Goal: Task Accomplishment & Management: Manage account settings

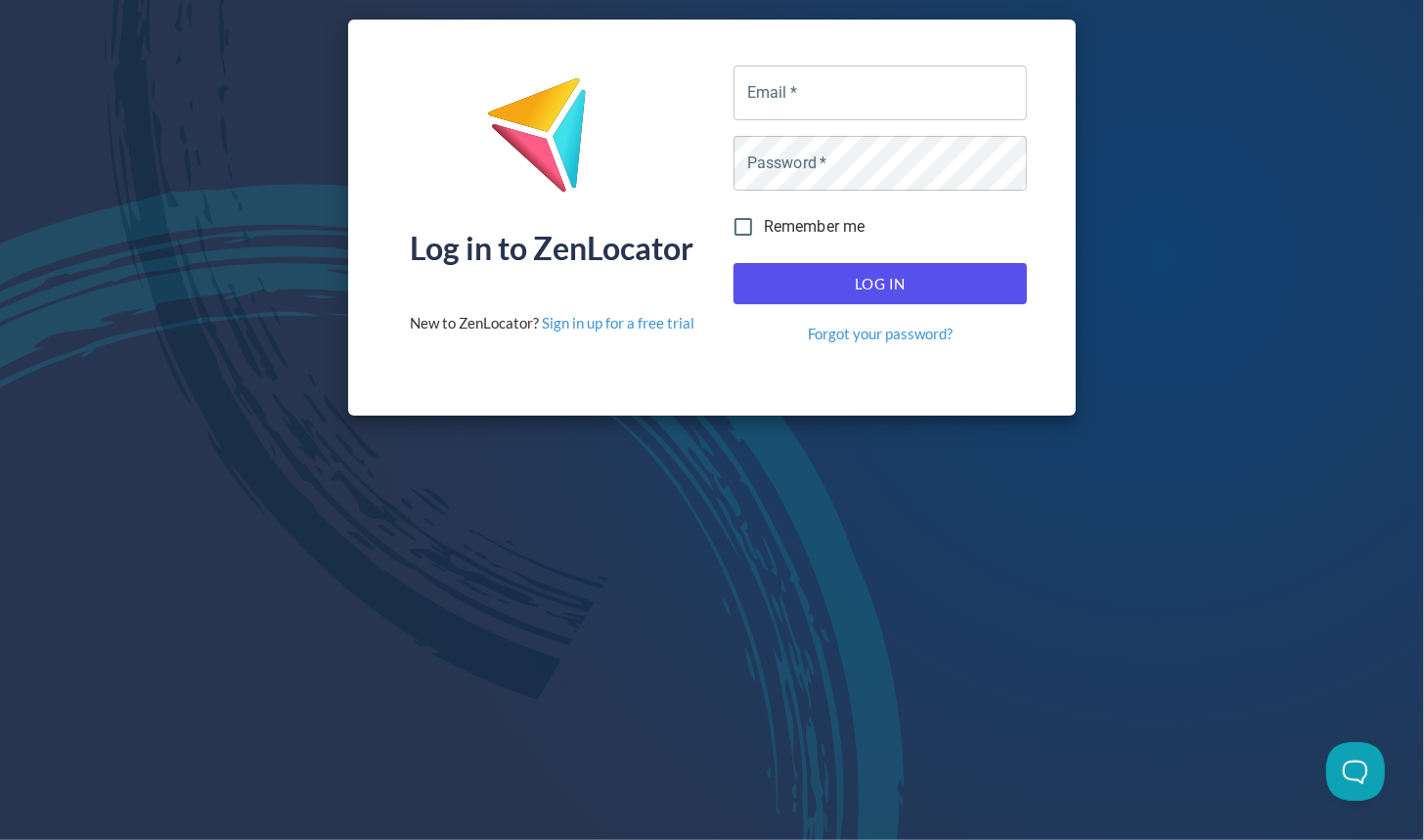
type input "sirikan.saenkawin@champion3.com"
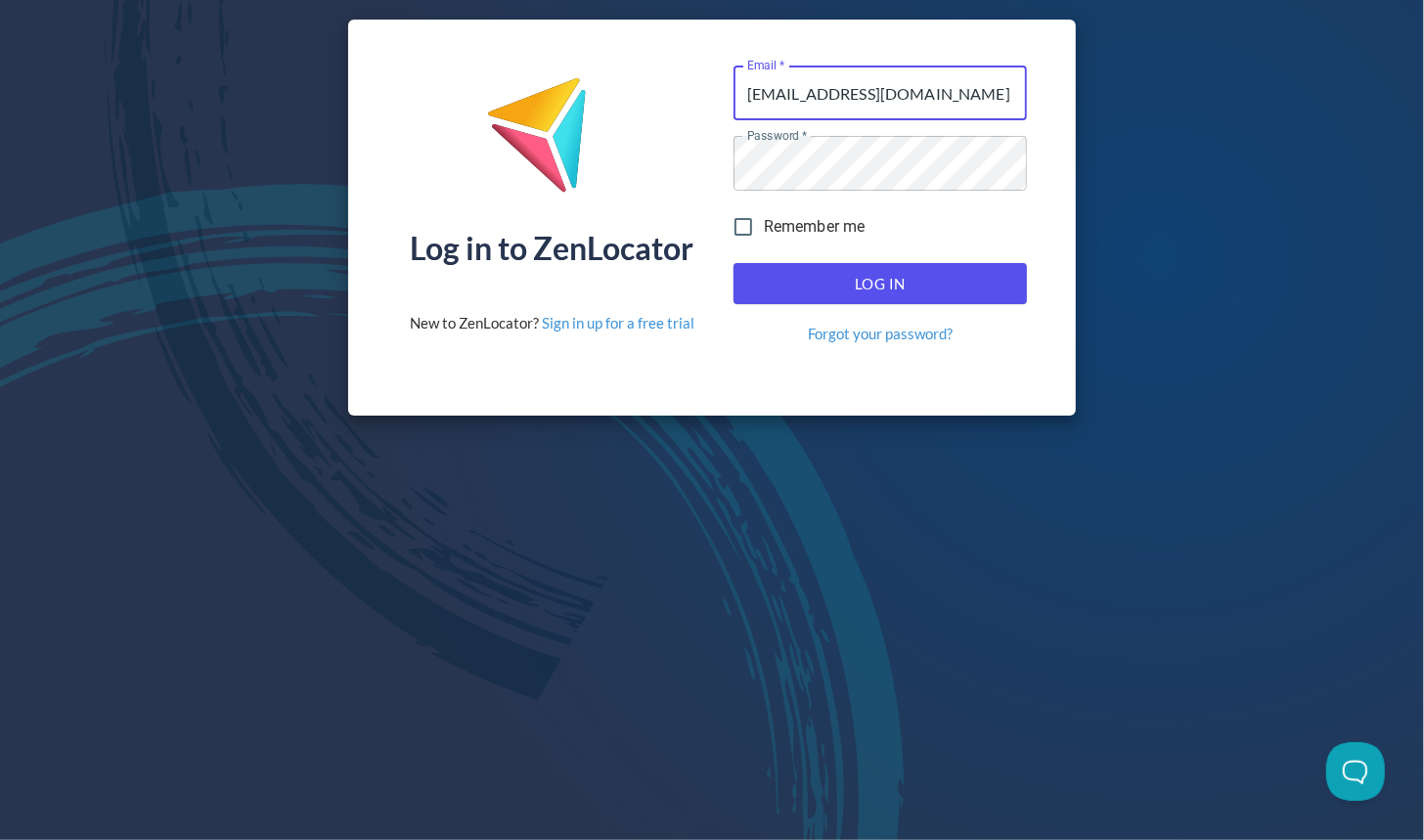
click at [841, 285] on span "Log In" at bounding box center [881, 284] width 250 height 26
type input "[EMAIL_ADDRESS][DOMAIN_NAME]"
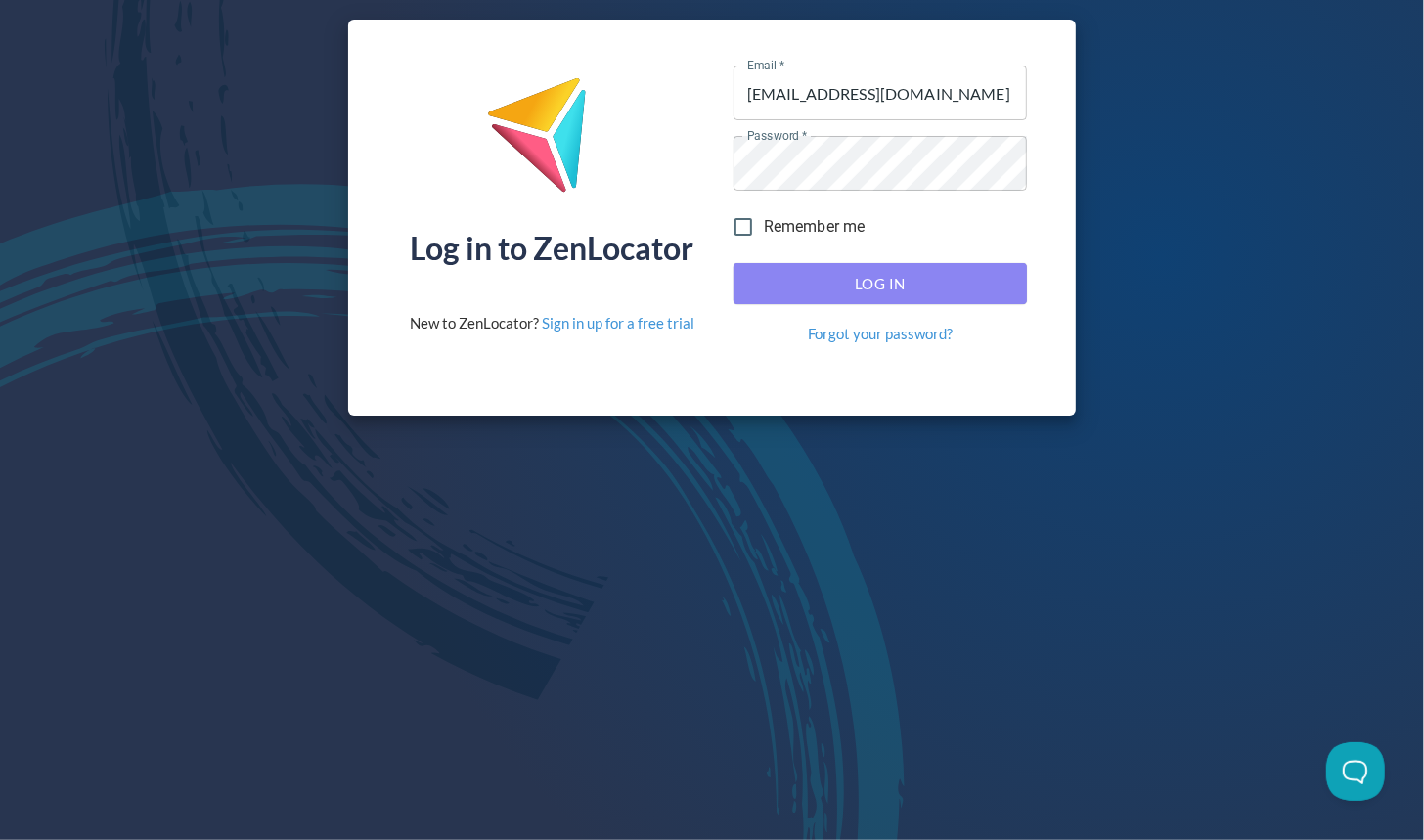
click at [874, 278] on span "Log In" at bounding box center [881, 284] width 250 height 26
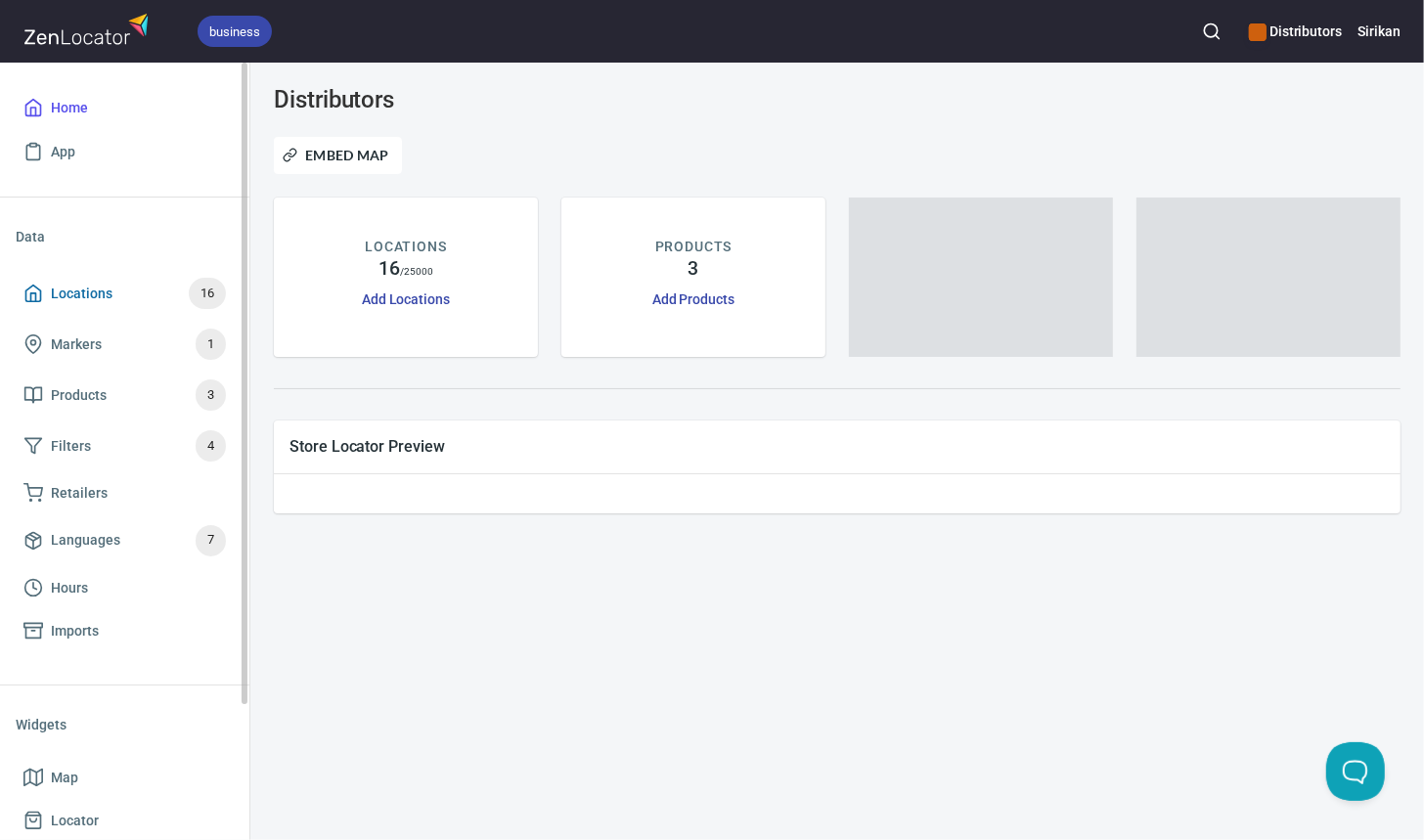
click at [115, 289] on span "Locations 16" at bounding box center [124, 294] width 202 height 32
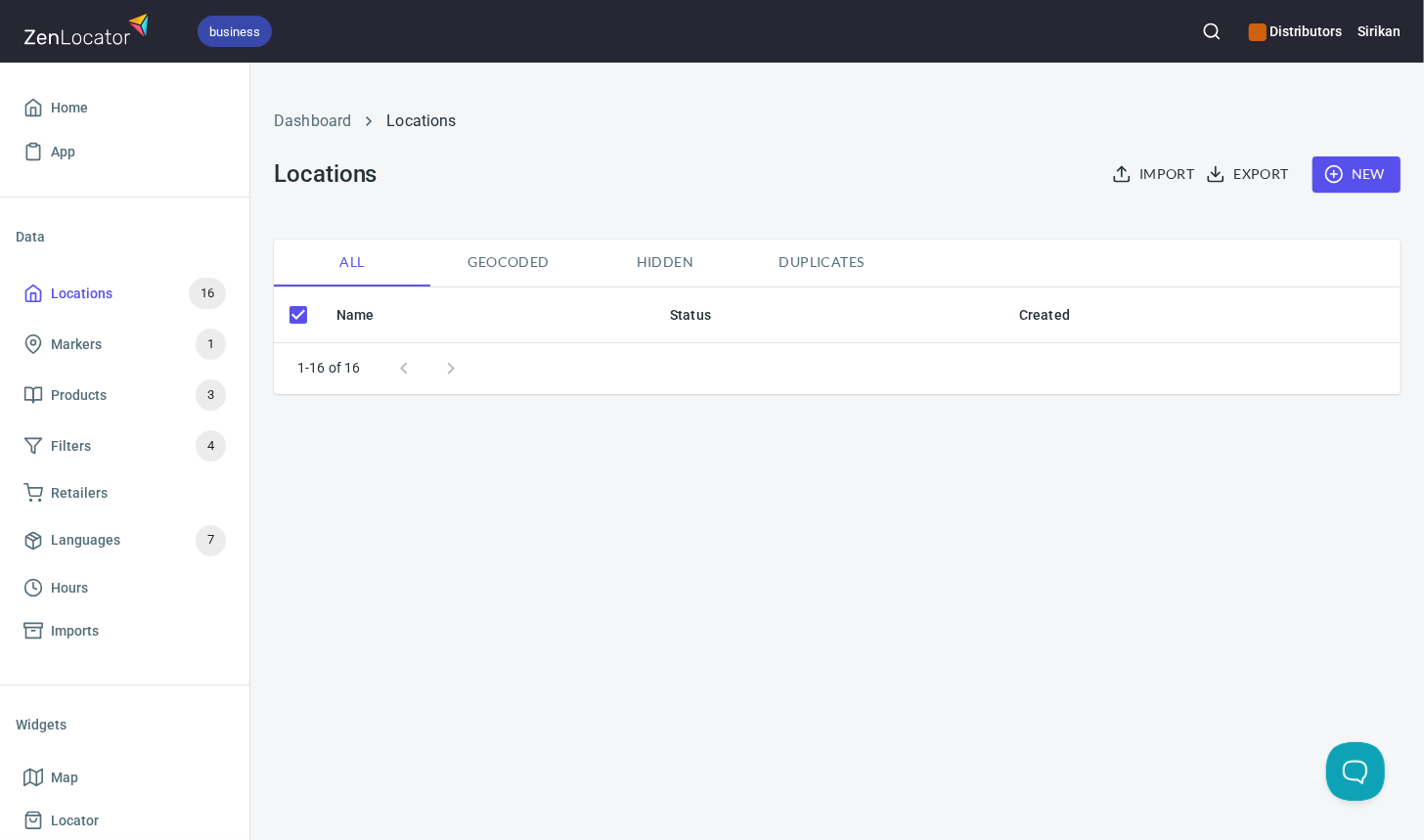
checkbox input "false"
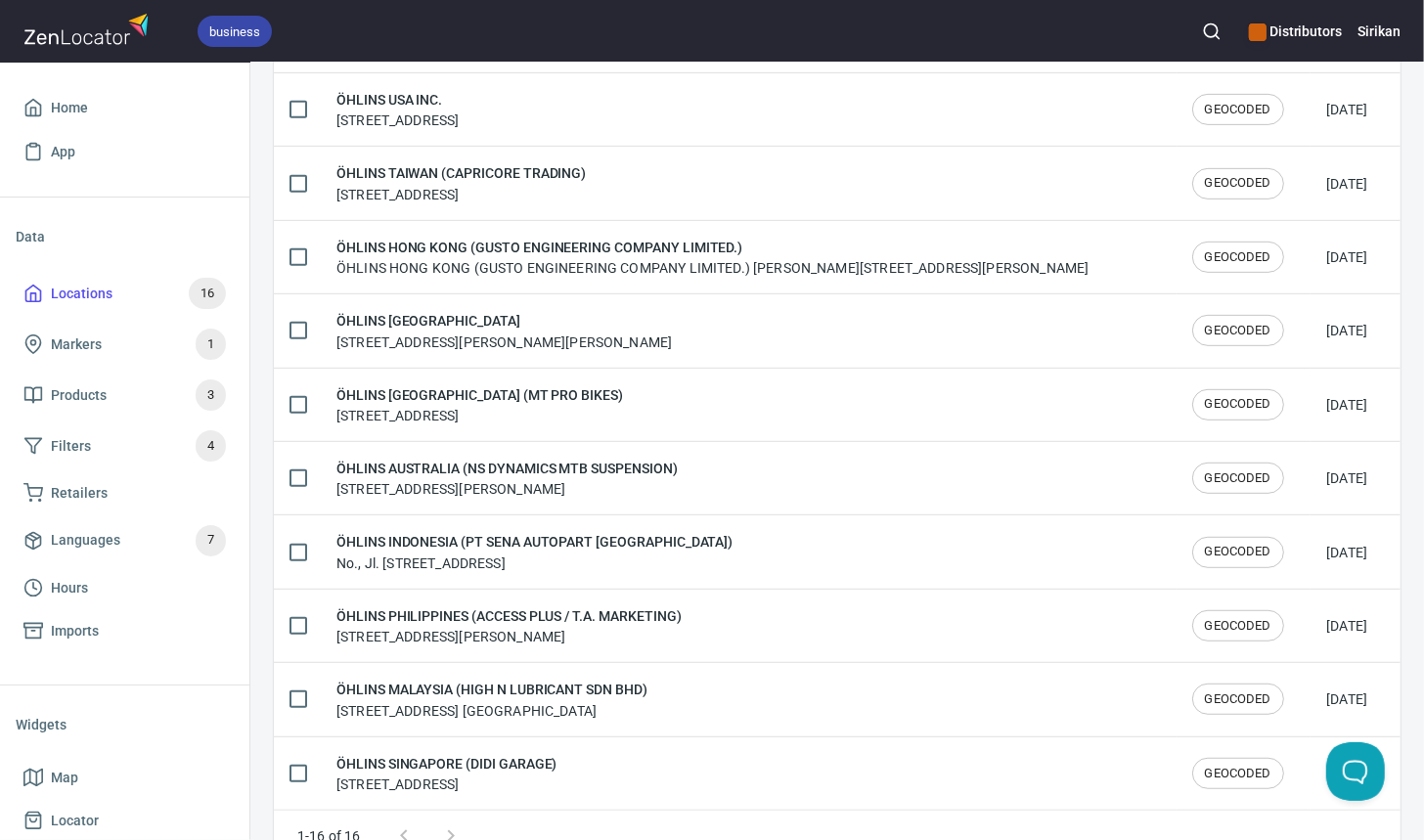
scroll to position [750, 0]
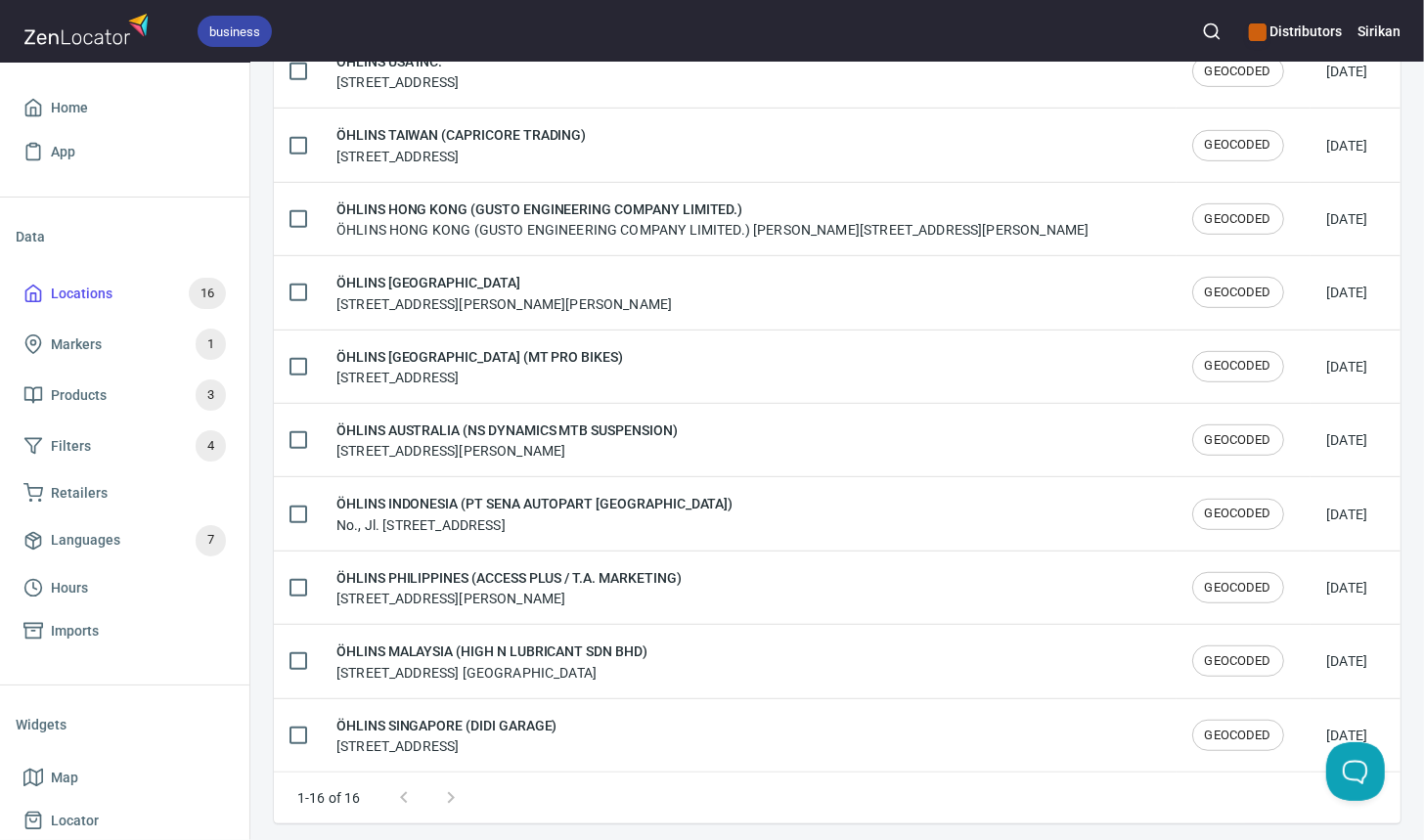
click at [452, 790] on div at bounding box center [427, 799] width 94 height 47
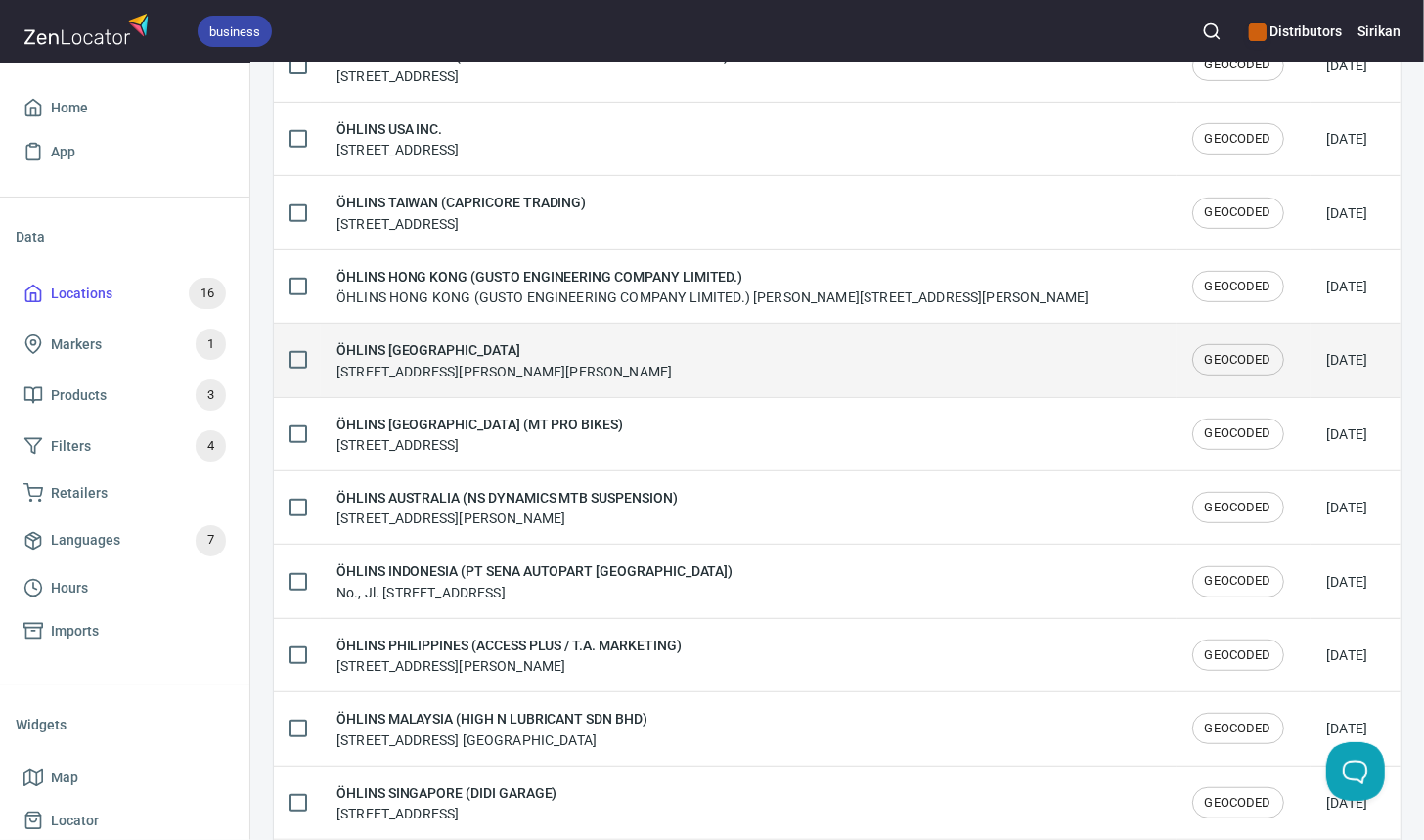
scroll to position [685, 0]
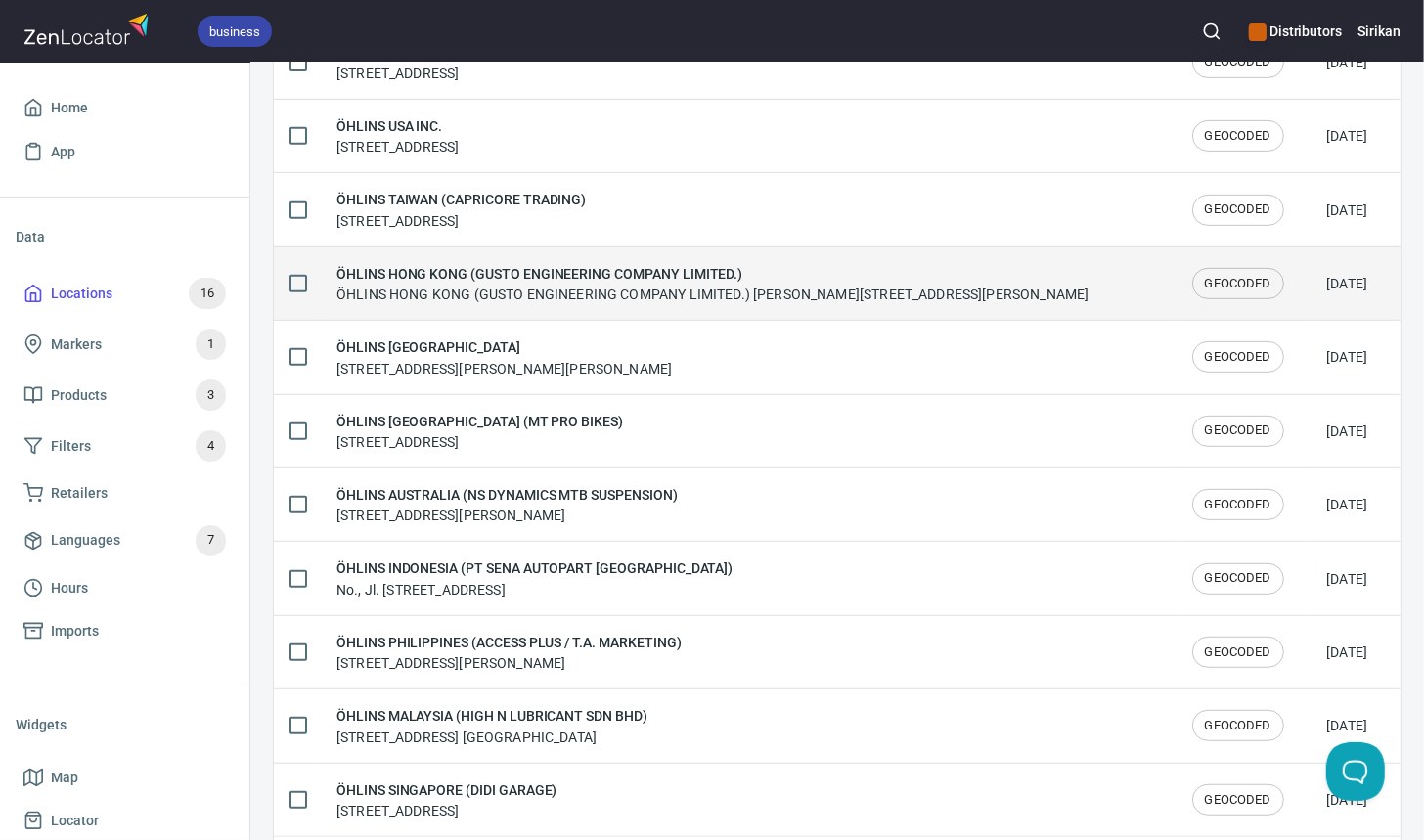
click at [598, 281] on div "ÖHLINS HONG KONG (GUSTO ENGINEERING COMPANY LIMITED.) ÖHLINS HONG KONG (GUSTO E…" at bounding box center [712, 284] width 752 height 41
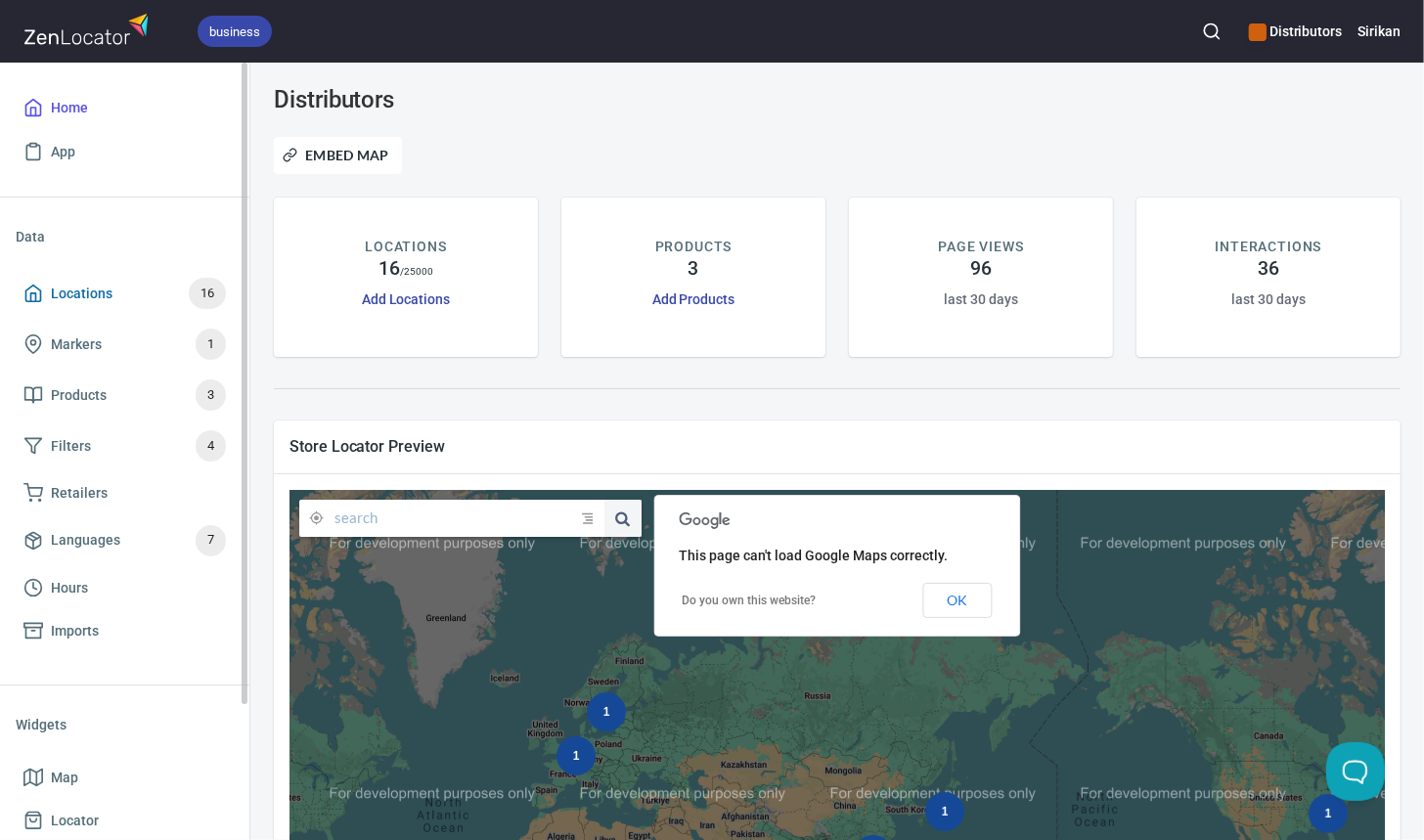
click at [131, 290] on span "Locations 16" at bounding box center [124, 294] width 202 height 32
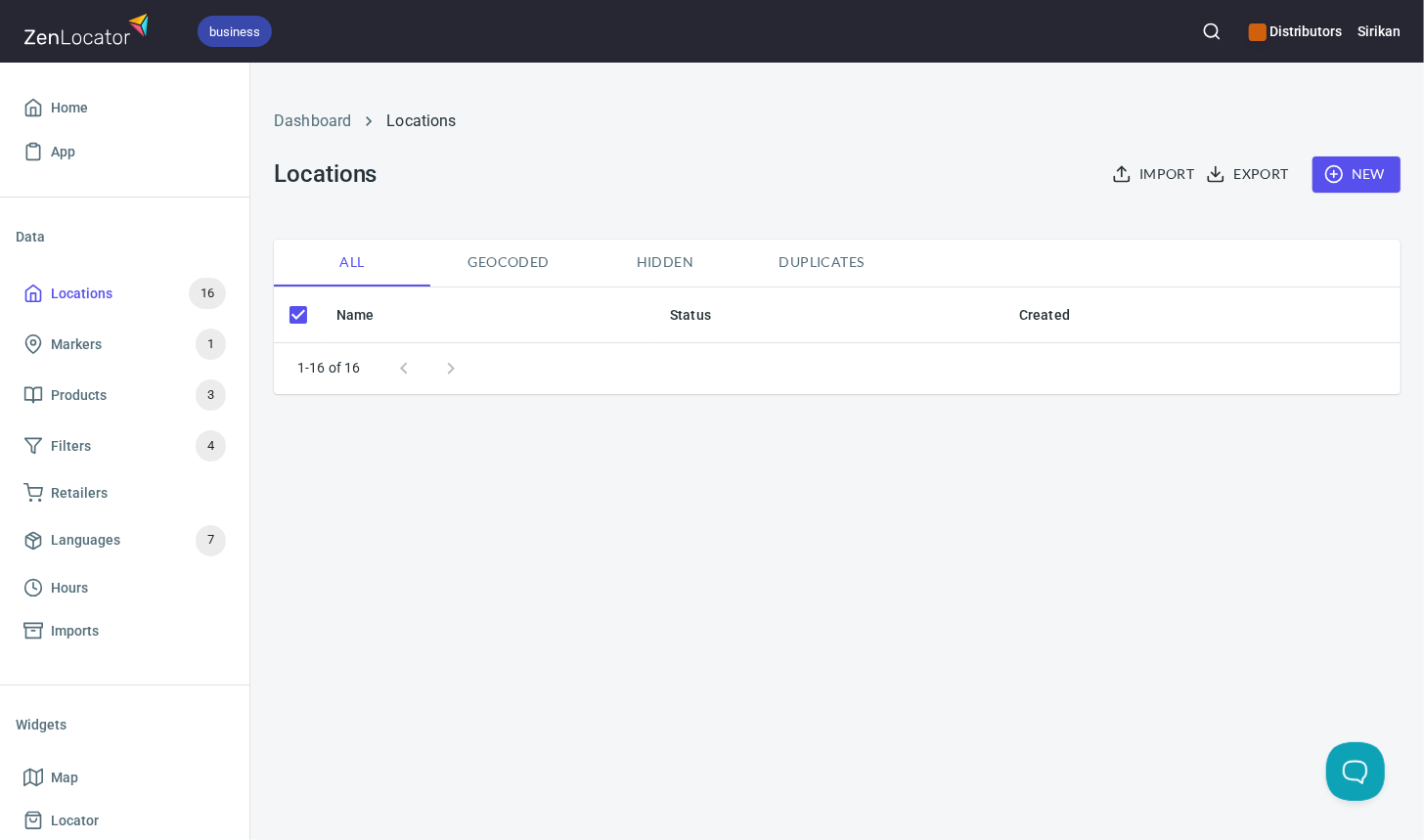
checkbox input "false"
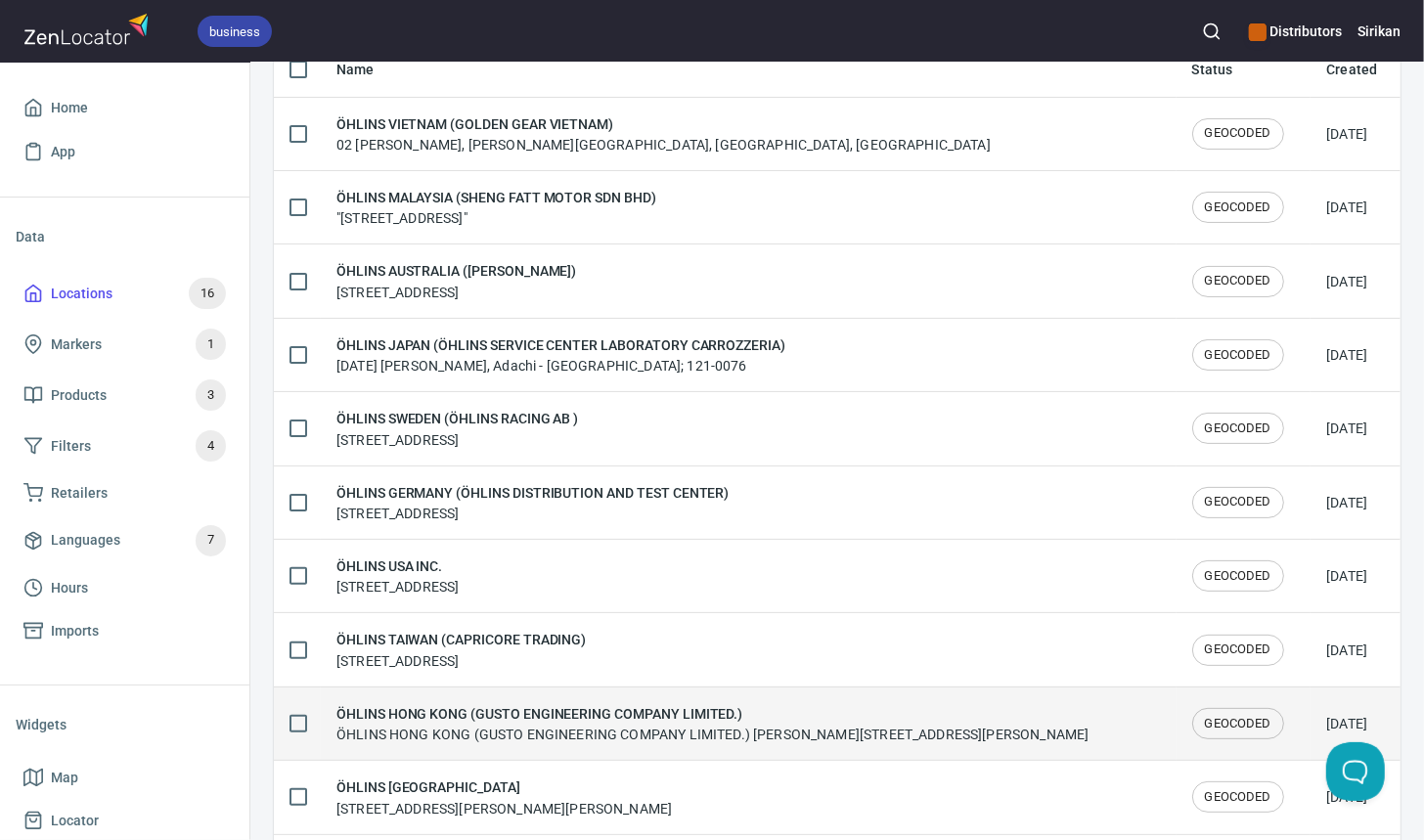
scroll to position [247, 0]
click at [682, 710] on h6 "ÖHLINS HONG KONG (GUSTO ENGINEERING COMPANY LIMITED.)" at bounding box center [712, 712] width 752 height 22
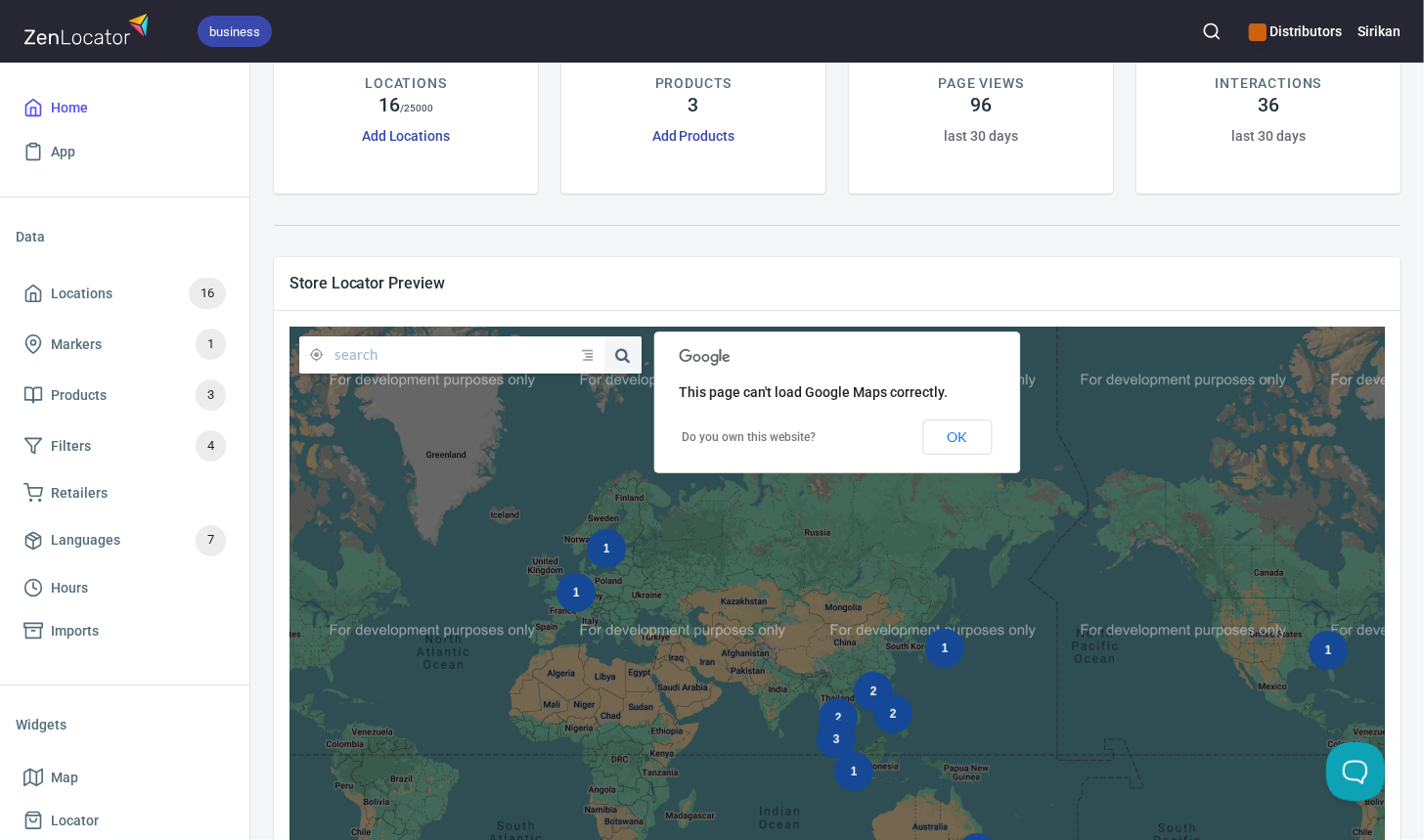
scroll to position [159, 0]
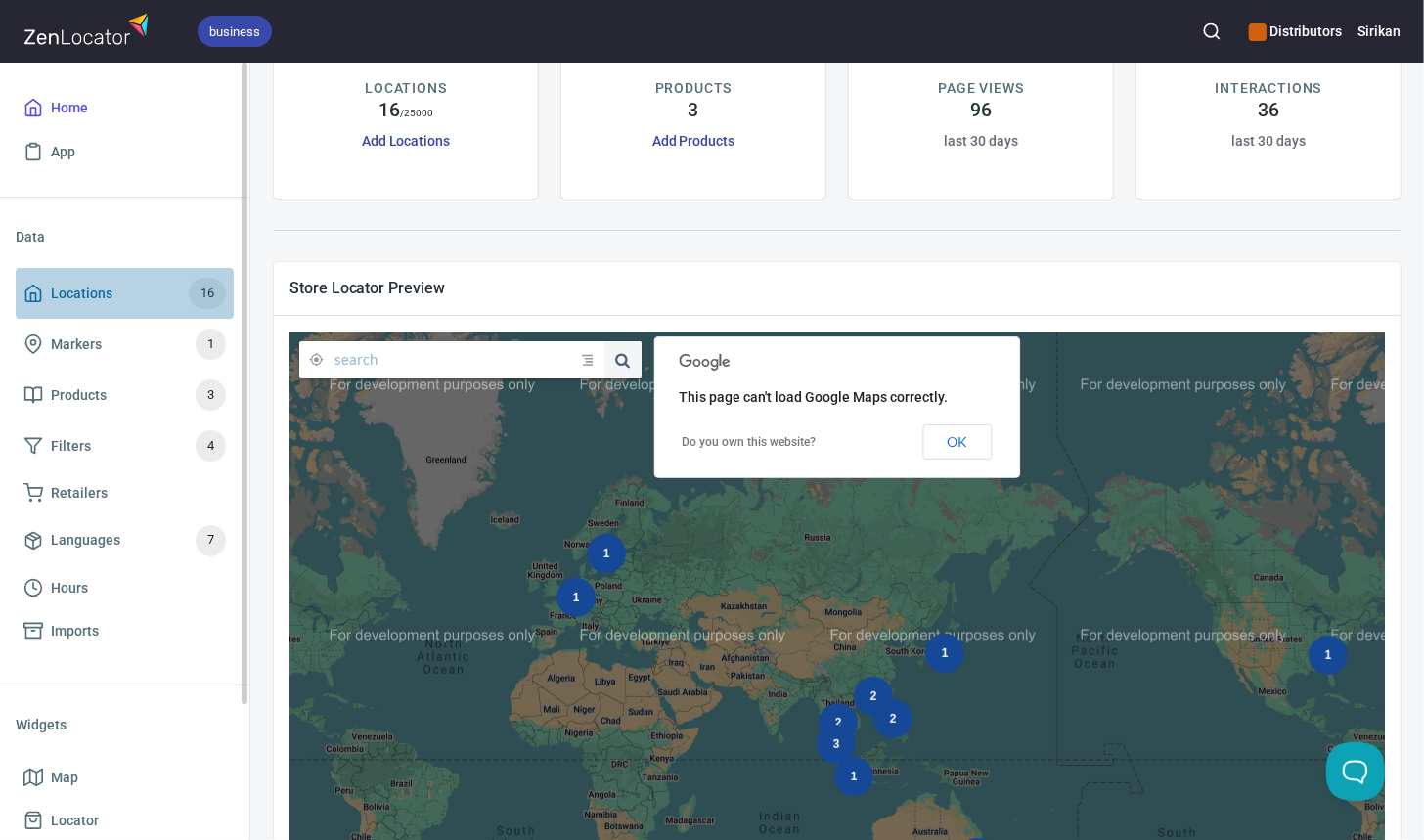
click at [157, 290] on span "Locations 16" at bounding box center [124, 294] width 202 height 32
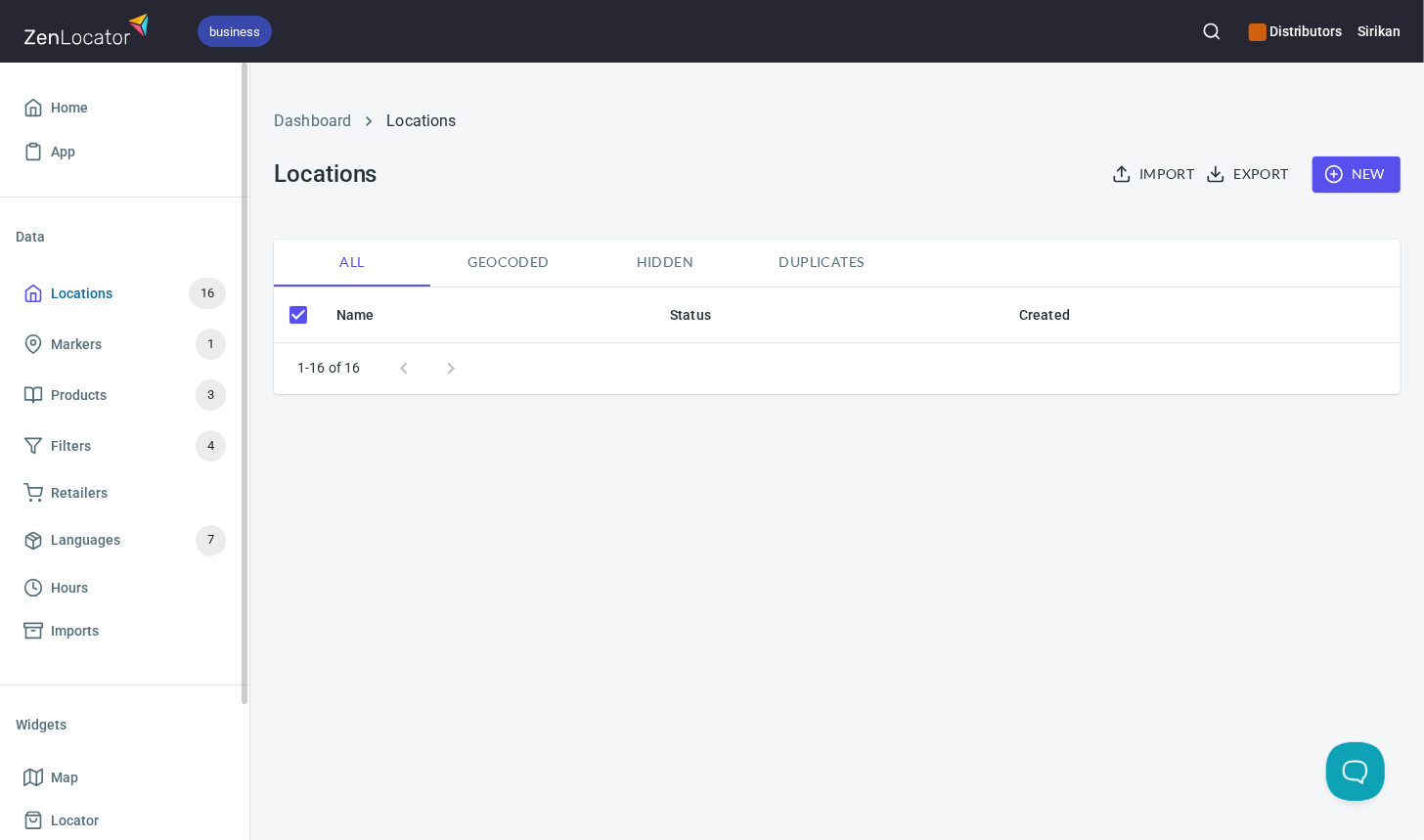
checkbox input "false"
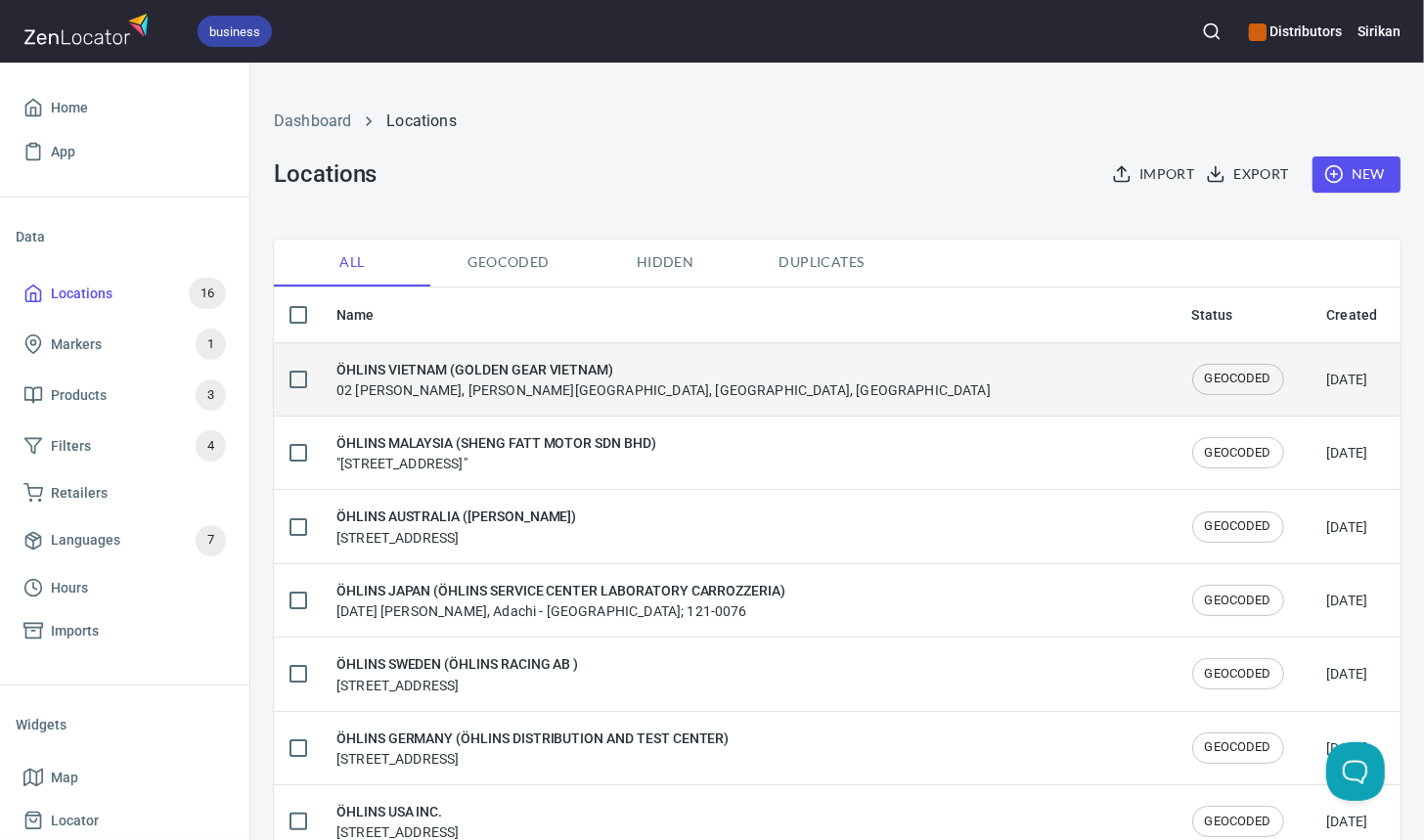
click at [551, 372] on h6 "ÖHLINS VIETNAM (GOLDEN GEAR VIETNAM)" at bounding box center [664, 370] width 655 height 22
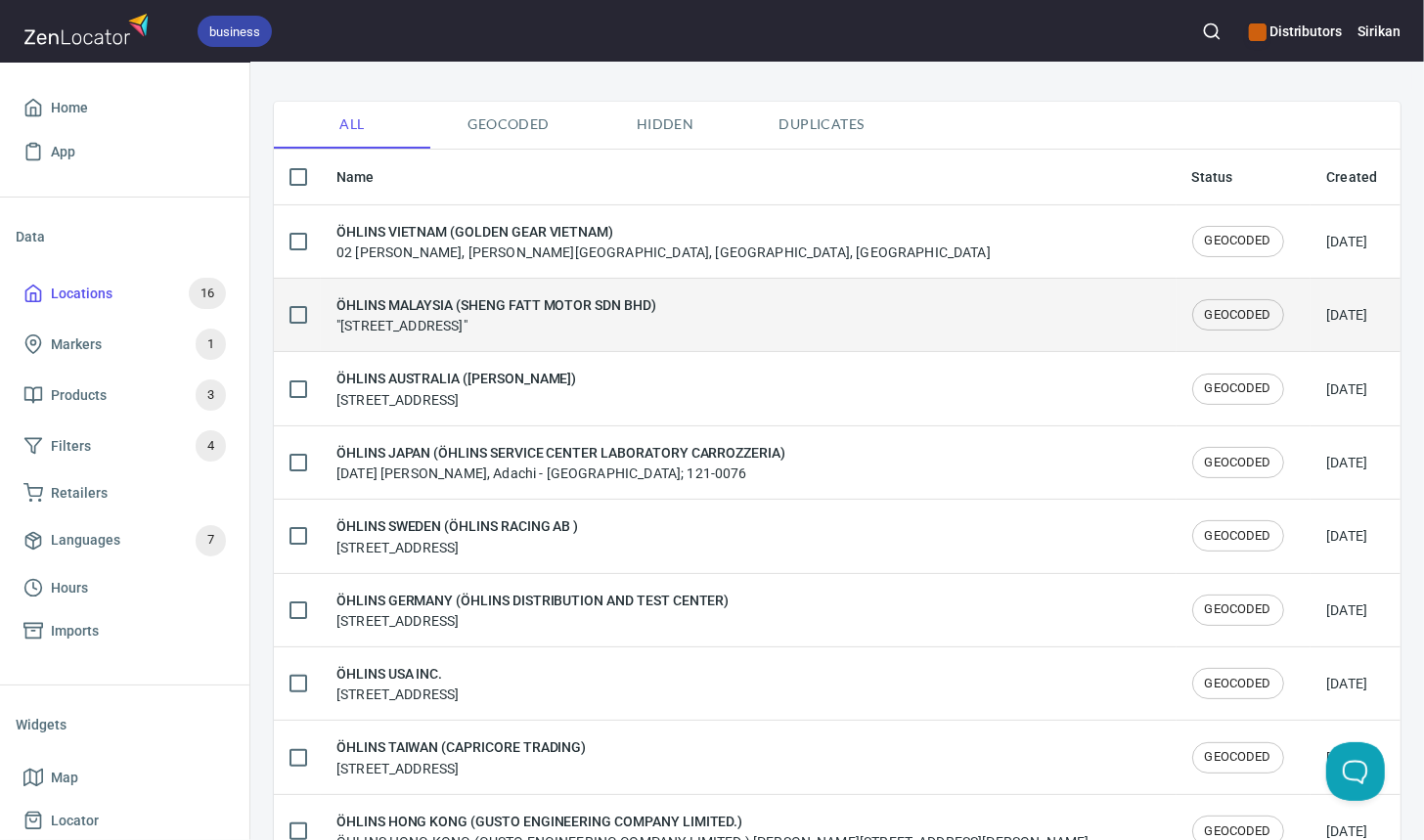
scroll to position [509, 0]
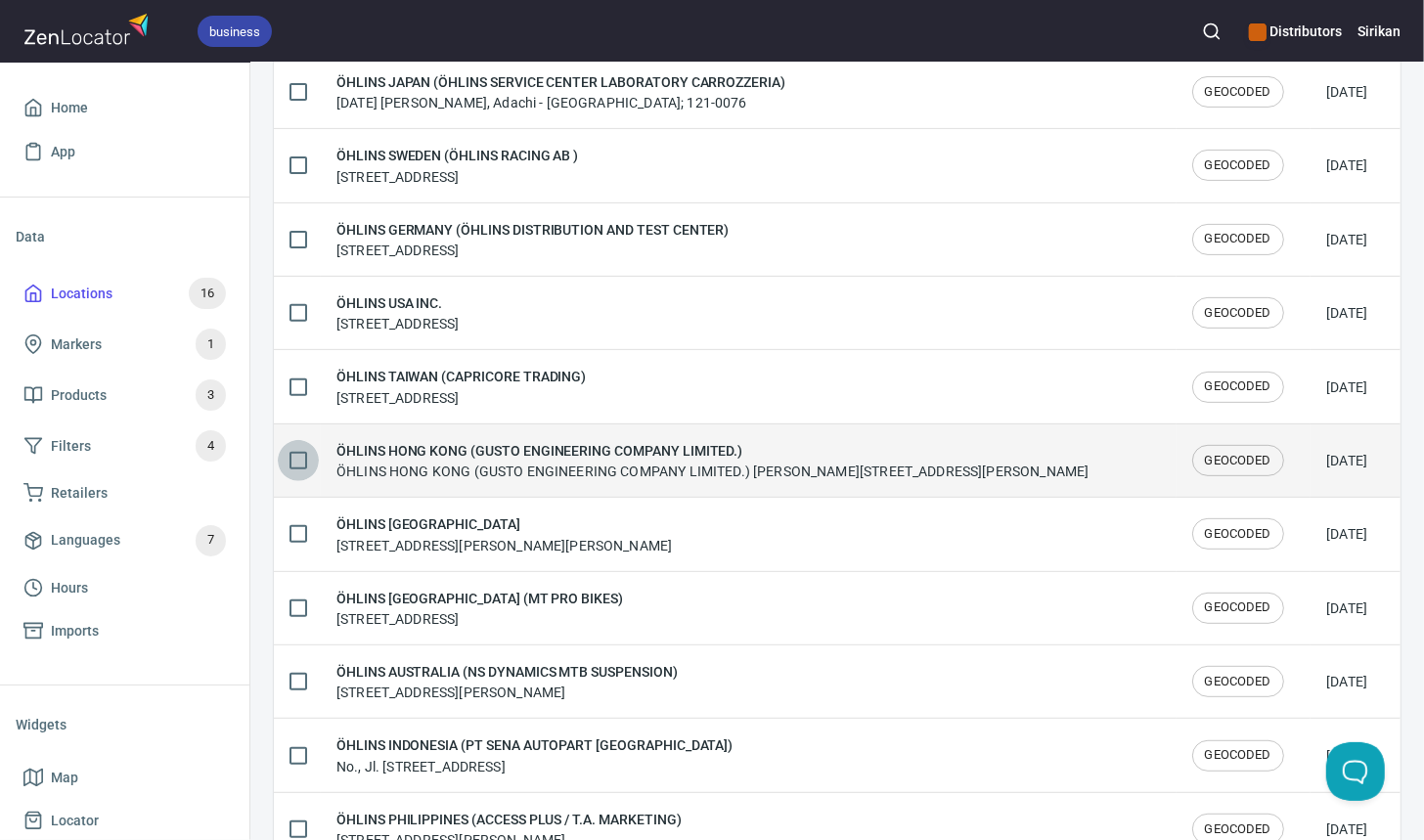
click at [301, 461] on input "checkbox" at bounding box center [299, 460] width 41 height 41
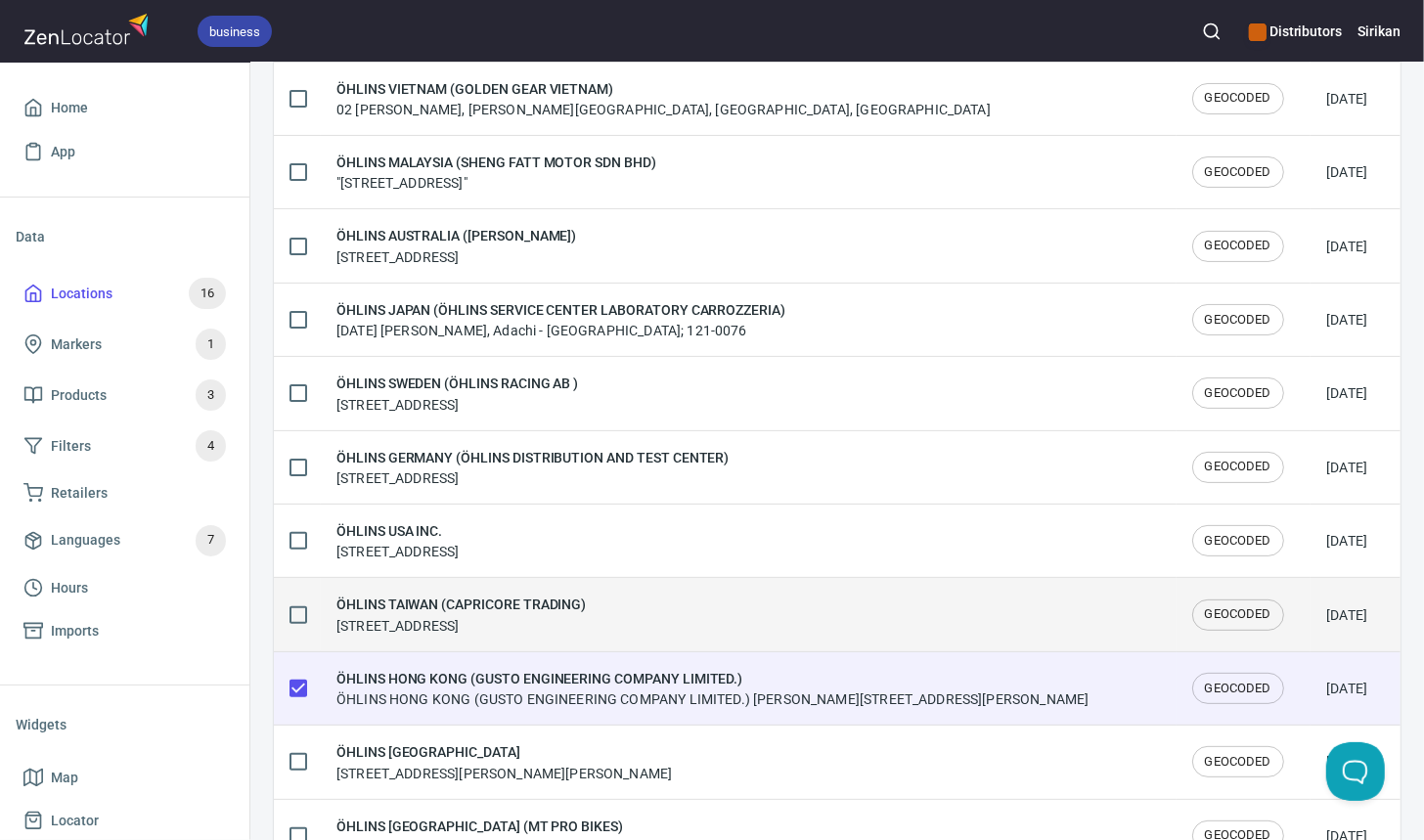
scroll to position [292, 0]
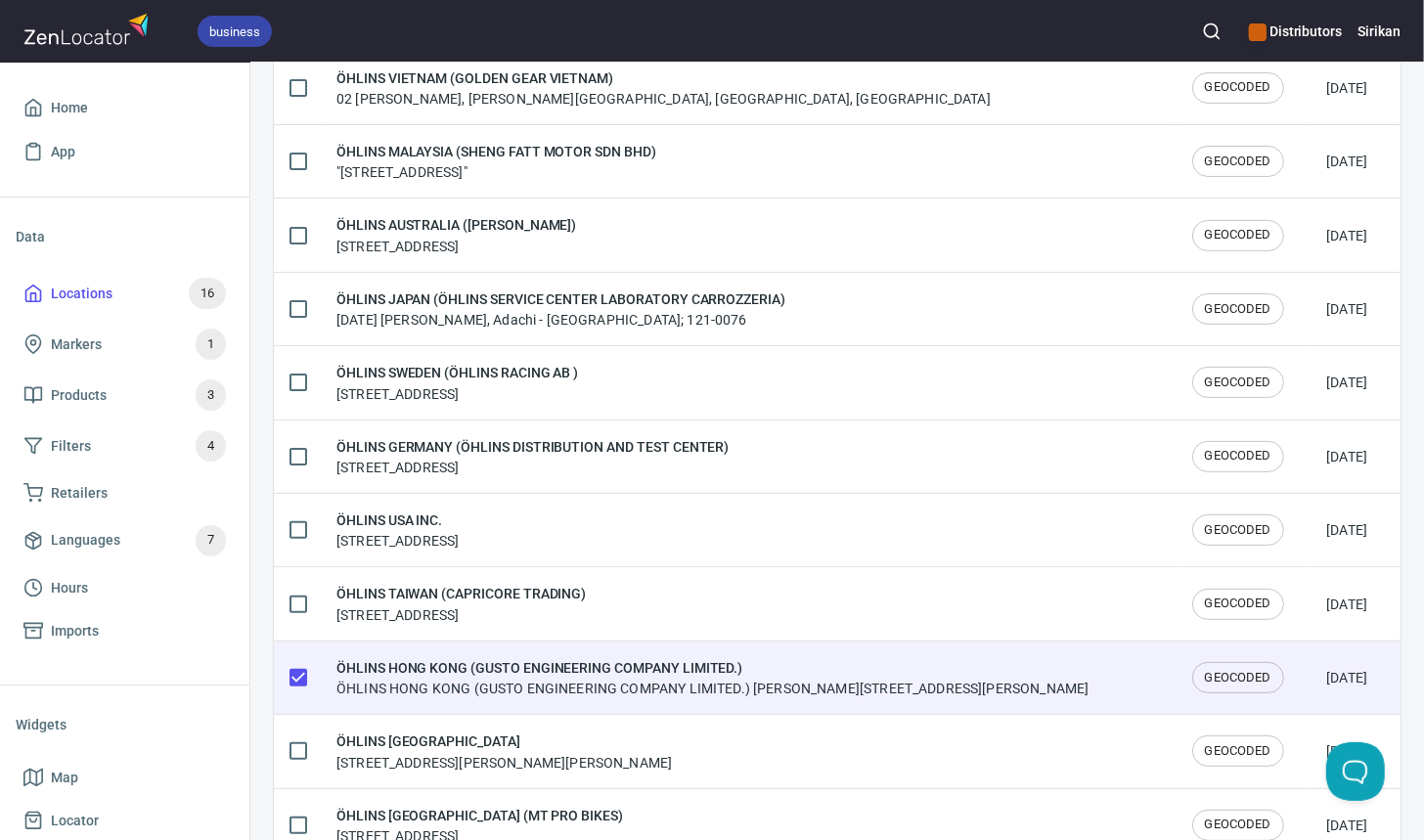
click at [296, 672] on input "checkbox" at bounding box center [299, 678] width 41 height 41
checkbox input "false"
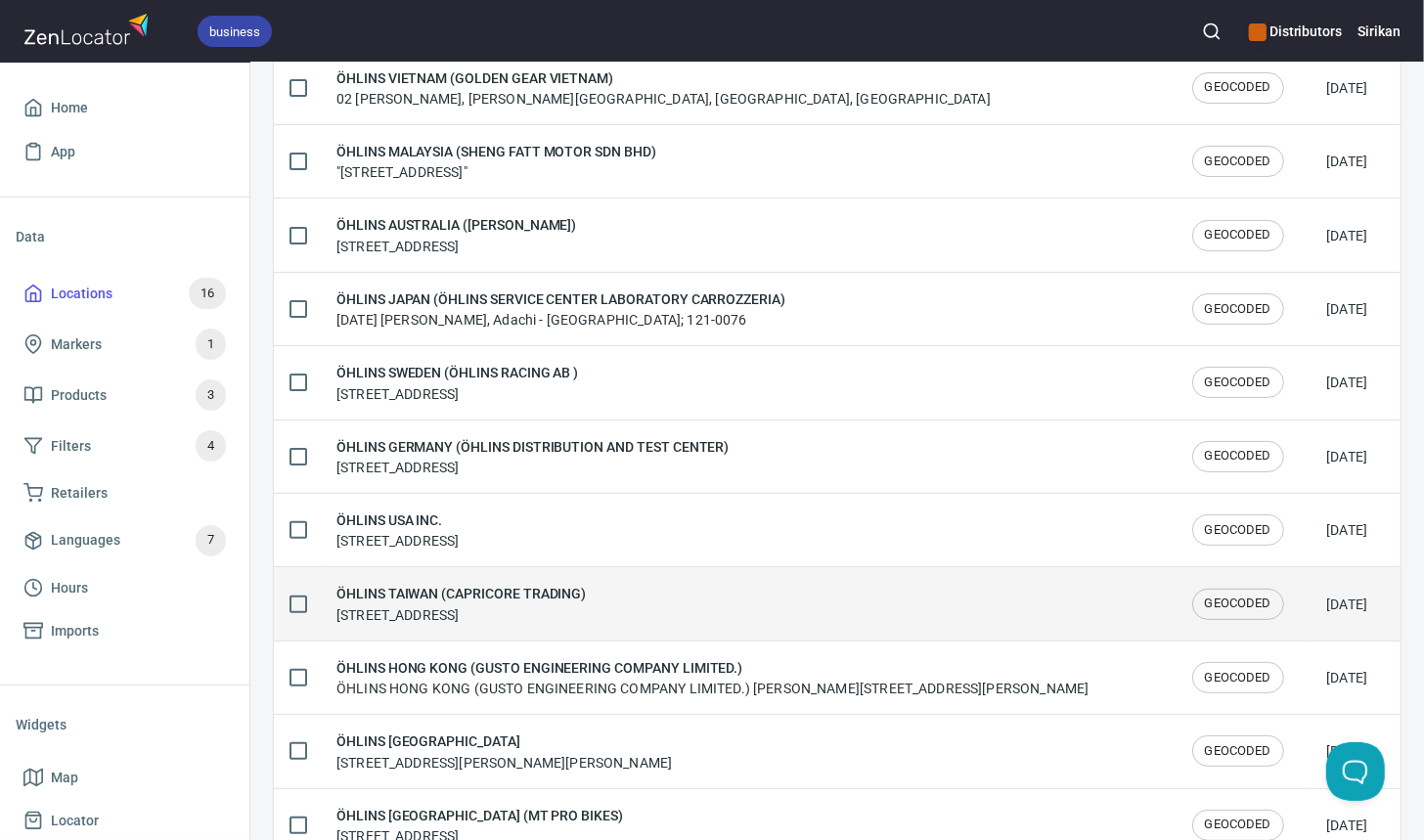
scroll to position [35, 0]
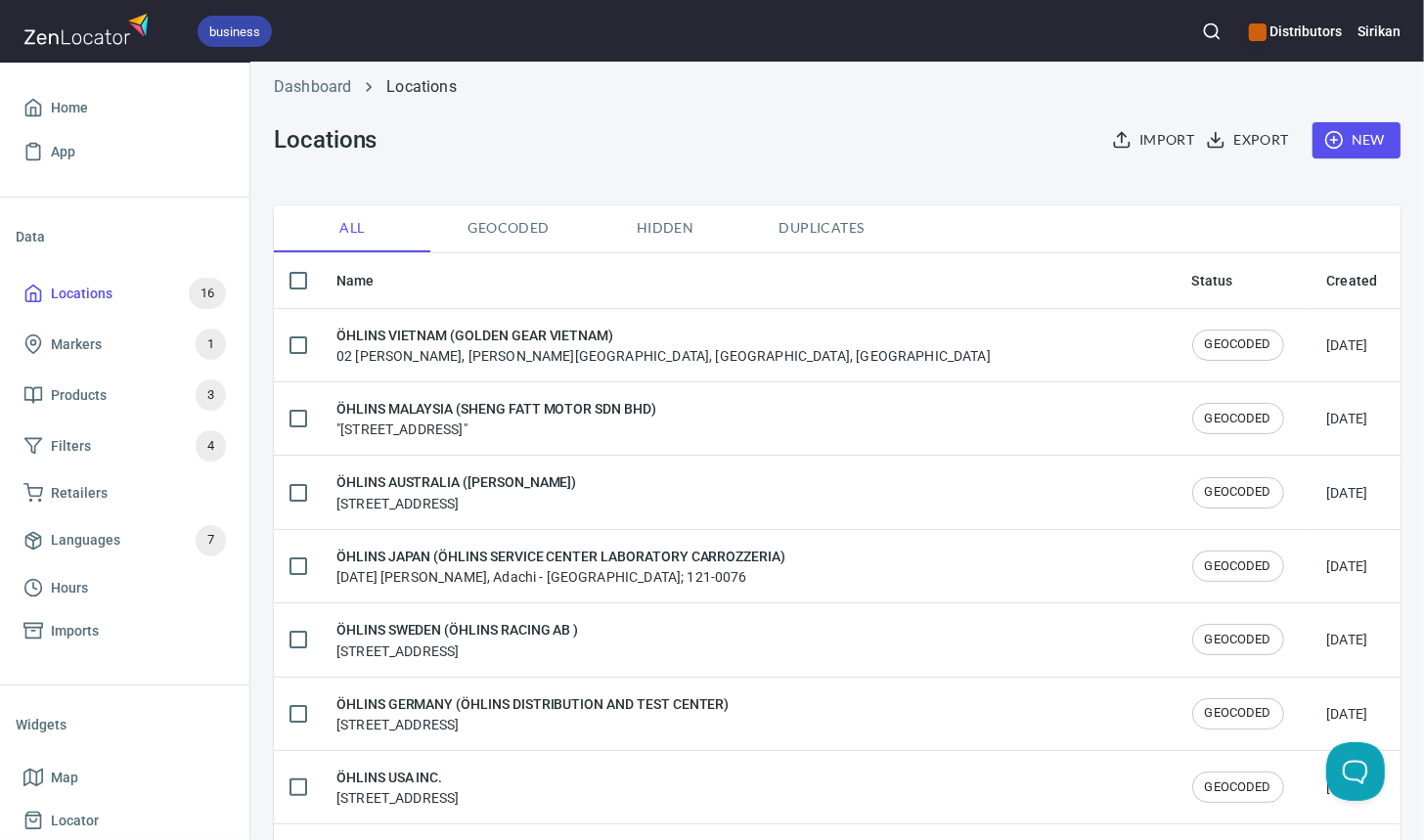
click at [1353, 133] on span "New" at bounding box center [1357, 140] width 57 height 25
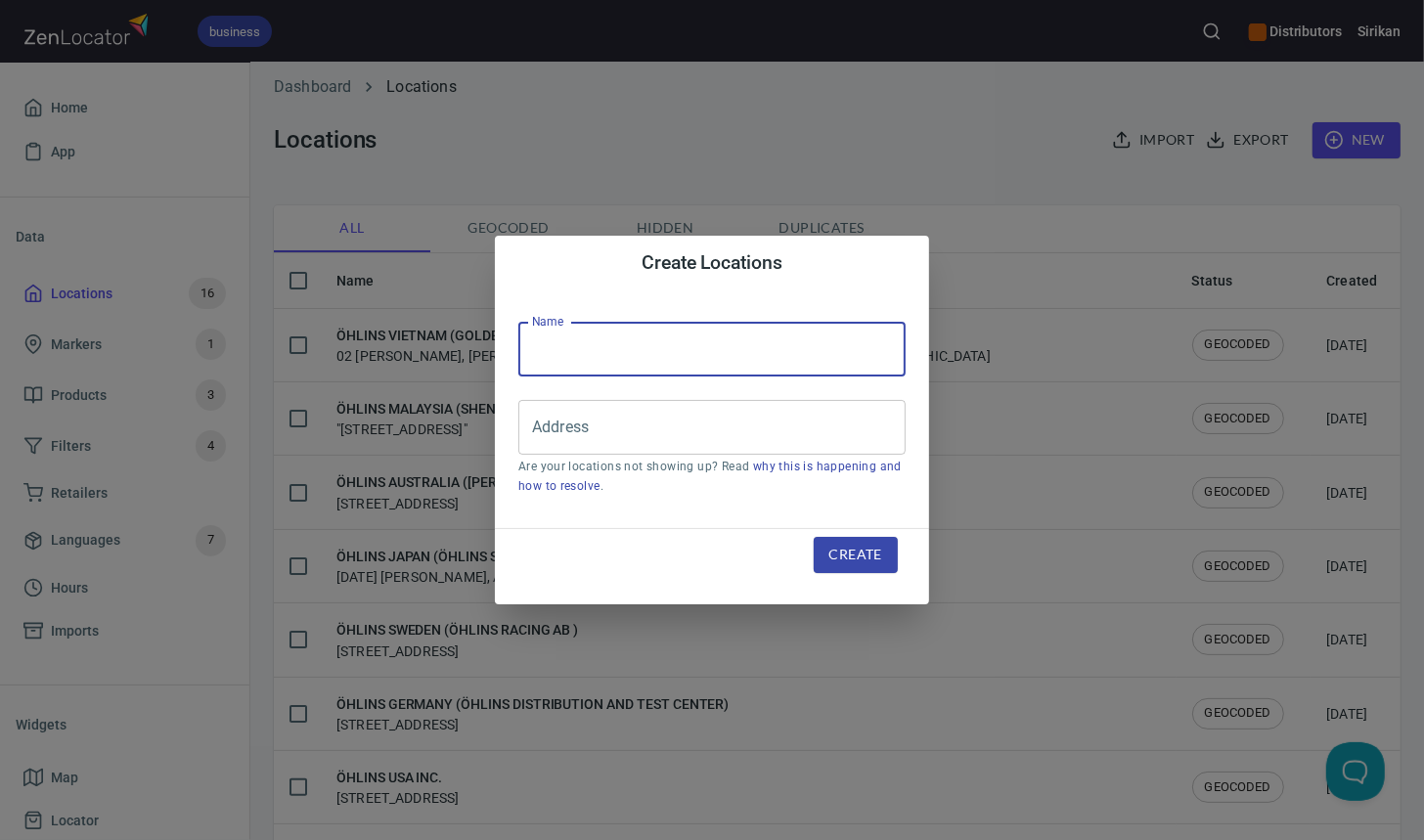
click at [719, 360] on input "text" at bounding box center [712, 349] width 388 height 55
type input "ฯ"
type input "O"
click at [950, 277] on div "Create Locations Name O Name Address Address Are your locations not showing up?…" at bounding box center [712, 420] width 1424 height 840
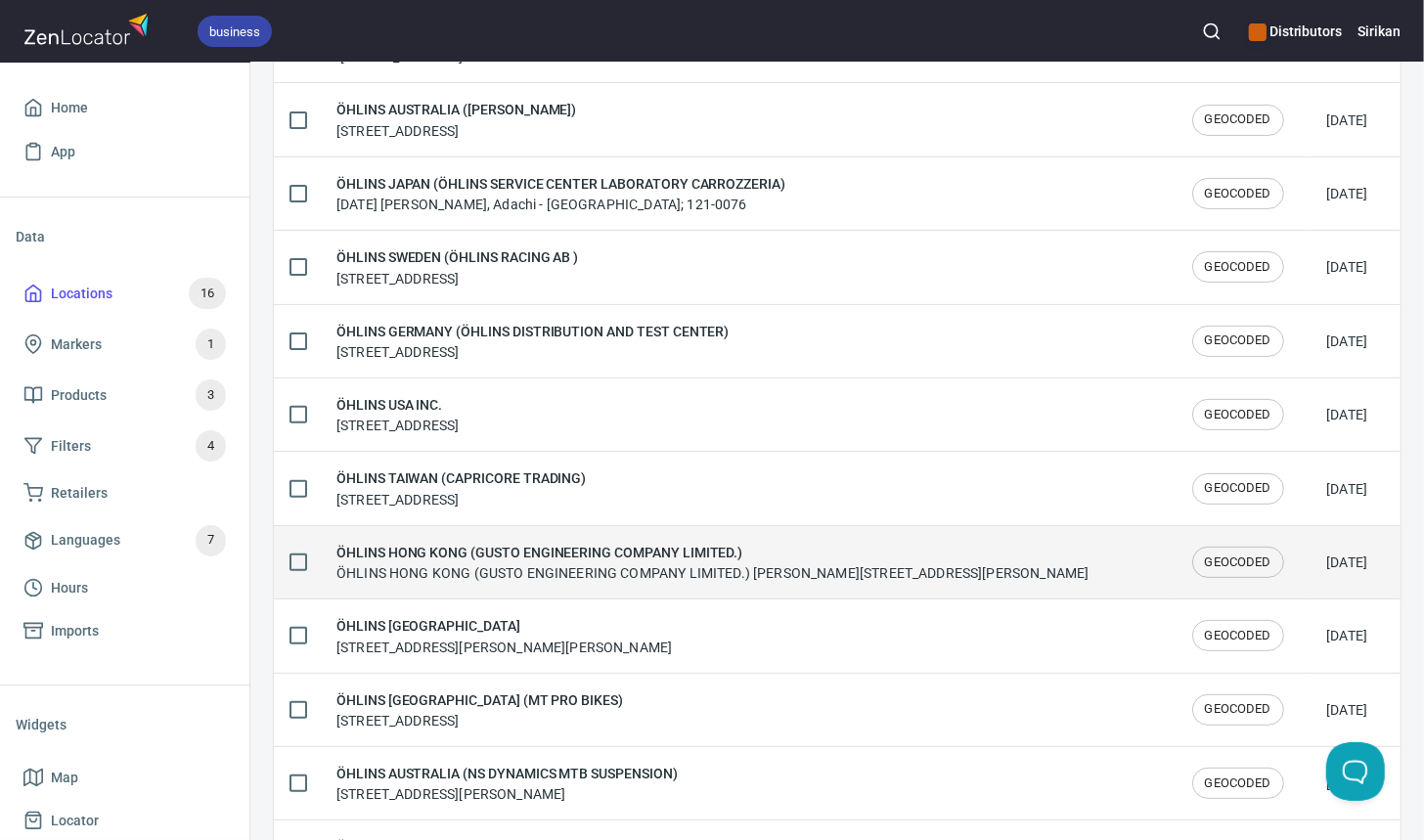
scroll to position [428, 0]
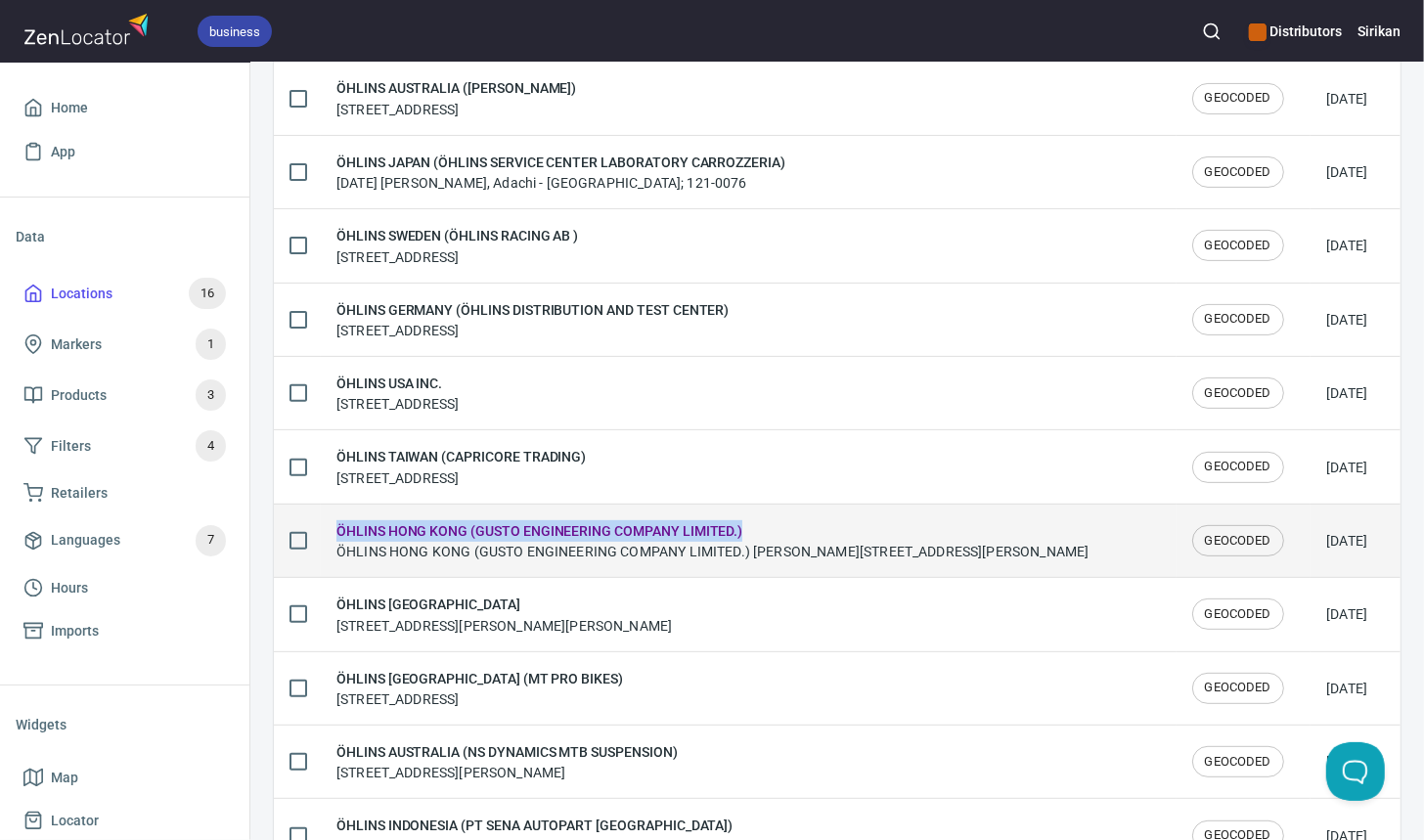
copy h6 "ÖHLINS HONG KONG (GUSTO ENGINEERING COMPANY LIMITED.)"
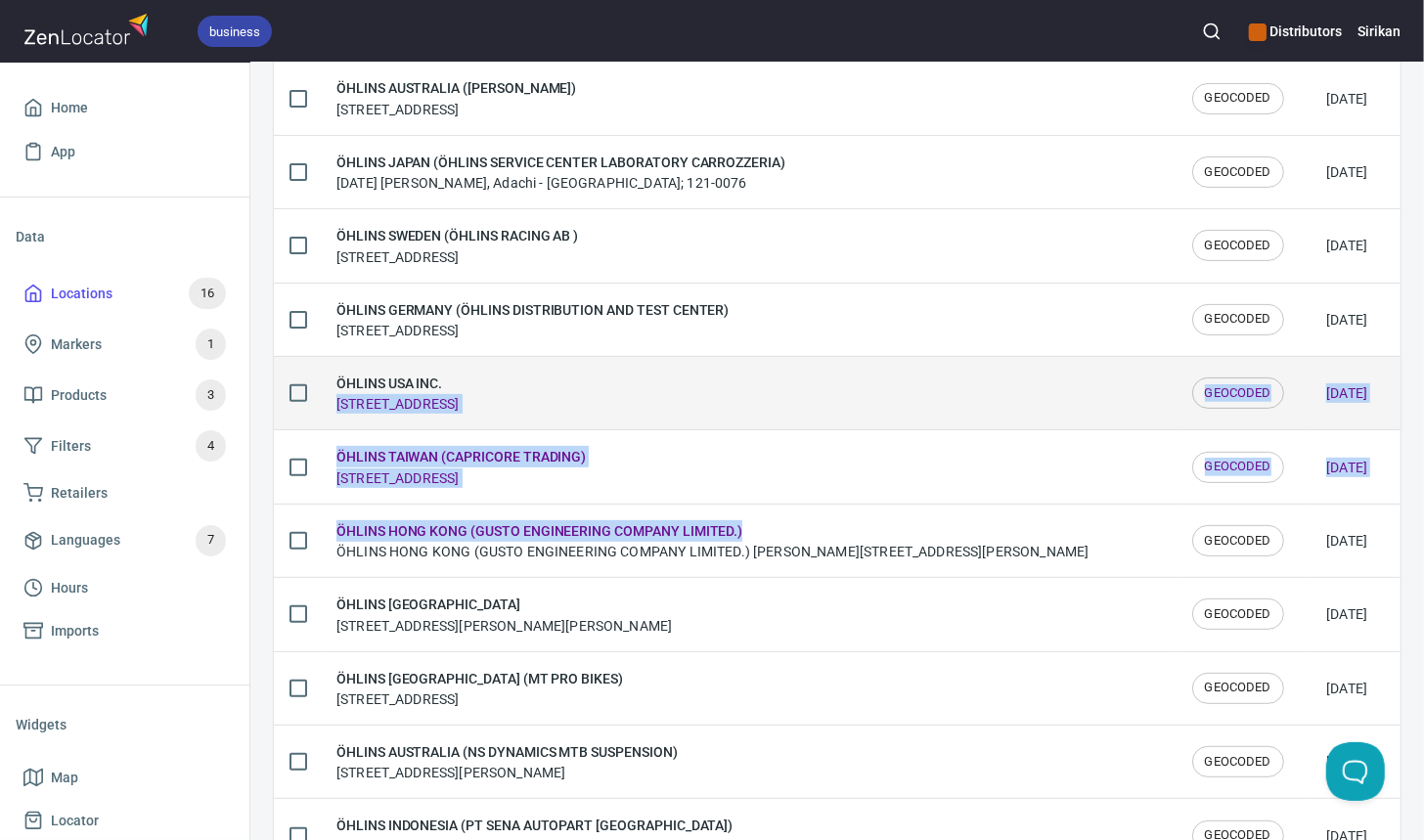
drag, startPoint x: 770, startPoint y: 527, endPoint x: 915, endPoint y: 389, distance: 200.2
click at [916, 389] on tbody "ÖHLINS VIETNAM (GOLDEN GEAR VIETNAM) 02 Lãnh Binh Thăng, Phường Phú Thọ, Ho Chi…" at bounding box center [837, 504] width 1127 height 1180
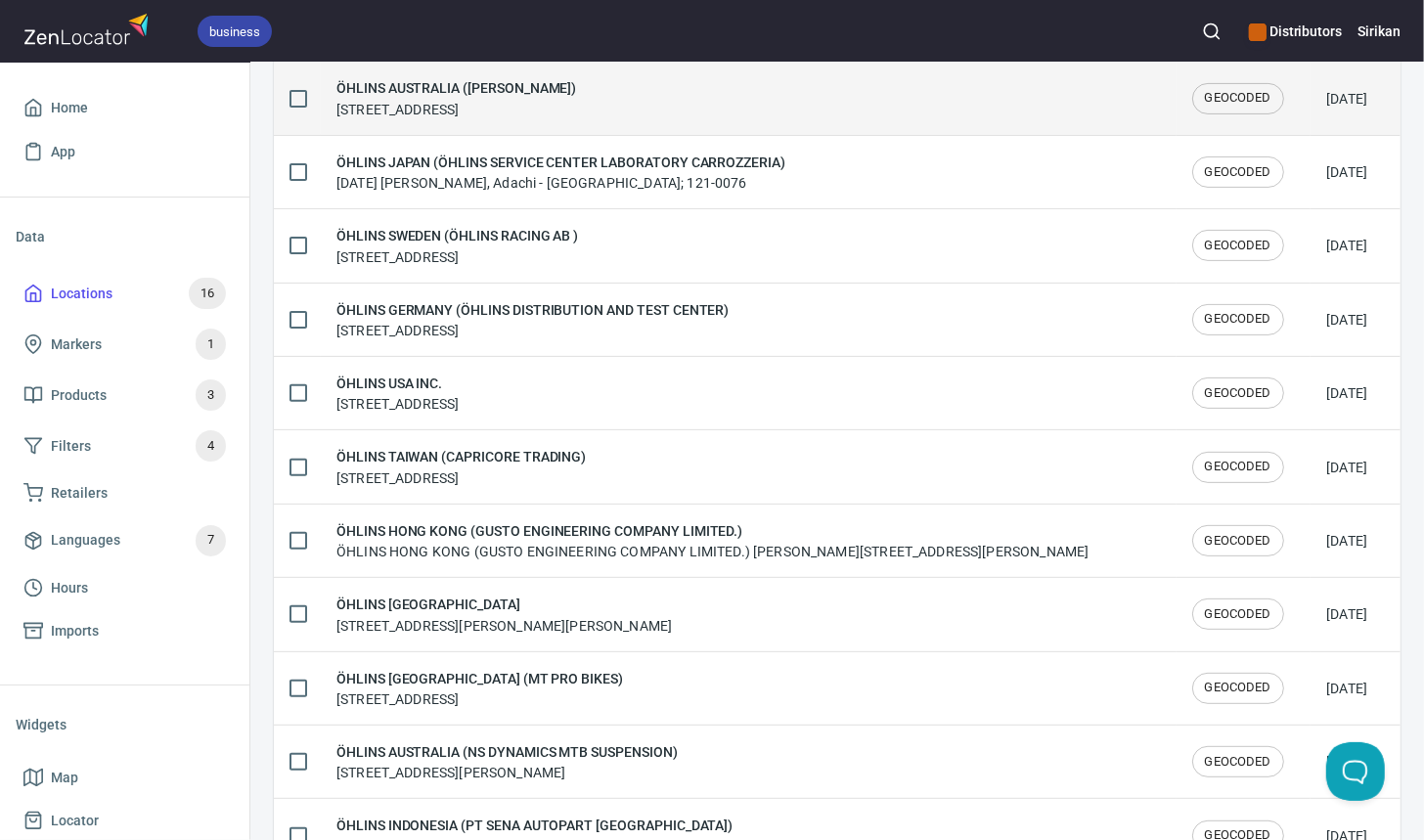
click at [911, 70] on td "ÖHLINS AUSTRALIA (COORE) Unit 1/49 Somersby Falls Rd, Somersby NSW 2250, Austra…" at bounding box center [748, 98] width 856 height 73
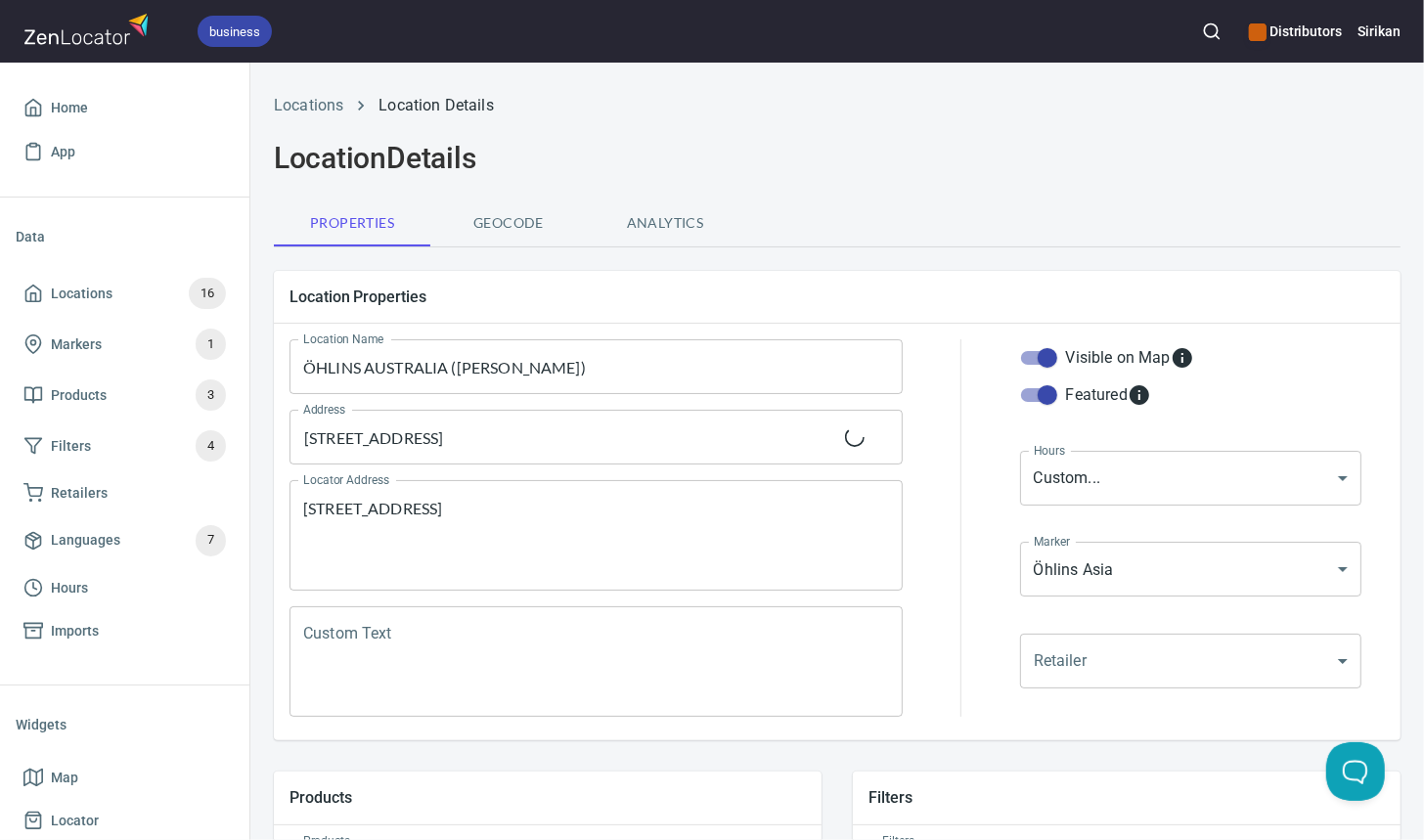
click at [725, 132] on div "Location Details" at bounding box center [837, 159] width 1150 height 59
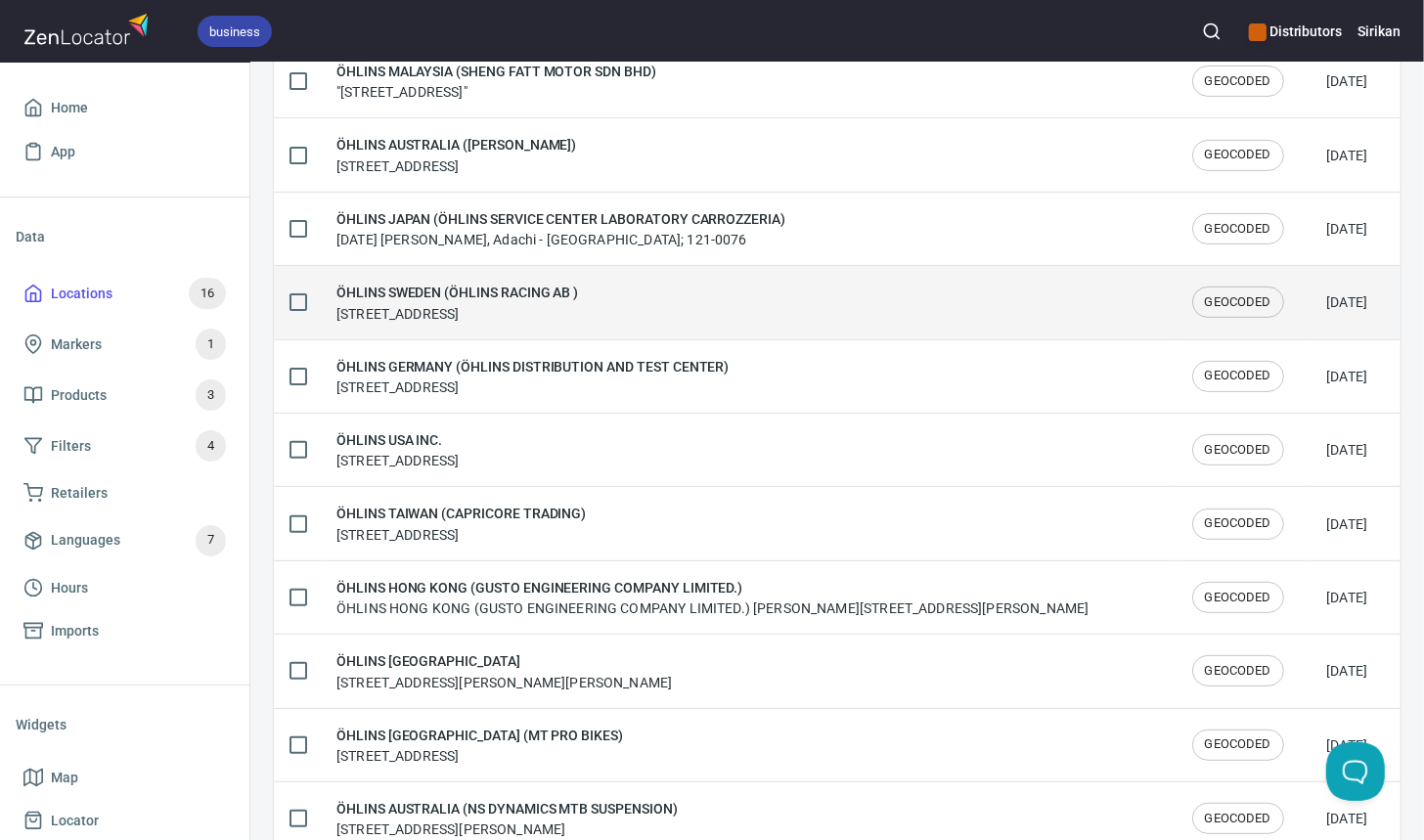
scroll to position [379, 0]
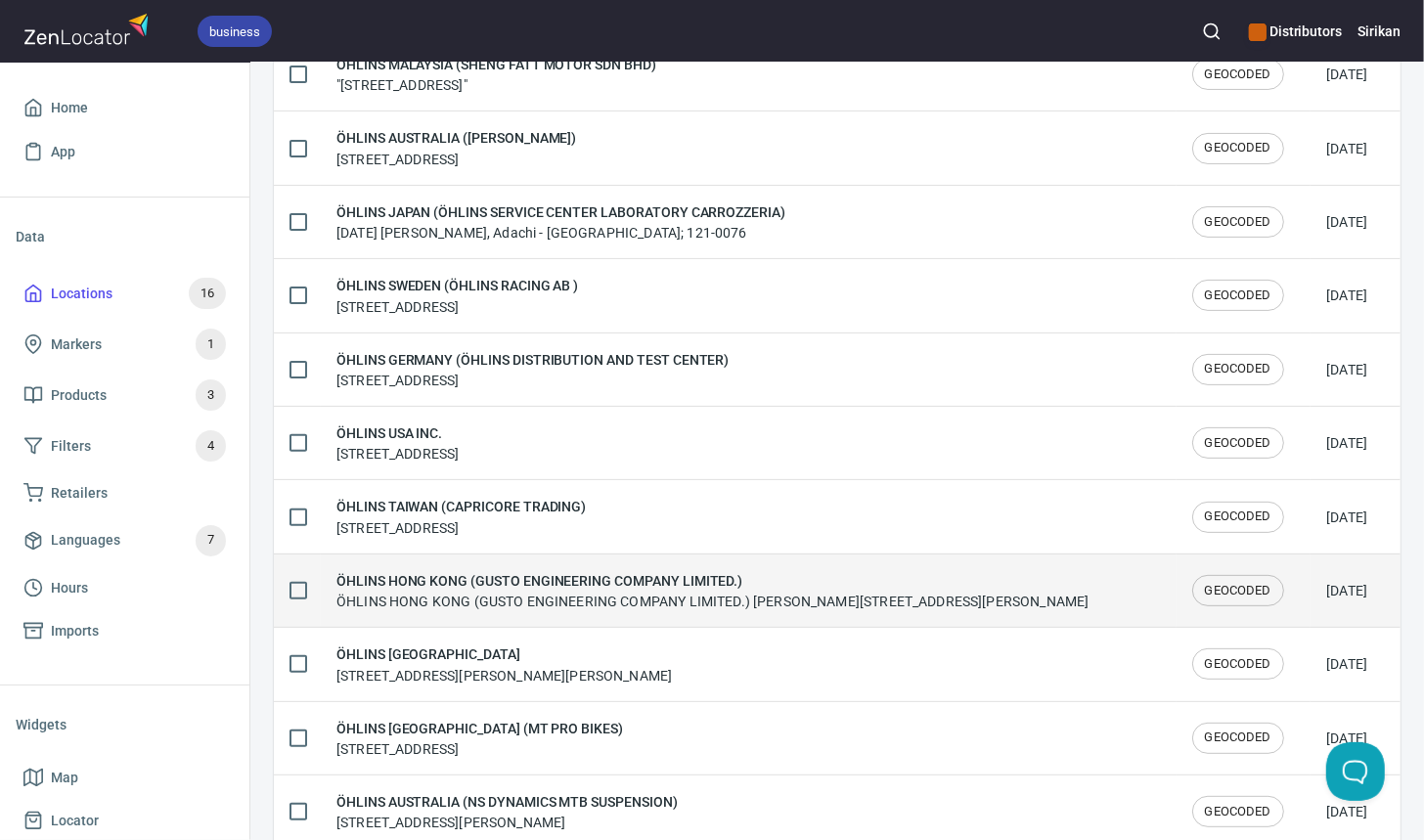
click at [487, 620] on td "ÖHLINS HONG KONG (GUSTO ENGINEERING COMPANY LIMITED.) ÖHLINS HONG KONG (GUSTO E…" at bounding box center [748, 590] width 856 height 73
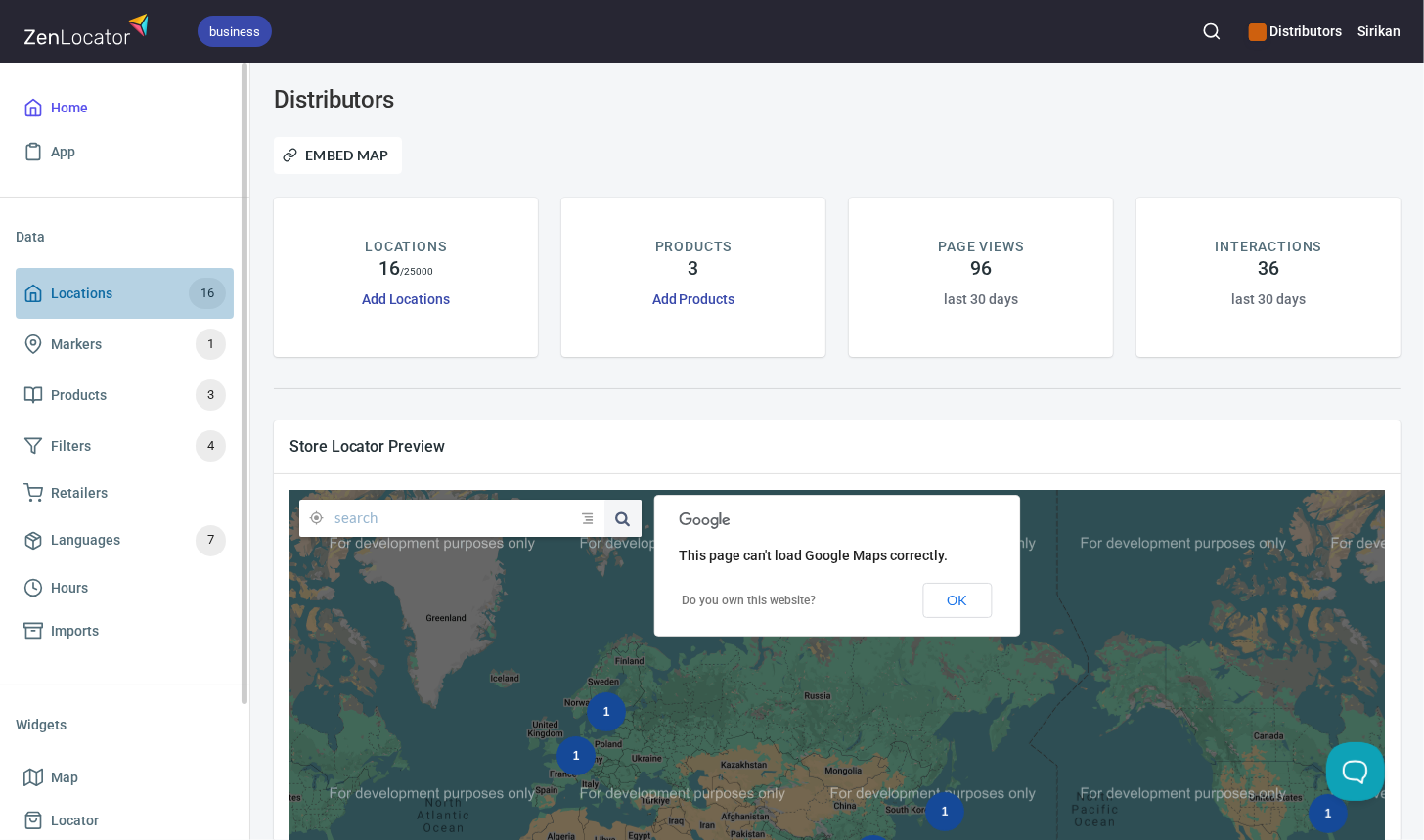
click at [150, 287] on span "Locations 16" at bounding box center [124, 294] width 202 height 32
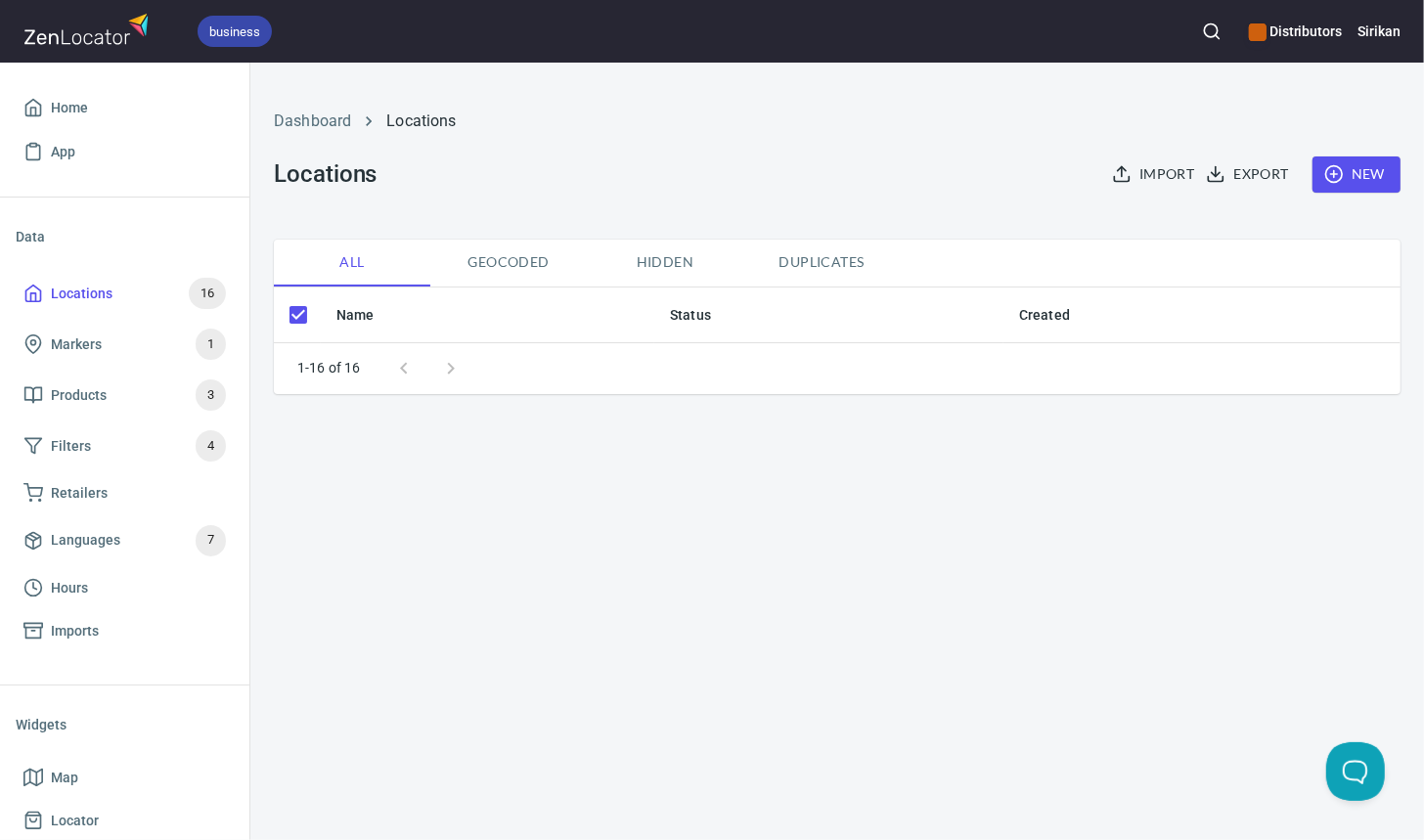
checkbox input "false"
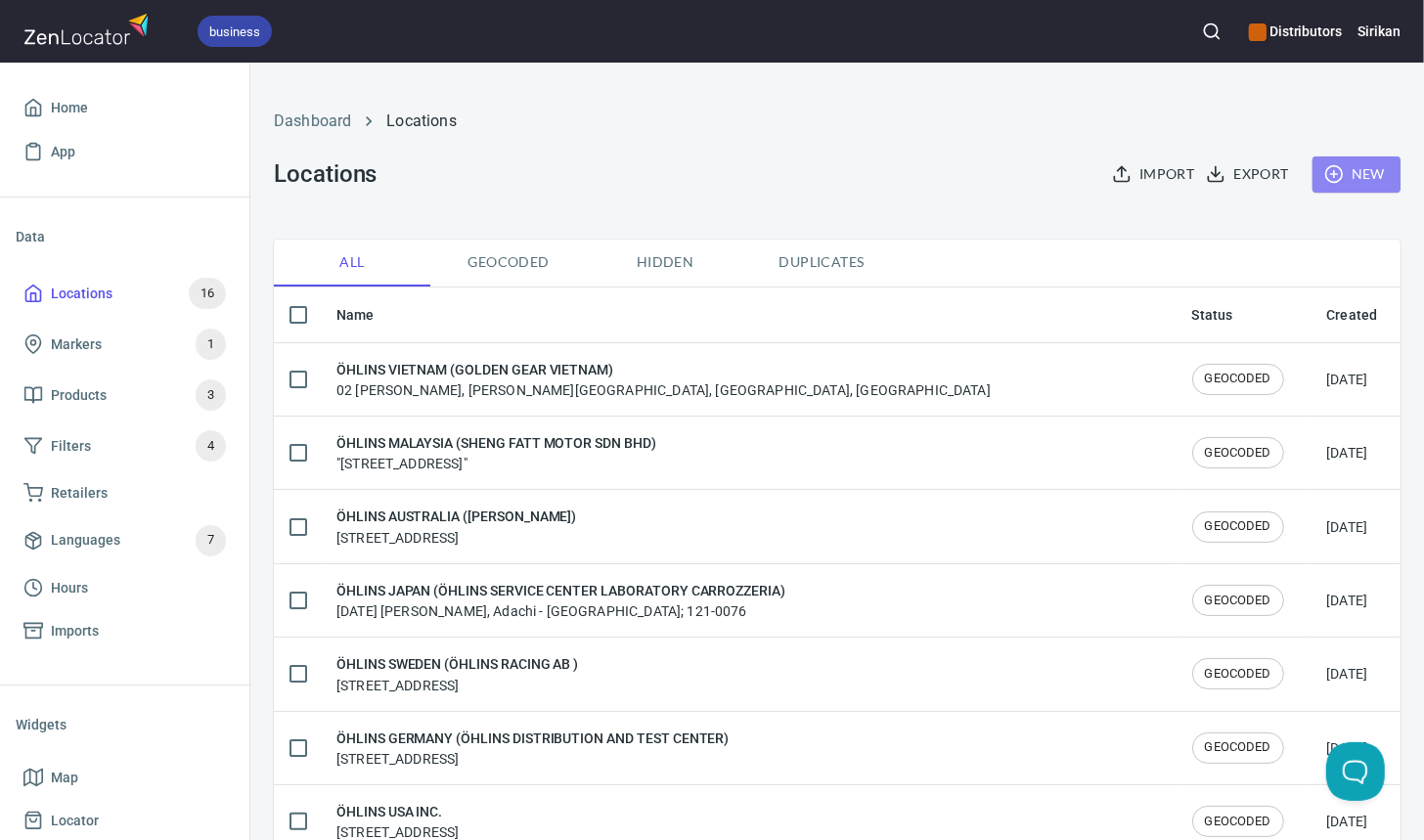
click at [1376, 176] on span "New" at bounding box center [1357, 175] width 57 height 25
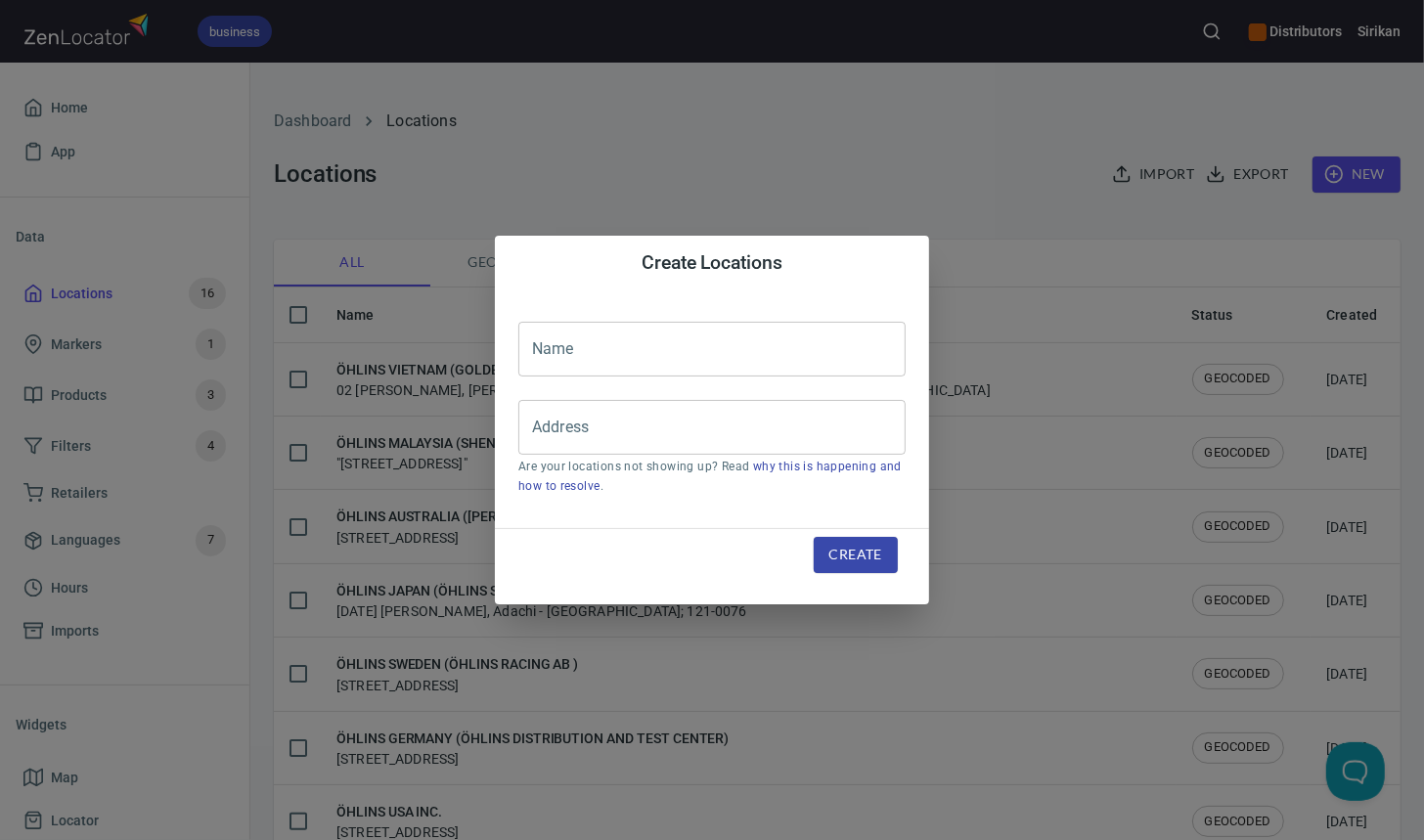
click at [647, 346] on input "text" at bounding box center [712, 349] width 388 height 55
paste input "ÖHLINS HONG KONG (GUSTO ENGINEERING COMPANY LIMITED.)"
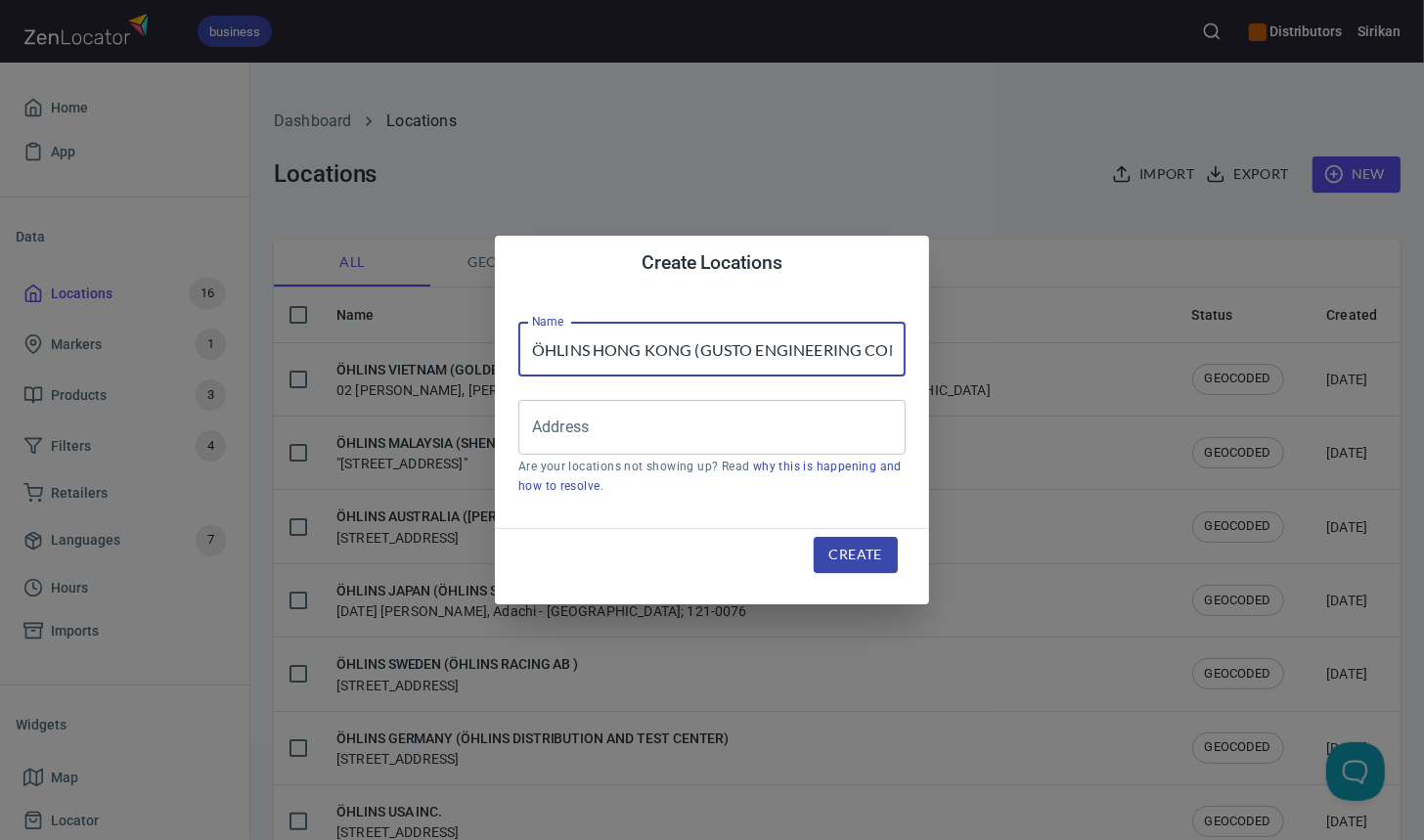
scroll to position [0, 127]
type input "ÖHLINS HONG KONG (GUSTO ENGINEERING COMPANY LIMITED.)"
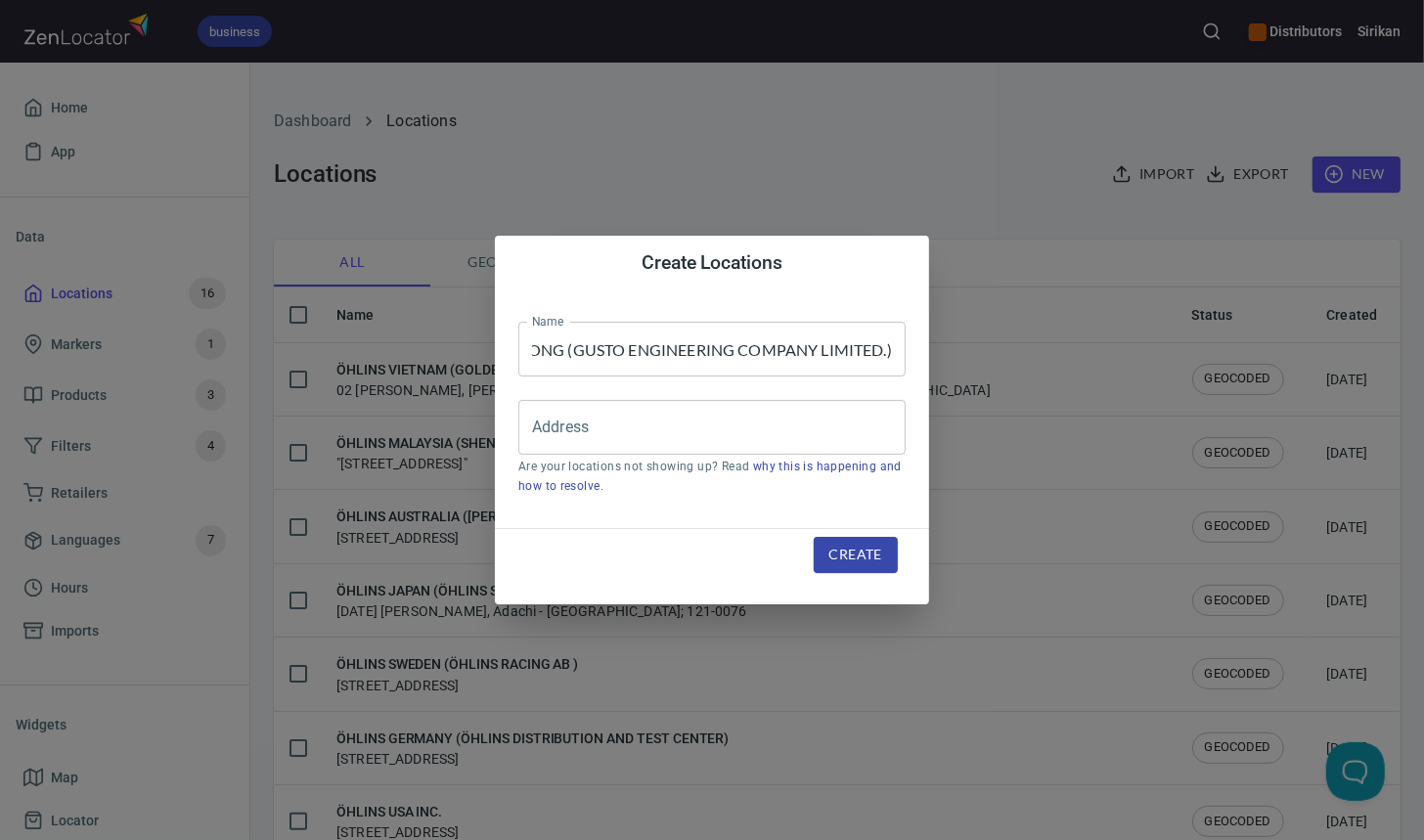
scroll to position [0, 0]
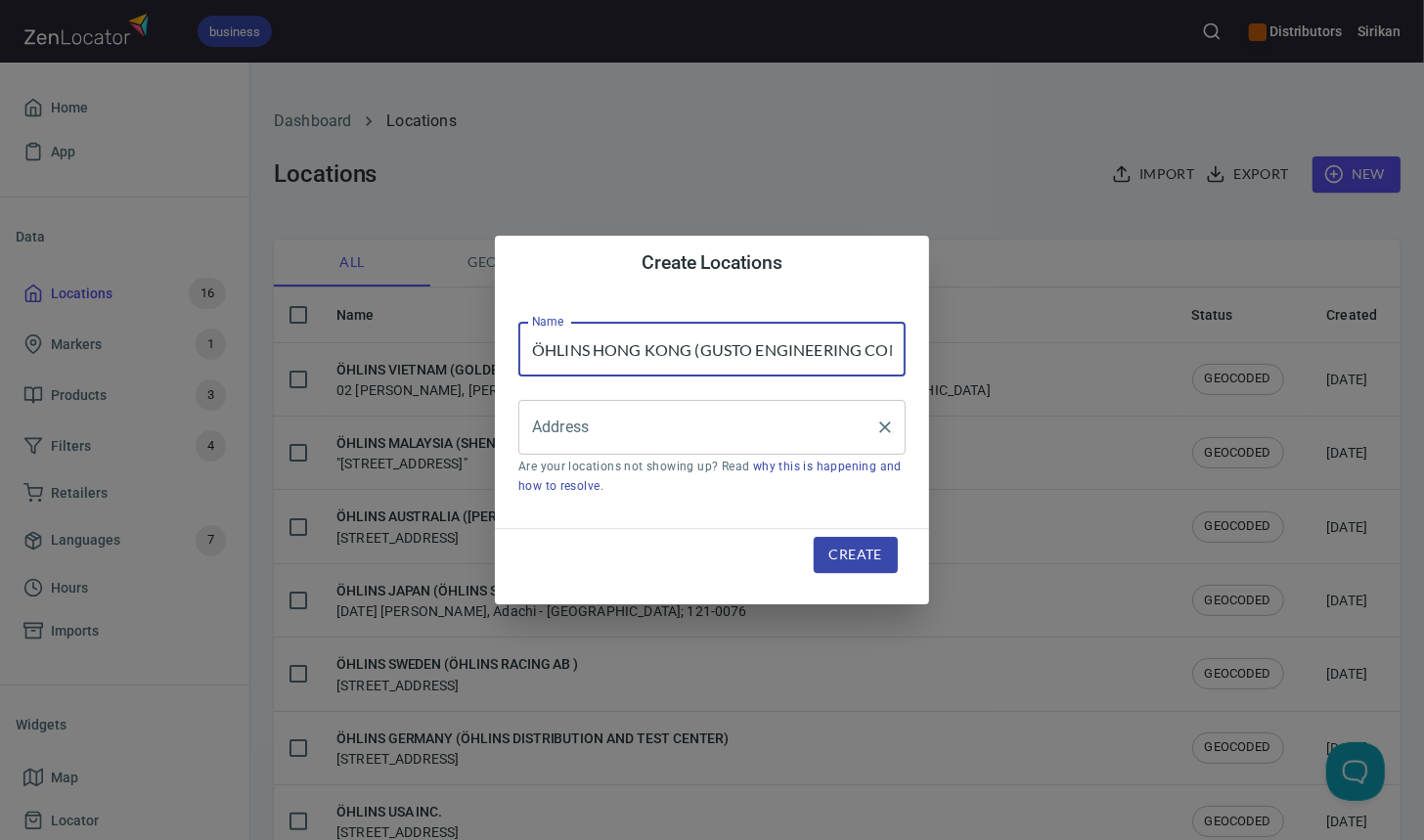
click at [651, 450] on div "Address" at bounding box center [712, 428] width 388 height 55
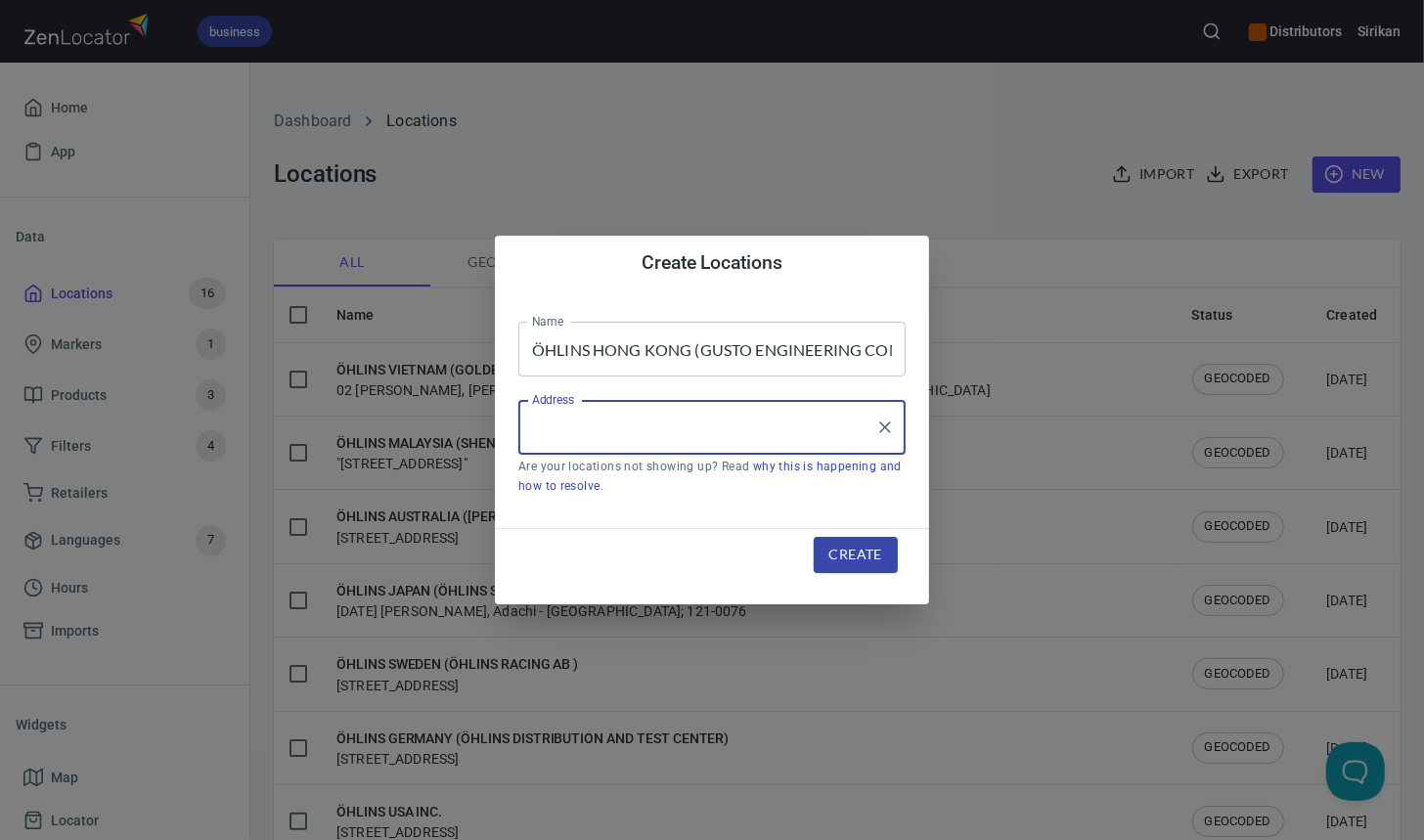
paste input "Rm1102, 11/F , Kimberland Centre, 55 Wing Hong Street, Cheung Sha Wan, Kowloon,…"
type input "Rm1102, 11/F , Kimberland Centre, 55 Wing Hong Street, Cheung Sha Wan, Kowloon,…"
click at [859, 533] on div "Create" at bounding box center [855, 555] width 131 height 83
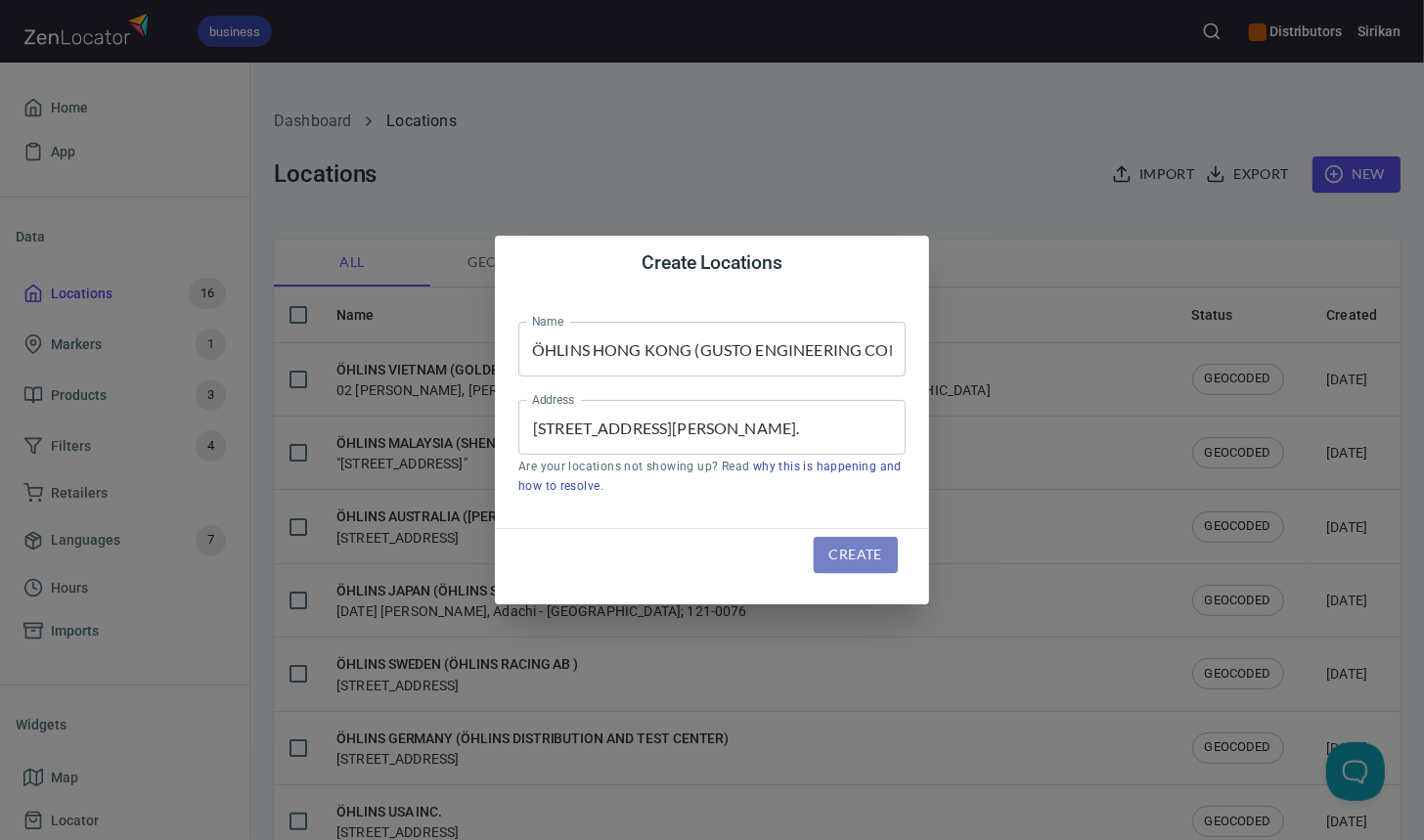
click at [858, 540] on button "Create" at bounding box center [855, 555] width 84 height 36
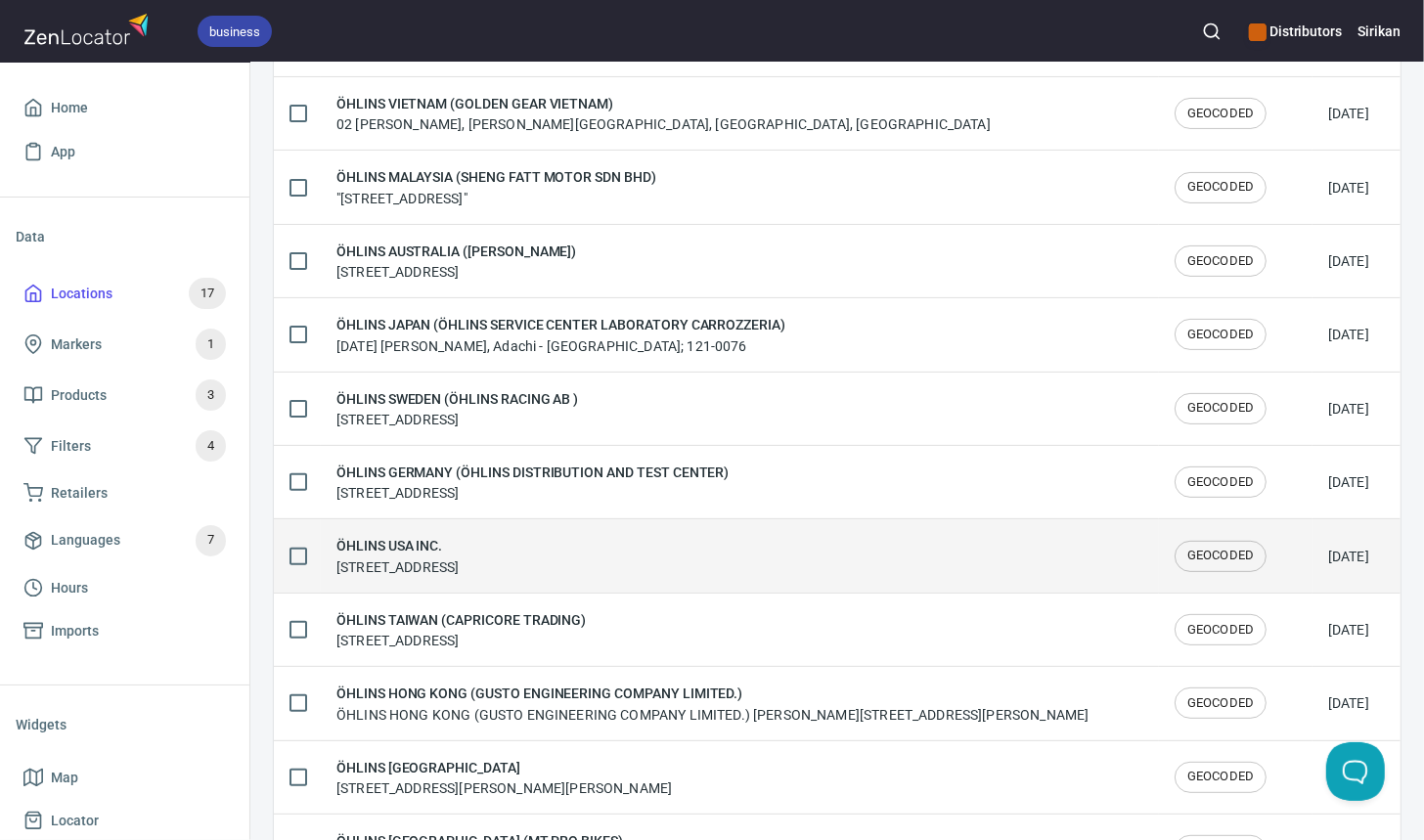
scroll to position [101, 0]
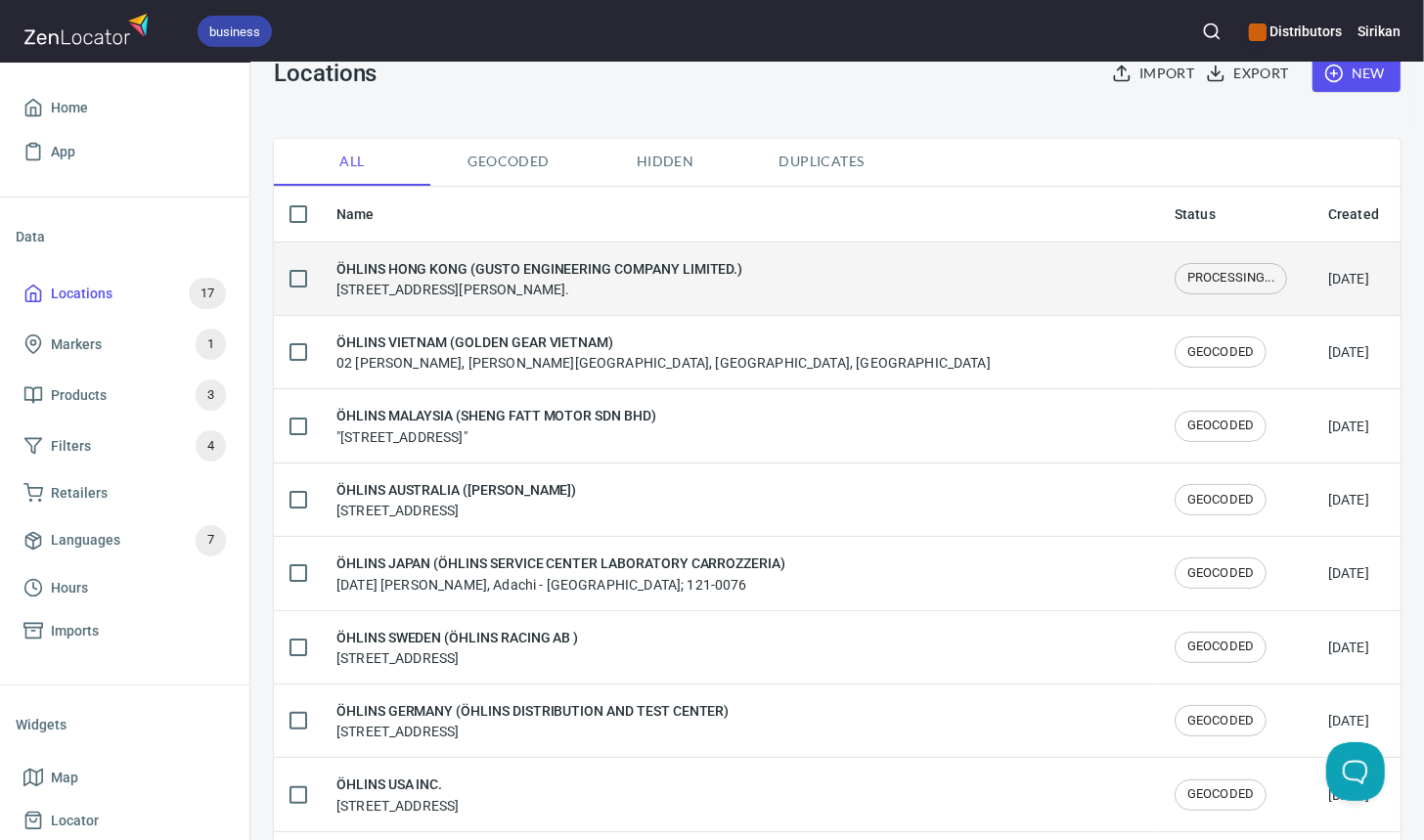
click at [642, 267] on h6 "ÖHLINS HONG KONG (GUSTO ENGINEERING COMPANY LIMITED.)" at bounding box center [539, 269] width 406 height 22
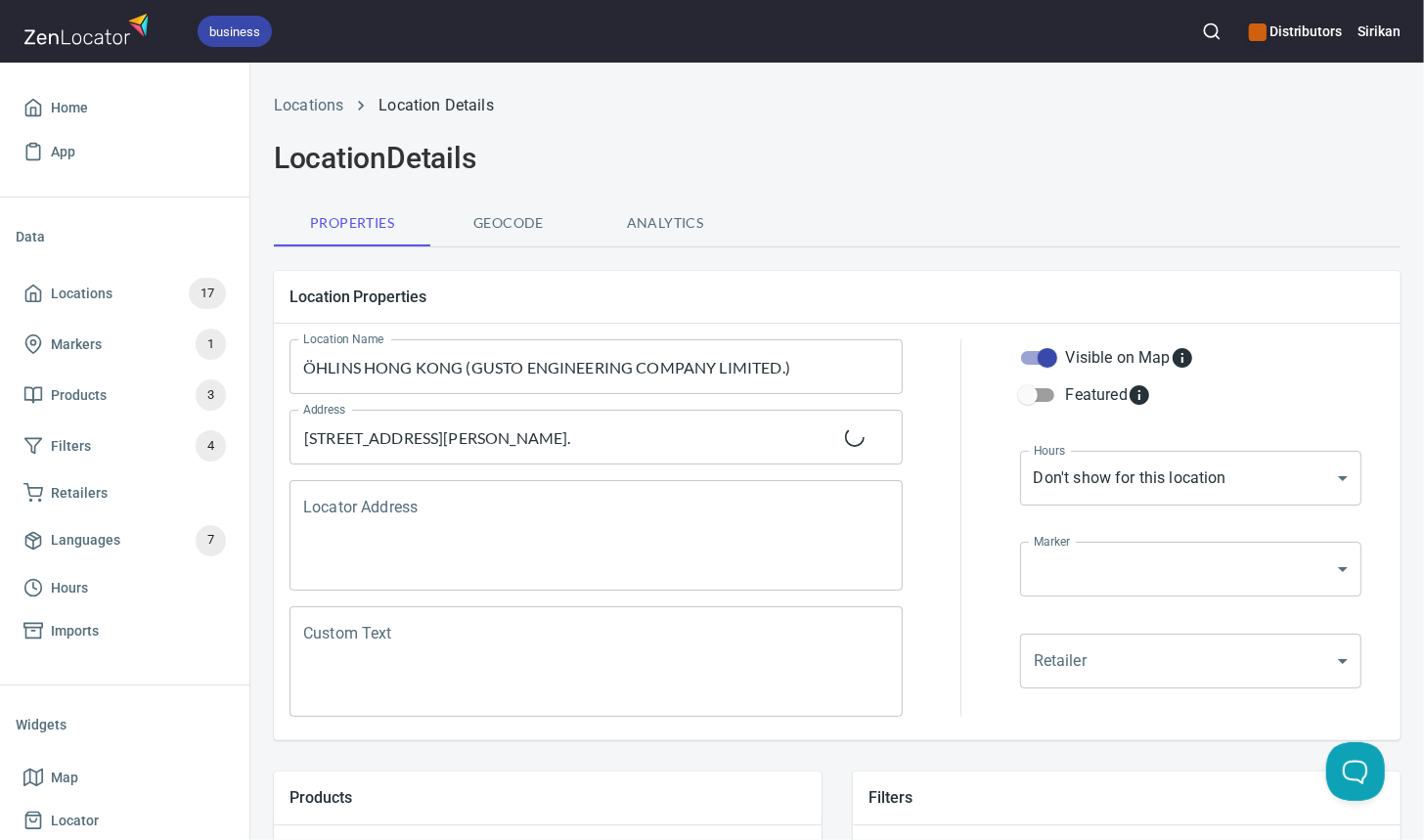
click at [565, 531] on textarea "Locator Address" at bounding box center [596, 535] width 586 height 74
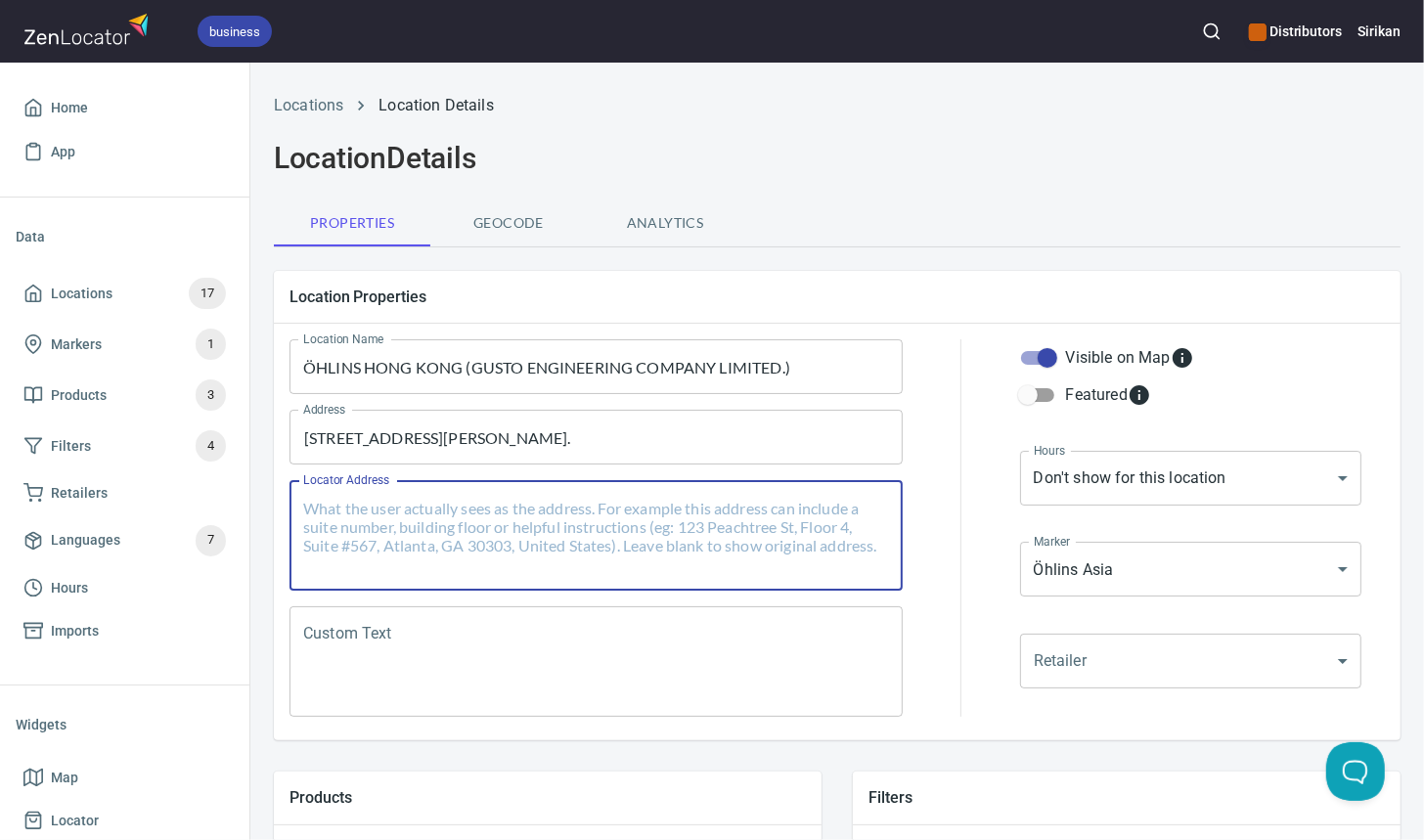
paste textarea "Rm1102, 11/F , Kimberland Centre, 55 Wing Hong Street, Cheung Sha Wan, Kowloon,…"
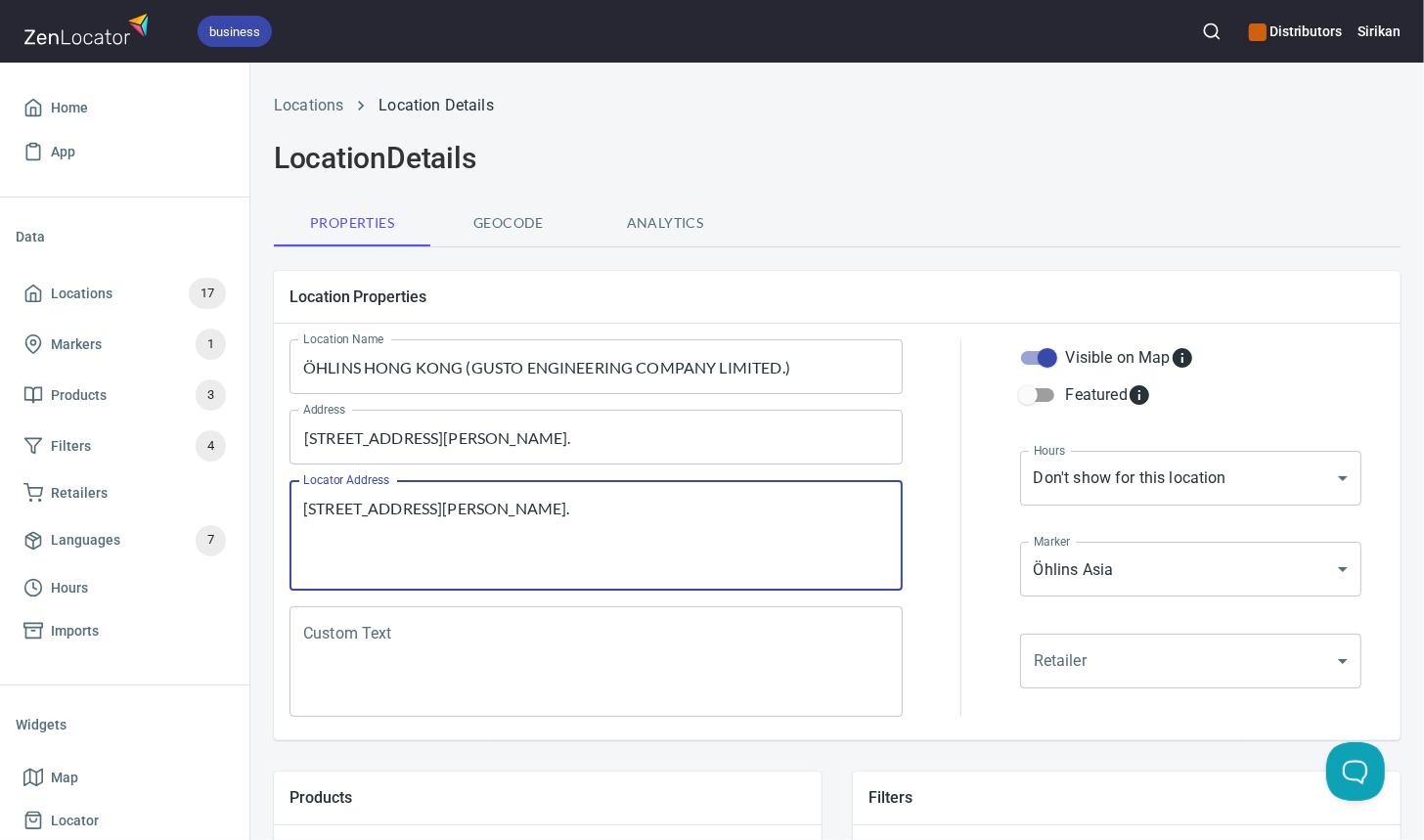
type textarea "Rm1102, 11/F , Kimberland Centre, 55 Wing Hong Street, Cheung Sha Wan, Kowloon,…"
click at [331, 649] on textarea "Custom Text" at bounding box center [596, 662] width 586 height 74
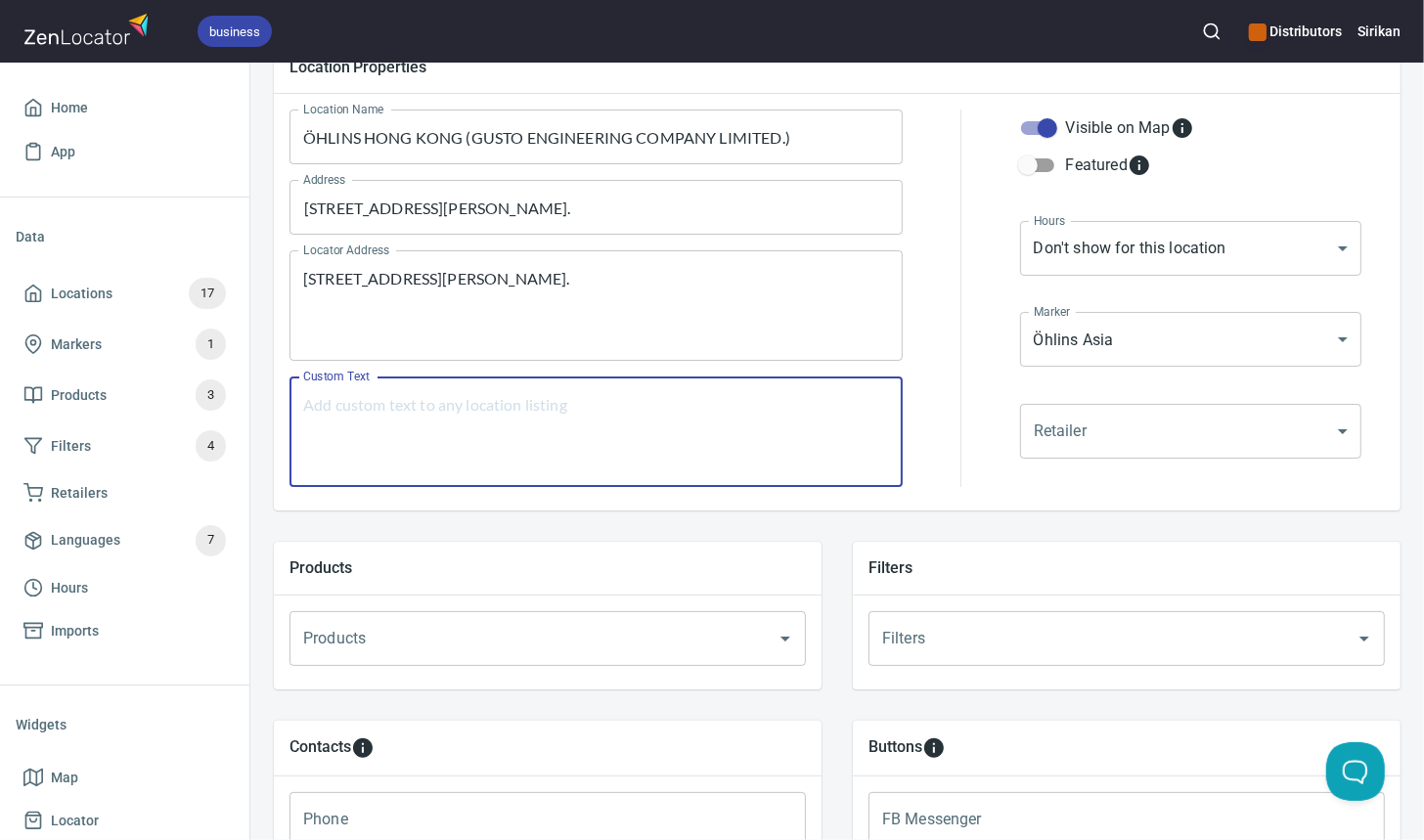
scroll to position [265, 0]
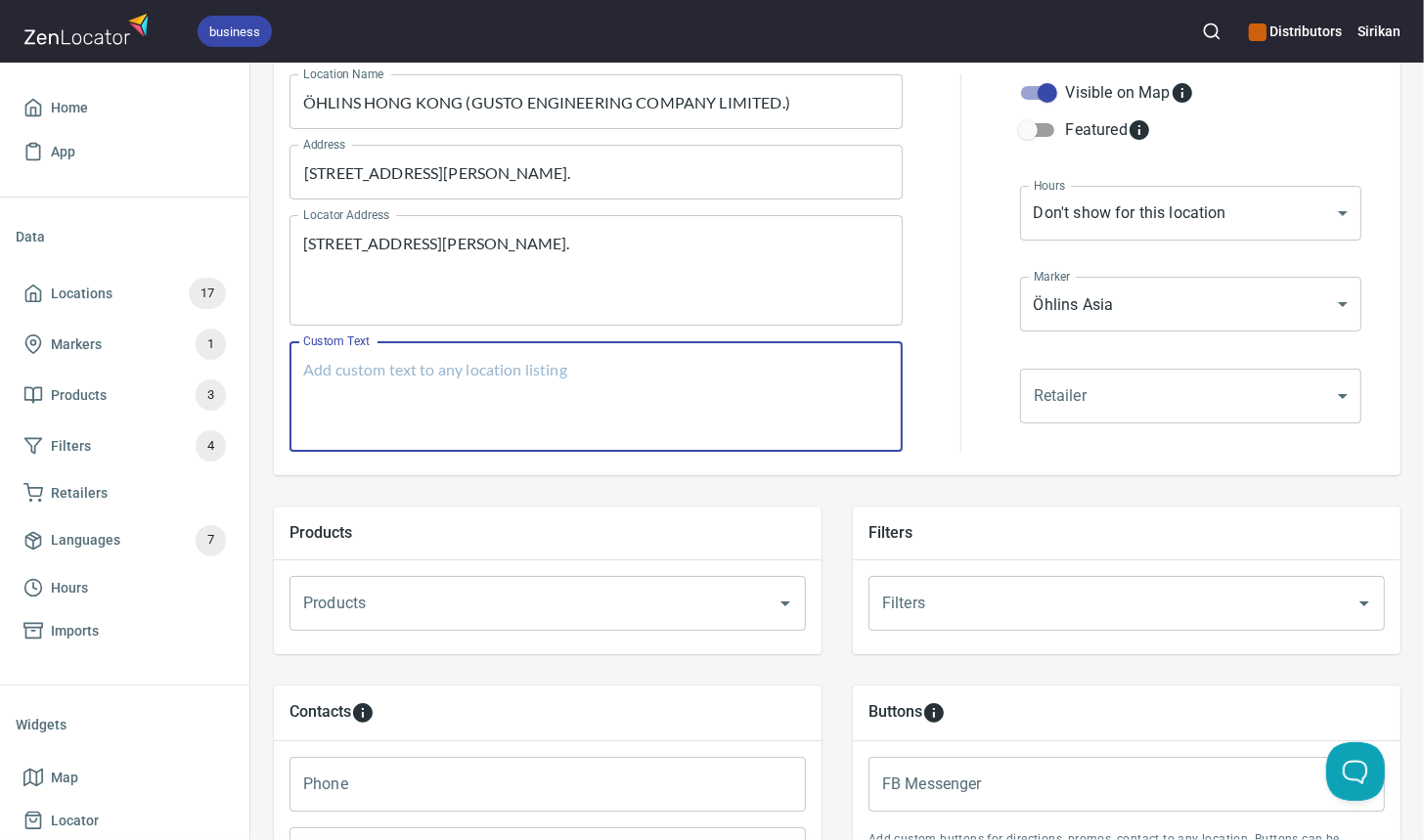
click at [393, 605] on input "Products" at bounding box center [521, 603] width 444 height 37
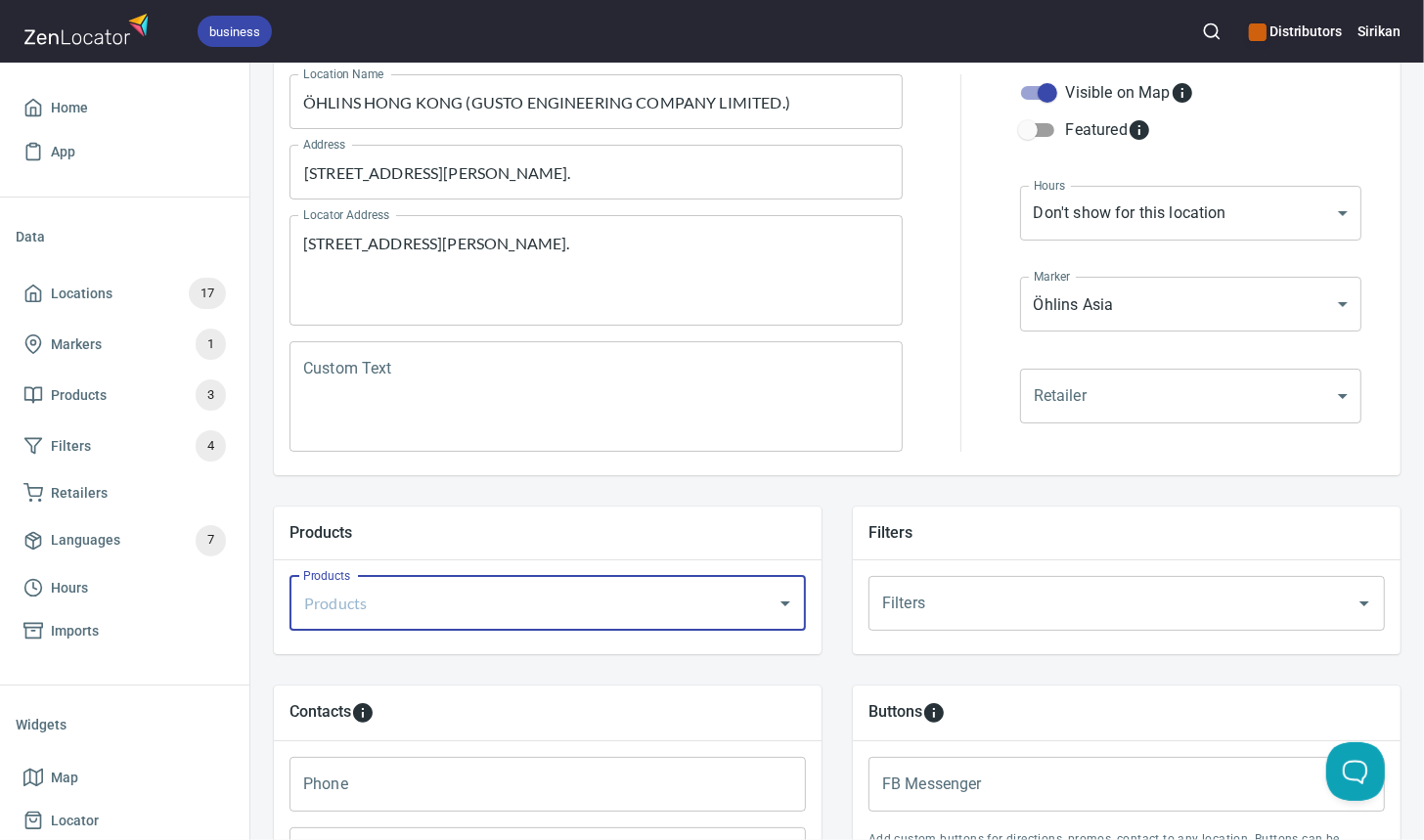
click at [601, 604] on input "Products" at bounding box center [521, 603] width 444 height 37
click at [499, 661] on li "Motorcycle" at bounding box center [548, 660] width 517 height 35
click at [512, 590] on input "Products" at bounding box center [577, 603] width 330 height 37
click at [472, 665] on li "Automotive" at bounding box center [548, 660] width 517 height 35
click at [728, 535] on h5 "Products" at bounding box center [548, 532] width 517 height 21
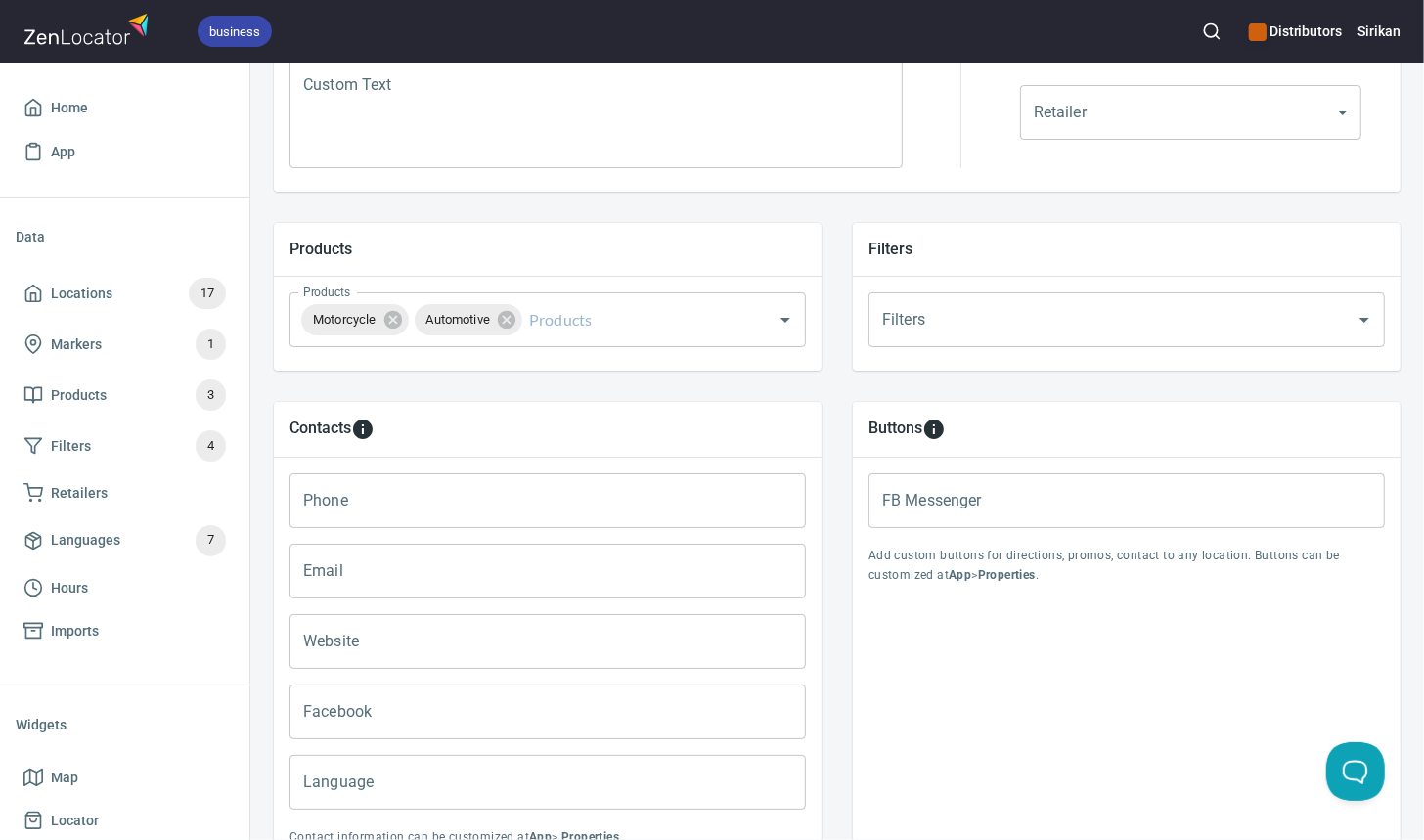
scroll to position [571, 0]
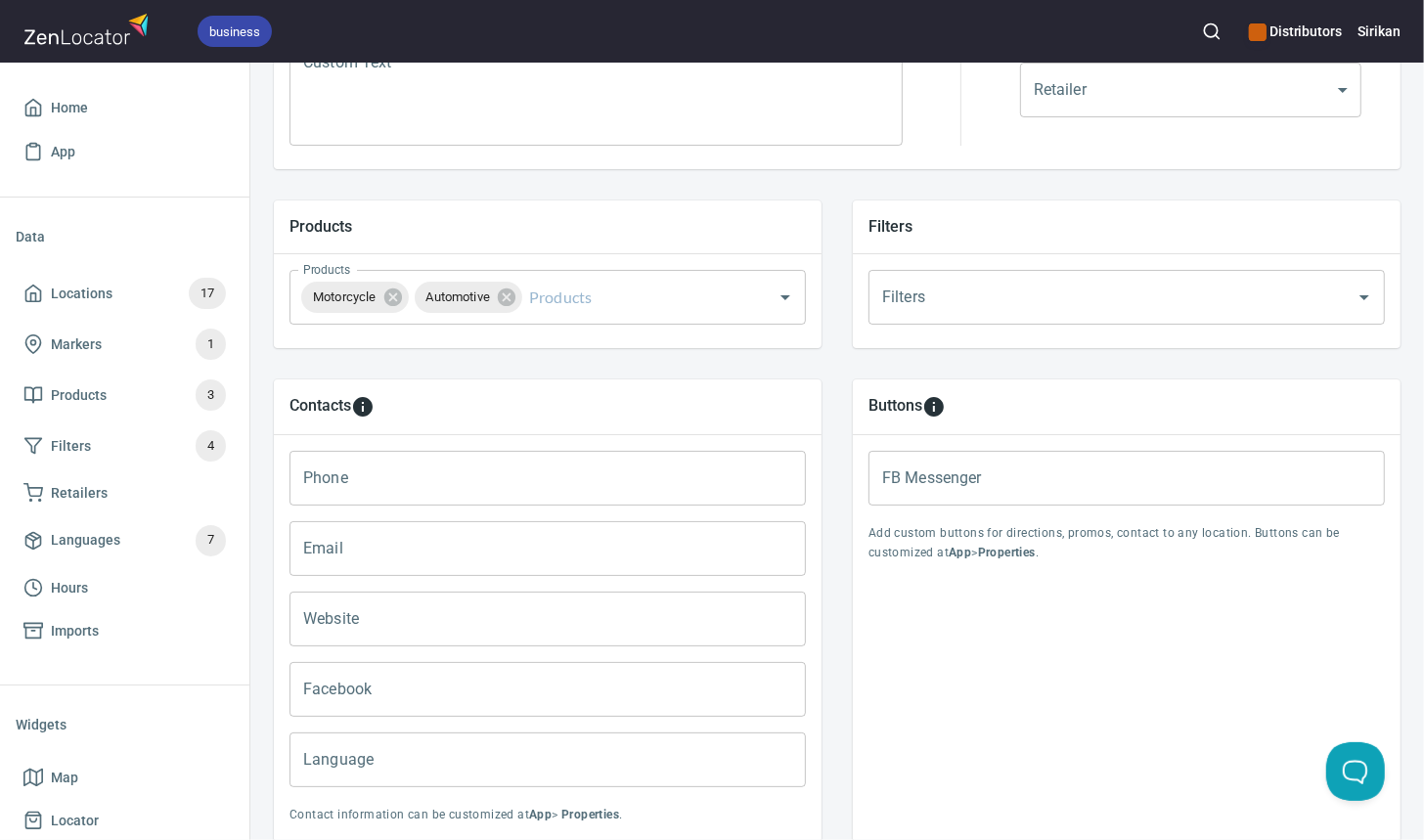
click at [535, 624] on input "Website" at bounding box center [548, 619] width 517 height 55
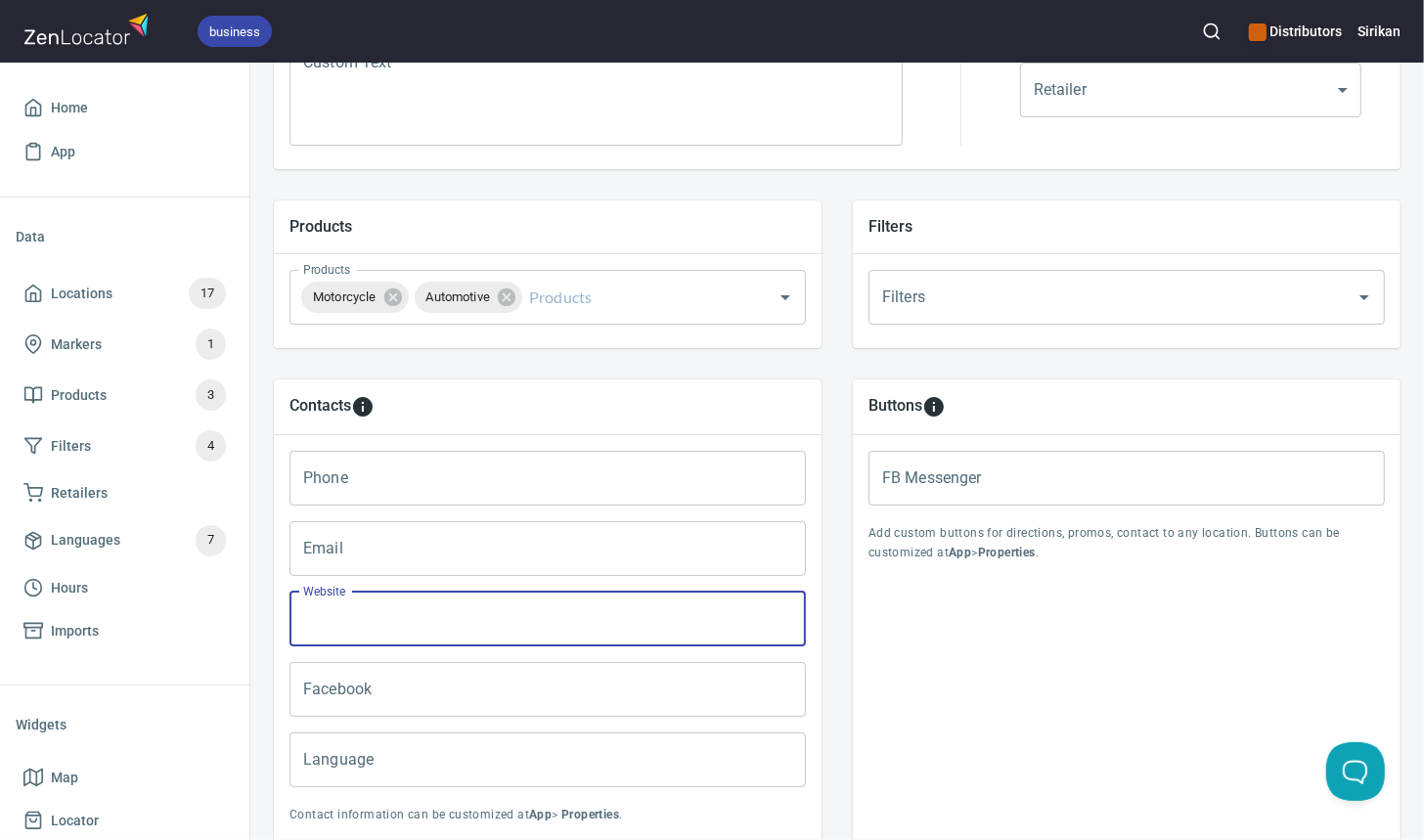
paste input "sales@gustotechnik.com"
click at [484, 625] on input "sales@gustotechnik.com" at bounding box center [548, 619] width 517 height 55
type input "sales@gustotechnik."
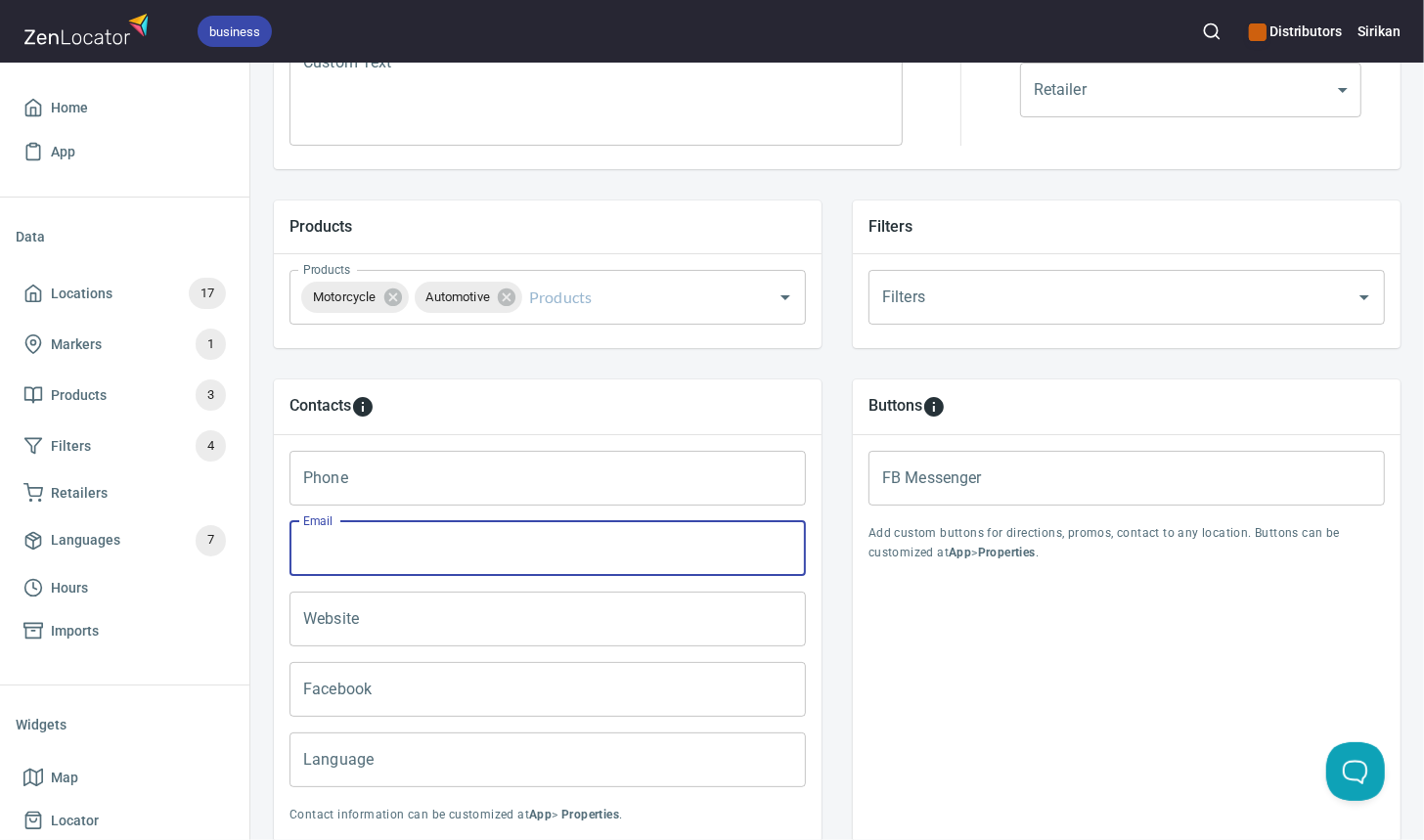
click at [446, 535] on input "Email" at bounding box center [548, 549] width 517 height 55
paste input "sales@gustotechnik.com"
type input "sales@gustotechnik.com"
click at [472, 481] on input "Phone" at bounding box center [548, 478] width 517 height 55
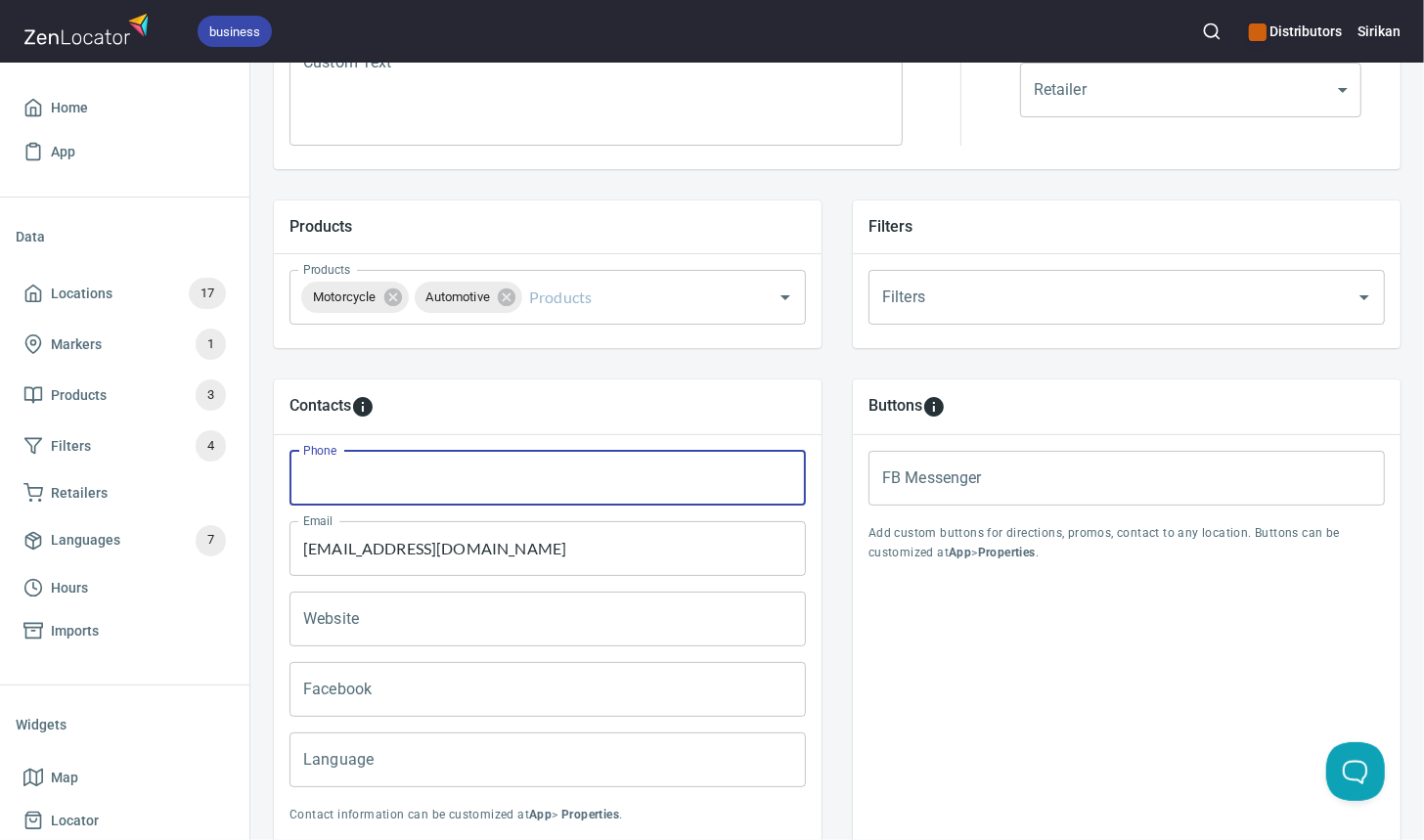
paste input "+ 852 - 23318221"
click at [318, 476] on input "+ 852 - 23318221" at bounding box center [548, 478] width 517 height 55
type input "+852 - 23318221"
click at [493, 601] on input "Website" at bounding box center [548, 619] width 517 height 55
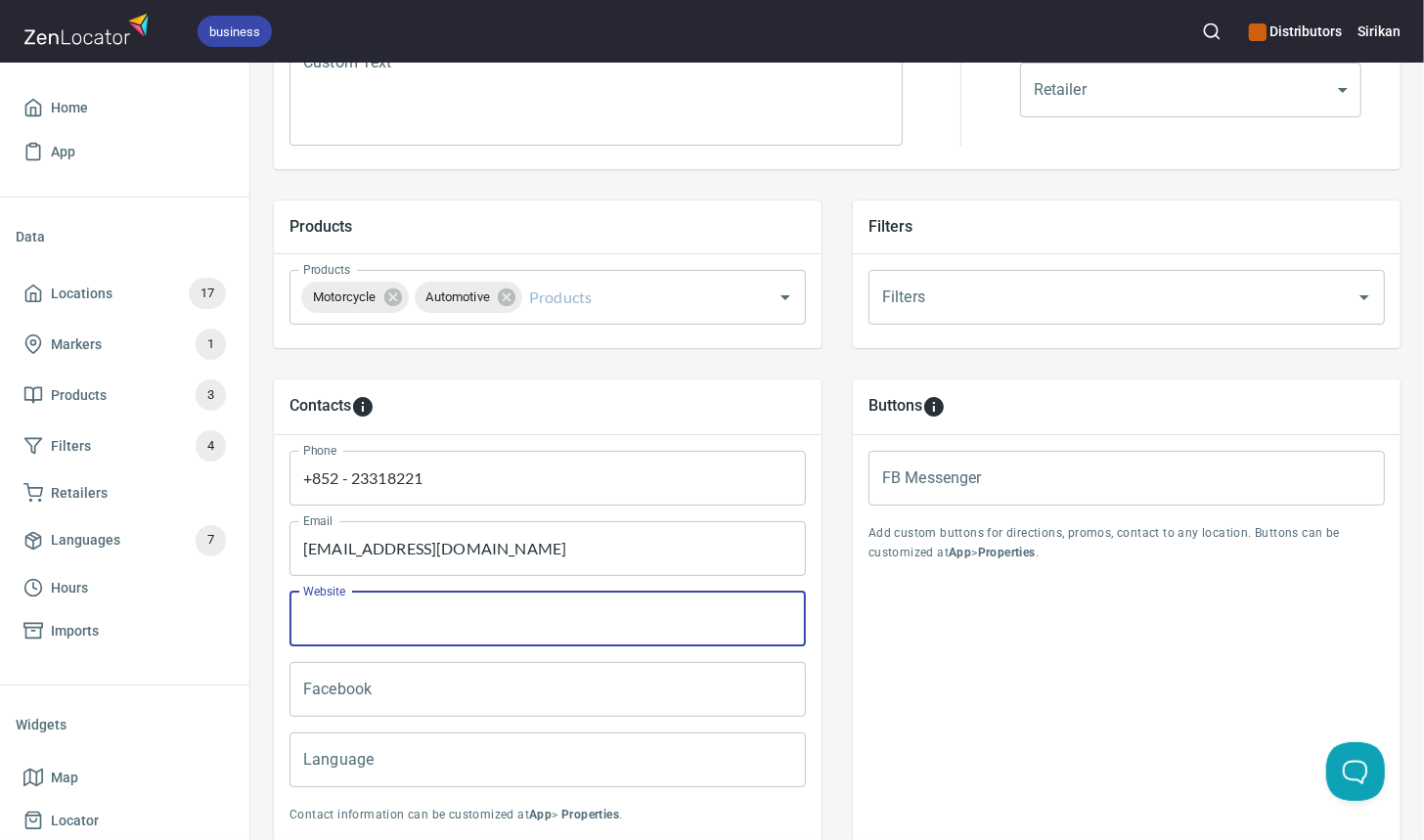
click at [464, 678] on input "Facebook" at bounding box center [548, 689] width 517 height 55
paste input "www.facebook.com/gusto.motorsport/"
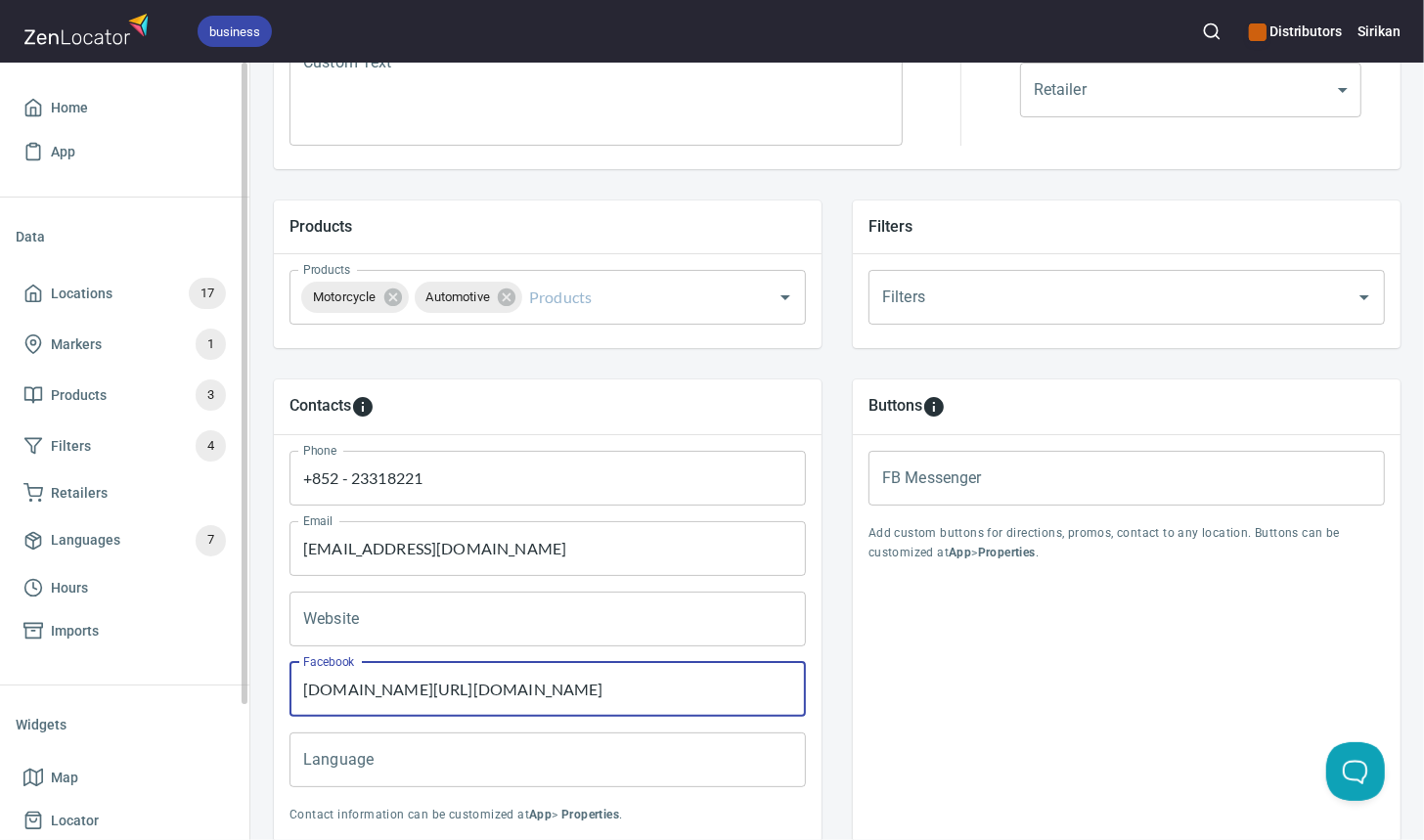
type input "www.facebook.com/gusto.motorsport/"
click at [532, 603] on input "Website" at bounding box center [548, 619] width 517 height 55
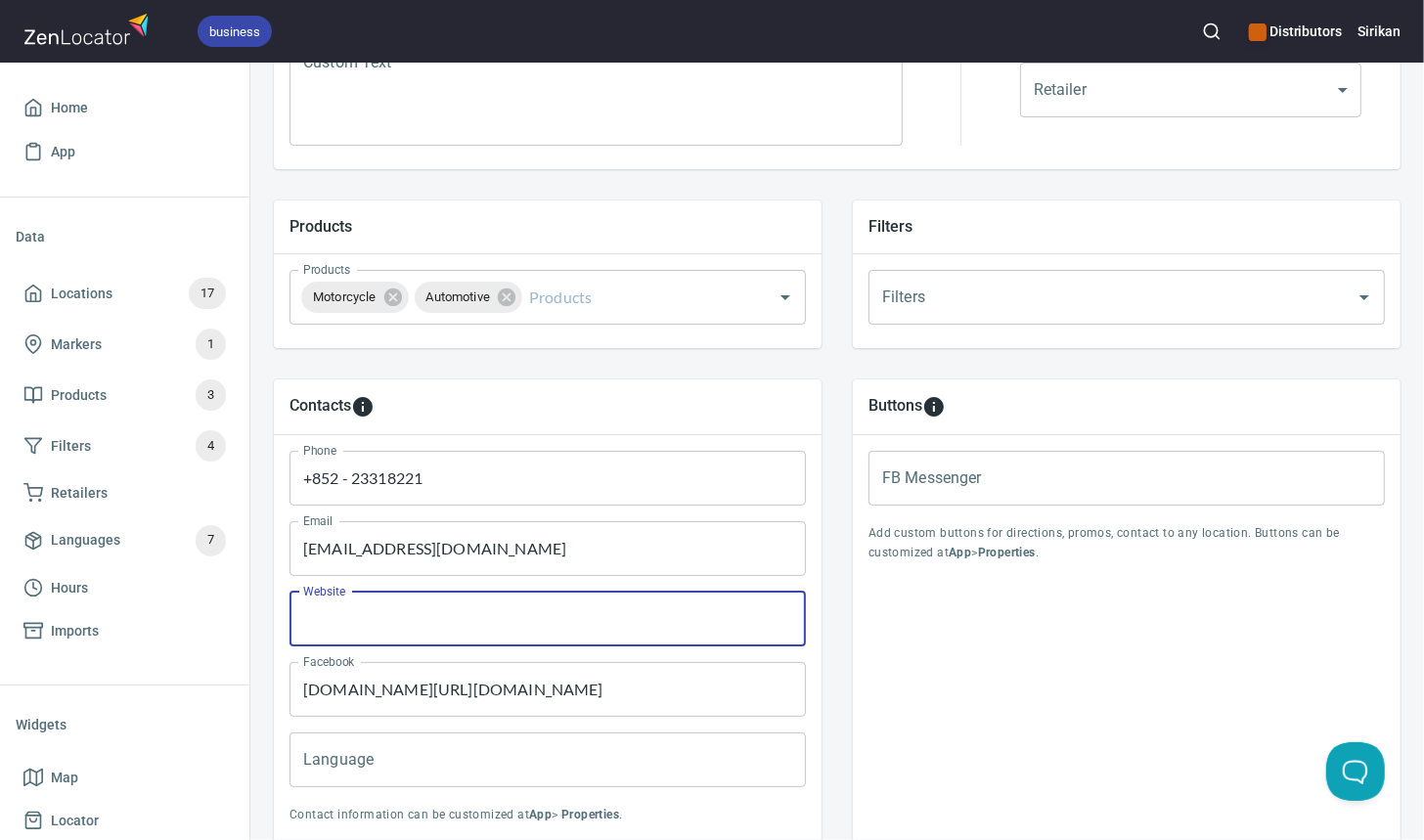
paste input "www.gustotechnik.com"
type input "www.gustotechnik.com"
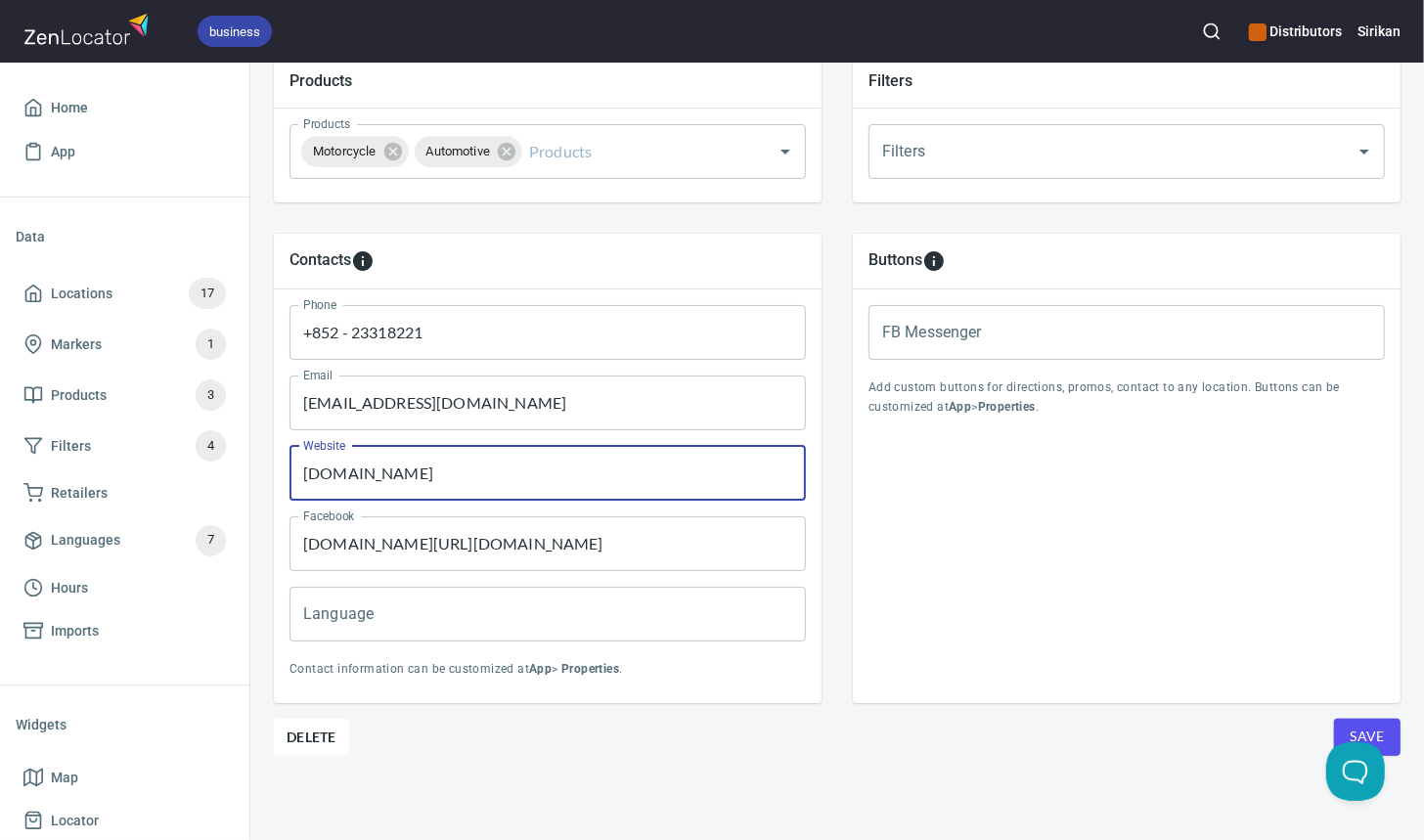
click at [650, 606] on input "Language" at bounding box center [548, 614] width 517 height 55
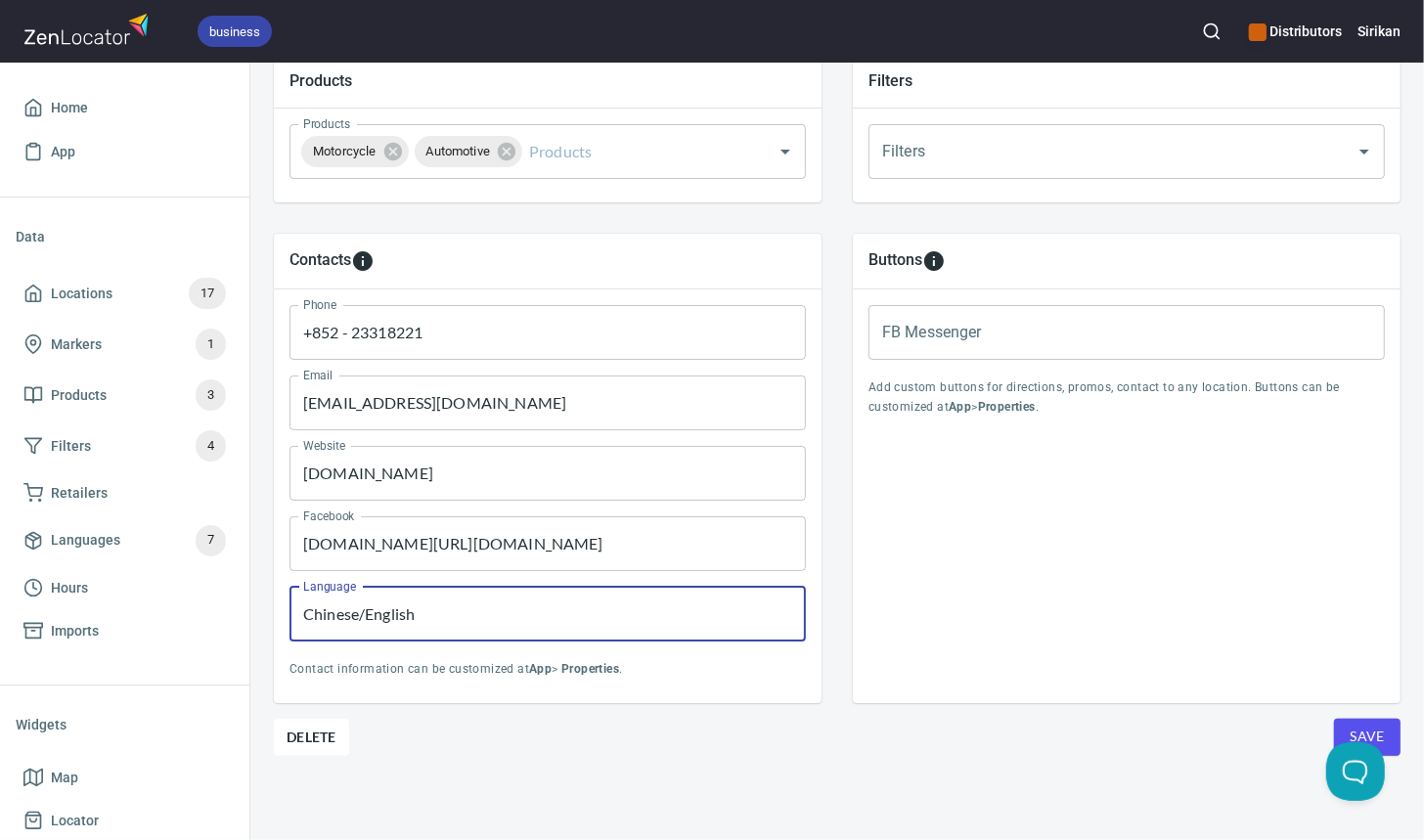
type input "Chinese/English"
click at [948, 582] on div "Buttons FB Messenger FB Messenger Add custom buttons for directions, promos, co…" at bounding box center [1126, 468] width 547 height 469
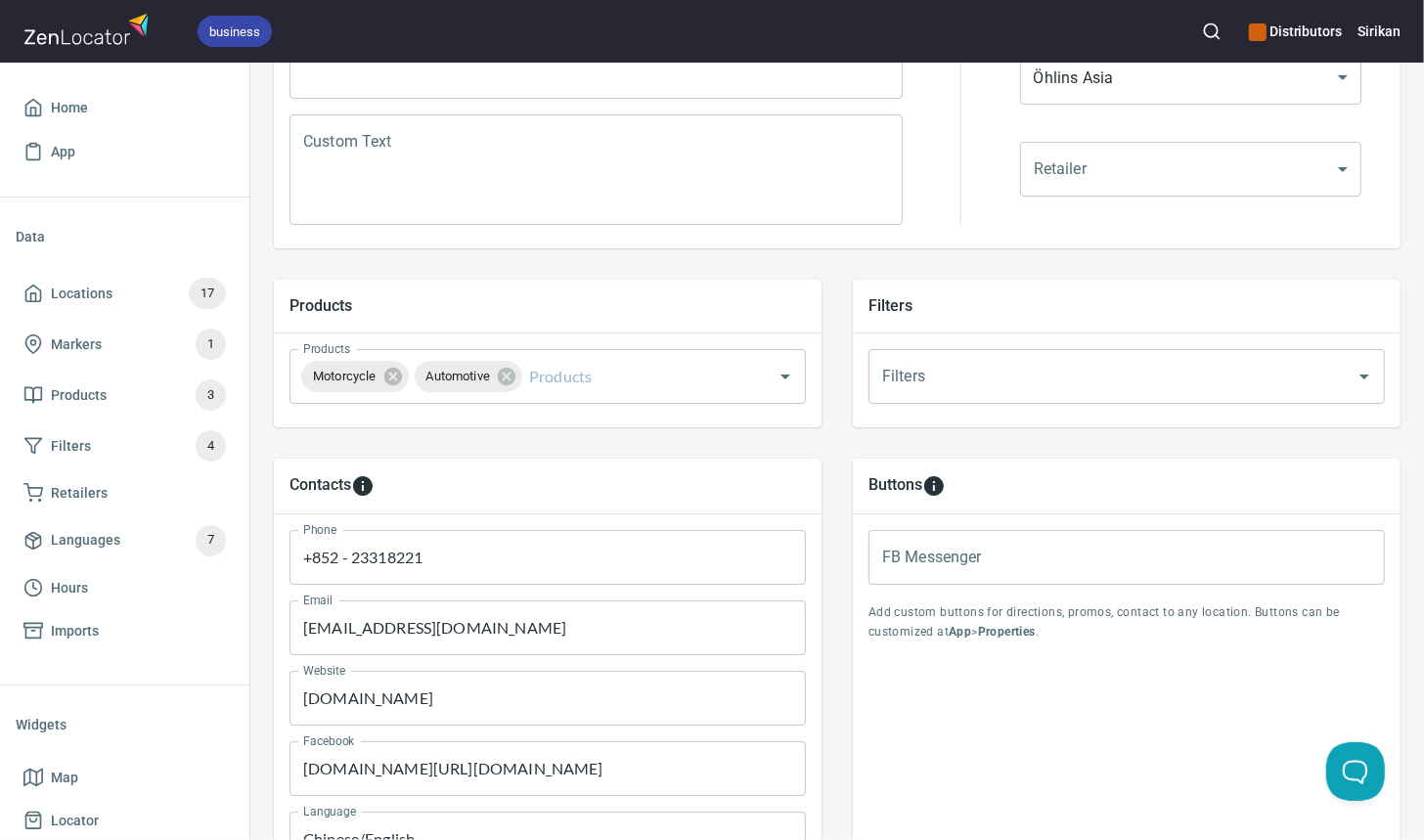
click at [952, 380] on input "Filters" at bounding box center [1100, 377] width 444 height 37
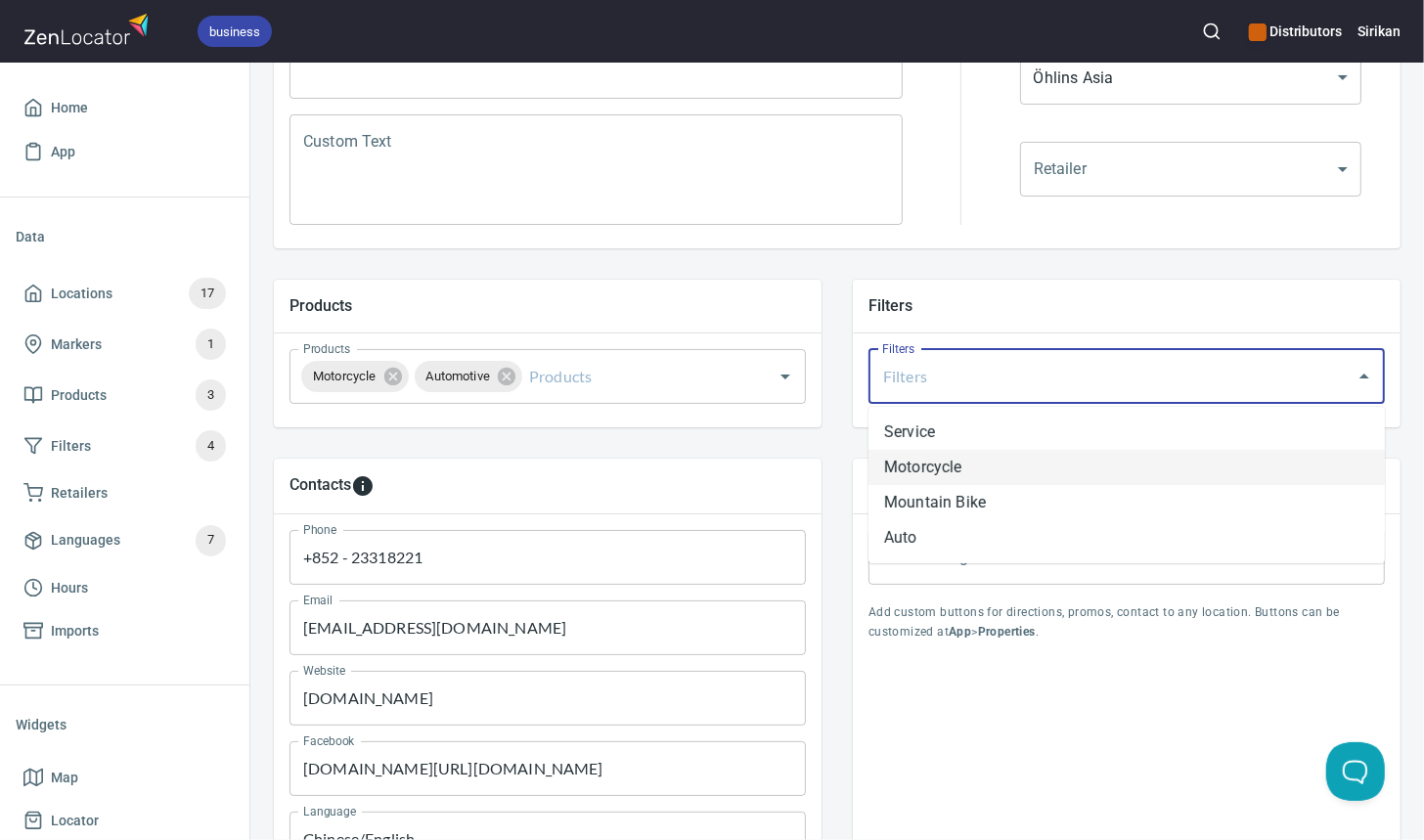
click at [971, 467] on li "Motorcycle" at bounding box center [1127, 467] width 517 height 35
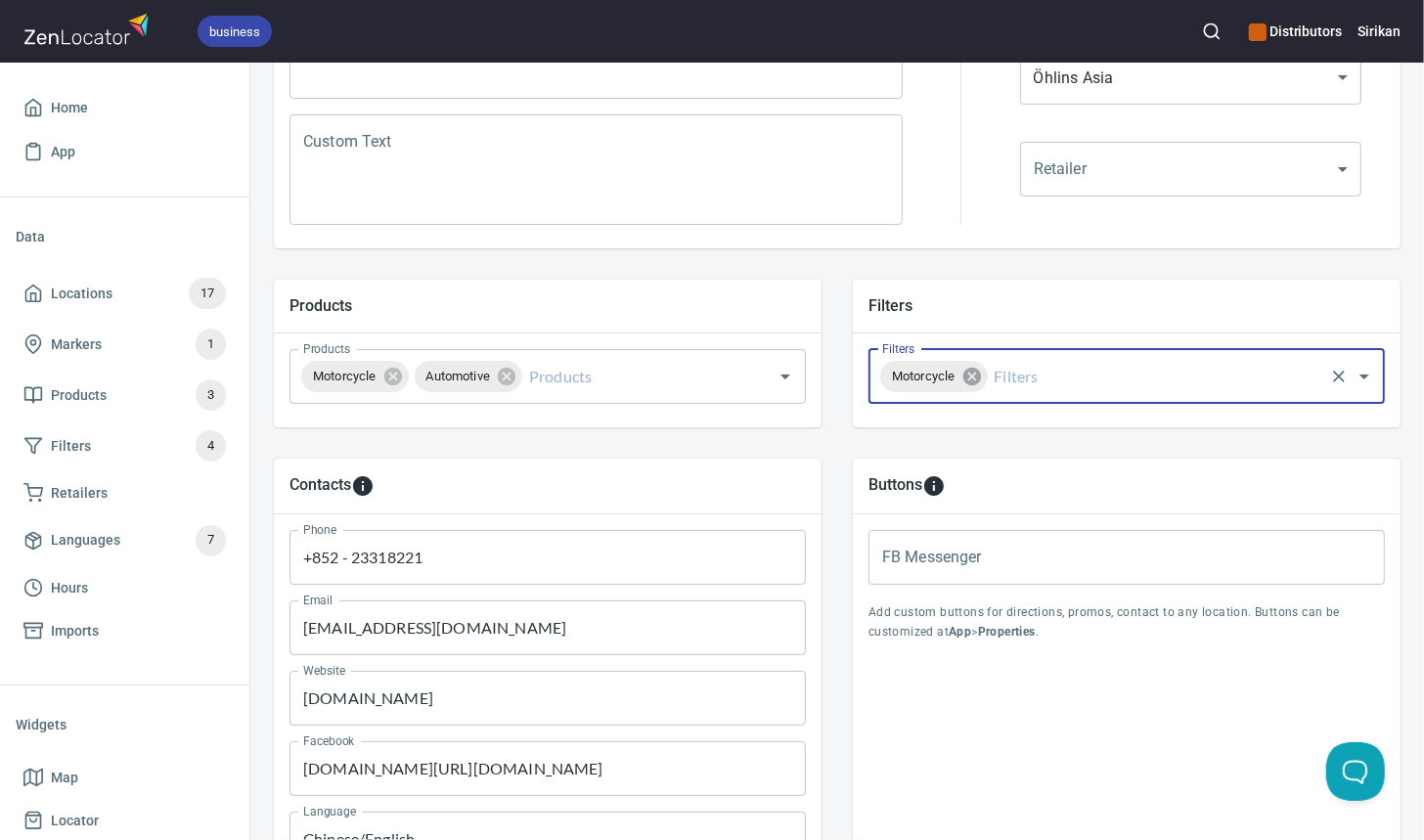
click at [972, 385] on icon at bounding box center [972, 377] width 22 height 22
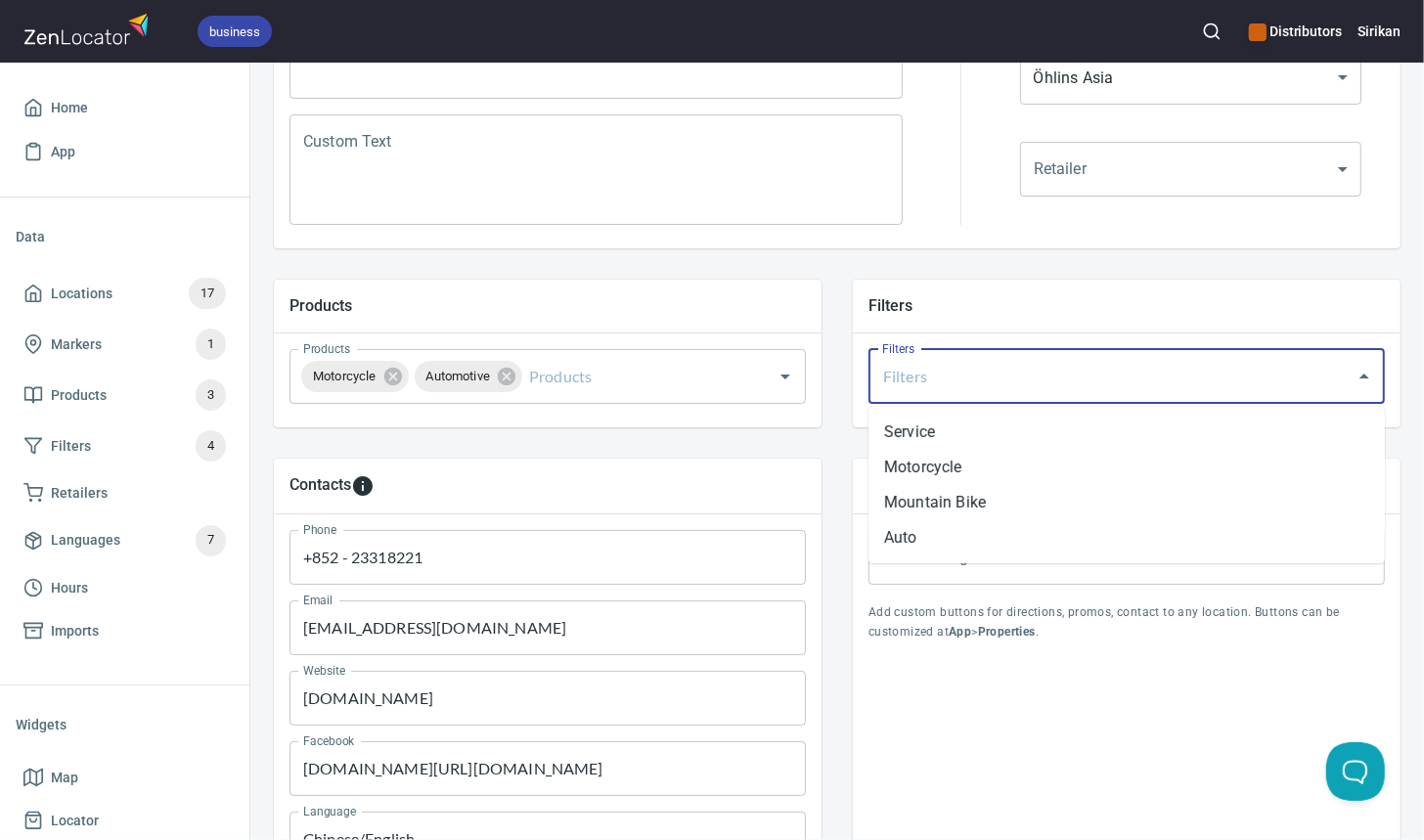
click at [944, 377] on input "Filters" at bounding box center [1100, 377] width 444 height 37
click at [943, 457] on li "Motorcycle" at bounding box center [1127, 467] width 517 height 35
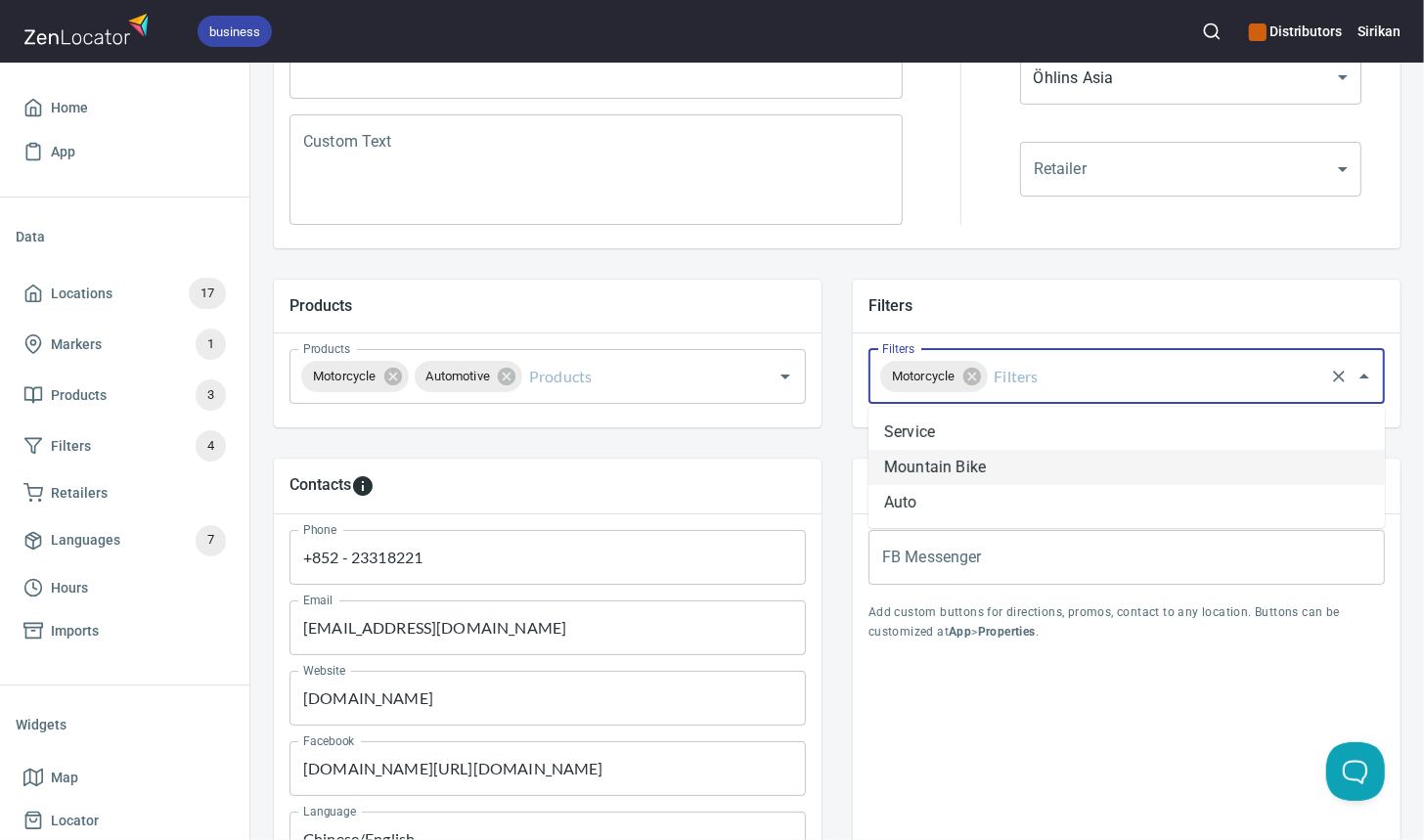
click at [1045, 366] on input "Filters" at bounding box center [1156, 377] width 330 height 37
click at [994, 471] on li "Mountain Bike" at bounding box center [1127, 467] width 517 height 35
click at [1166, 366] on input "Filters" at bounding box center [1221, 377] width 200 height 37
click at [1048, 470] on li "Auto" at bounding box center [1127, 467] width 517 height 35
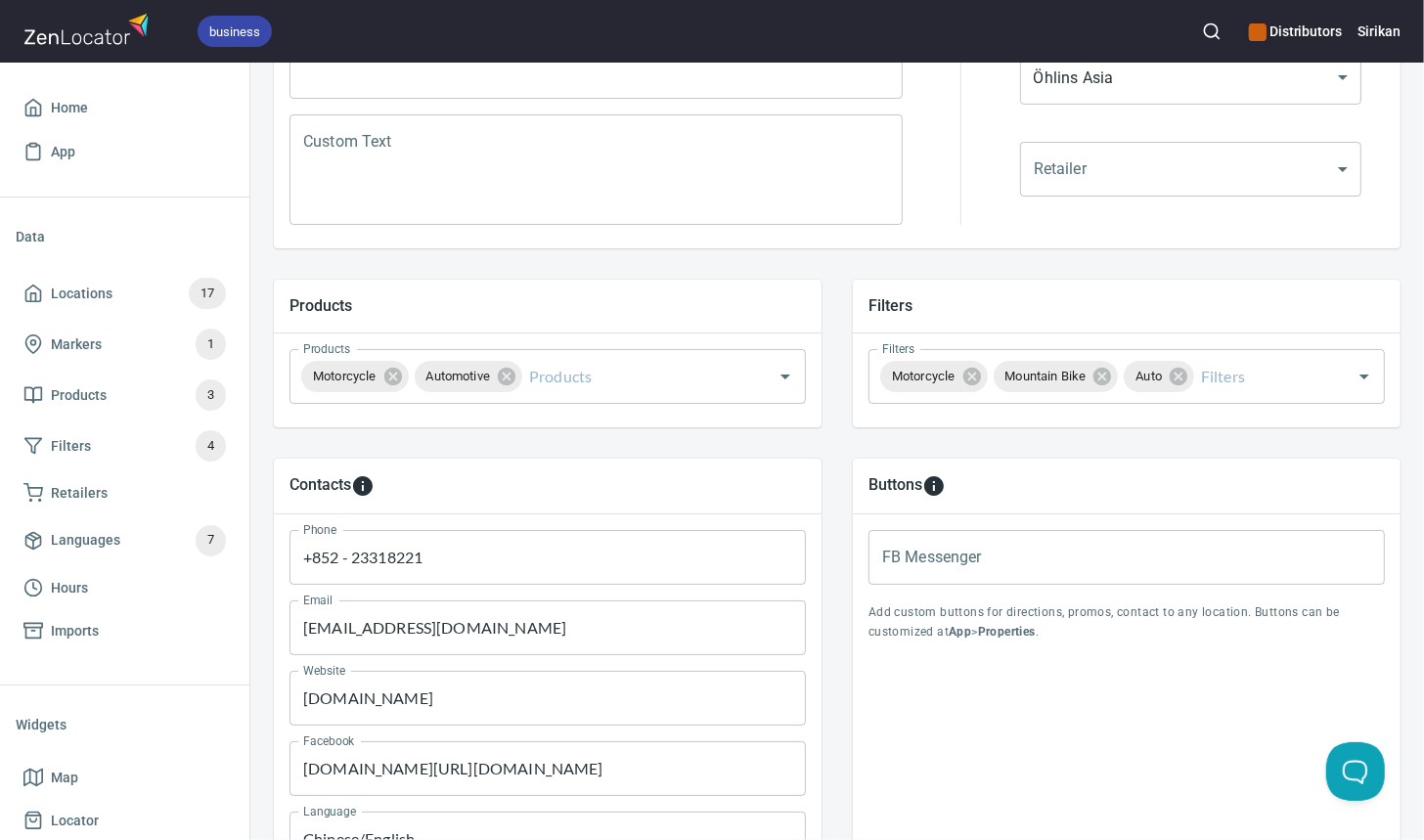
click at [794, 264] on div "Products Products Motorcycle Automotive Products" at bounding box center [547, 353] width 579 height 178
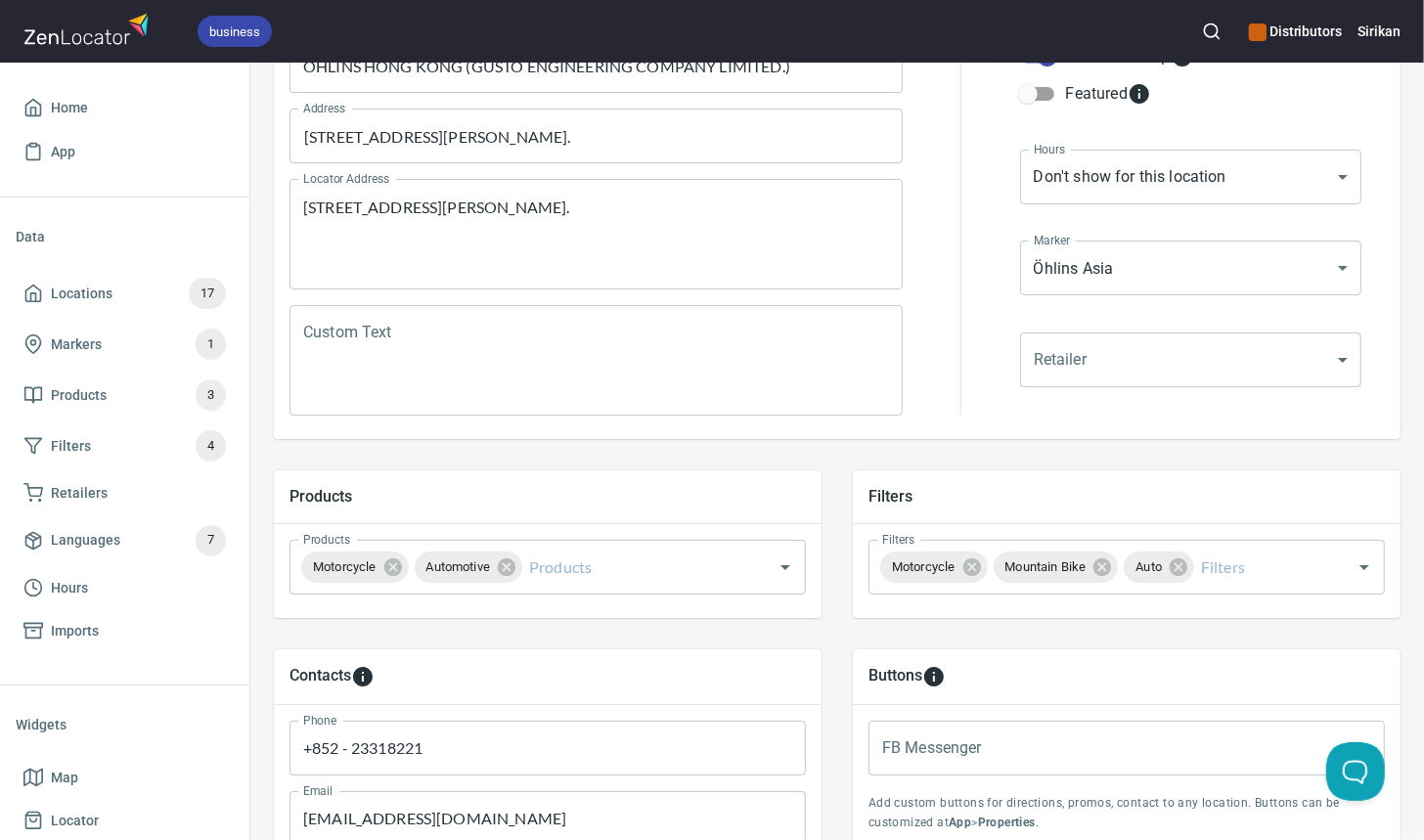
click at [1180, 352] on body "business Distributors Sirikan Home App Data Locations 17 Markers 1 Products 3 F…" at bounding box center [712, 420] width 1424 height 840
click at [1187, 280] on div at bounding box center [712, 420] width 1424 height 840
click at [1189, 265] on body "business Distributors Sirikan Home App Data Locations 17 Markers 1 Products 3 F…" at bounding box center [712, 420] width 1424 height 840
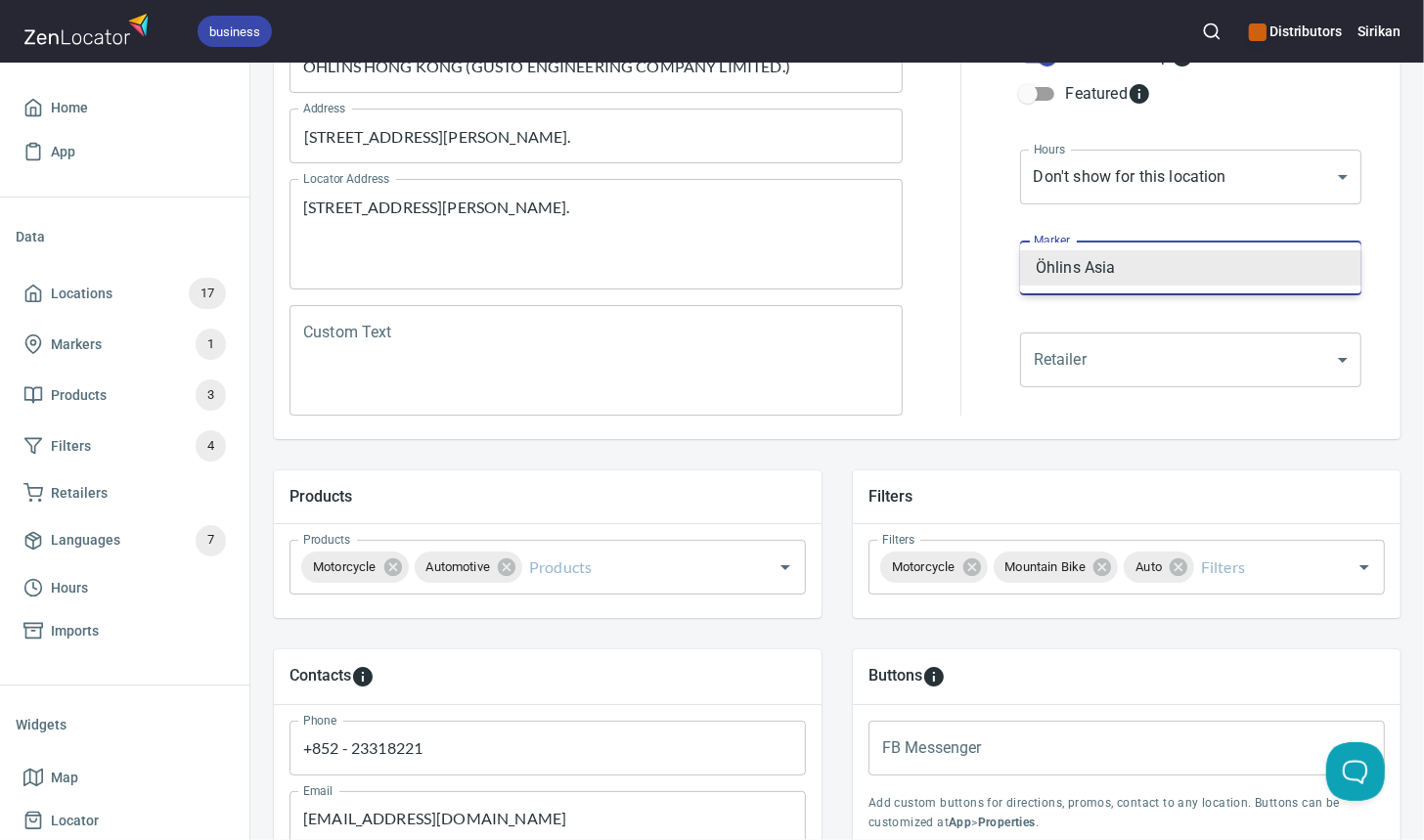
click at [1188, 183] on div at bounding box center [712, 420] width 1424 height 840
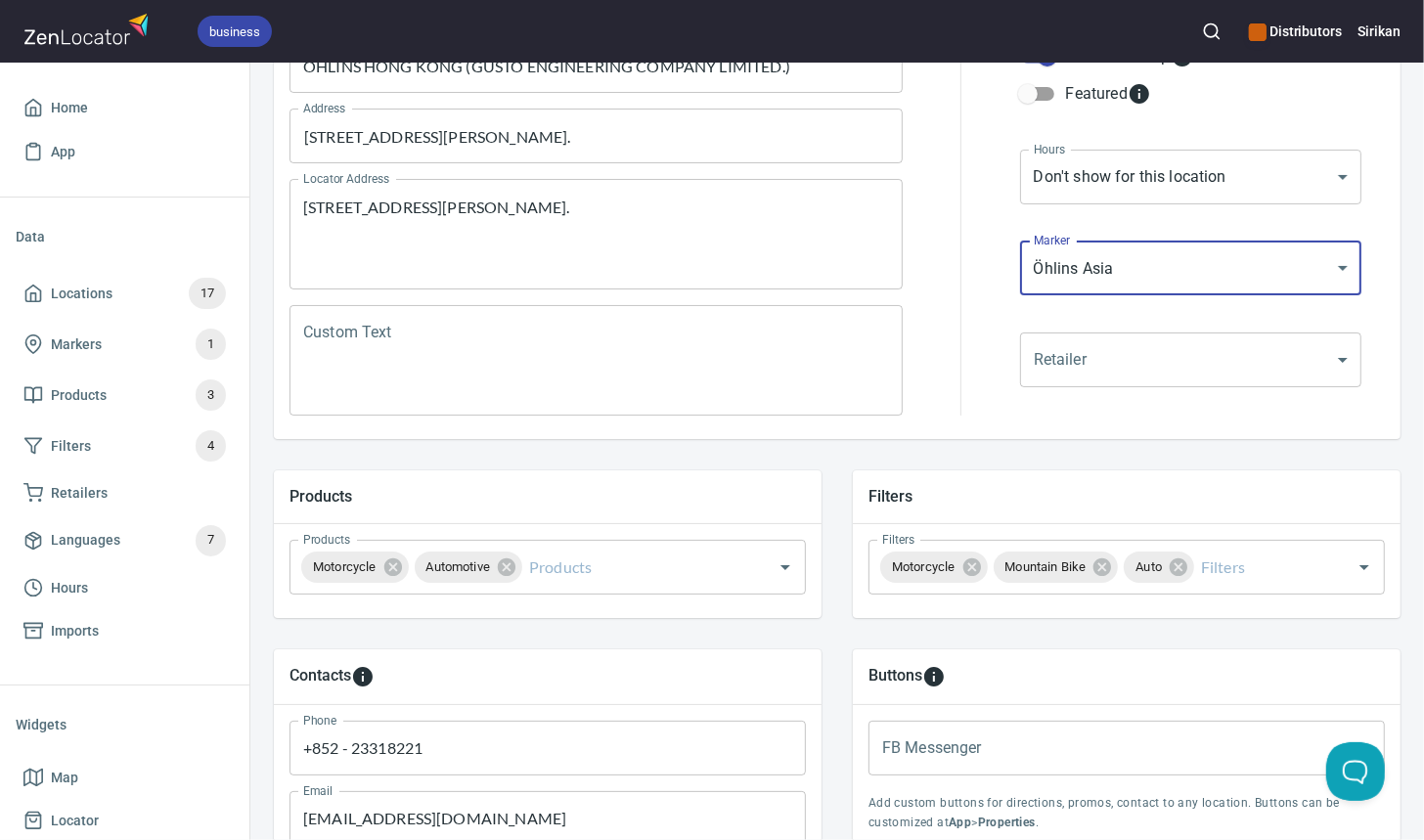
click at [1178, 177] on body "business Distributors Sirikan Home App Data Locations 17 Markers 1 Products 3 F…" at bounding box center [712, 420] width 1424 height 840
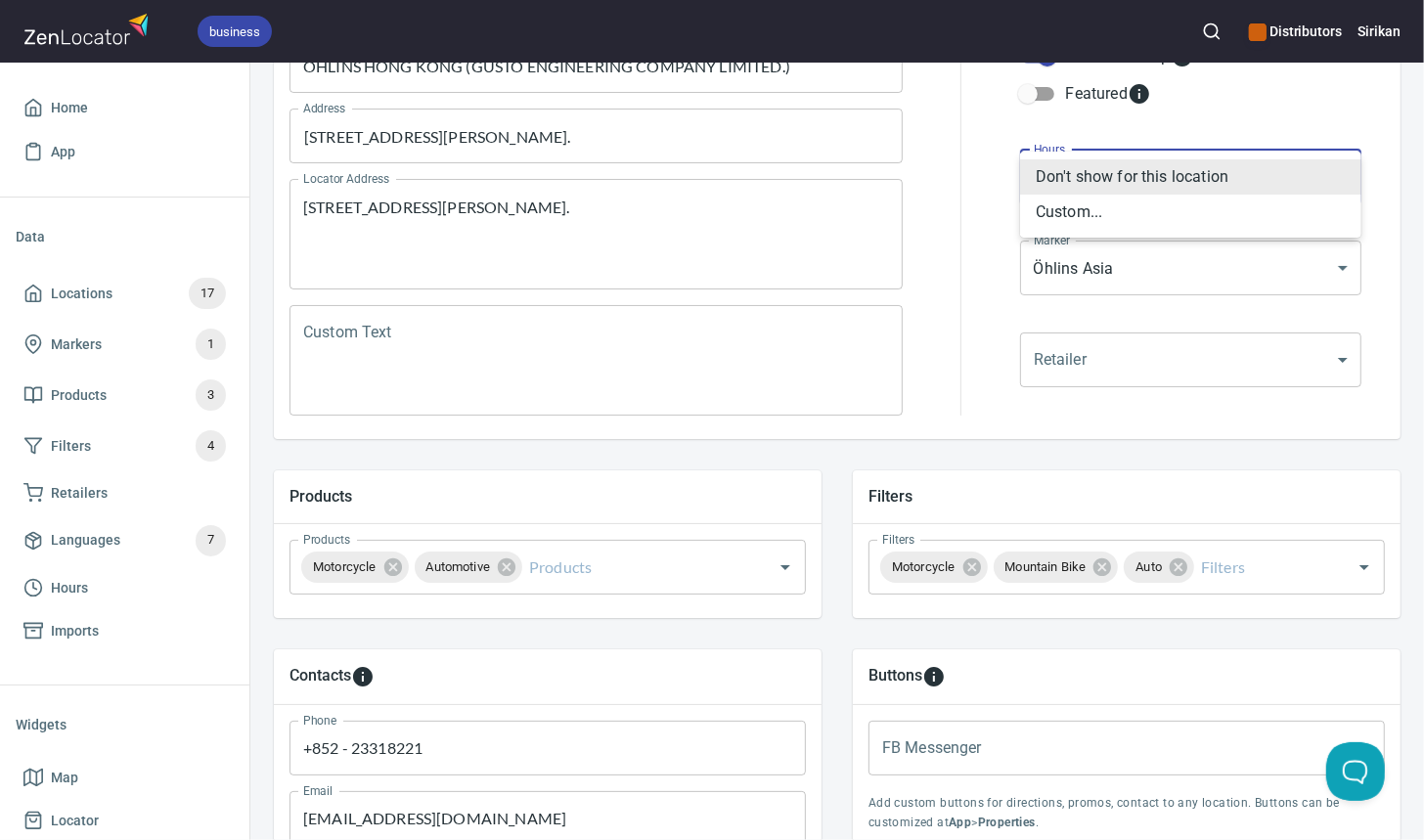
click at [1141, 214] on li "Custom..." at bounding box center [1191, 212] width 341 height 35
type input "CUSTOM_HOURS"
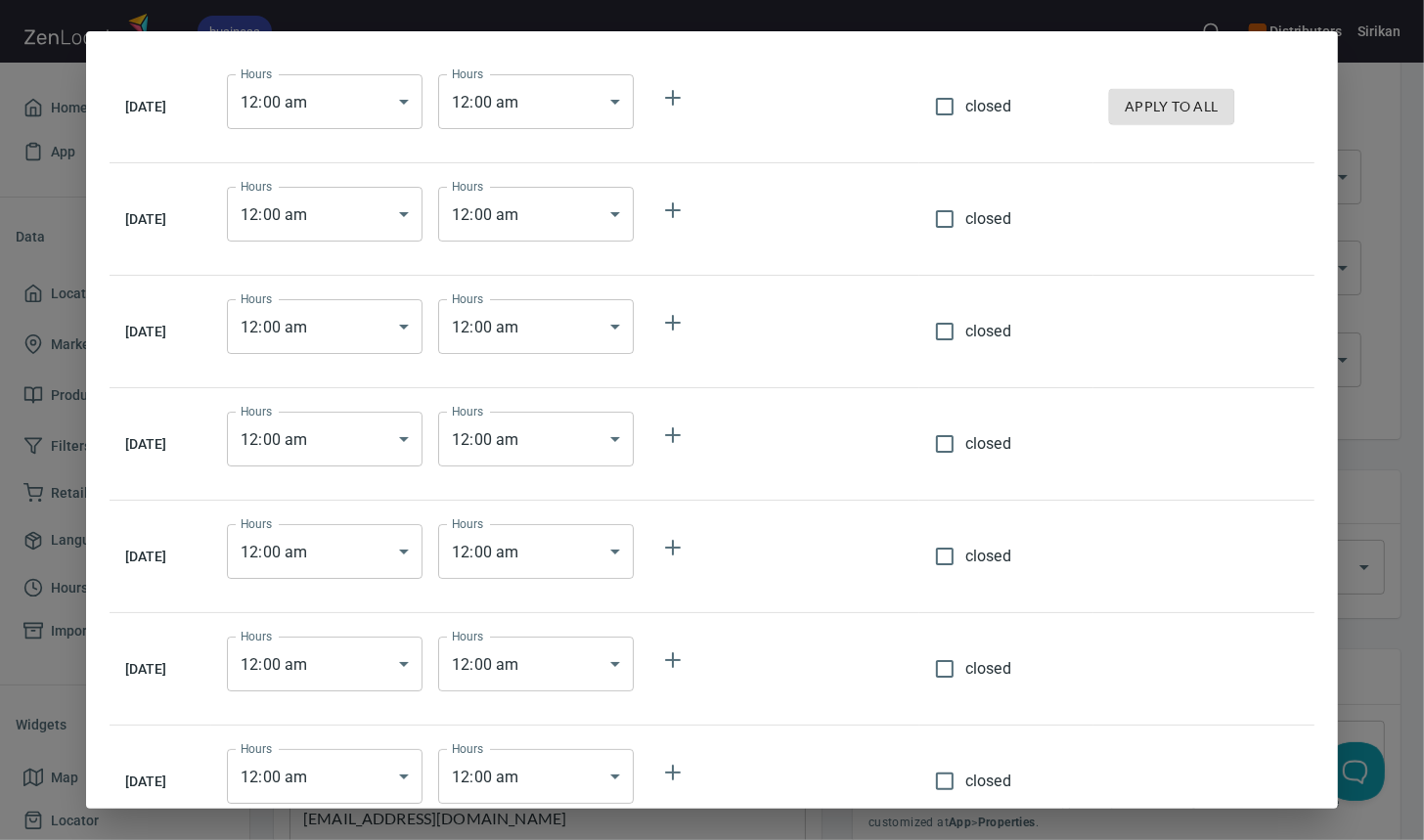
click at [423, 97] on body "business Distributors Sirikan Home App Data Locations 17 Markers 1 Products 3 F…" at bounding box center [712, 420] width 1424 height 840
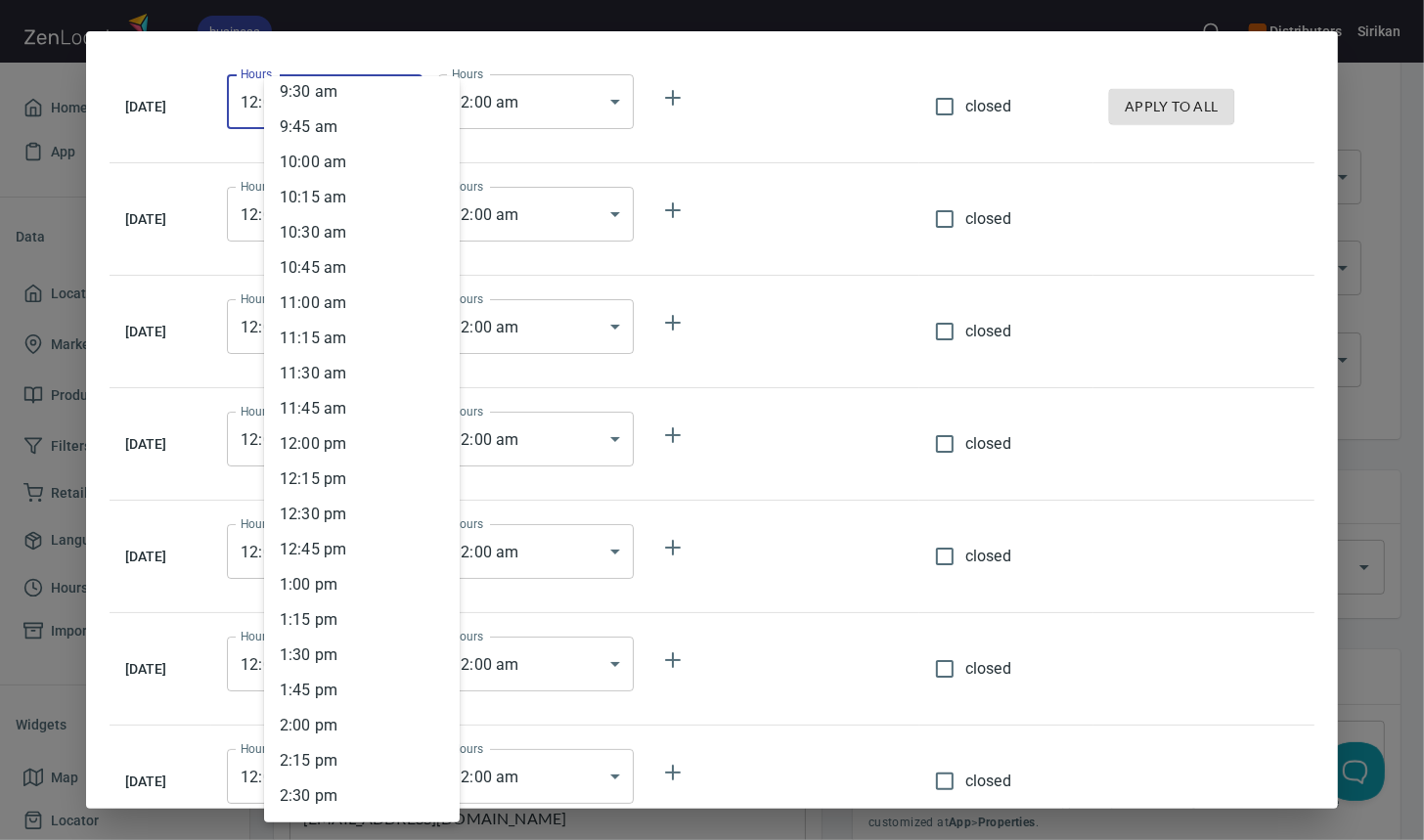
scroll to position [1351, 0]
click at [320, 224] on li "10 : 30 am" at bounding box center [362, 230] width 195 height 35
type input "10:30"
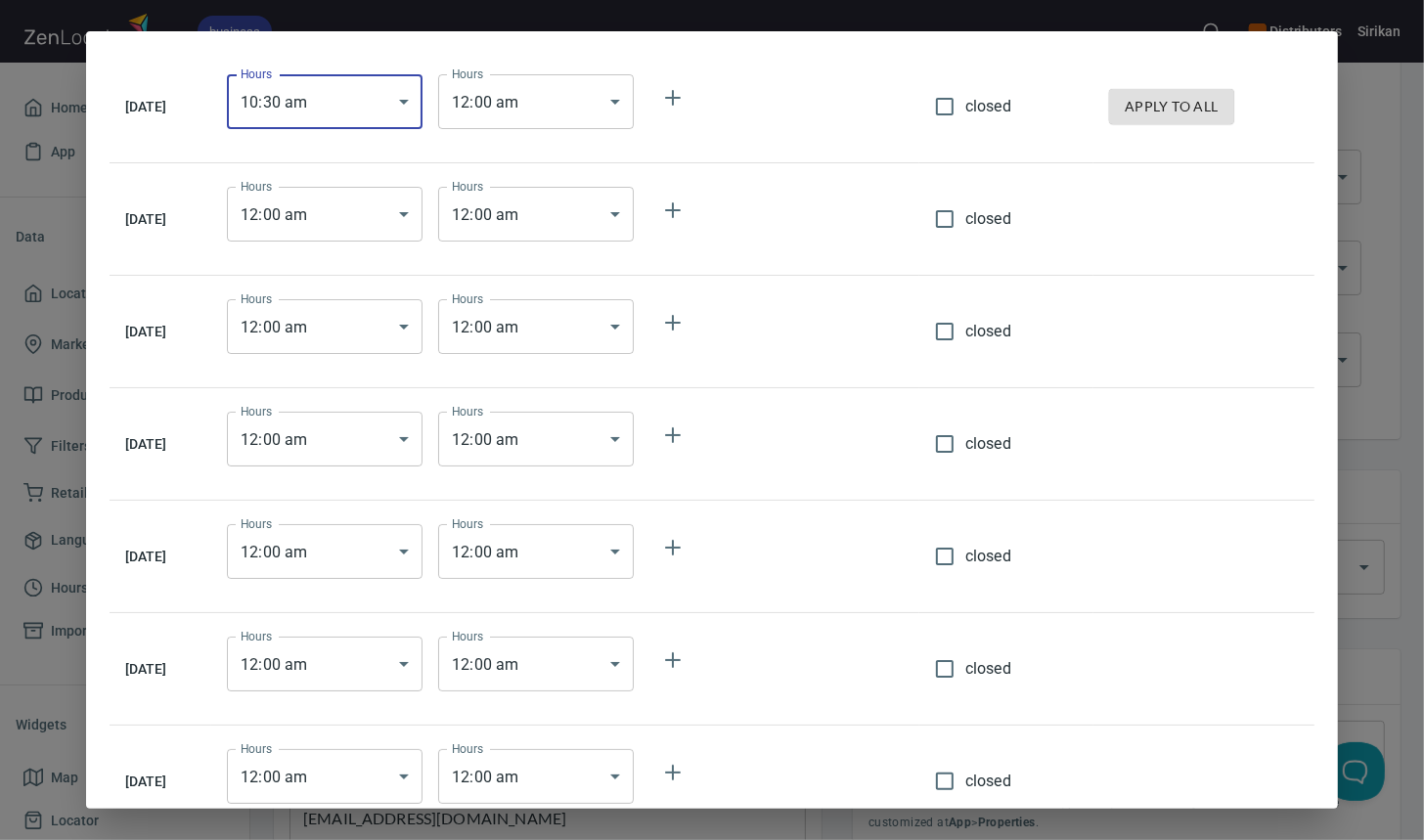
click at [571, 95] on body "business Distributors Sirikan Home App Data Locations 17 Markers 1 Products 3 F…" at bounding box center [712, 420] width 1424 height 840
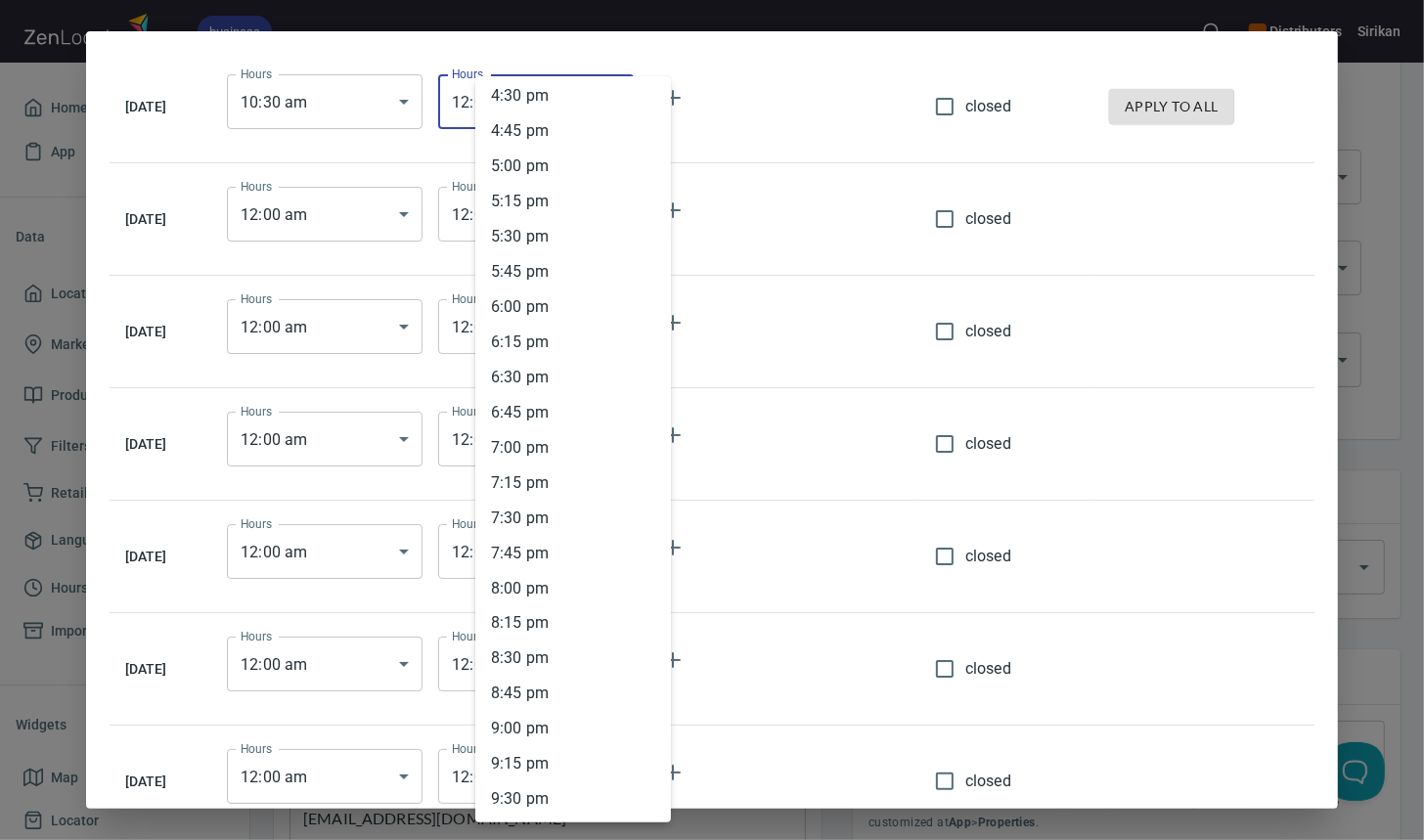
scroll to position [2336, 0]
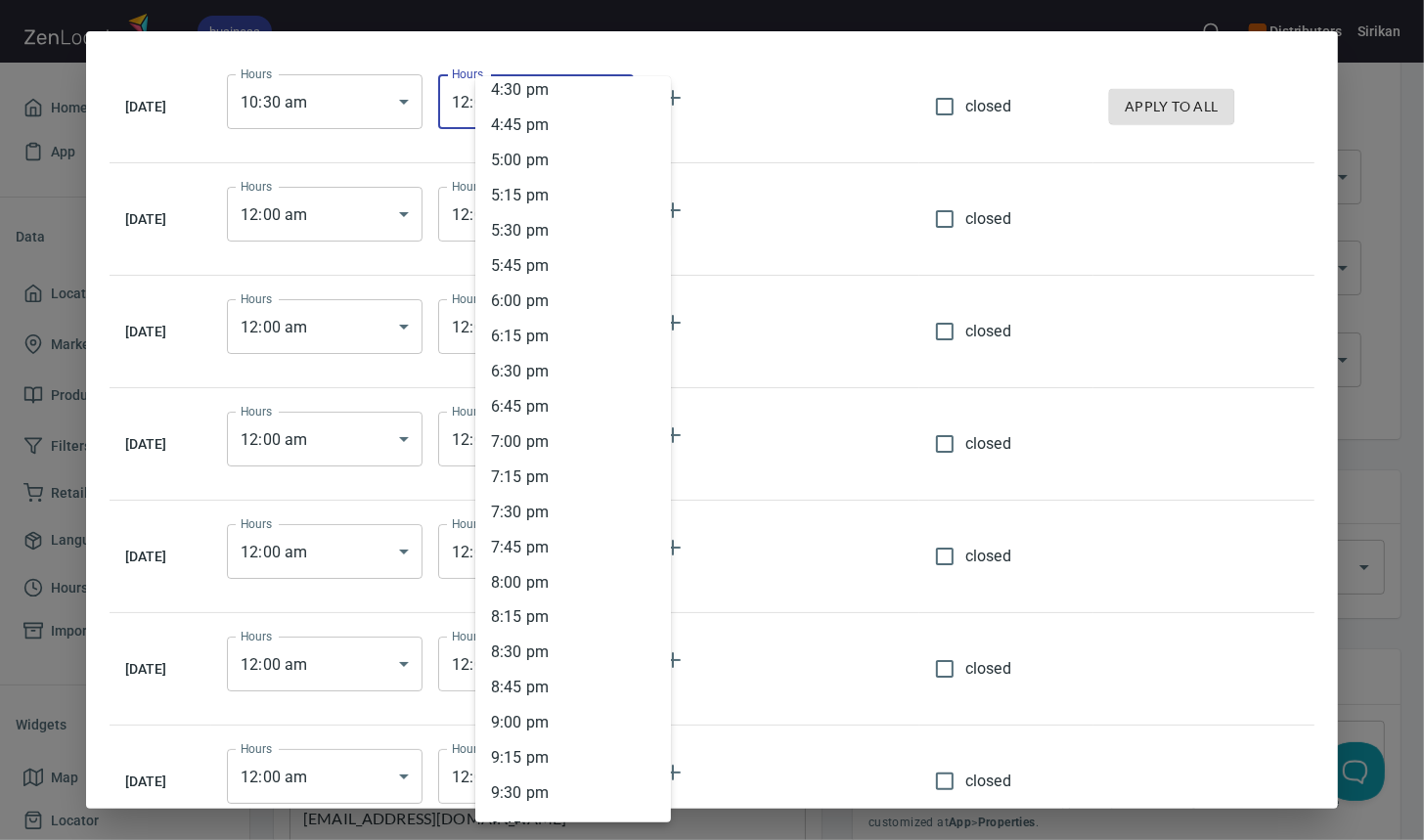
click at [524, 361] on li "6 : 30 pm" at bounding box center [573, 372] width 195 height 35
type input "18:30"
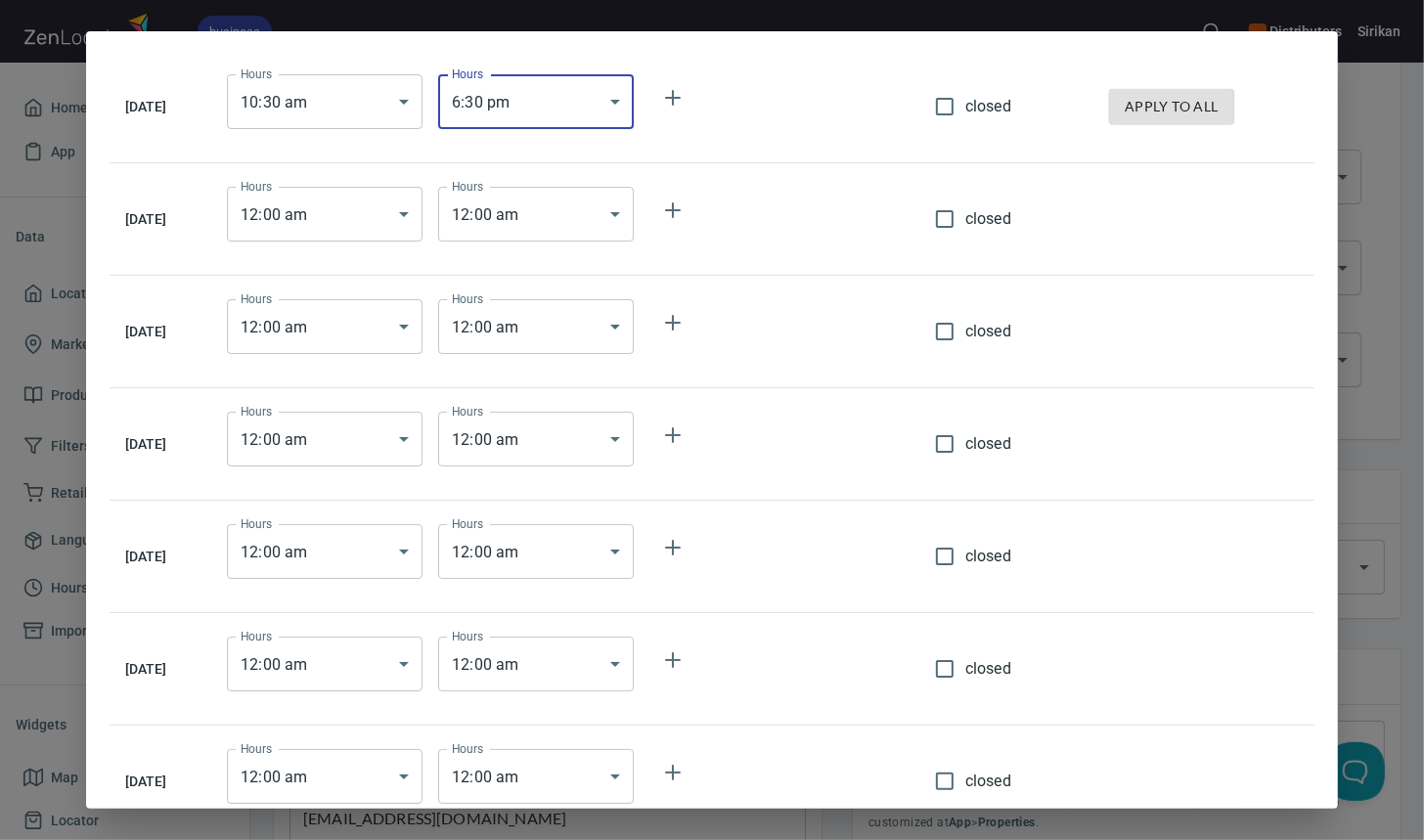
click at [1199, 102] on span "apply to all" at bounding box center [1172, 106] width 94 height 25
type input "10:30"
type input "18:30"
type input "10:30"
type input "18:30"
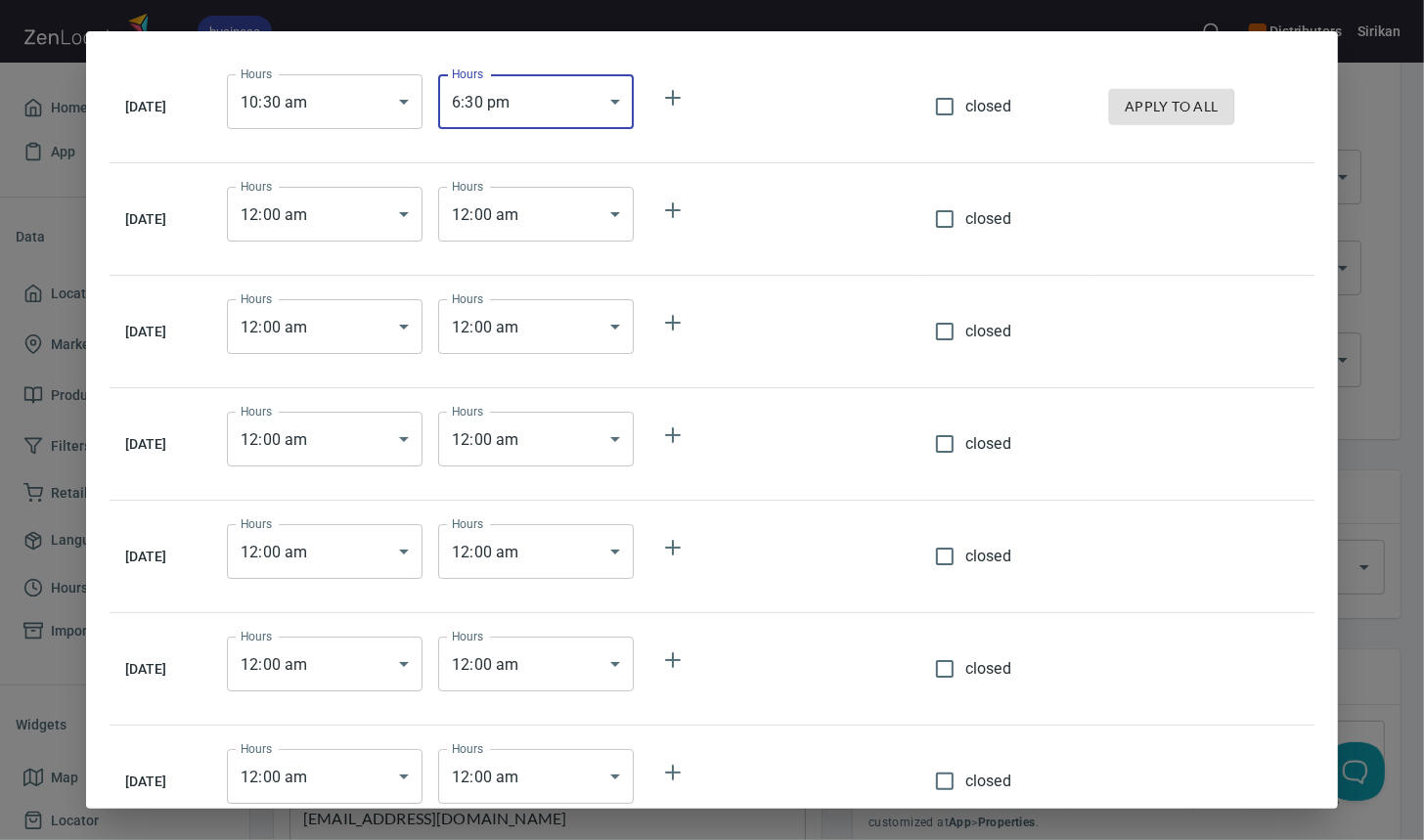
type input "10:30"
type input "18:30"
type input "10:30"
type input "18:30"
type input "10:30"
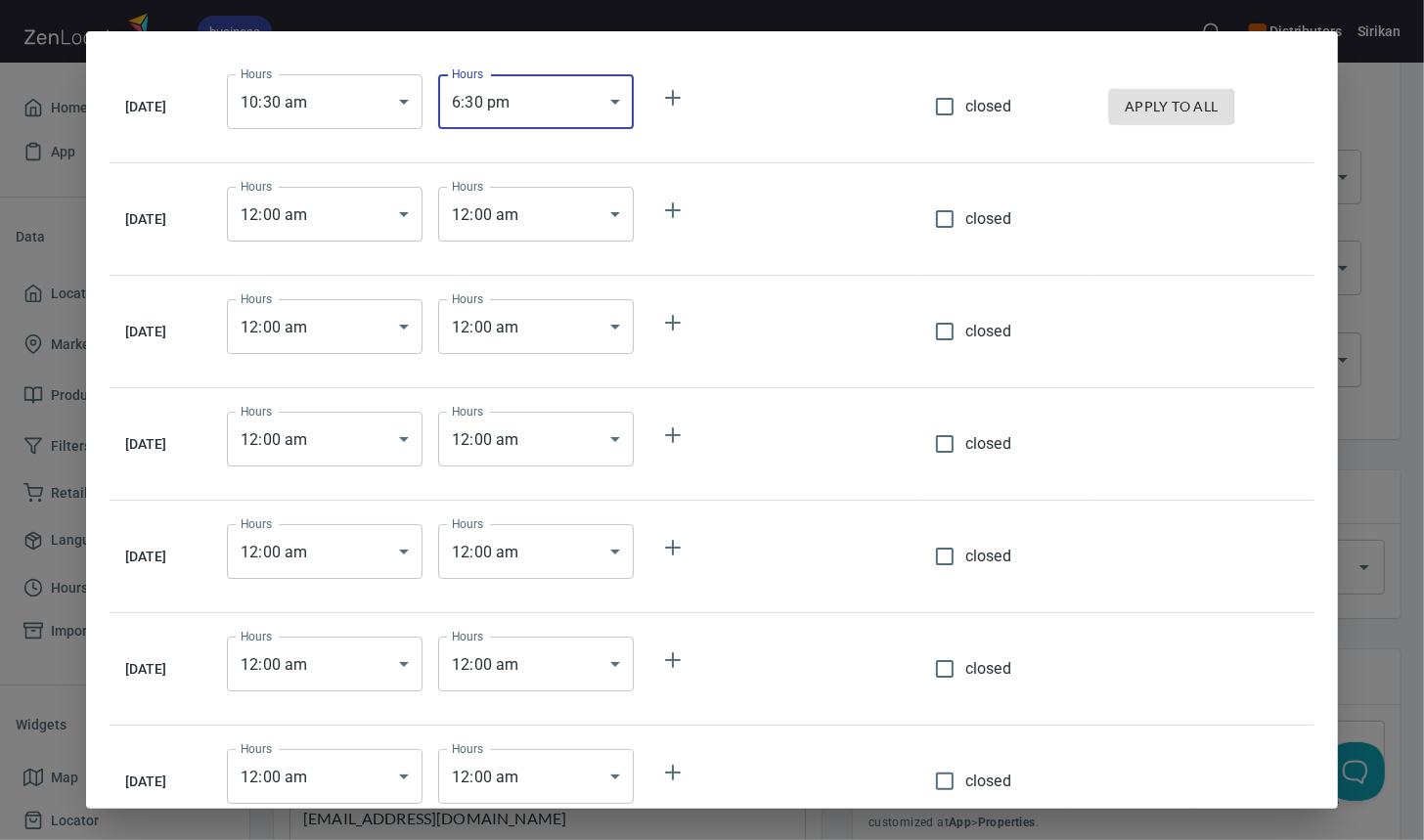
type input "18:30"
type input "10:30"
type input "18:30"
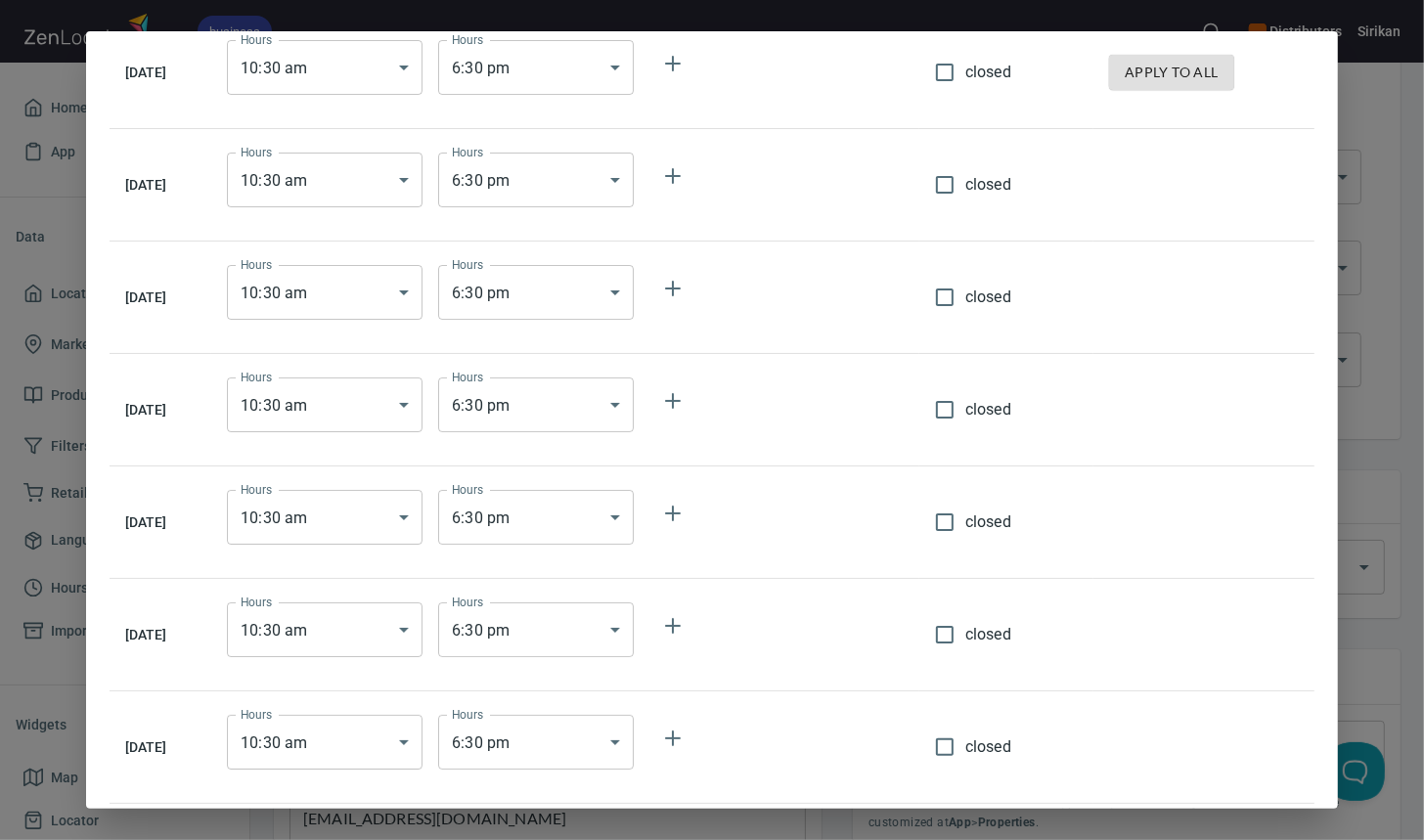
click at [965, 744] on input "closed" at bounding box center [945, 747] width 41 height 41
checkbox input "true"
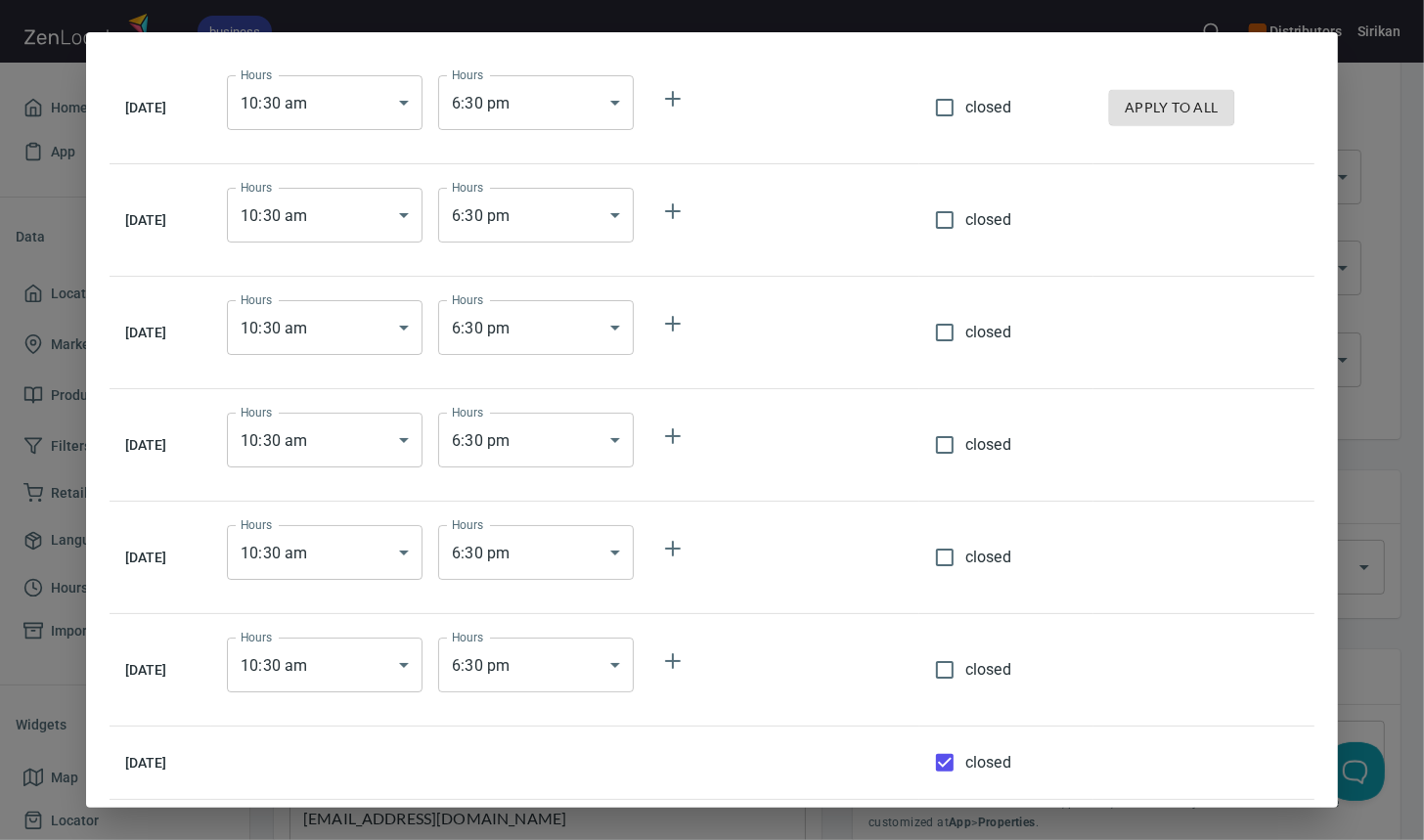
scroll to position [0, 0]
click at [957, 661] on input "closed" at bounding box center [945, 670] width 41 height 41
checkbox input "true"
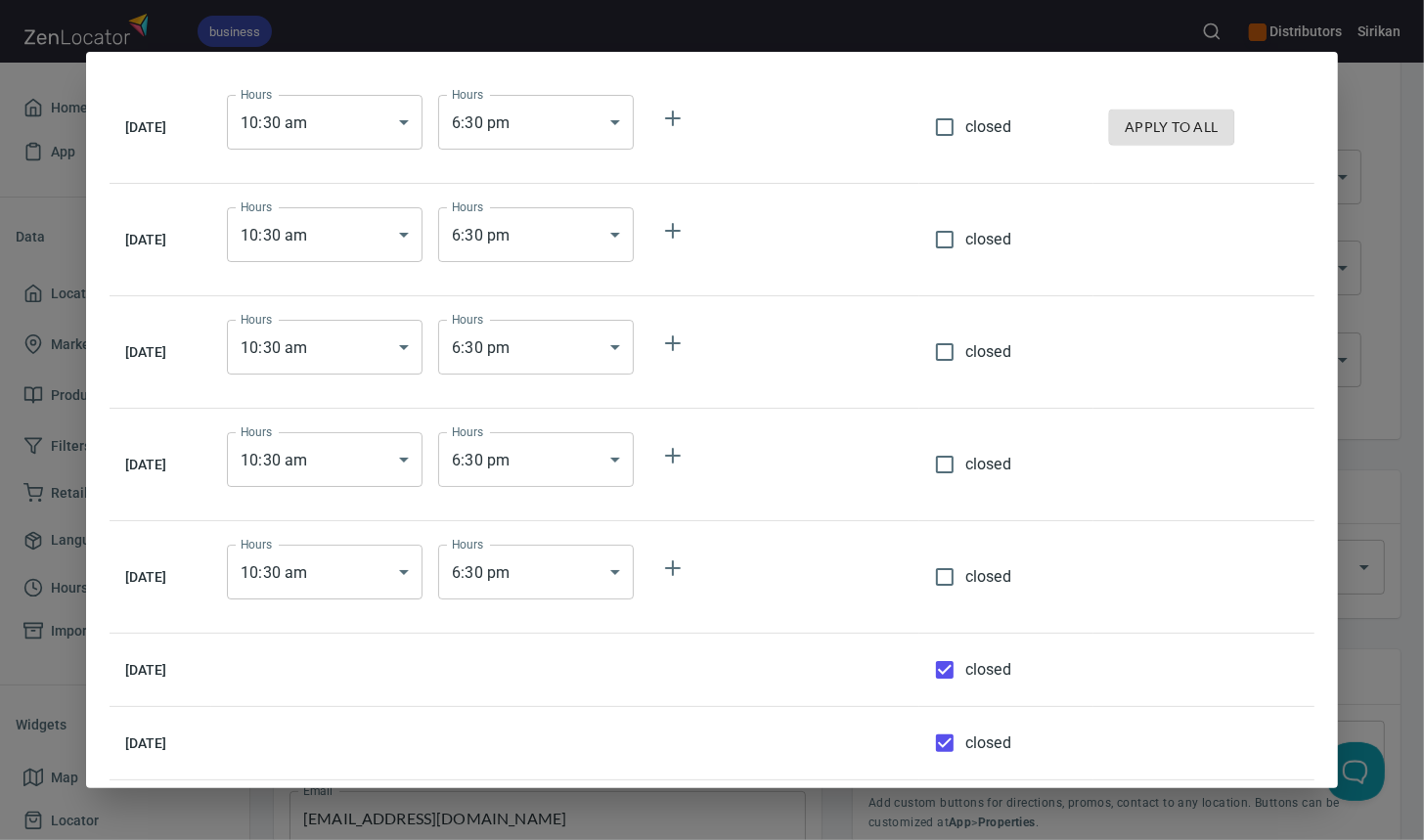
click at [1382, 181] on div "Monday Hours 10 : 30 am 10:30 Hours Hours 6 : 30 pm 18:30 Hours closed apply to…" at bounding box center [712, 420] width 1424 height 840
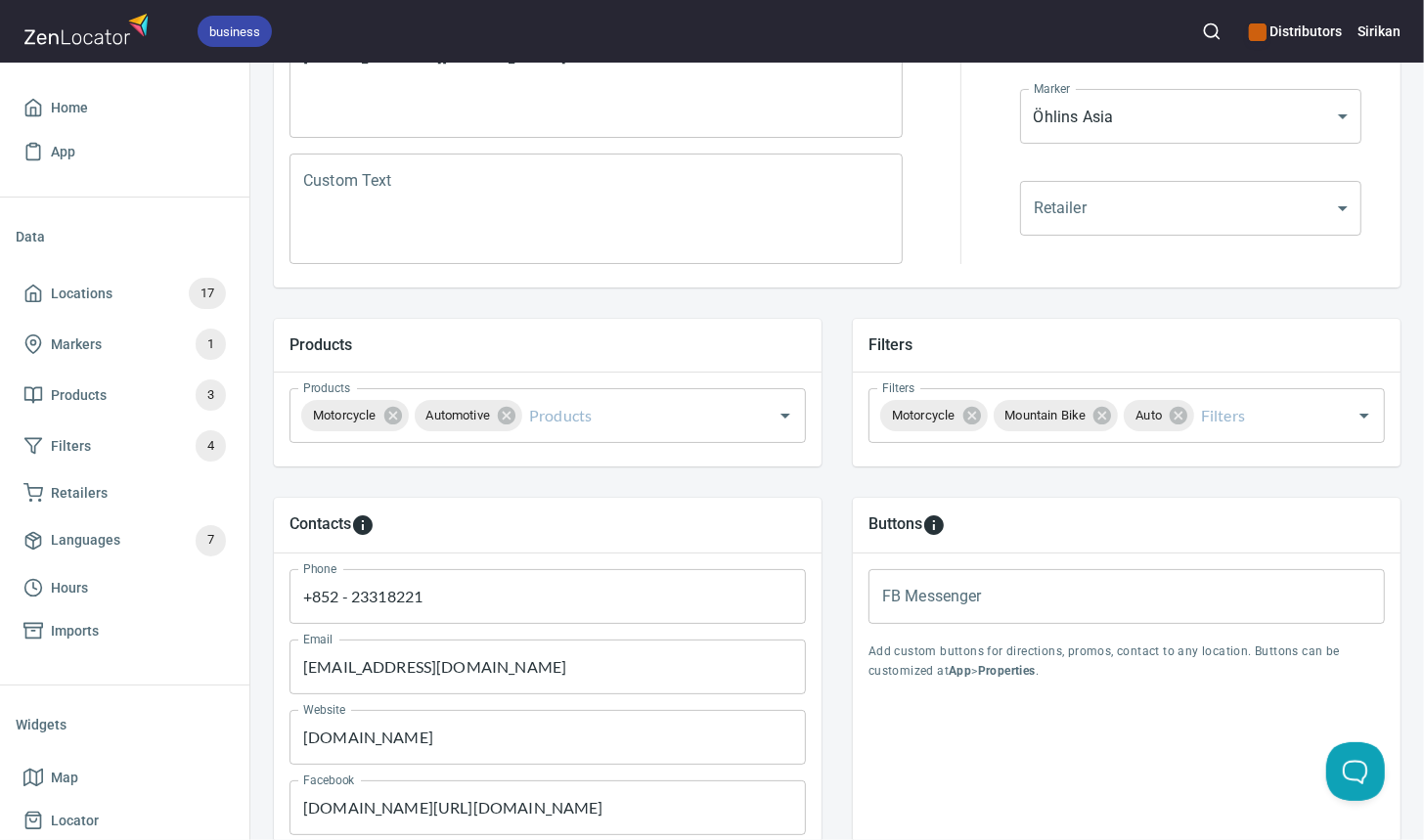
scroll to position [717, 0]
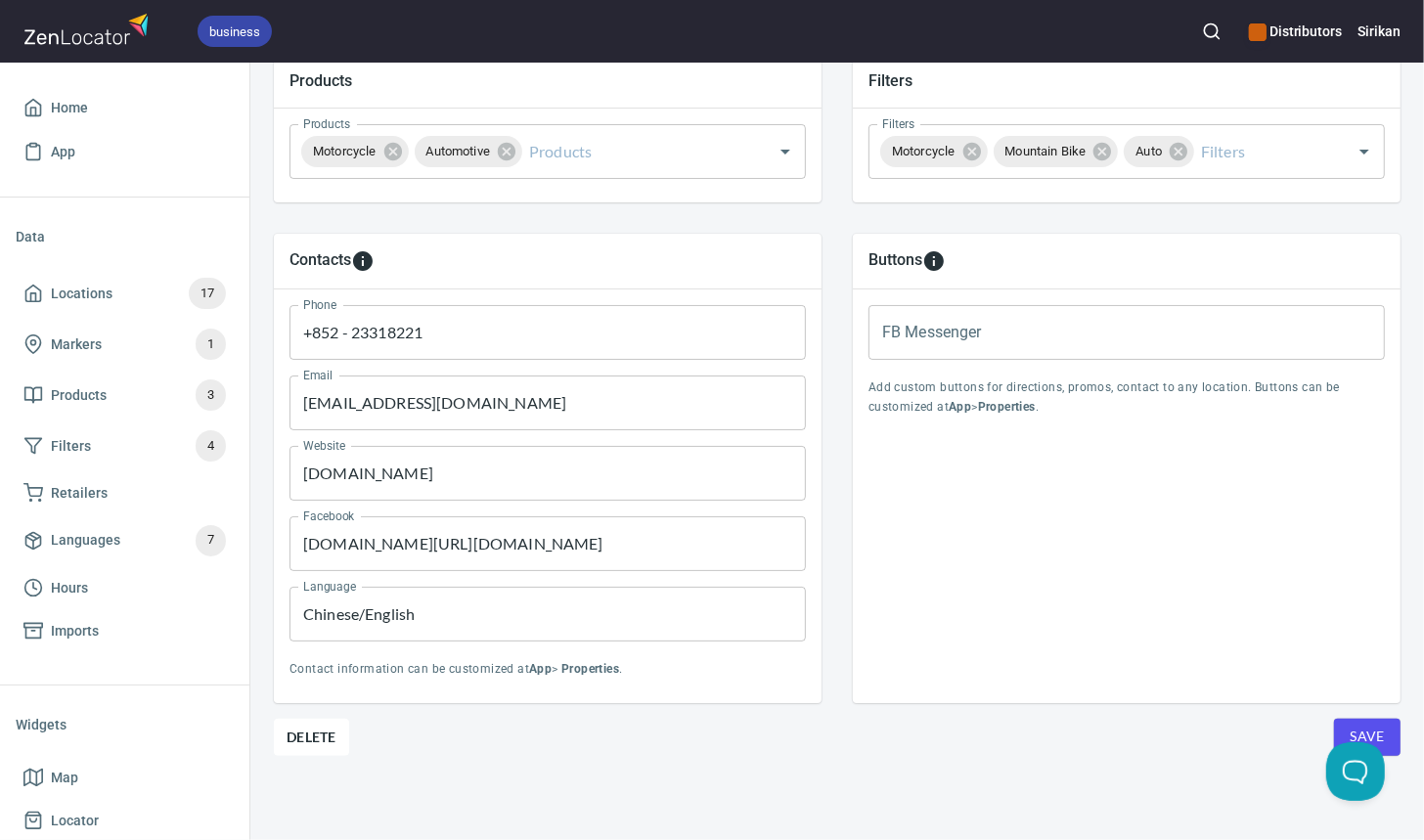
click at [1382, 728] on span "Save" at bounding box center [1368, 736] width 36 height 25
click at [1379, 728] on span "Save" at bounding box center [1368, 736] width 36 height 25
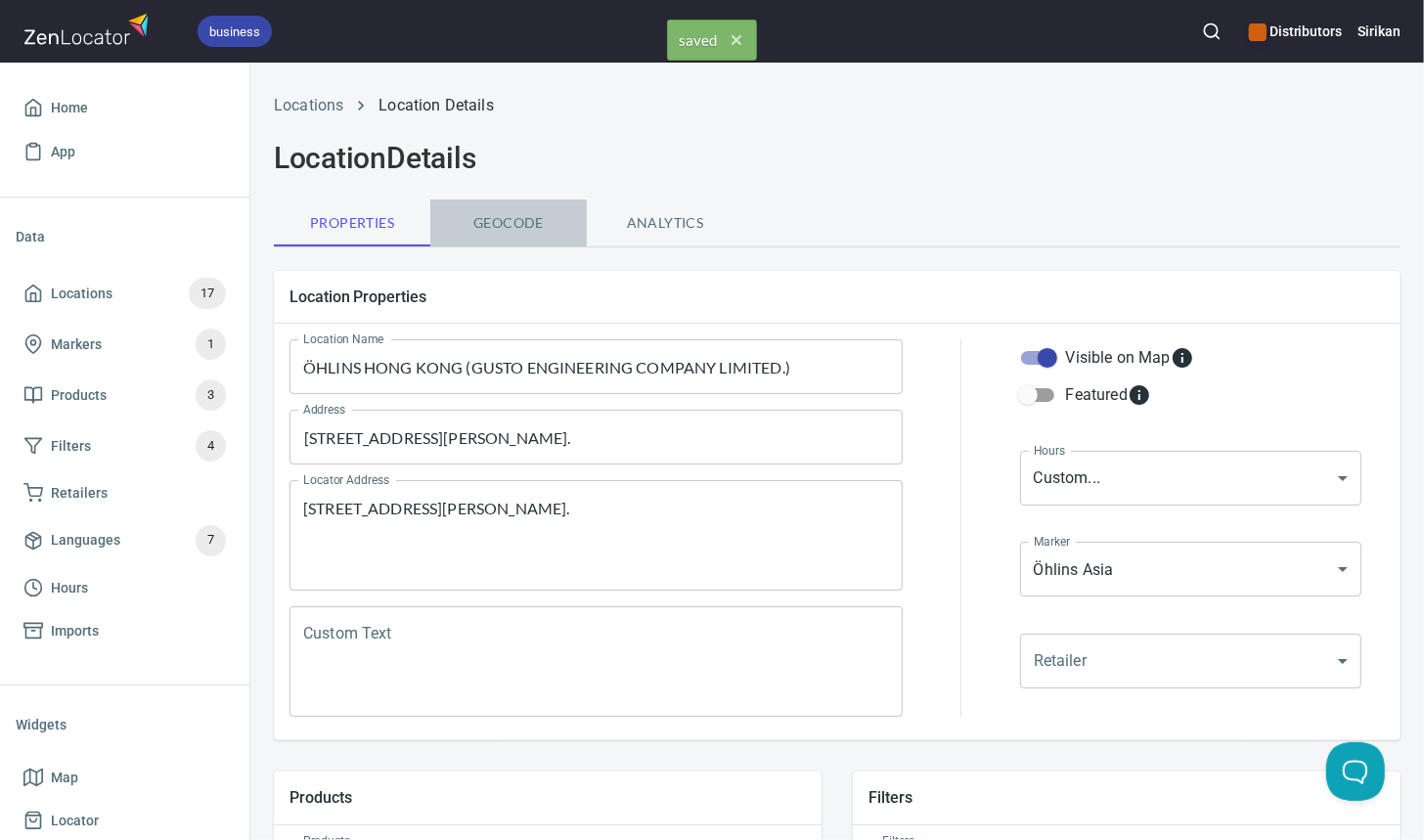
click at [529, 220] on span "Geocode" at bounding box center [508, 223] width 133 height 25
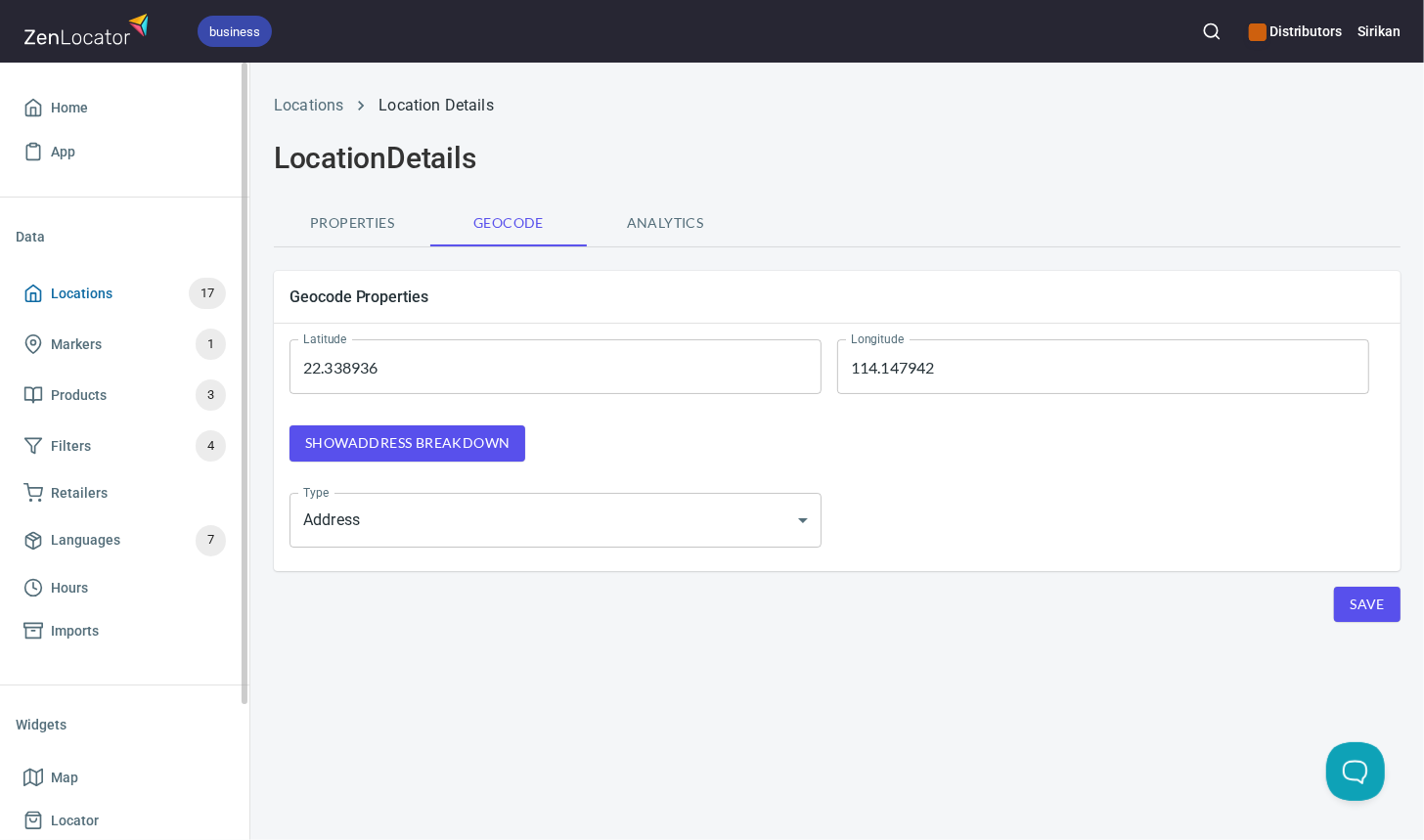
click at [173, 306] on span "Locations 17" at bounding box center [124, 294] width 202 height 32
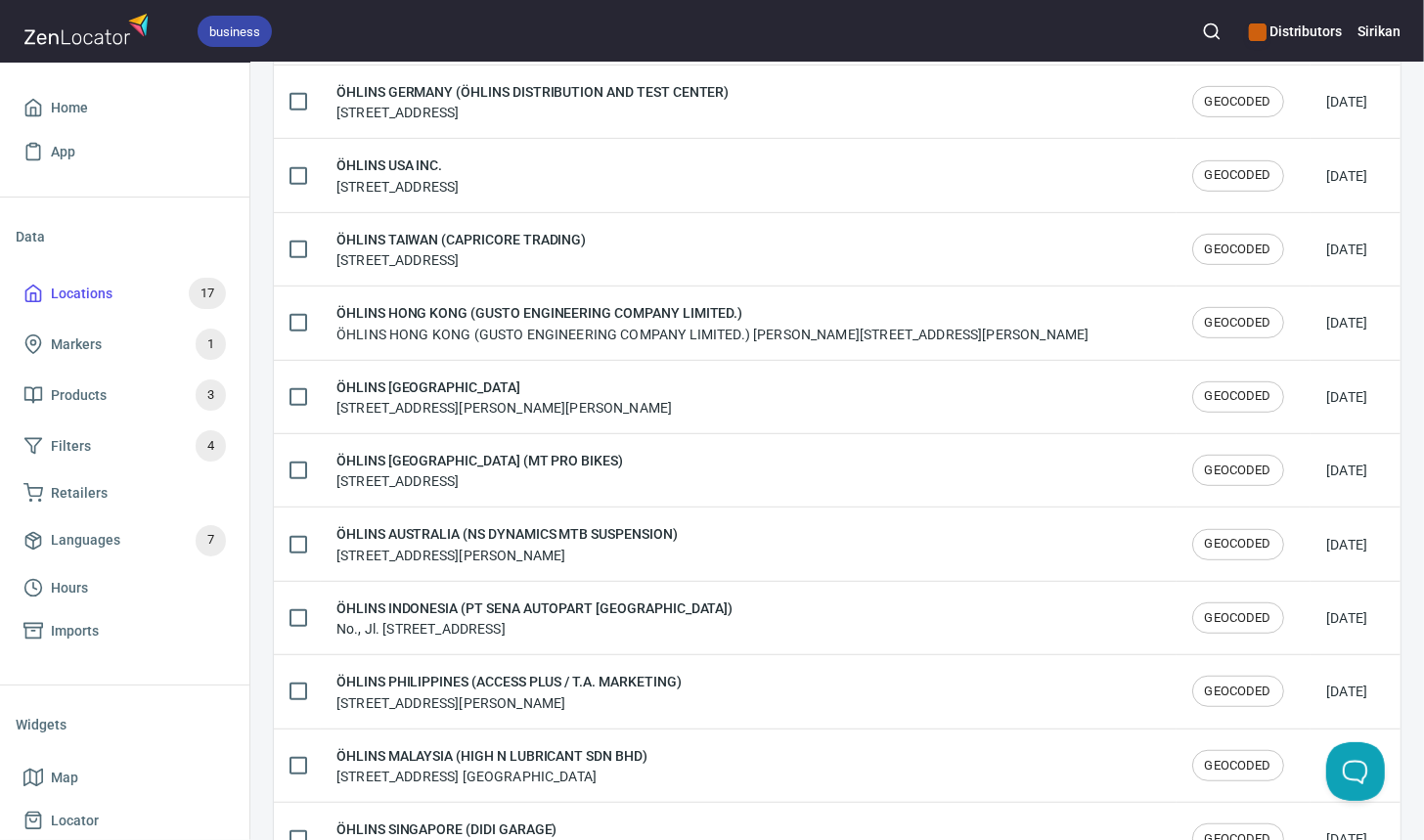
scroll to position [749, 0]
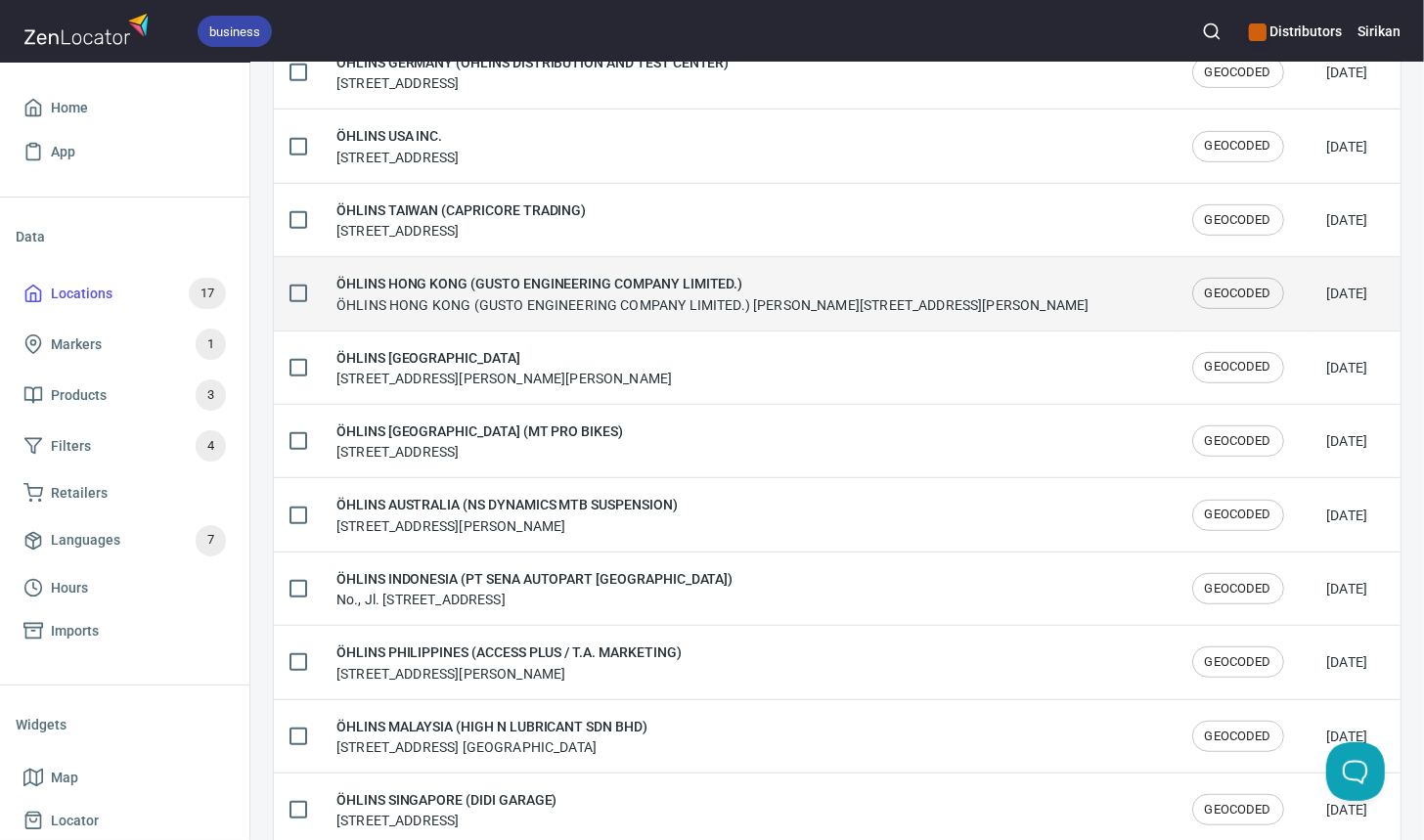
click at [290, 284] on input "checkbox" at bounding box center [299, 294] width 41 height 41
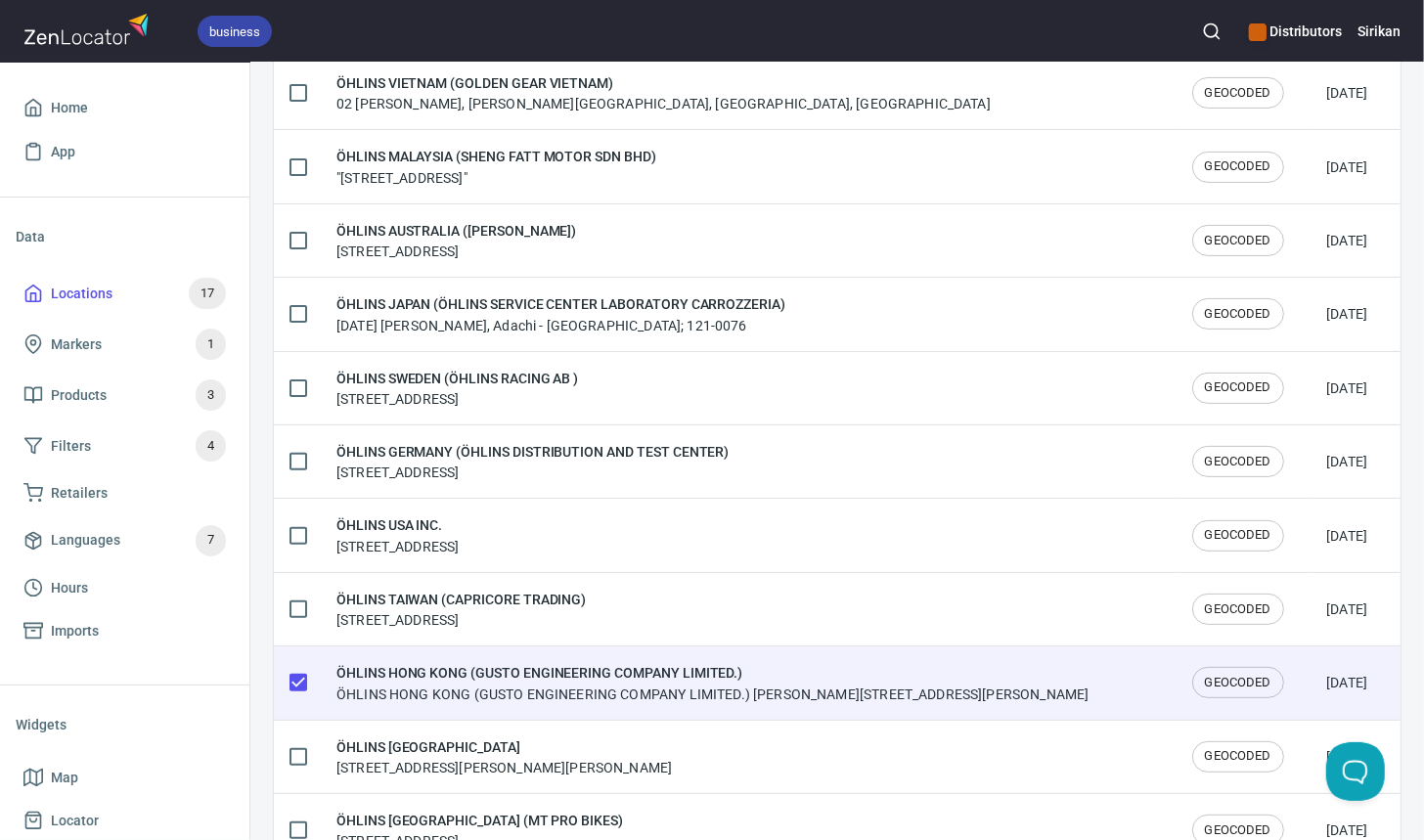
scroll to position [0, 0]
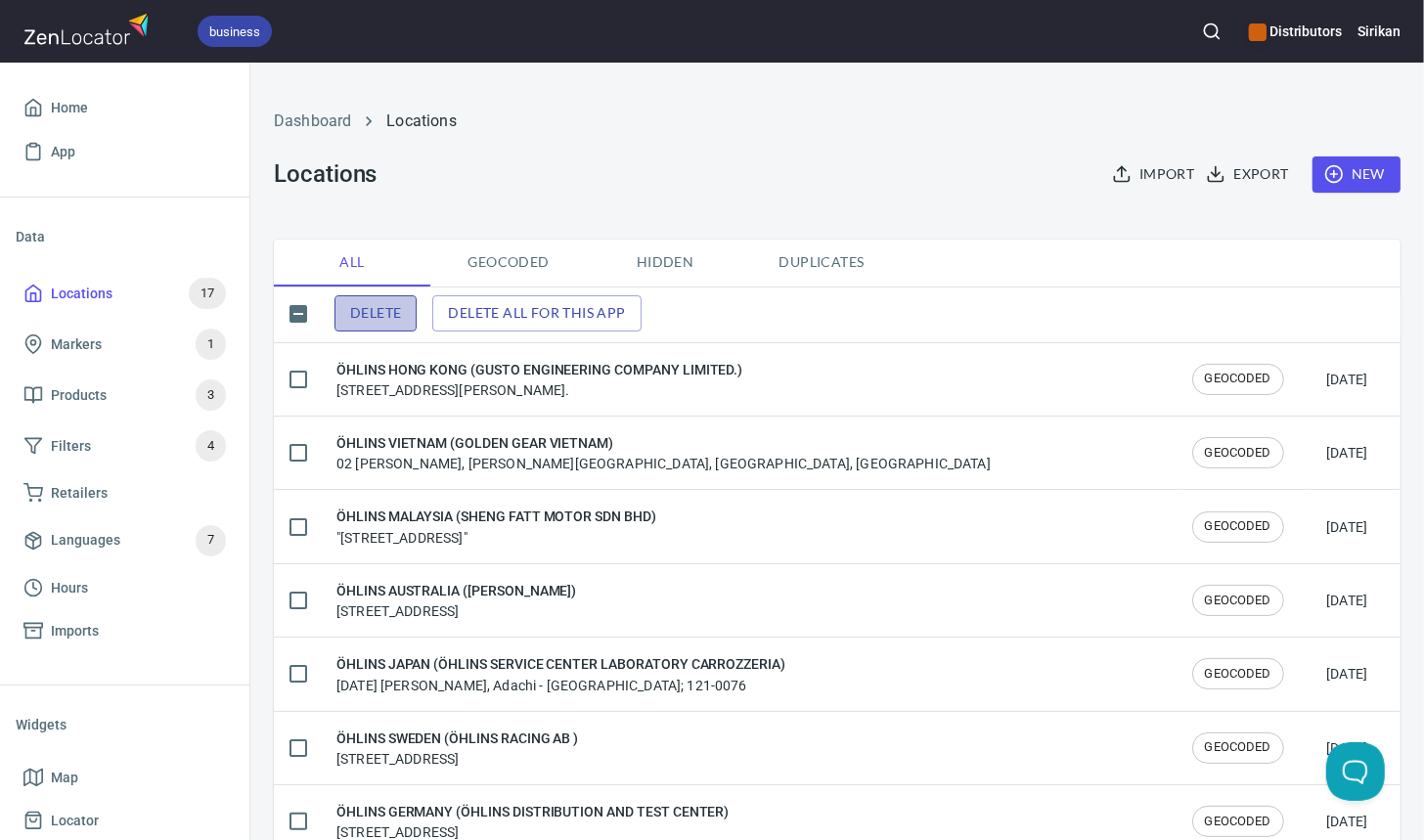
click at [368, 313] on span "Delete" at bounding box center [376, 313] width 51 height 25
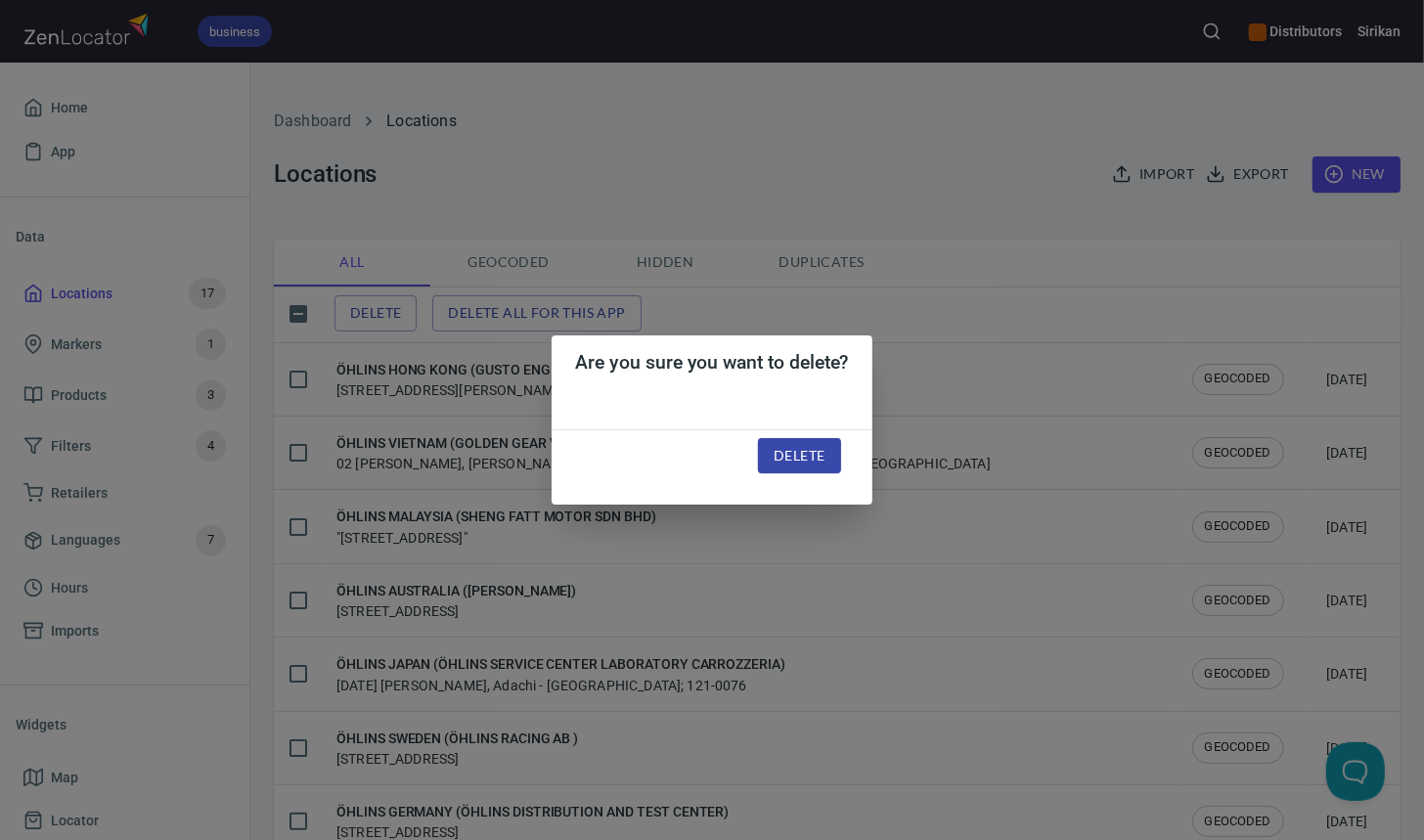
click at [793, 457] on span "Delete" at bounding box center [800, 455] width 51 height 25
checkbox input "false"
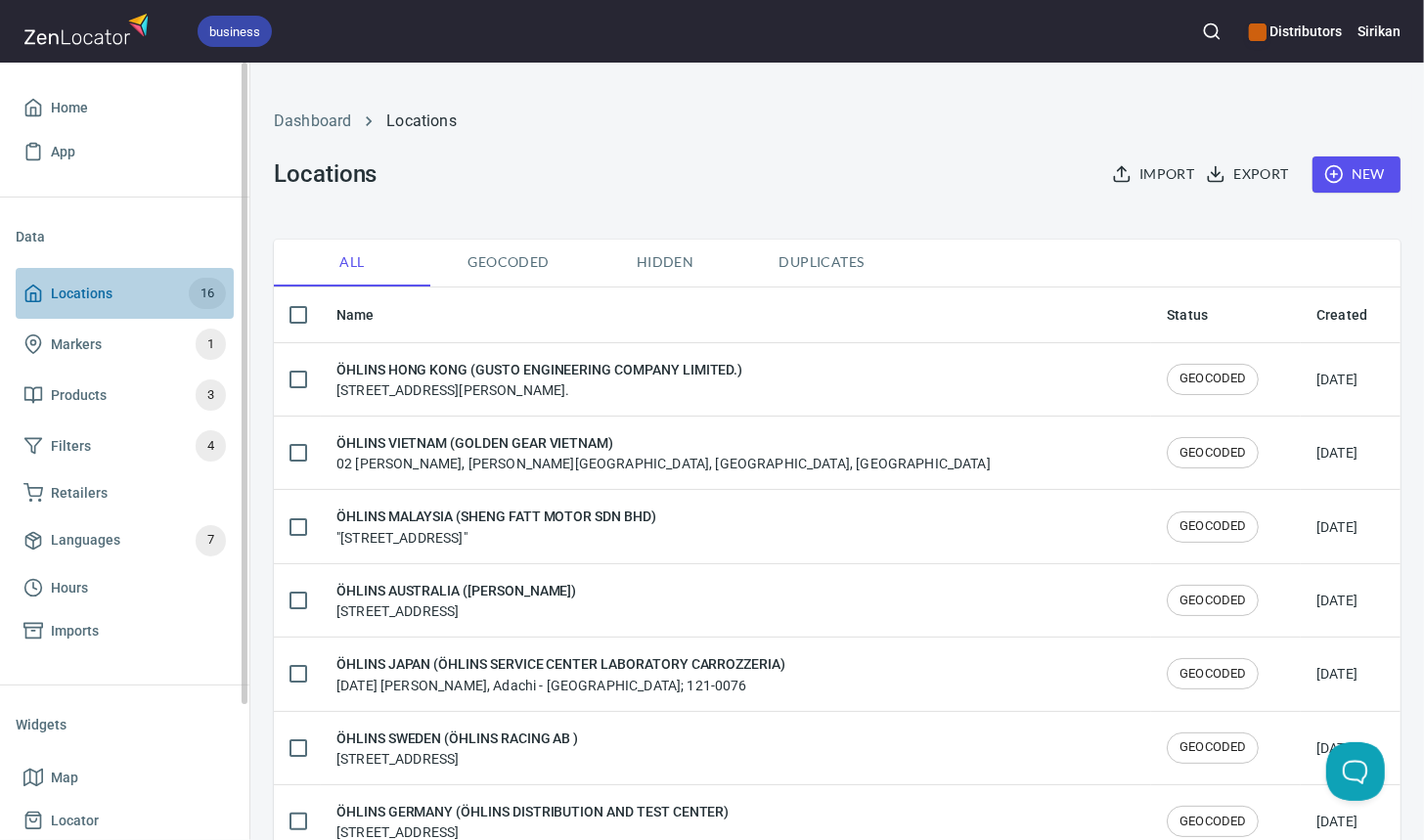
click at [176, 309] on link "Locations 16" at bounding box center [124, 294] width 218 height 51
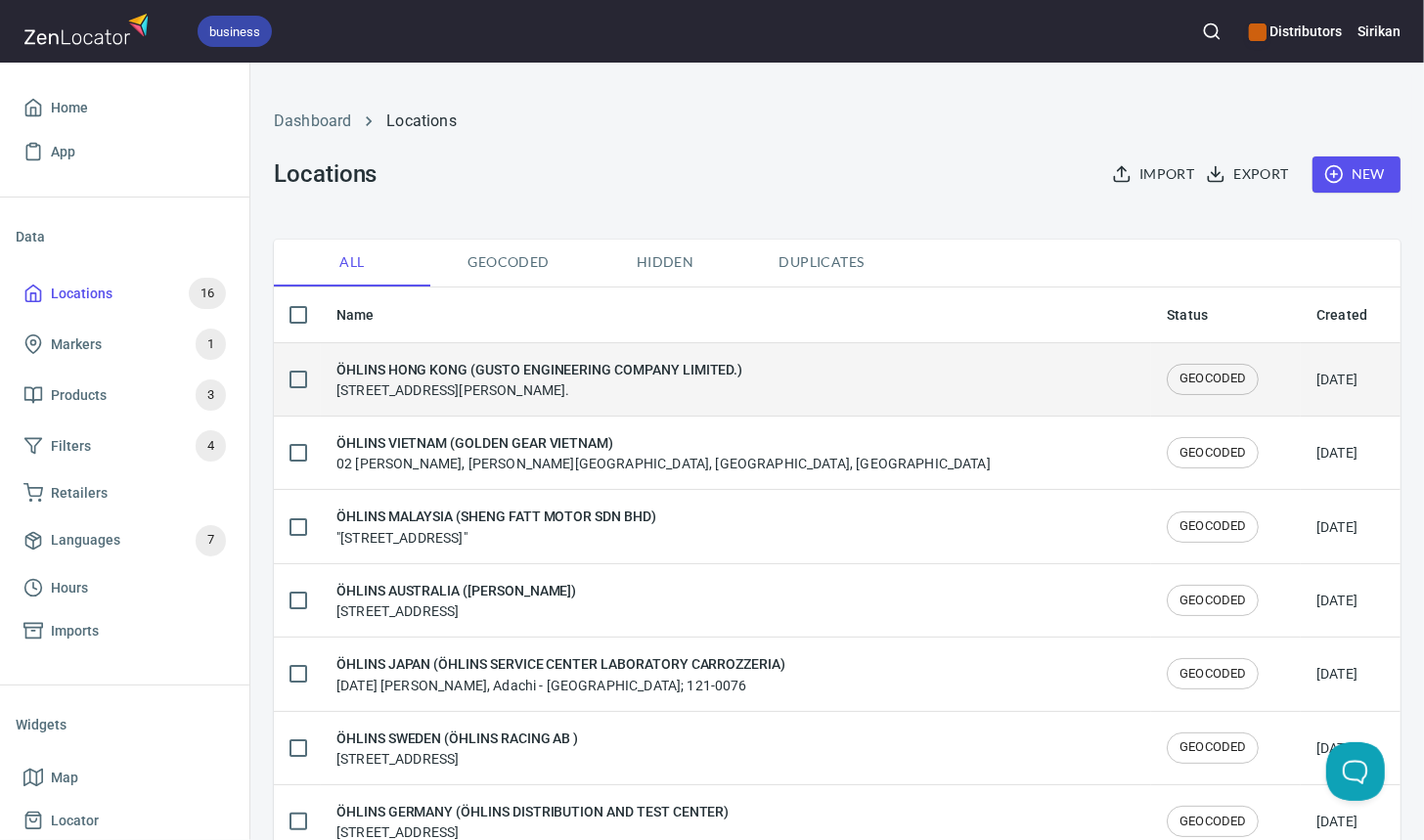
click at [499, 394] on div "ÖHLINS HONG KONG (GUSTO ENGINEERING COMPANY LIMITED.) Rm1102, 11/F , Kimberland…" at bounding box center [539, 380] width 406 height 41
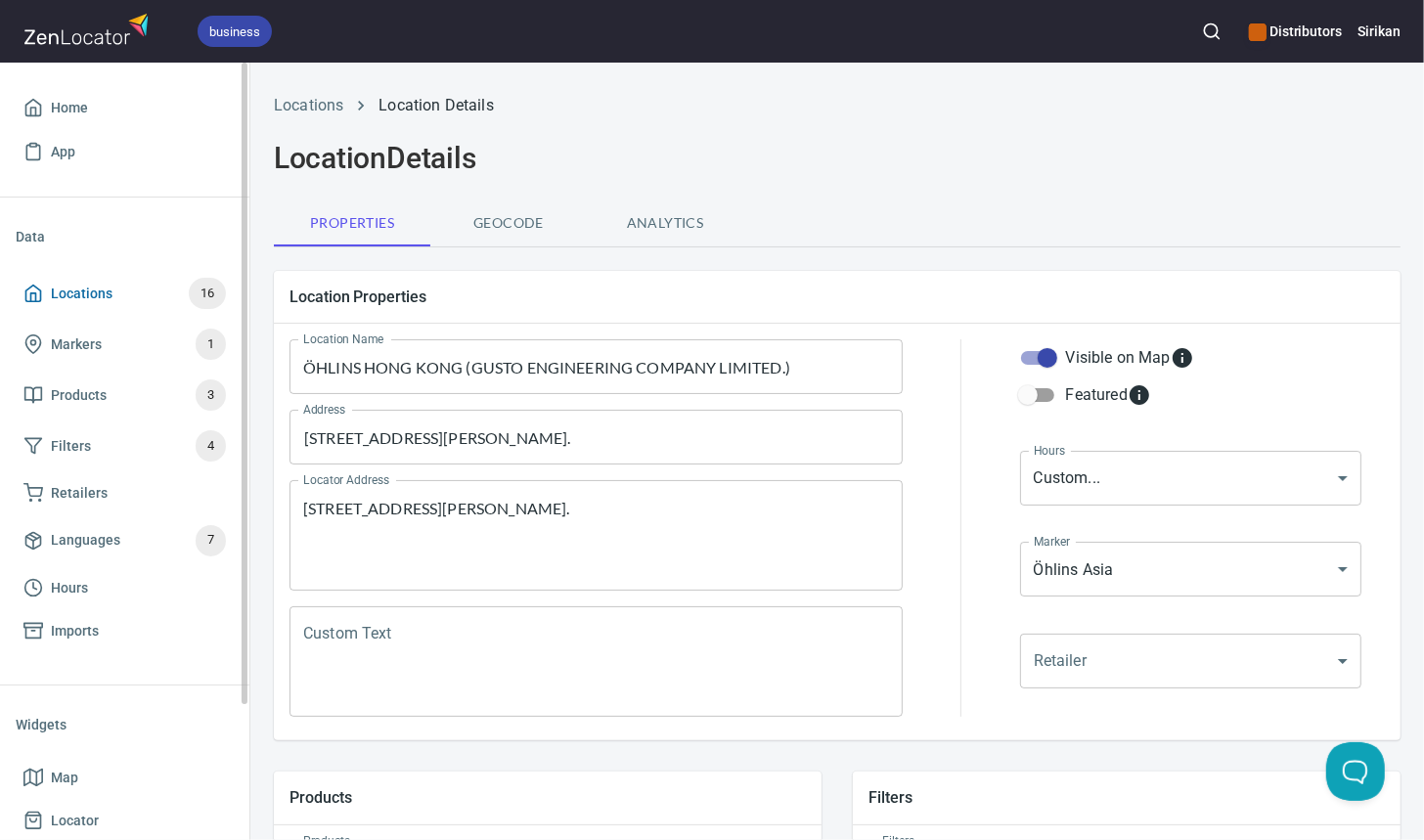
click at [75, 283] on span "Locations" at bounding box center [82, 294] width 61 height 25
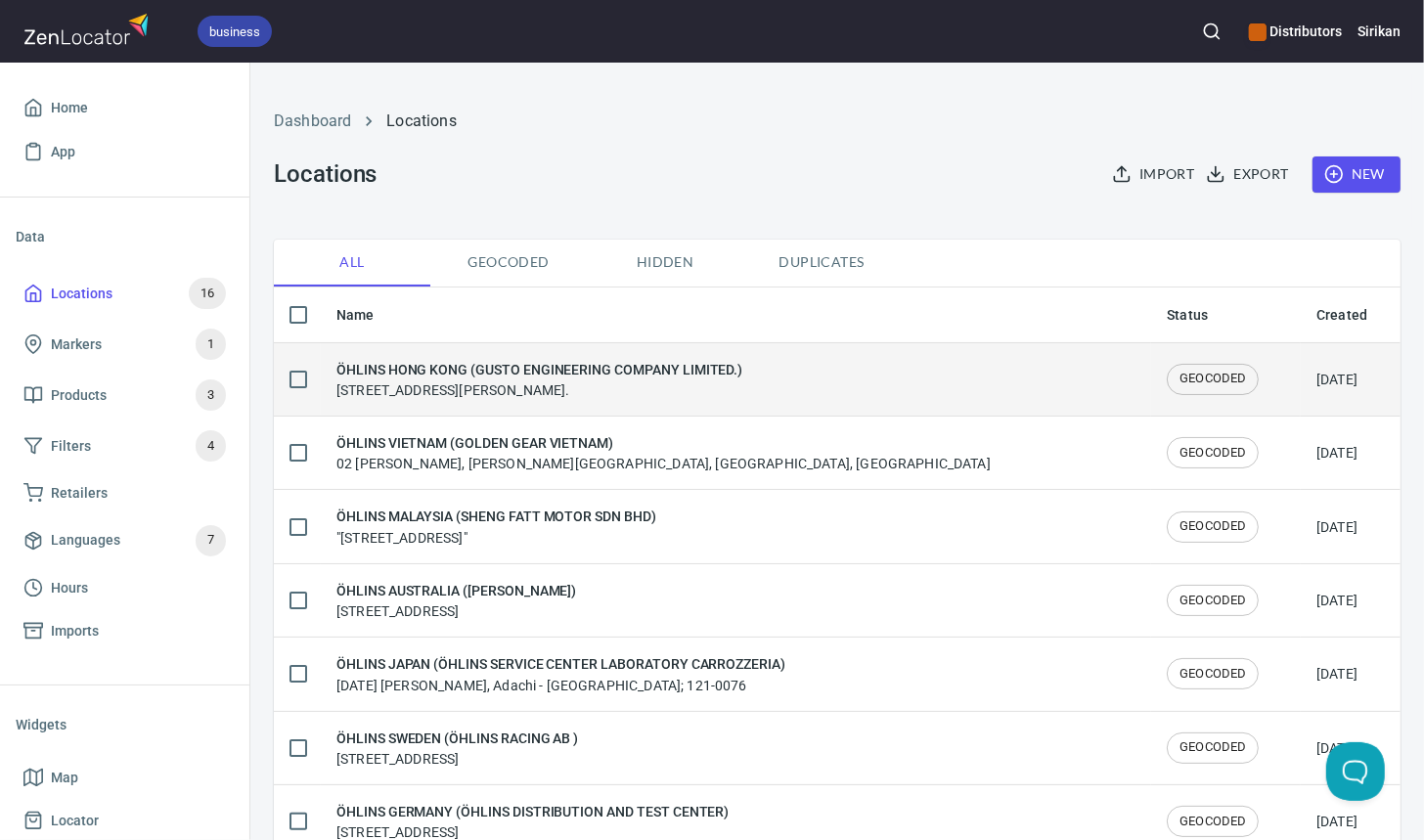
click at [516, 387] on div "ÖHLINS HONG KONG (GUSTO ENGINEERING COMPANY LIMITED.) Rm1102, 11/F , Kimberland…" at bounding box center [539, 380] width 406 height 41
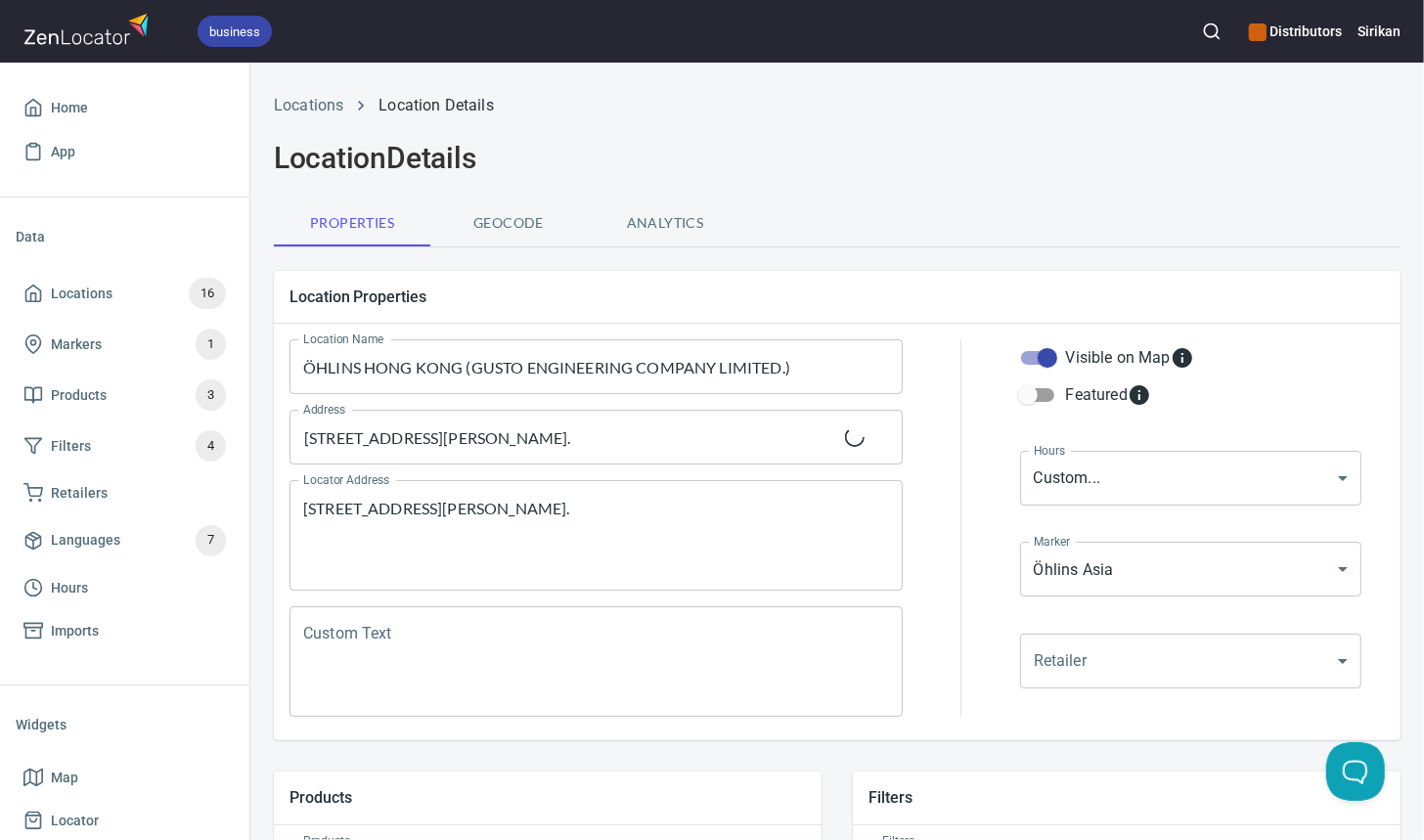
click at [653, 216] on span "Analytics" at bounding box center [665, 223] width 133 height 25
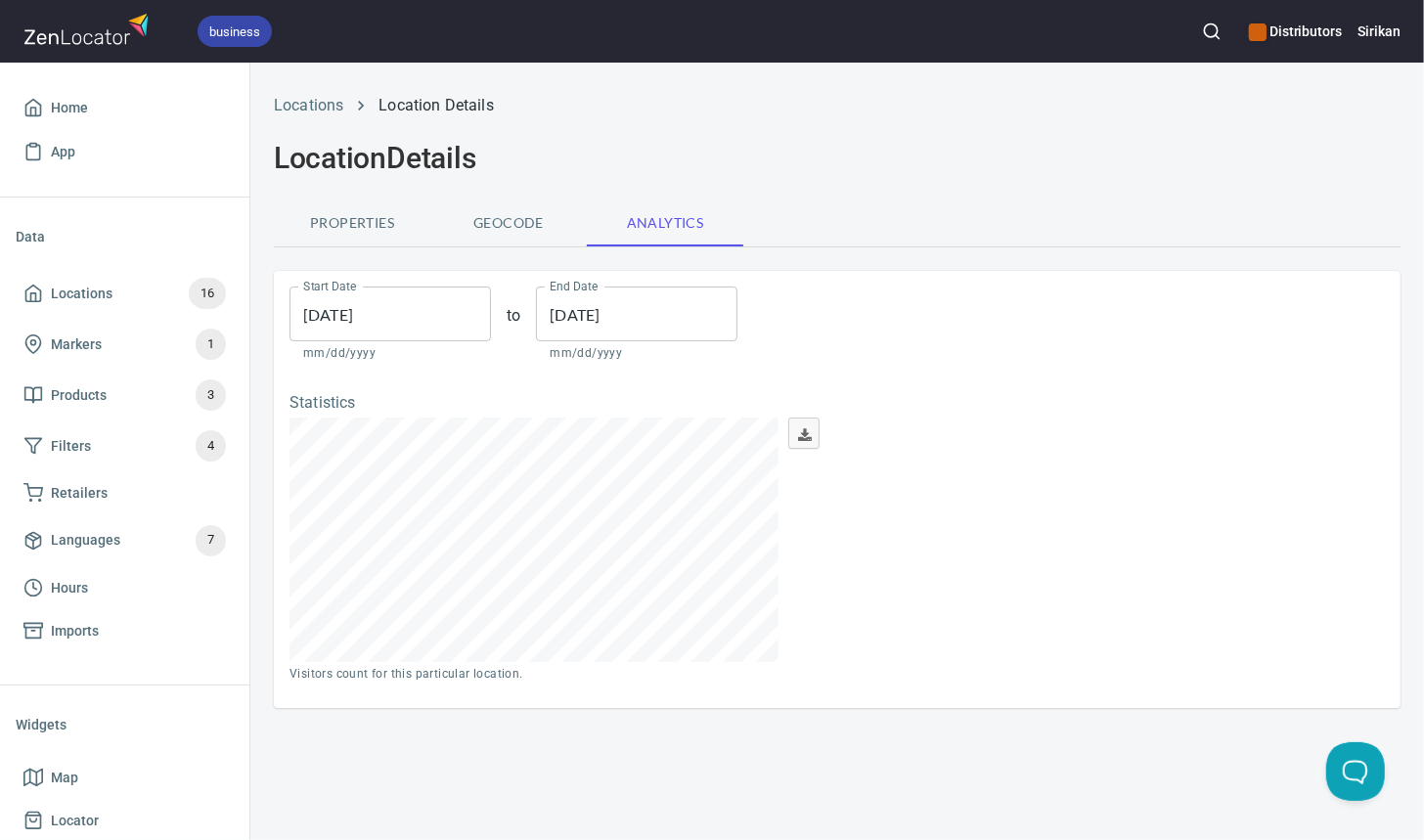
click at [490, 214] on span "Geocode" at bounding box center [508, 223] width 133 height 25
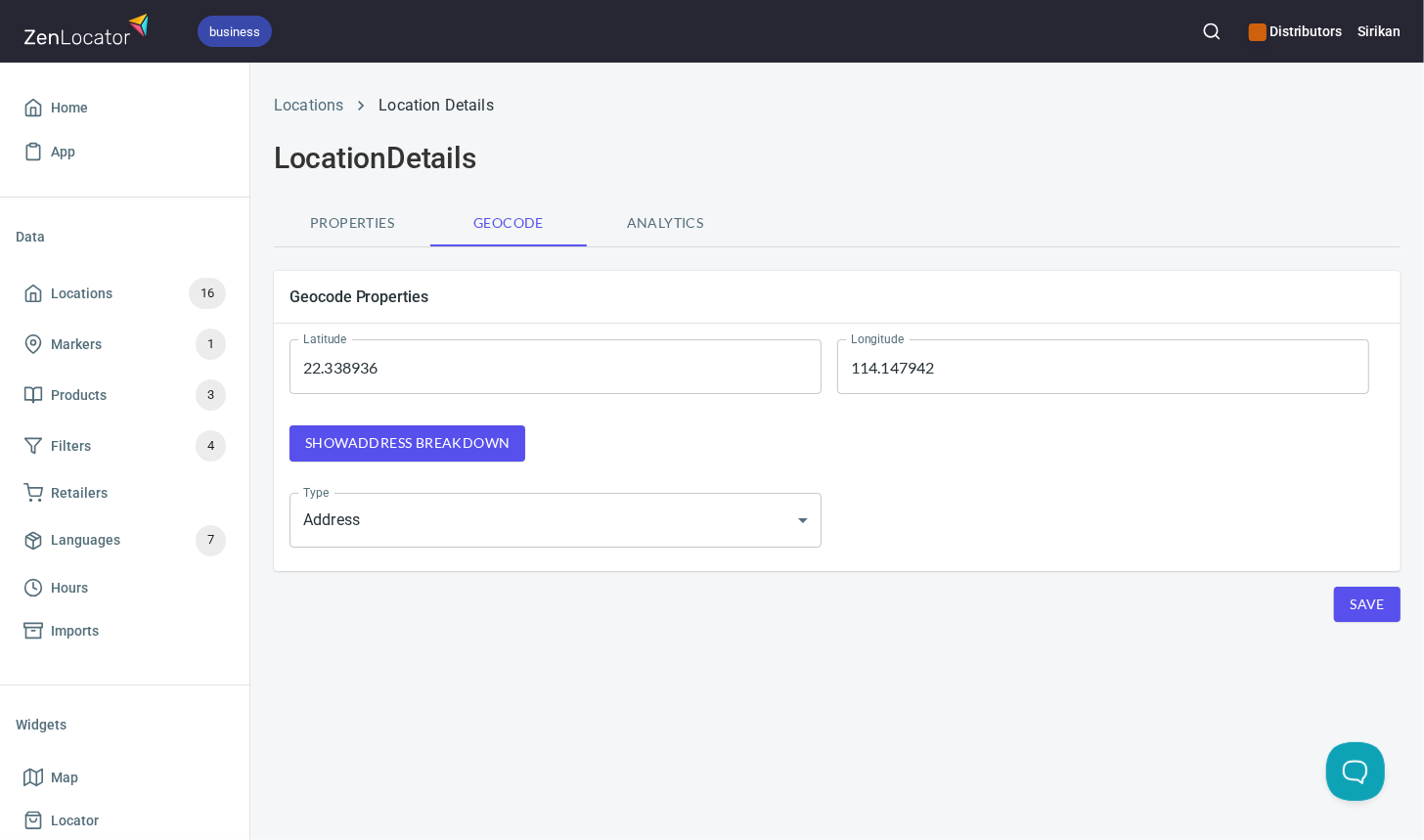
click at [375, 534] on body "business Distributors Sirikan Home App Data Locations 16 Markers 1 Products 3 F…" at bounding box center [712, 420] width 1424 height 840
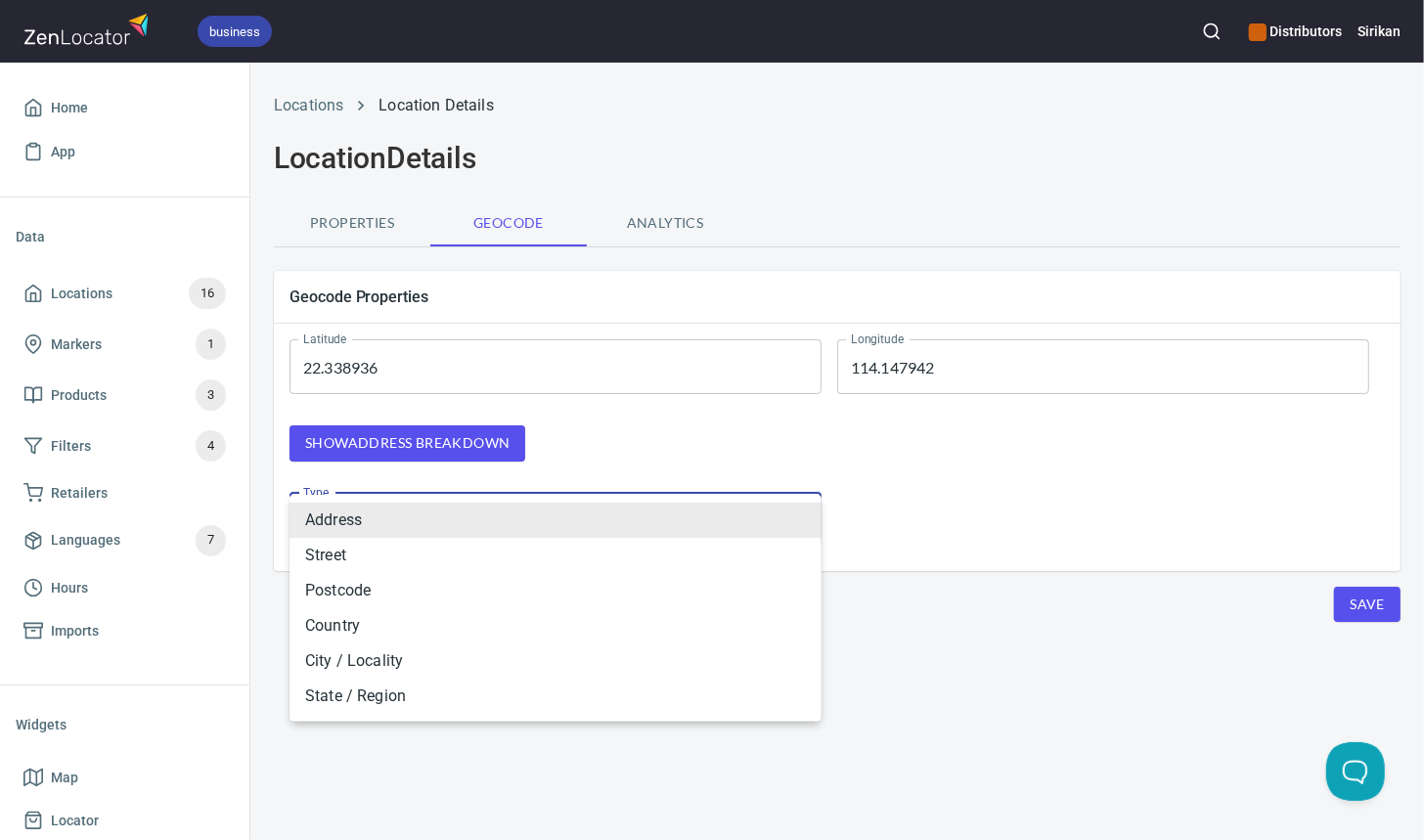
click at [1042, 579] on div at bounding box center [712, 420] width 1424 height 840
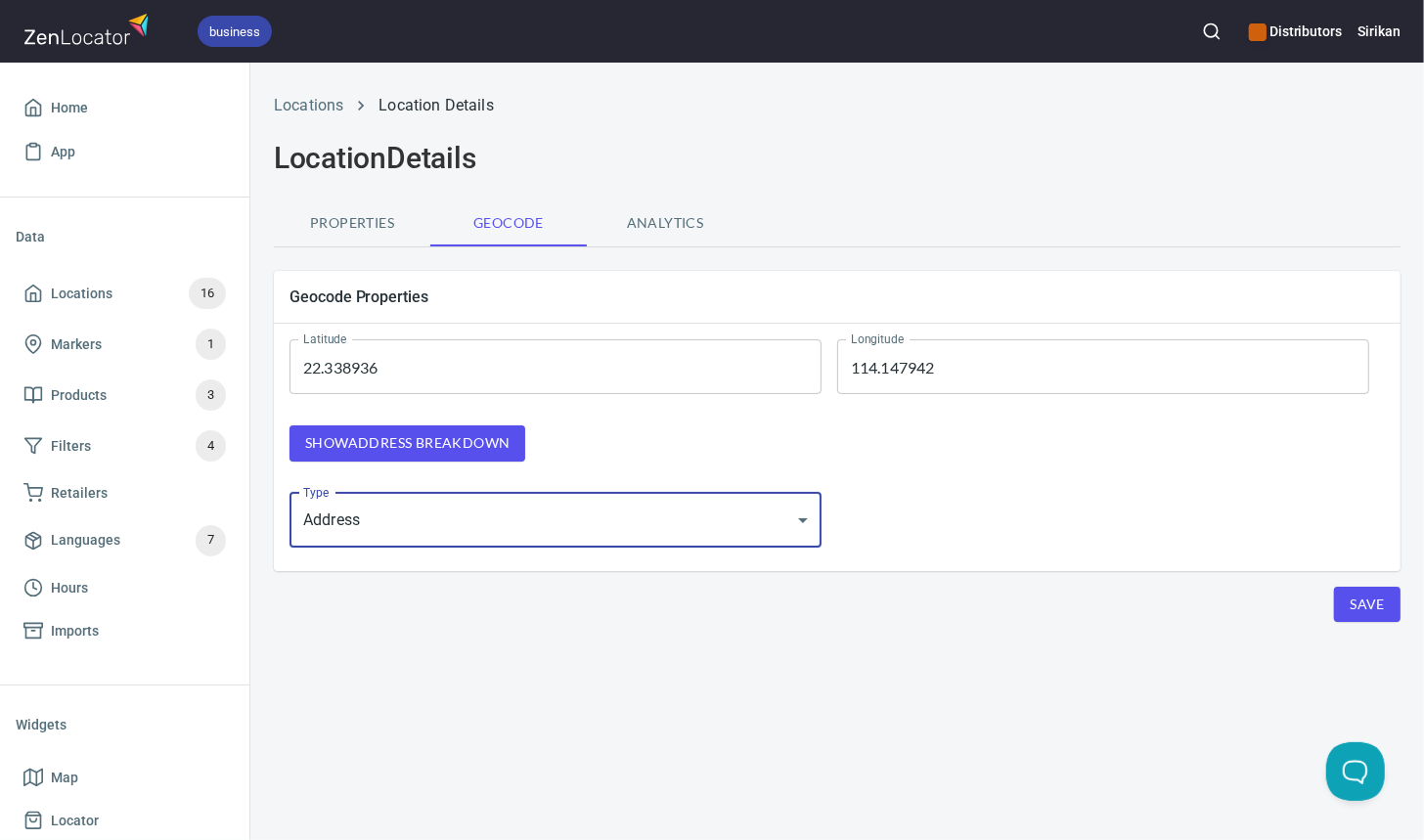
click at [1375, 603] on span "Save" at bounding box center [1368, 604] width 36 height 25
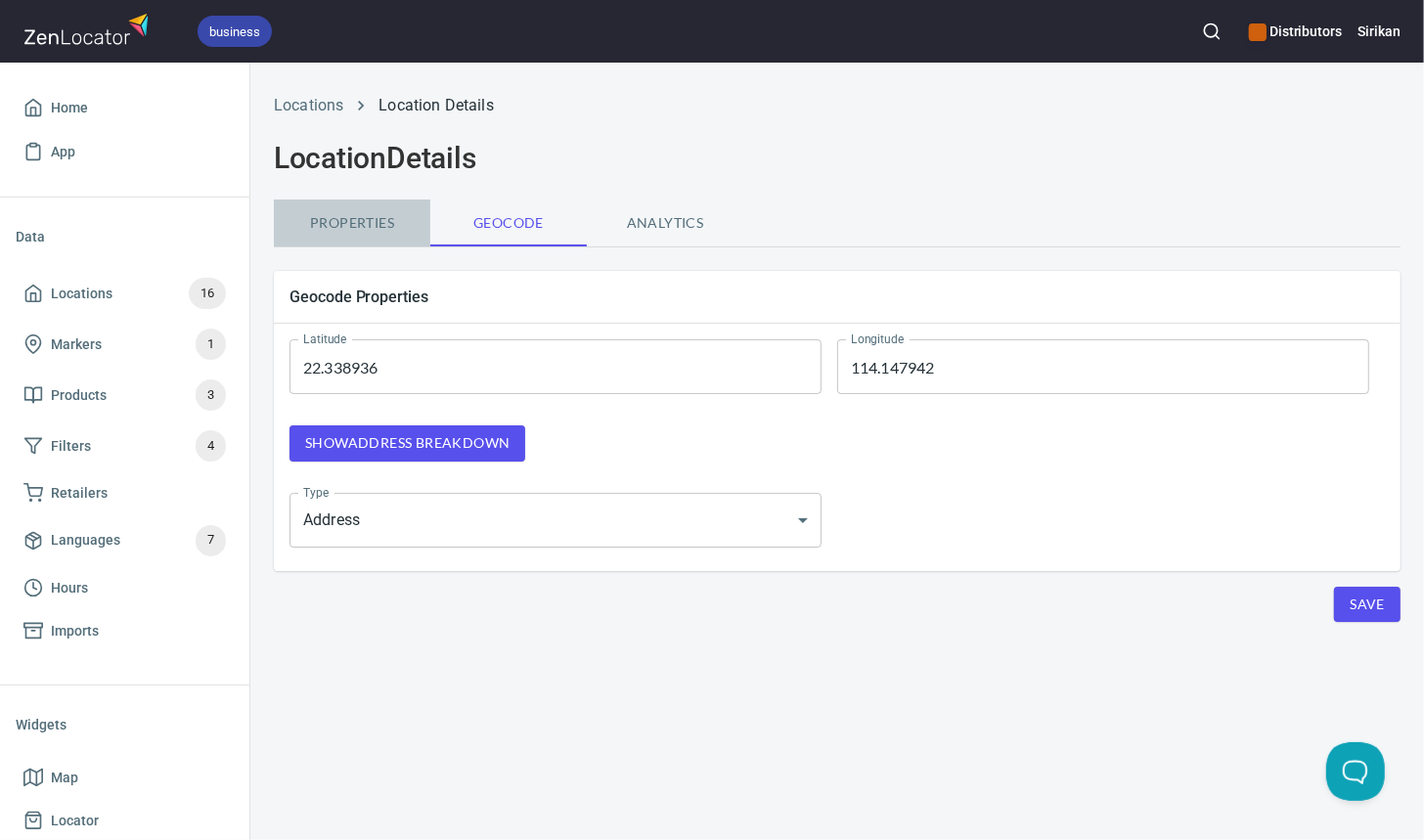
click at [353, 232] on span "Properties" at bounding box center [352, 223] width 133 height 25
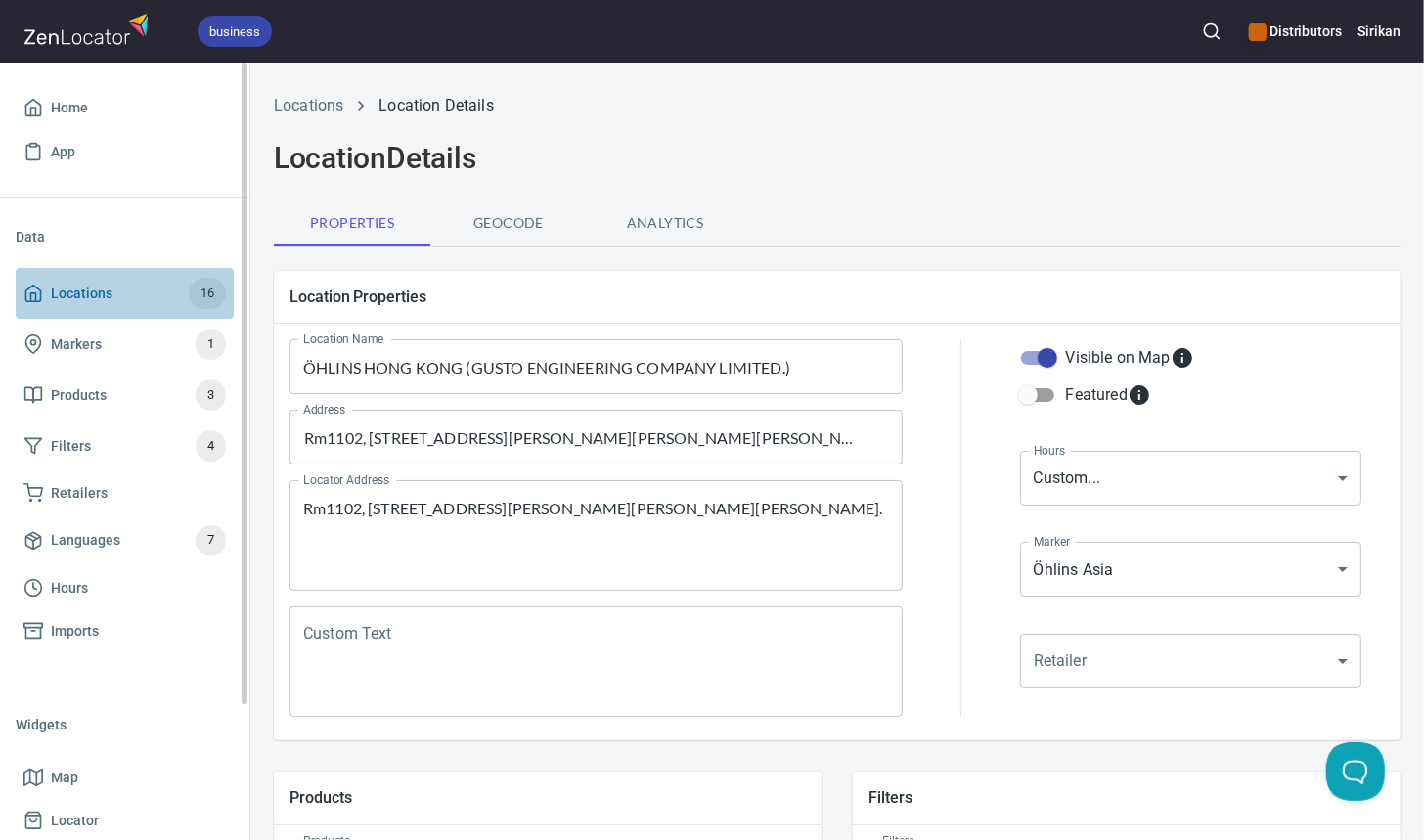
click at [180, 303] on span "Locations 16" at bounding box center [124, 294] width 202 height 32
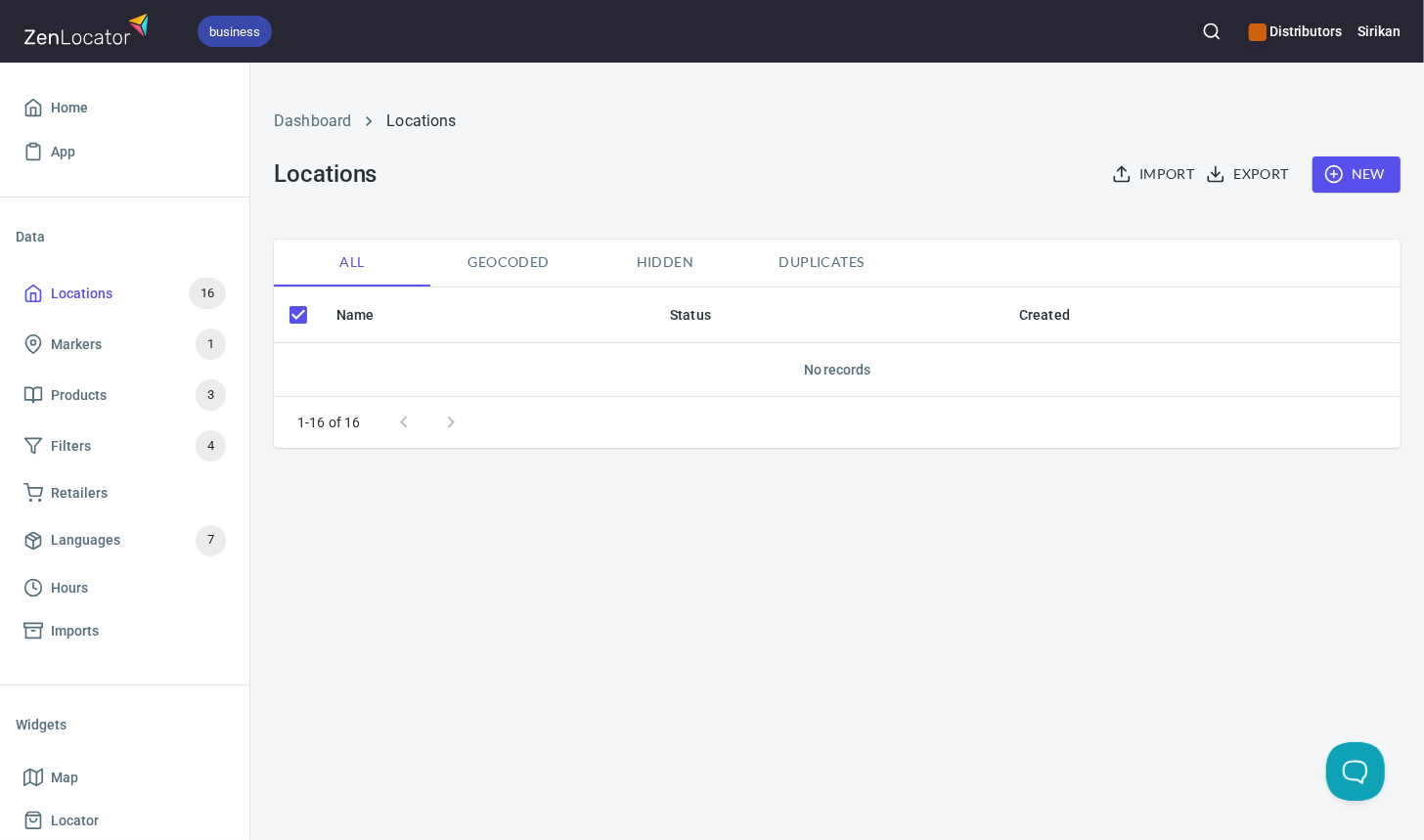
checkbox input "false"
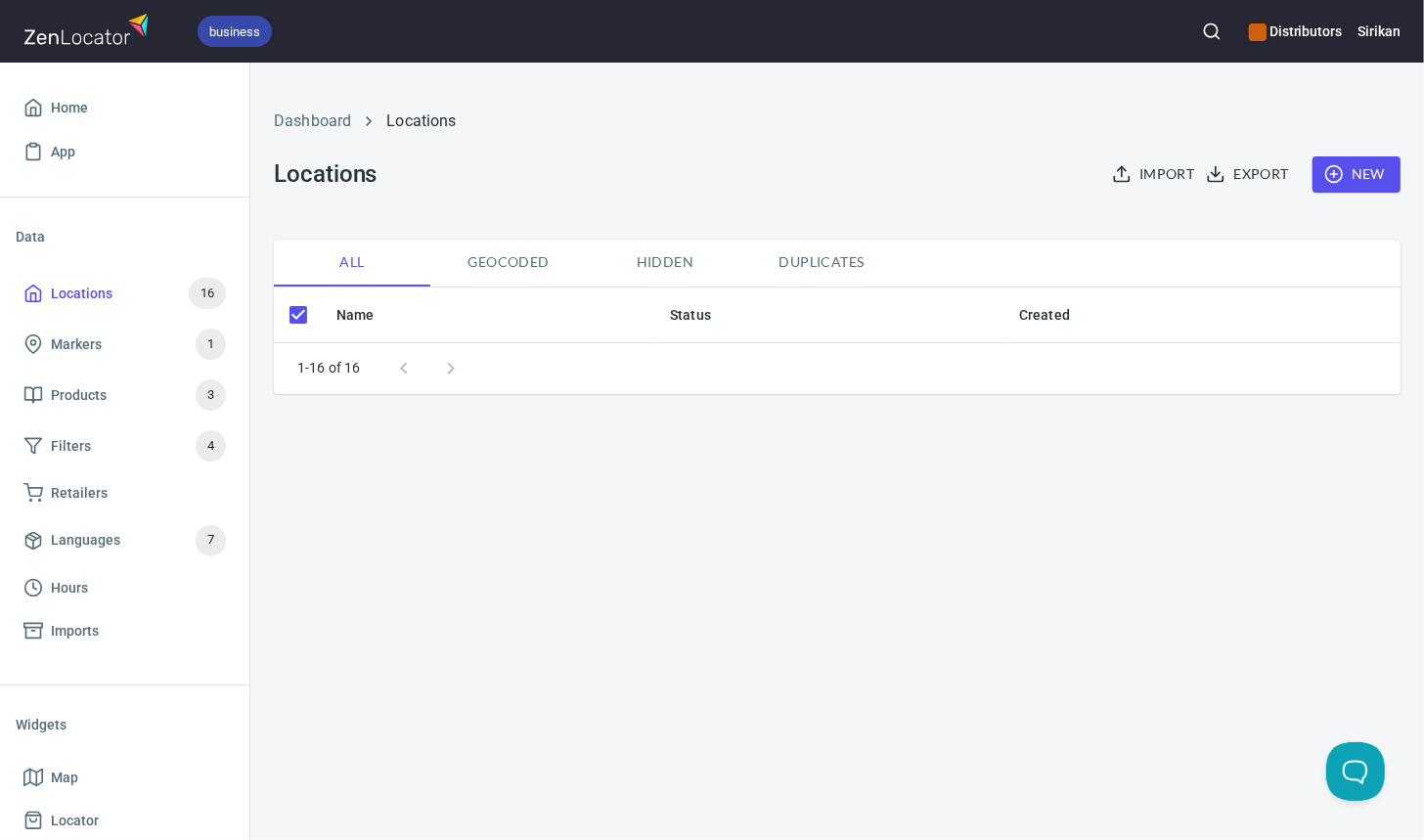
checkbox input "false"
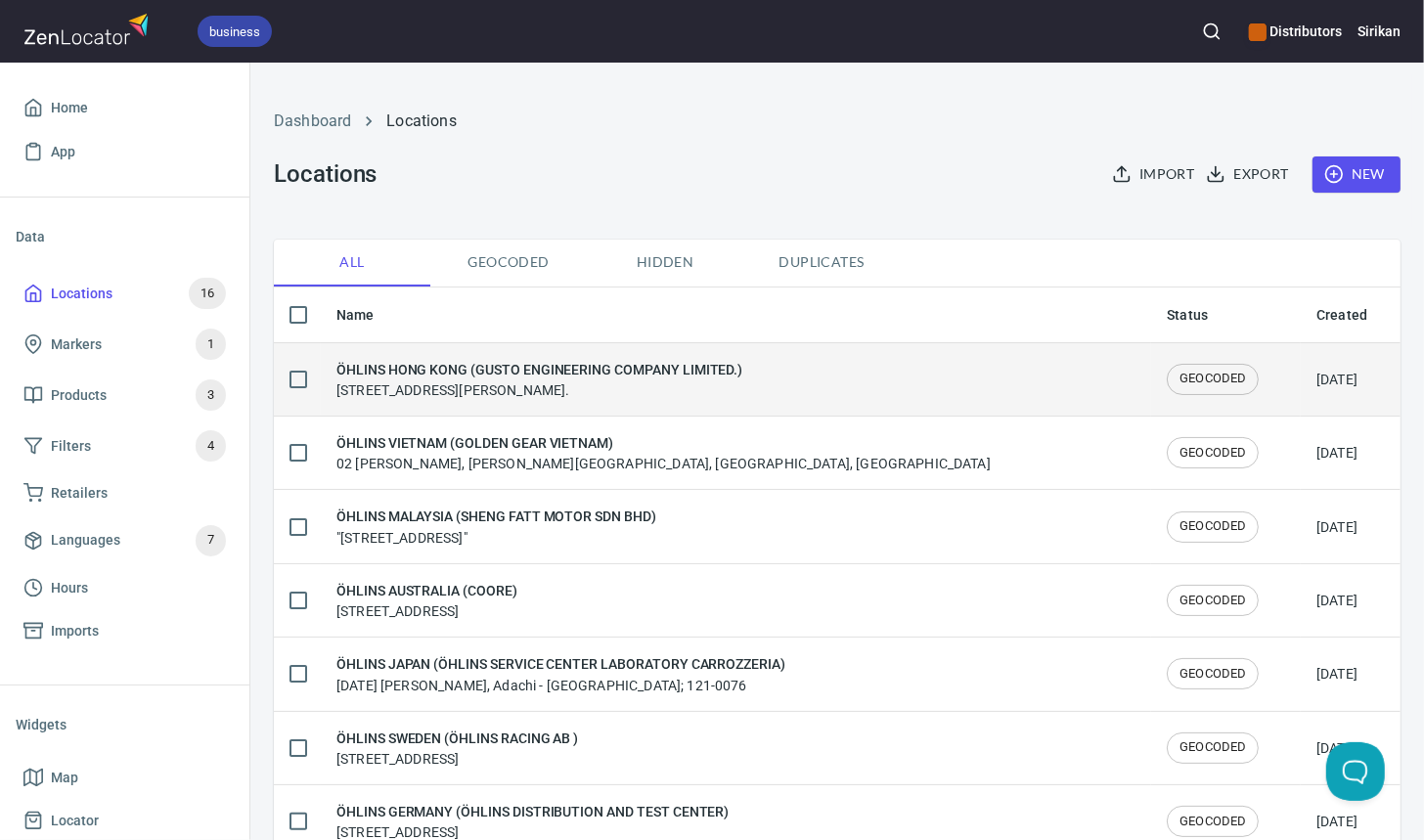
click at [548, 386] on div "ÖHLINS HONG KONG (GUSTO ENGINEERING COMPANY LIMITED.) [STREET_ADDRESS][PERSON_N…" at bounding box center [539, 380] width 406 height 41
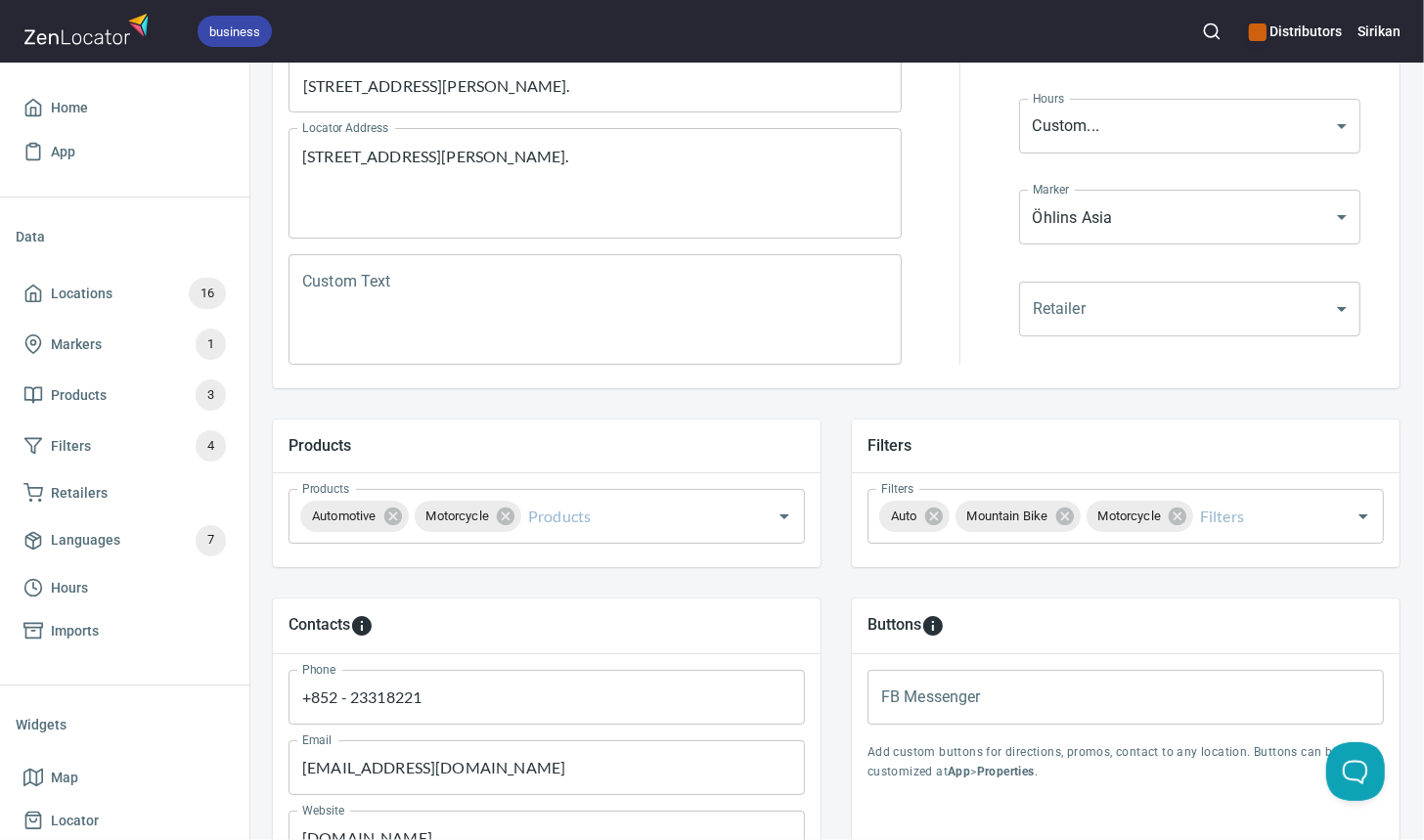
scroll to position [0, 1]
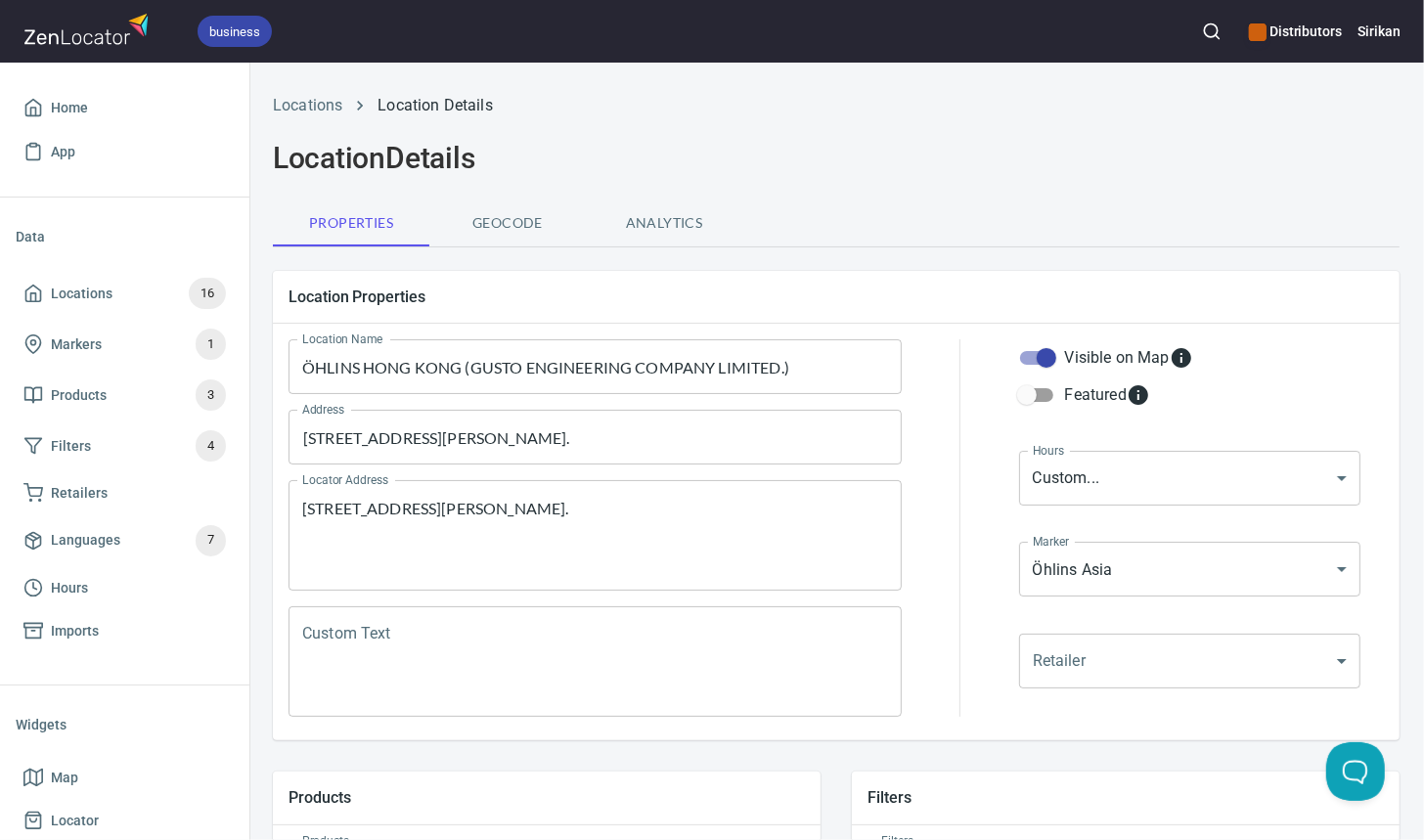
click at [508, 226] on span "Geocode" at bounding box center [507, 223] width 133 height 25
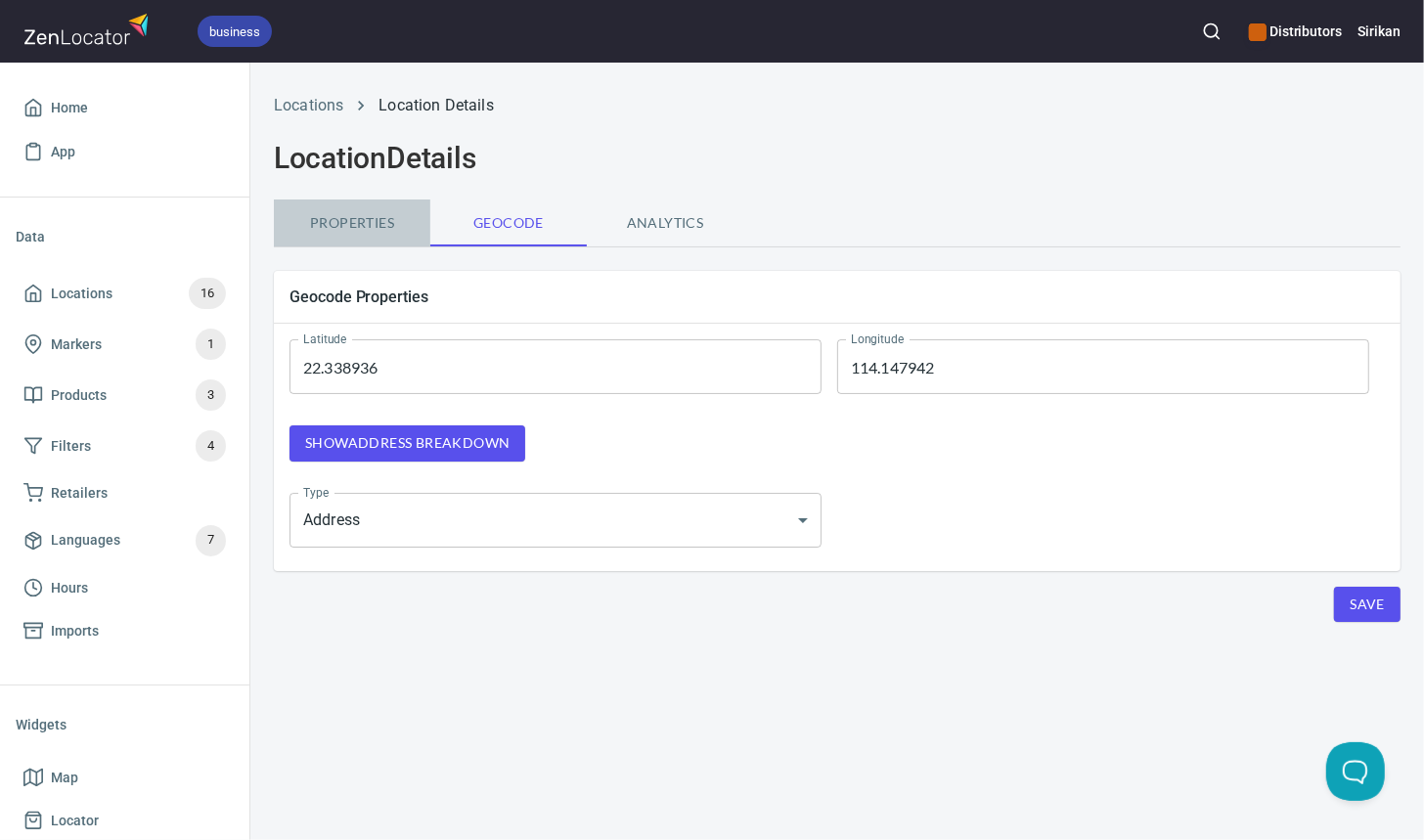
click at [373, 208] on button "Properties" at bounding box center [352, 223] width 157 height 47
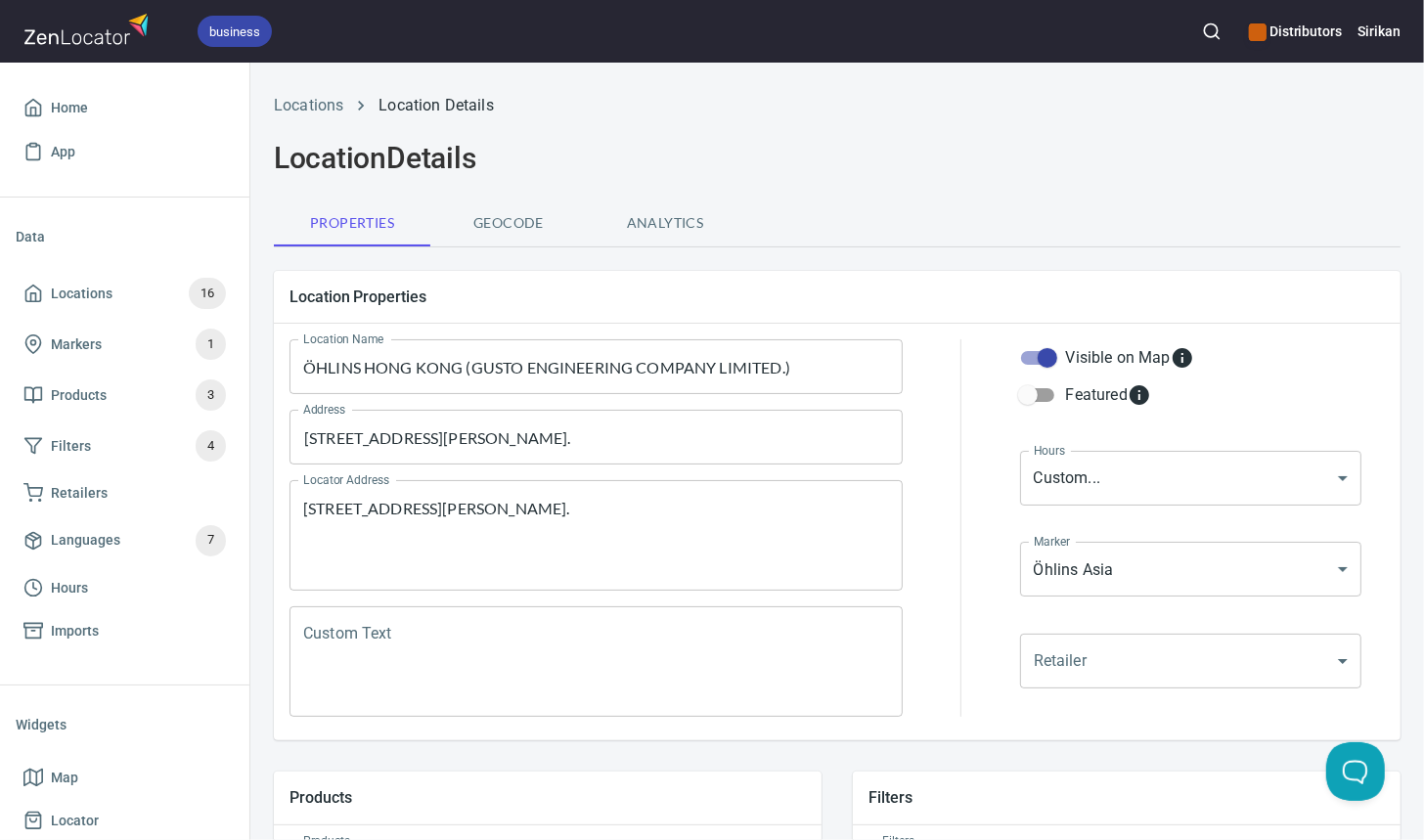
click at [426, 626] on textarea "Custom Text" at bounding box center [596, 662] width 586 height 74
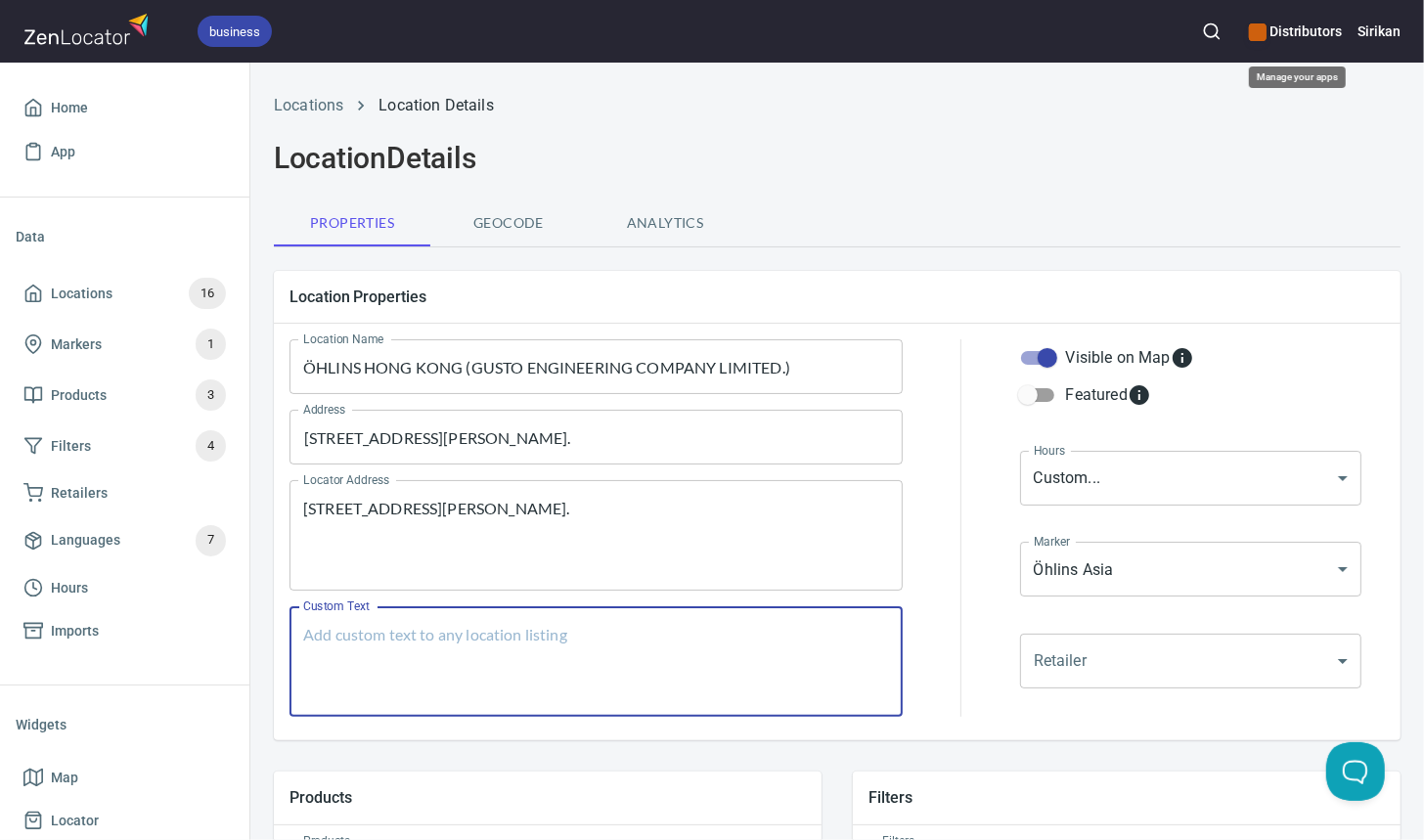
click at [1290, 16] on div "Distributors" at bounding box center [1296, 32] width 93 height 43
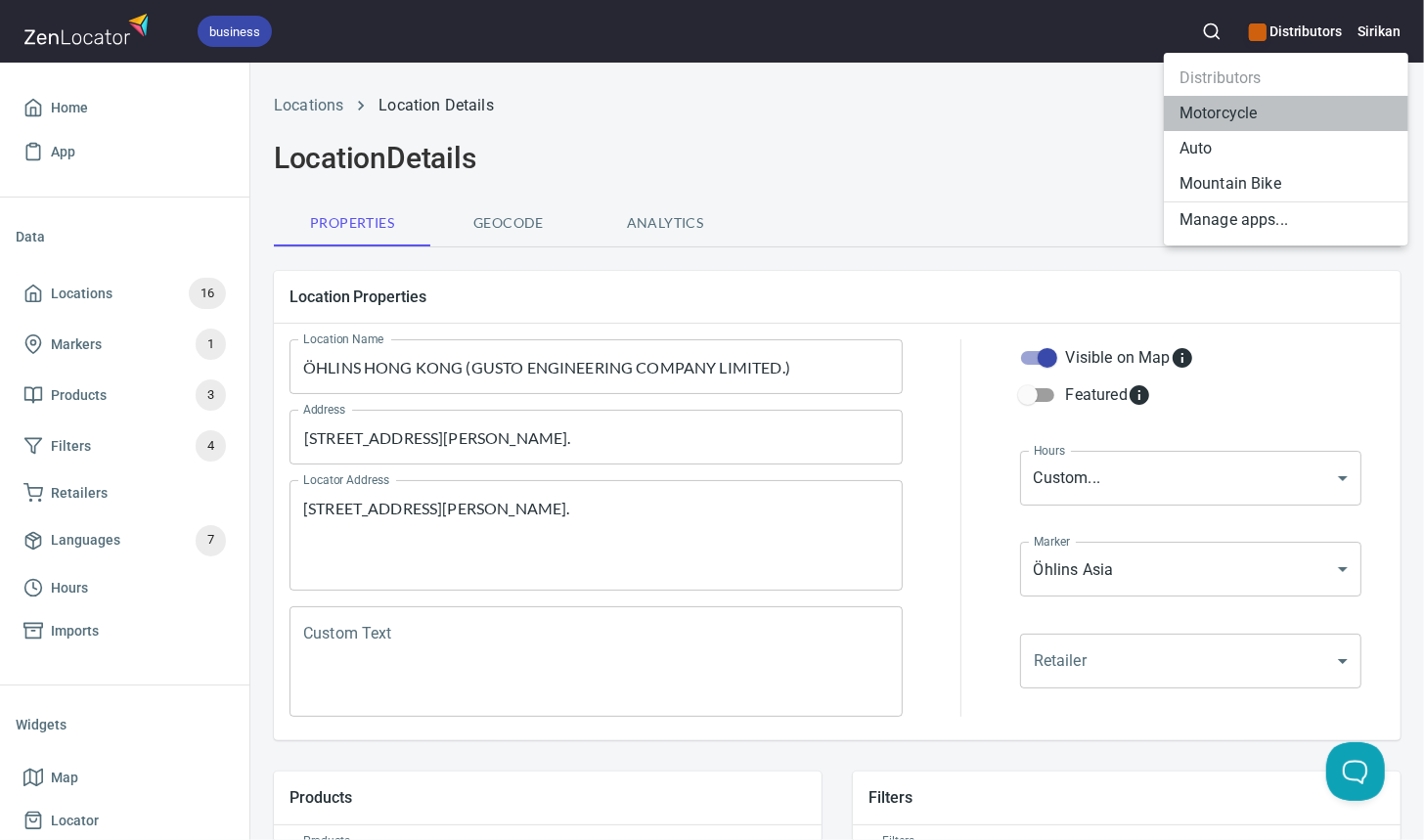
click at [1267, 110] on li "Motorcycle" at bounding box center [1286, 113] width 245 height 35
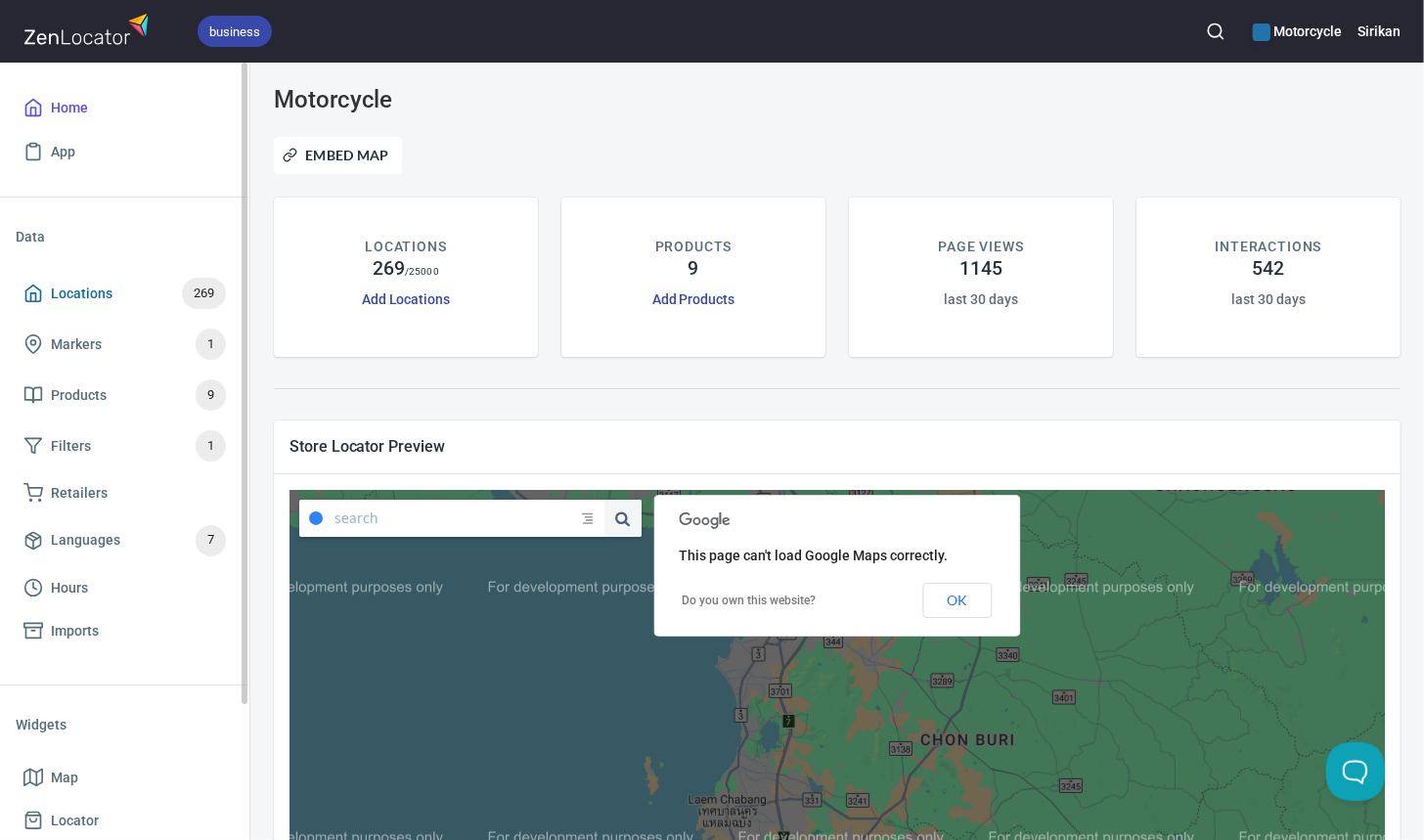
click at [172, 295] on span "Locations 269" at bounding box center [124, 294] width 202 height 32
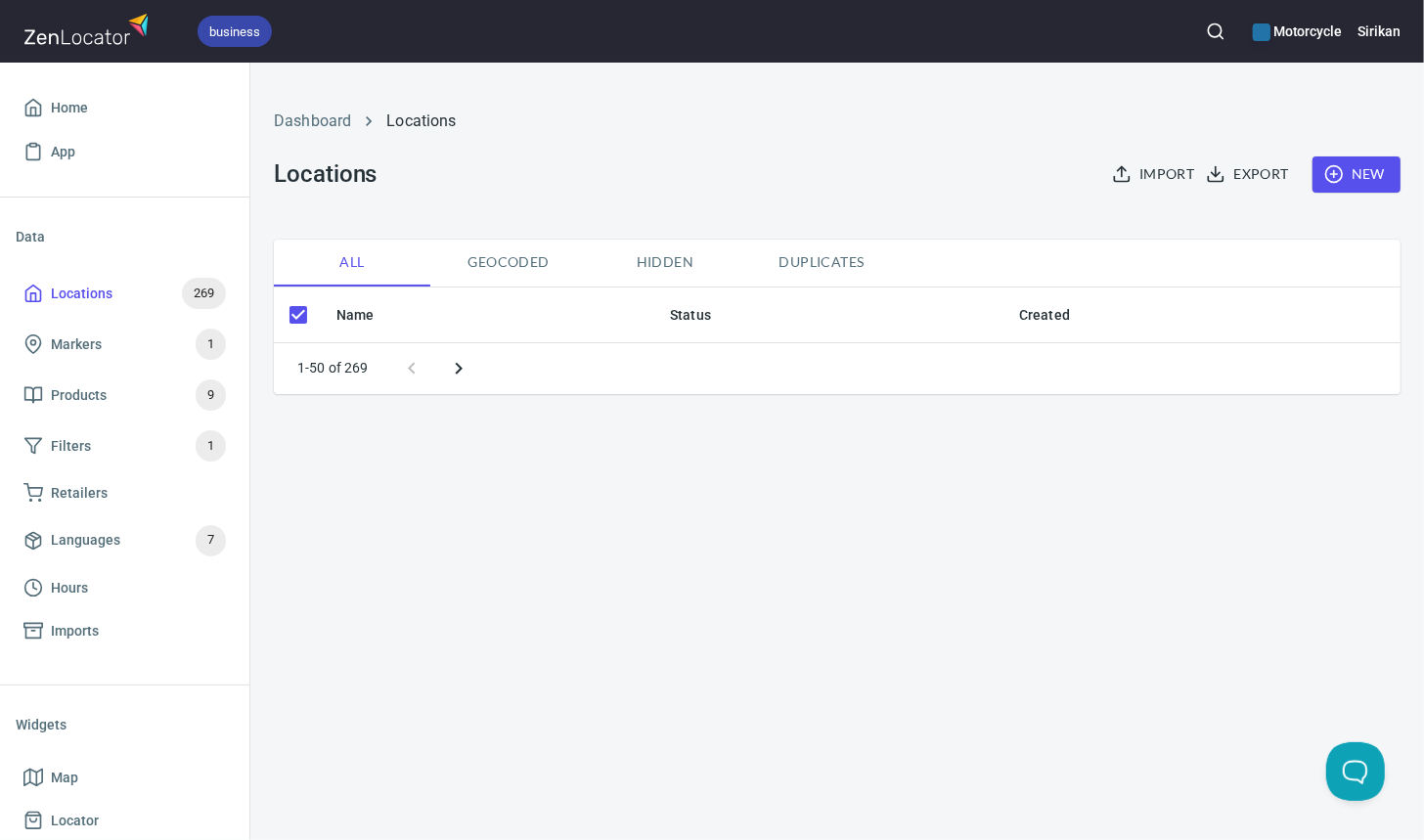
click at [1218, 29] on icon "button" at bounding box center [1216, 32] width 20 height 20
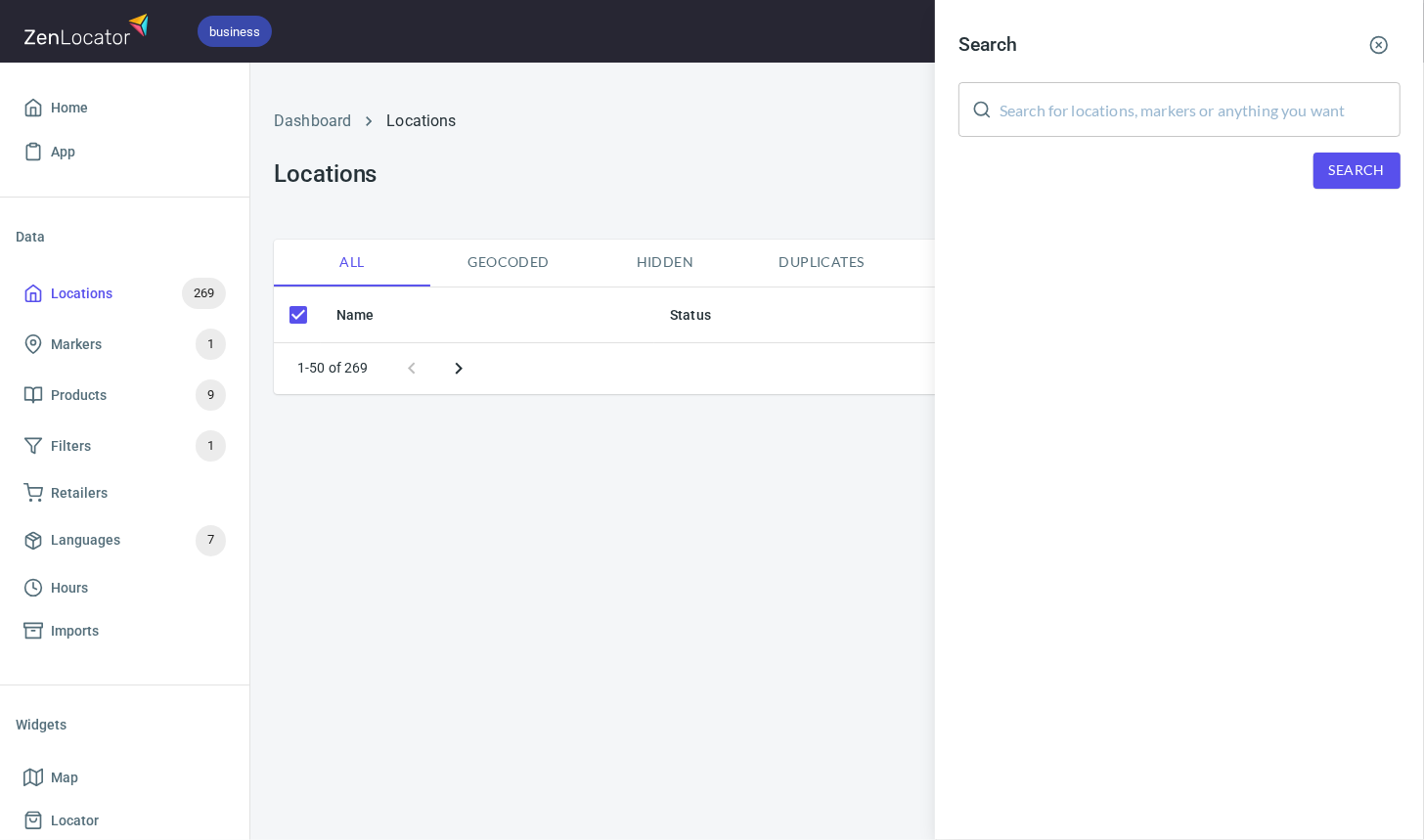
checkbox input "false"
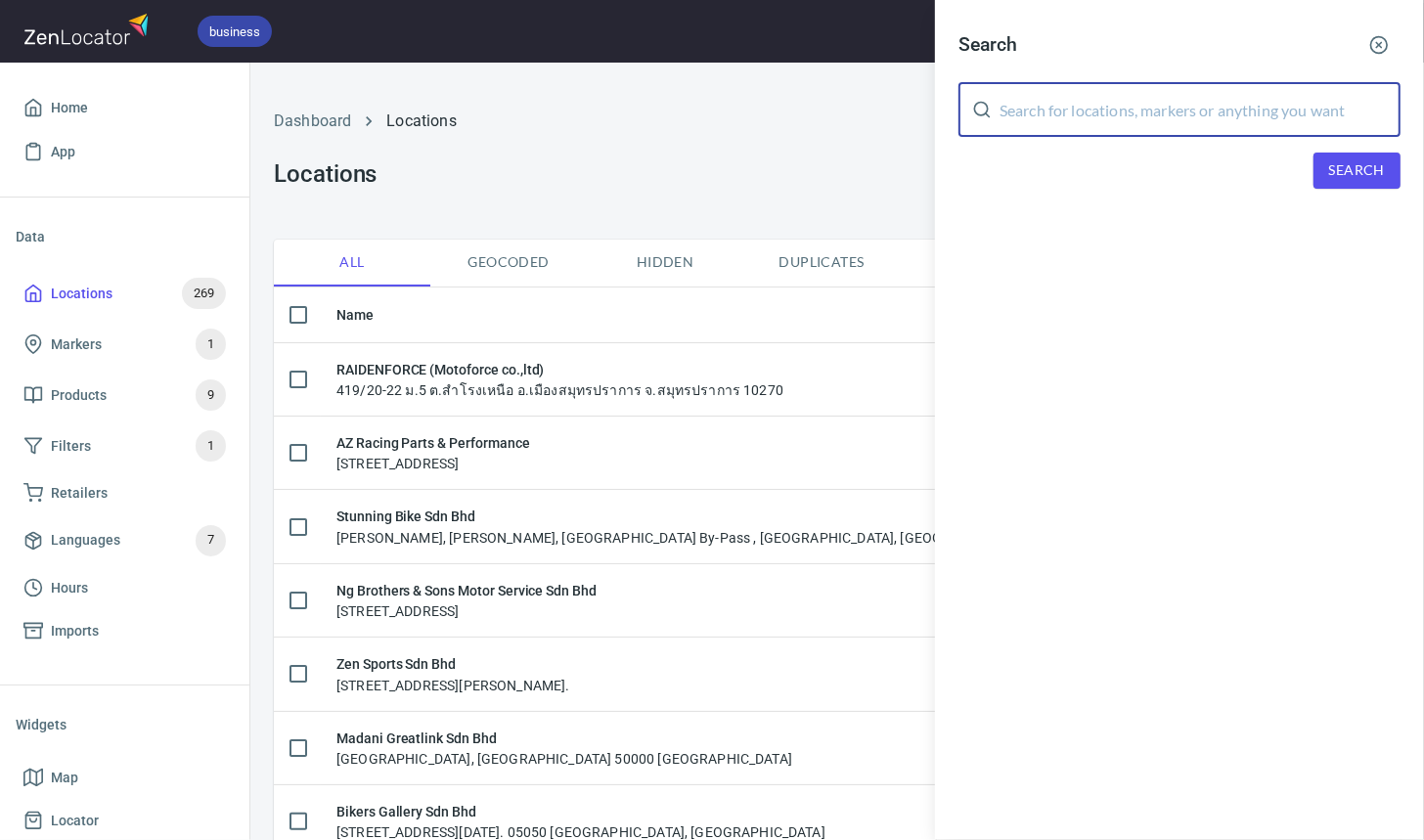
click at [1110, 133] on input "text" at bounding box center [1200, 109] width 401 height 55
type input "Gusto"
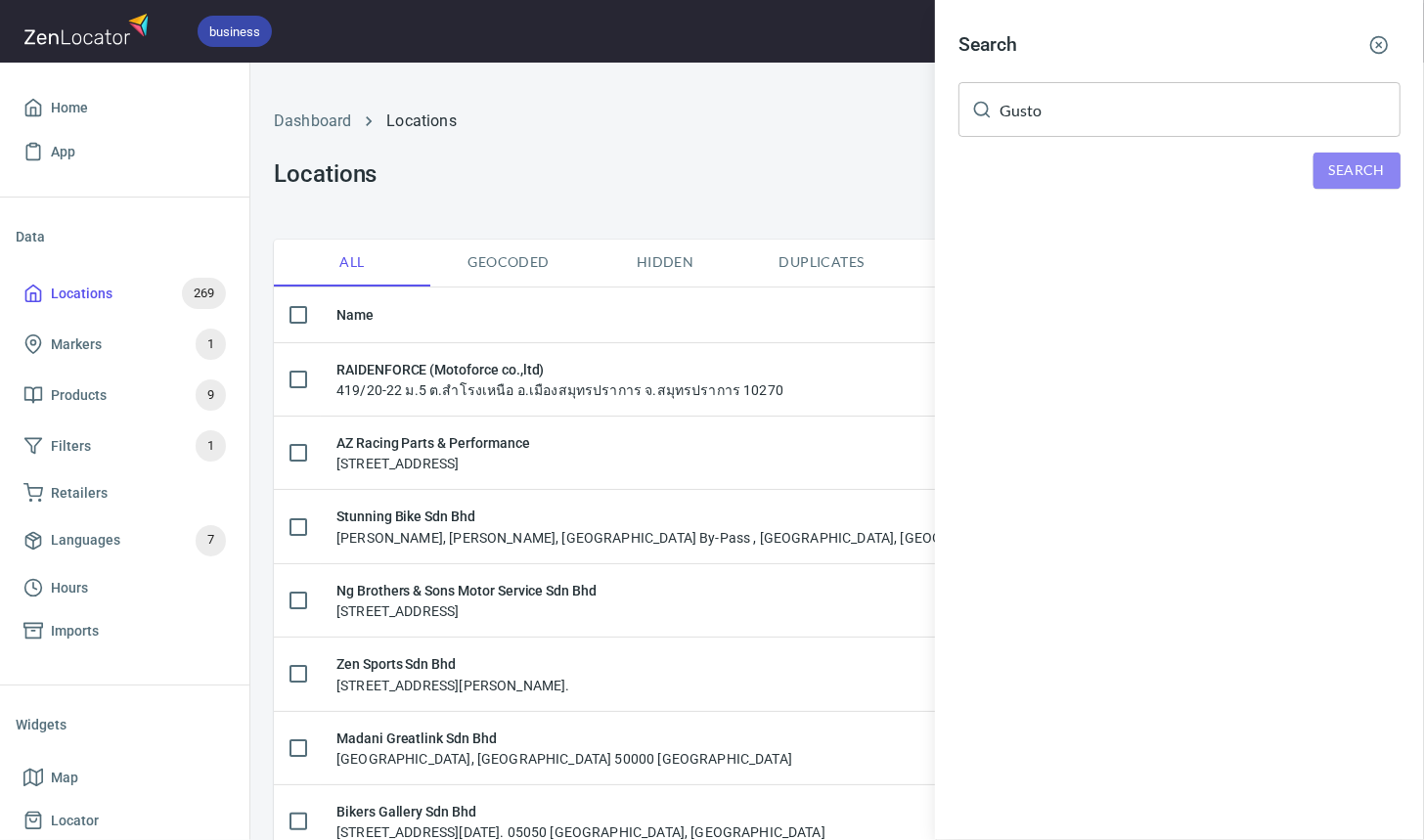
click at [1374, 156] on button "Search" at bounding box center [1357, 171] width 87 height 36
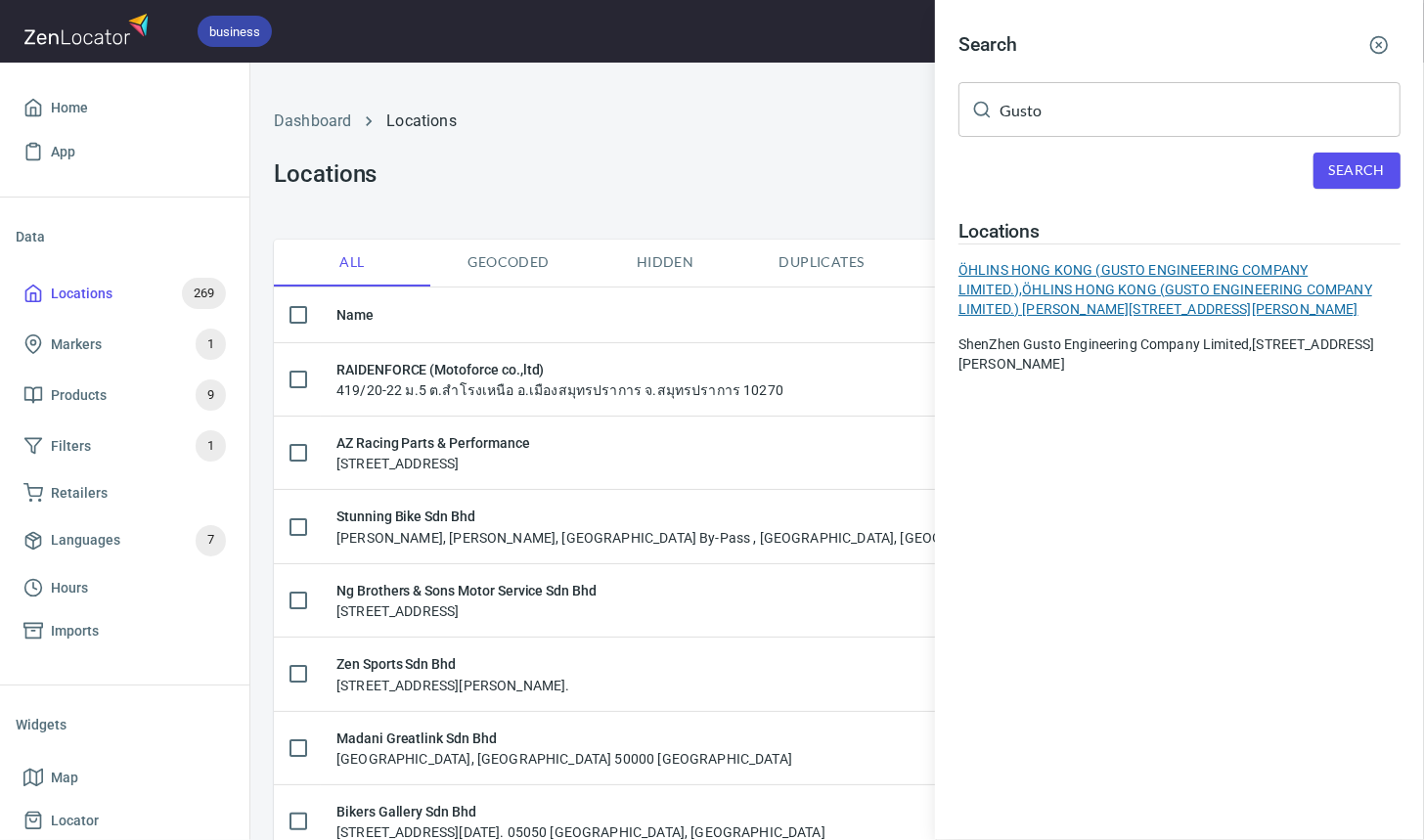
click at [1093, 310] on div "ÖHLINS HONG KONG (GUSTO ENGINEERING COMPANY LIMITED.), ÖHLINS HONG KONG (GUSTO …" at bounding box center [1179, 290] width 442 height 59
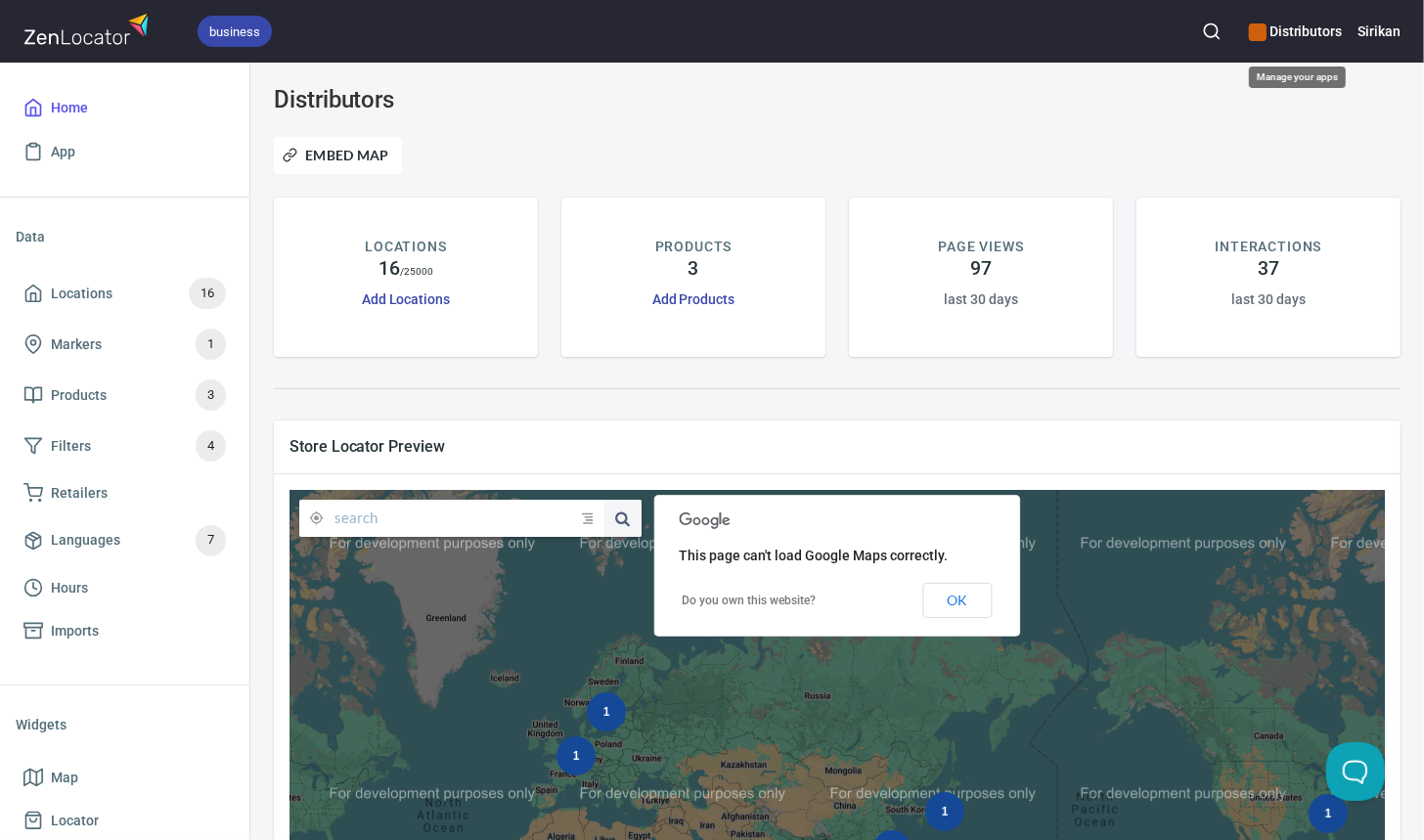
click at [1304, 36] on h6 "Distributors" at bounding box center [1296, 32] width 93 height 22
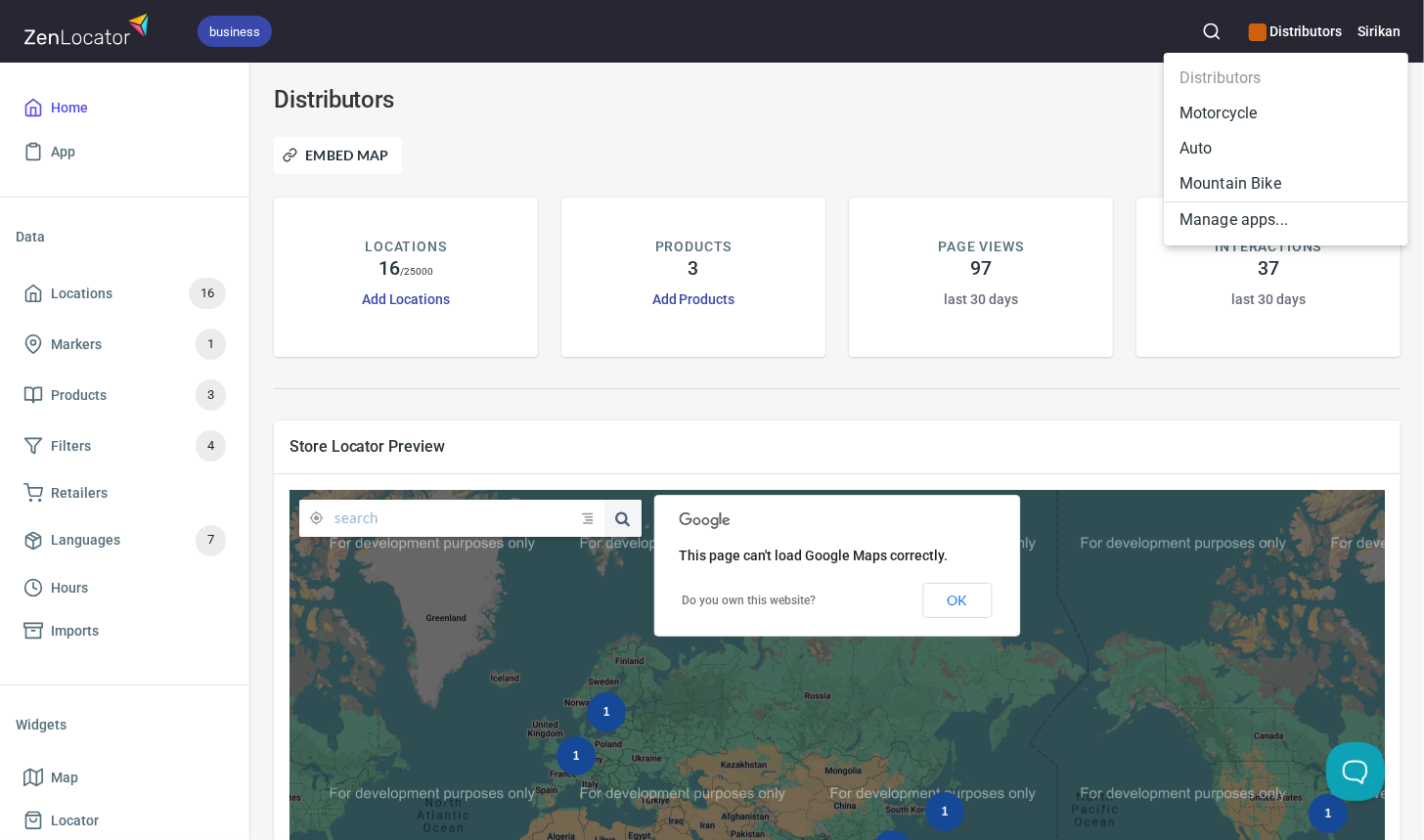
click at [1282, 118] on li "Motorcycle" at bounding box center [1286, 113] width 245 height 35
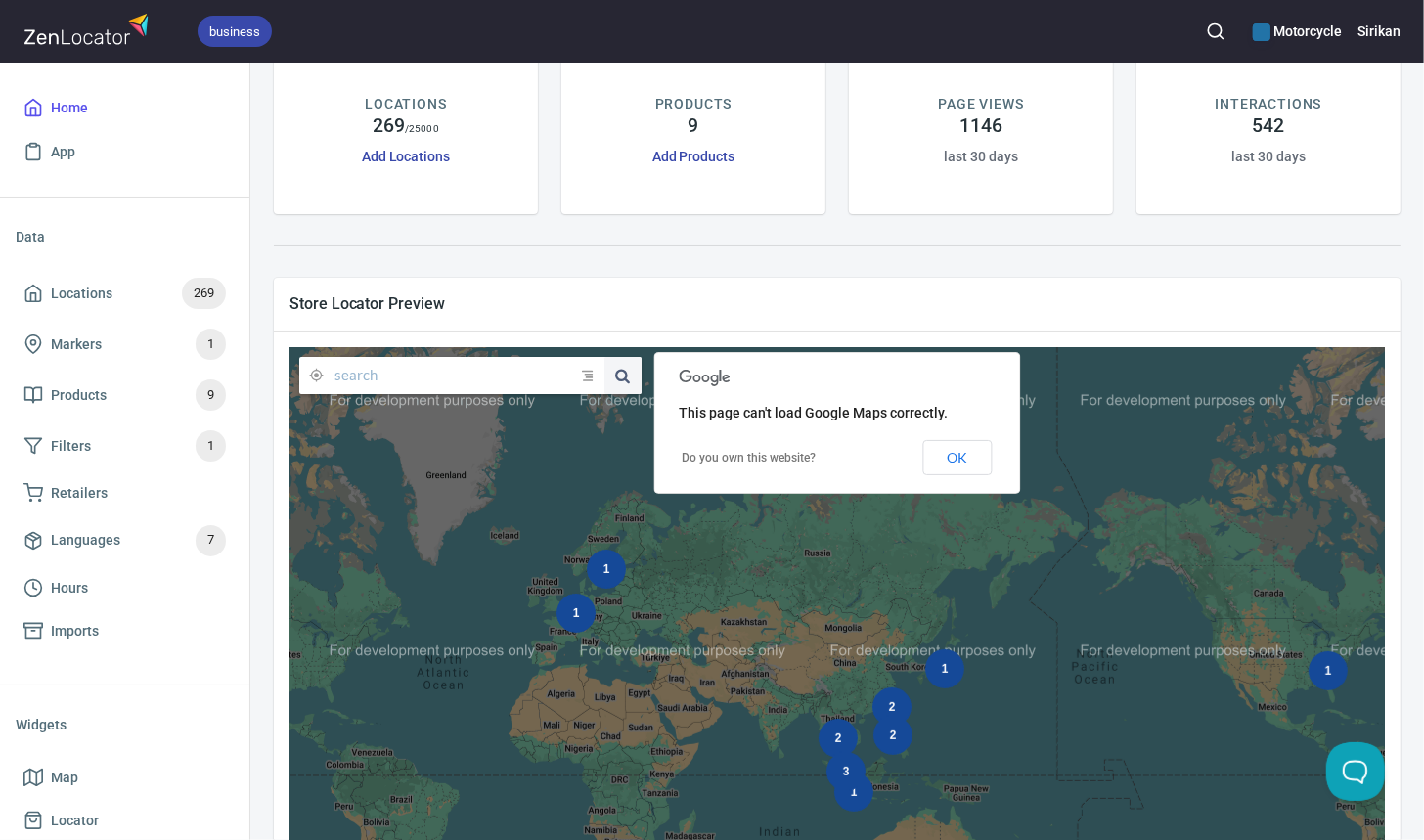
scroll to position [172, 0]
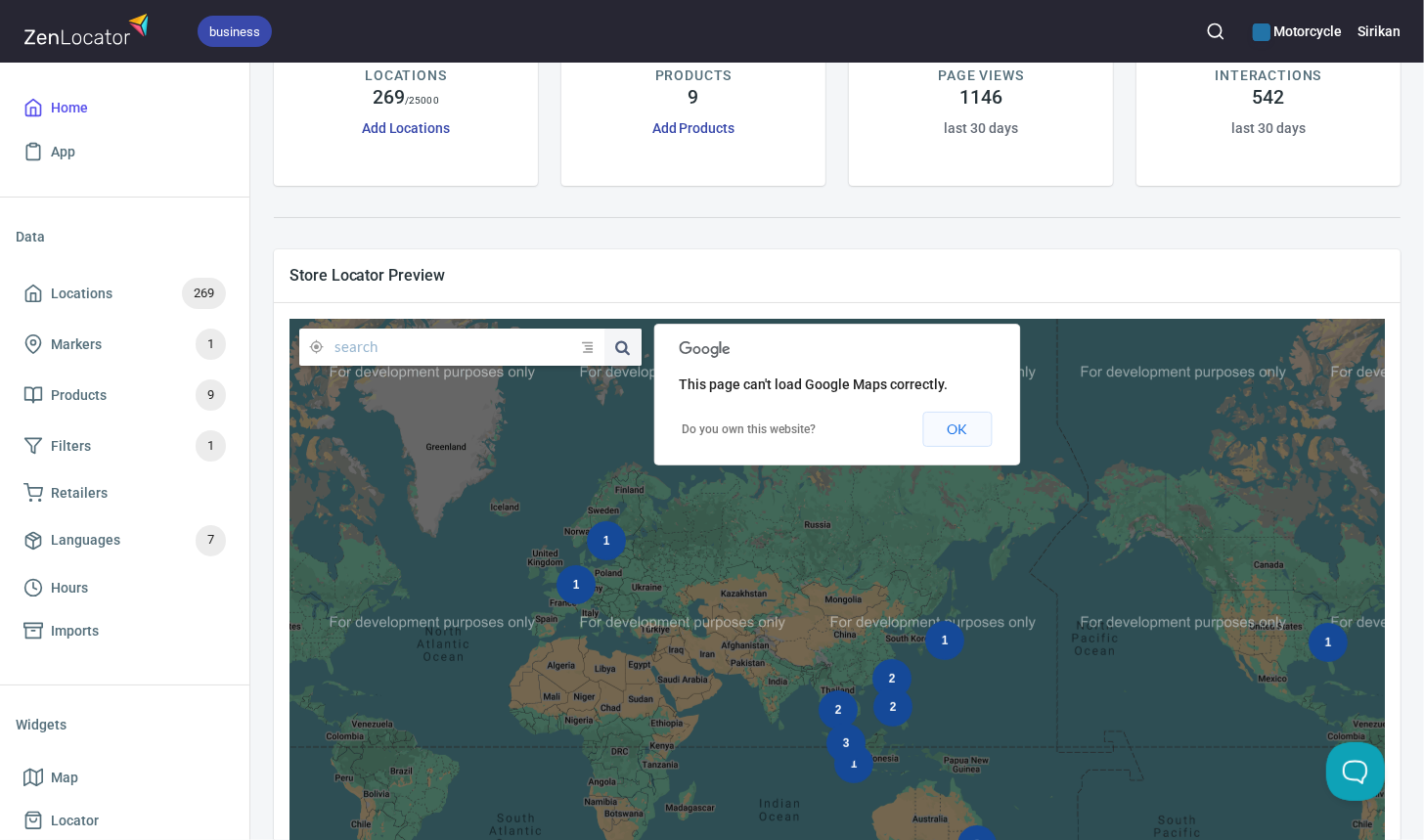
click at [956, 435] on button "OK" at bounding box center [958, 430] width 69 height 35
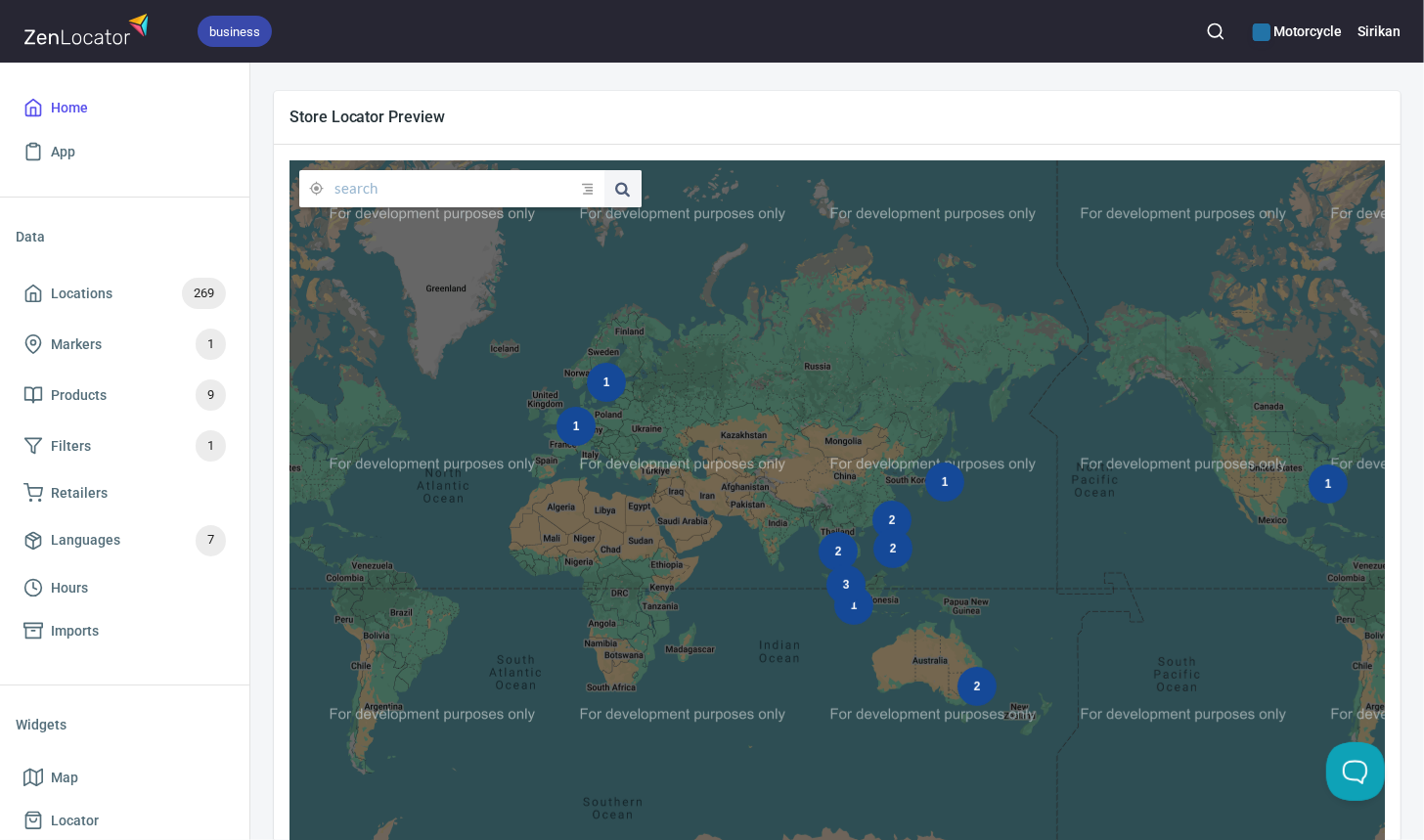
scroll to position [0, 0]
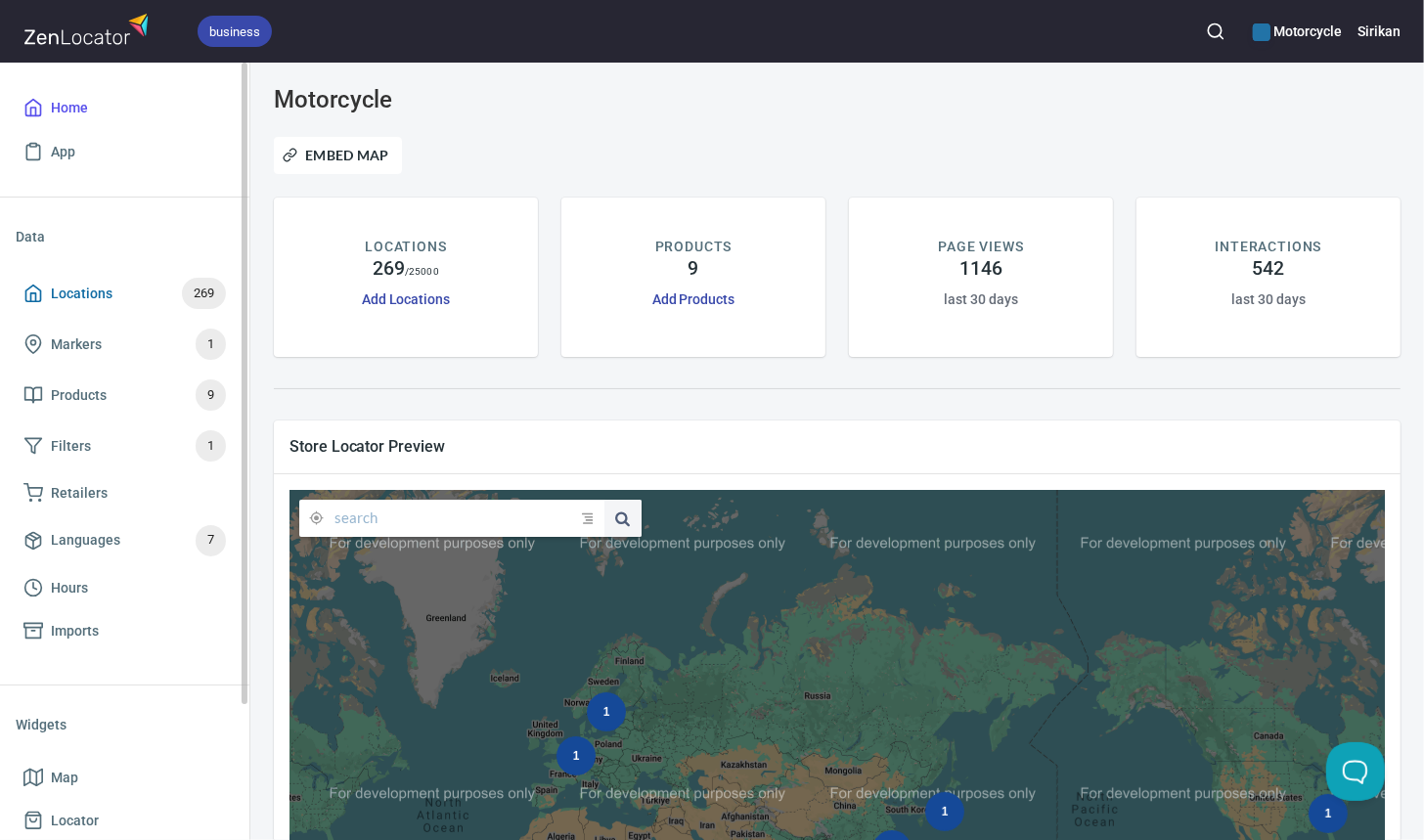
click at [201, 298] on span "269" at bounding box center [203, 294] width 44 height 23
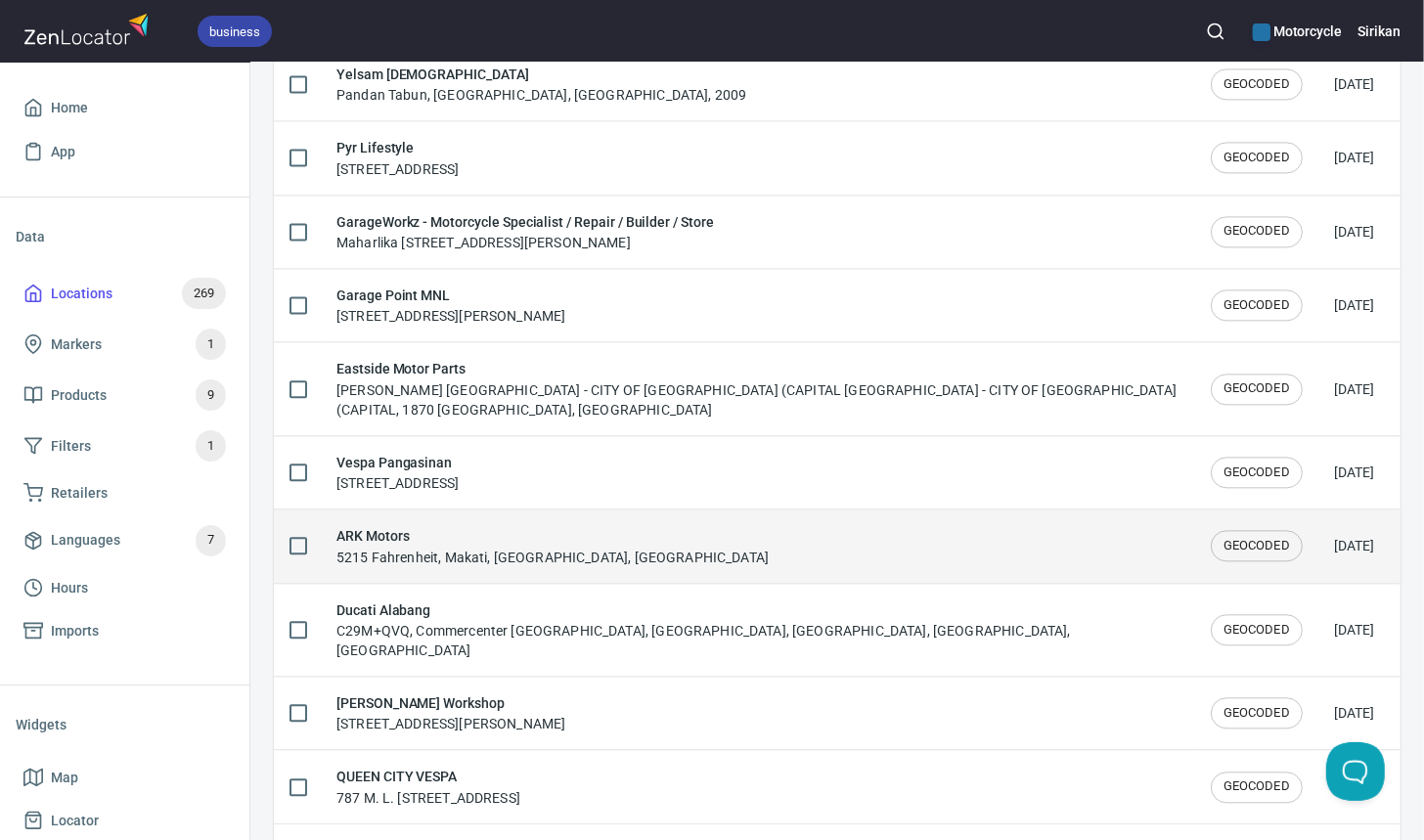
scroll to position [3264, 0]
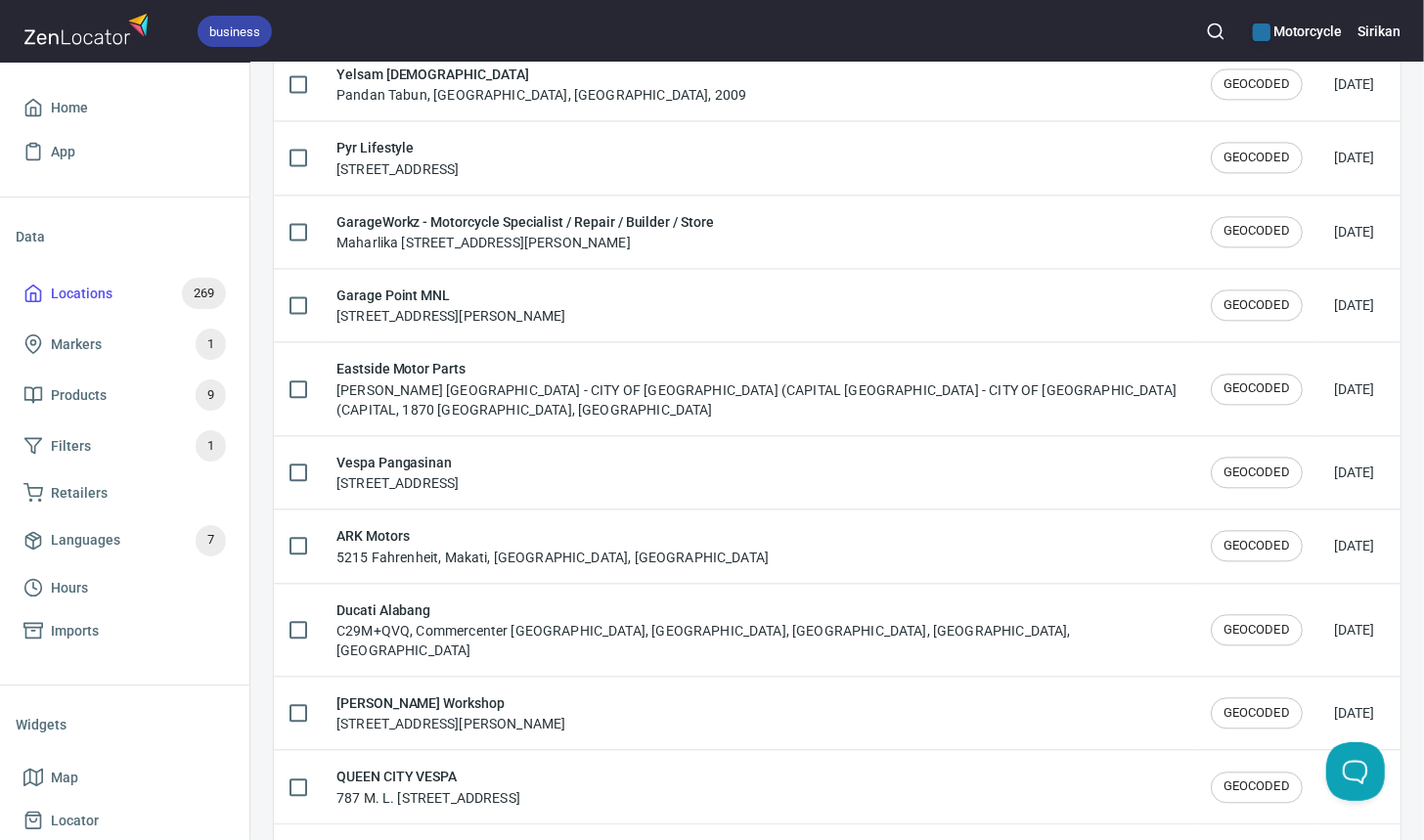
click at [466, 838] on icon "Next page" at bounding box center [459, 850] width 24 height 24
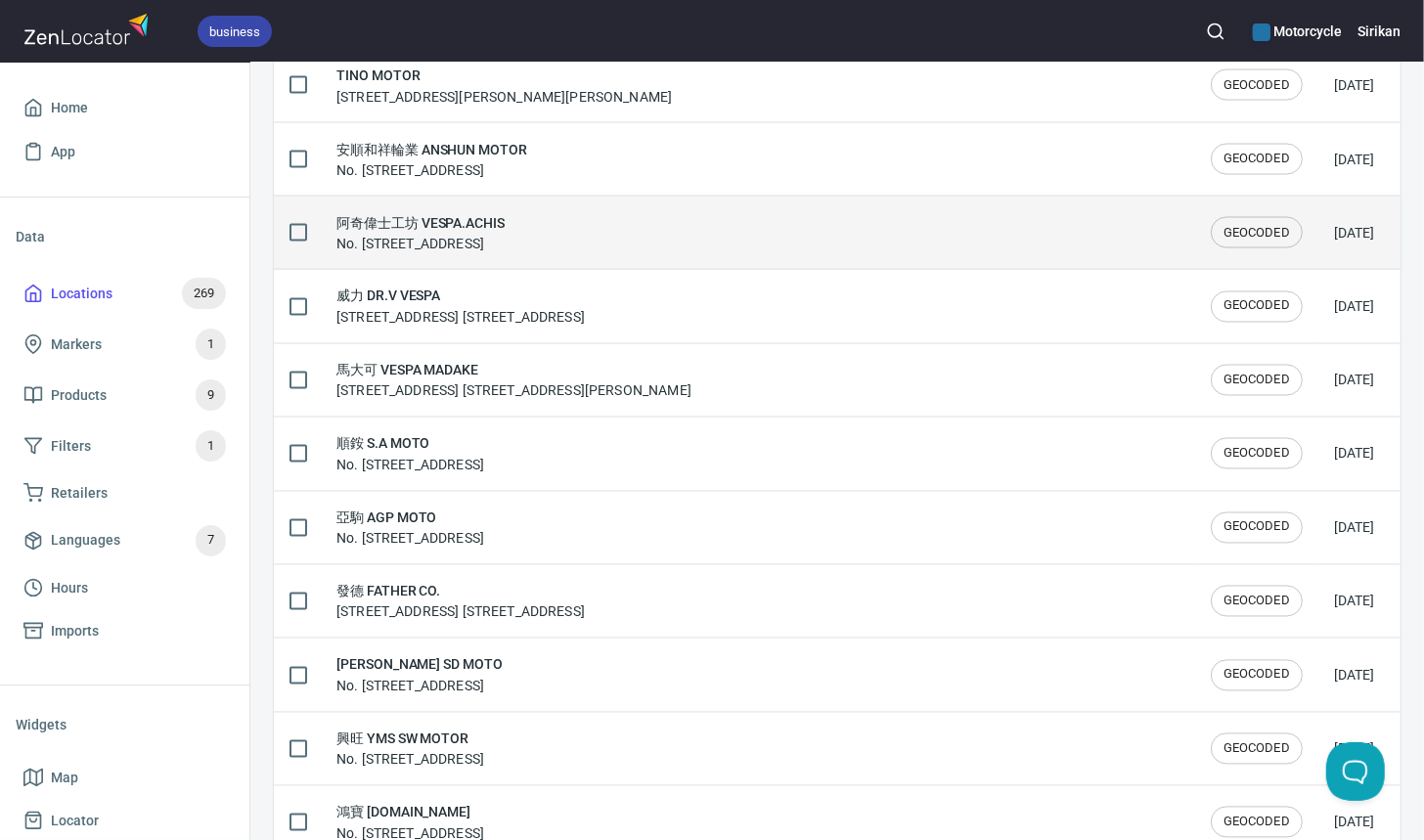
scroll to position [3245, 0]
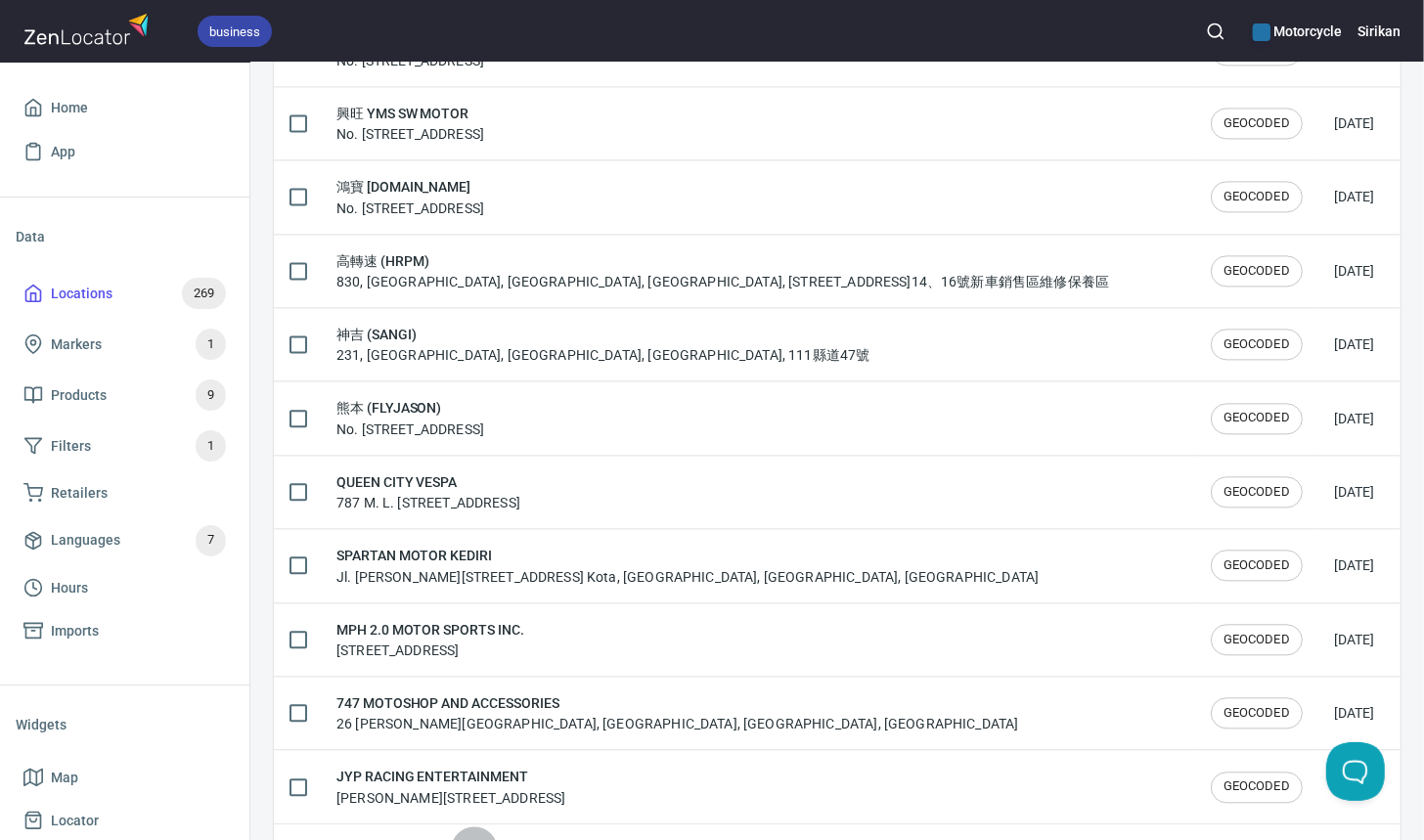
click at [463, 838] on icon "Next page" at bounding box center [474, 850] width 24 height 24
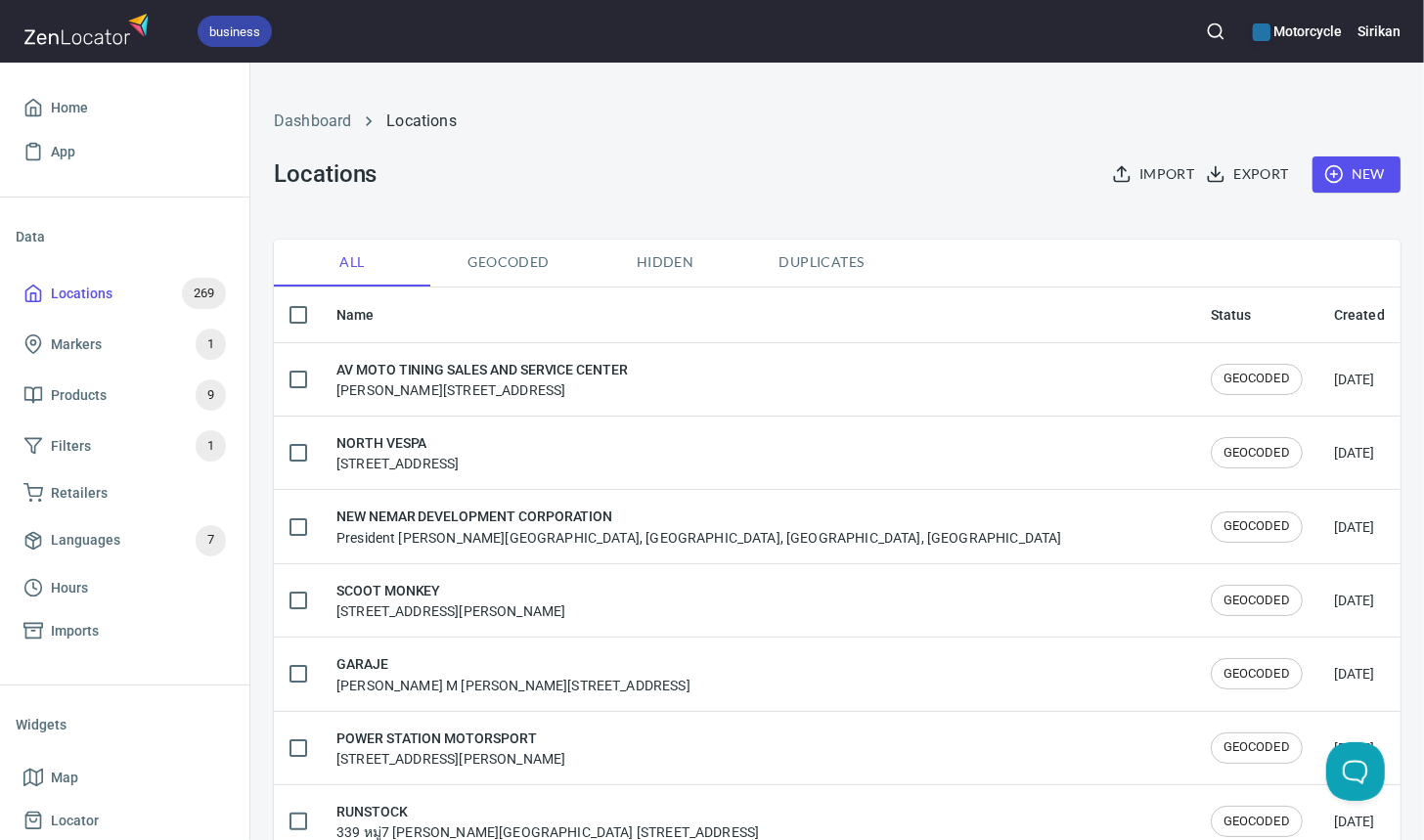
checkbox input "false"
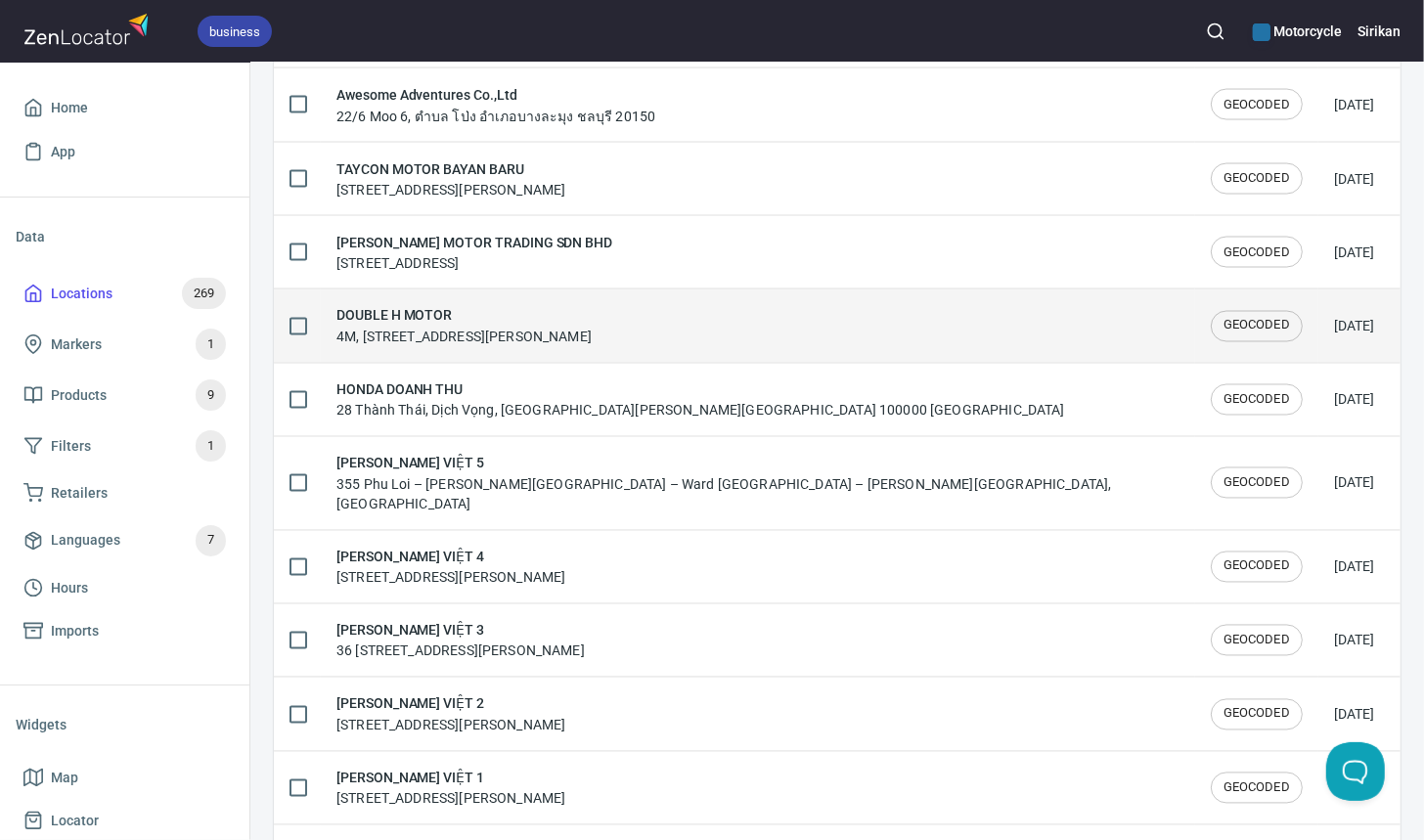
scroll to position [2611, 0]
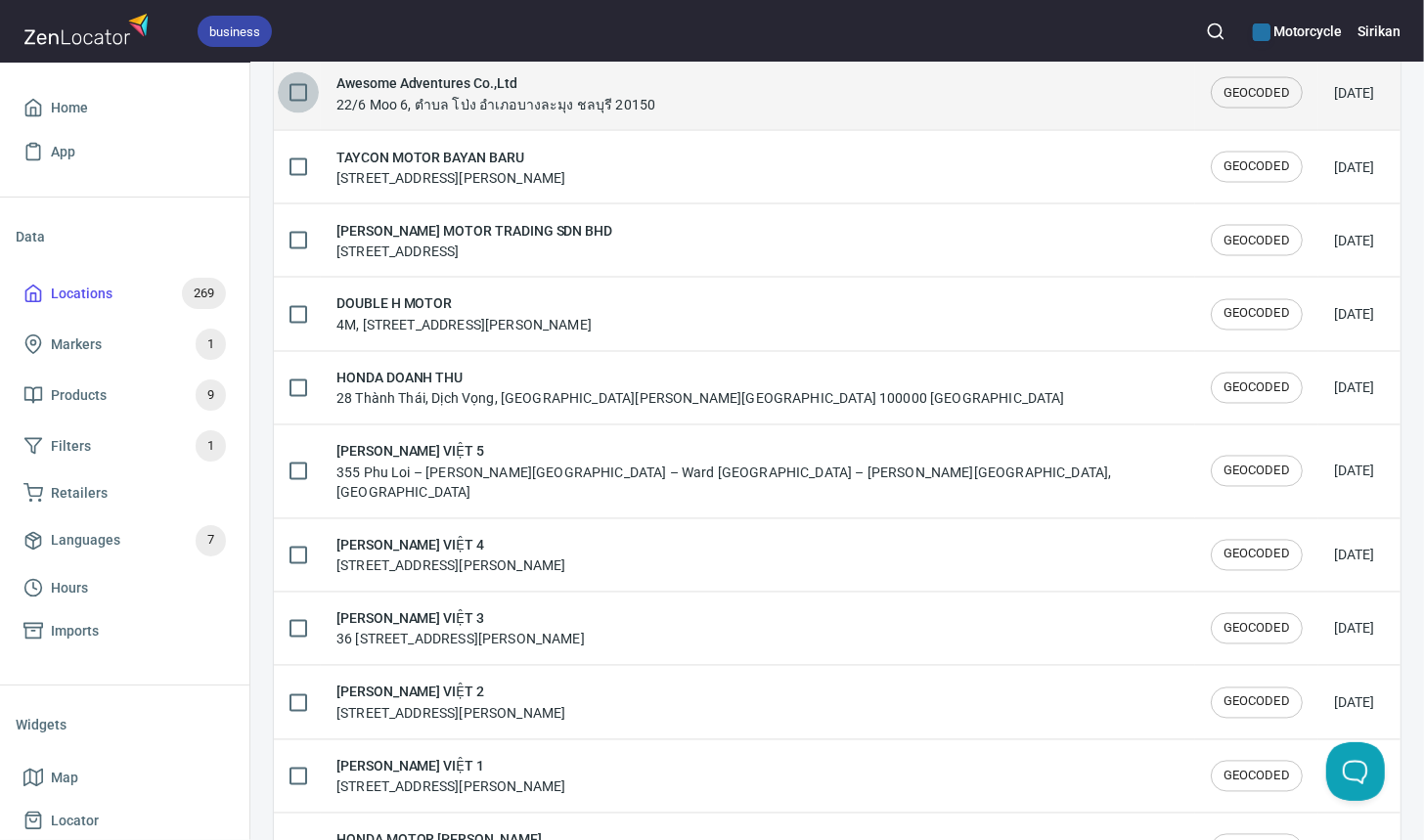
click at [304, 102] on input "checkbox" at bounding box center [299, 93] width 41 height 41
checkbox input "true"
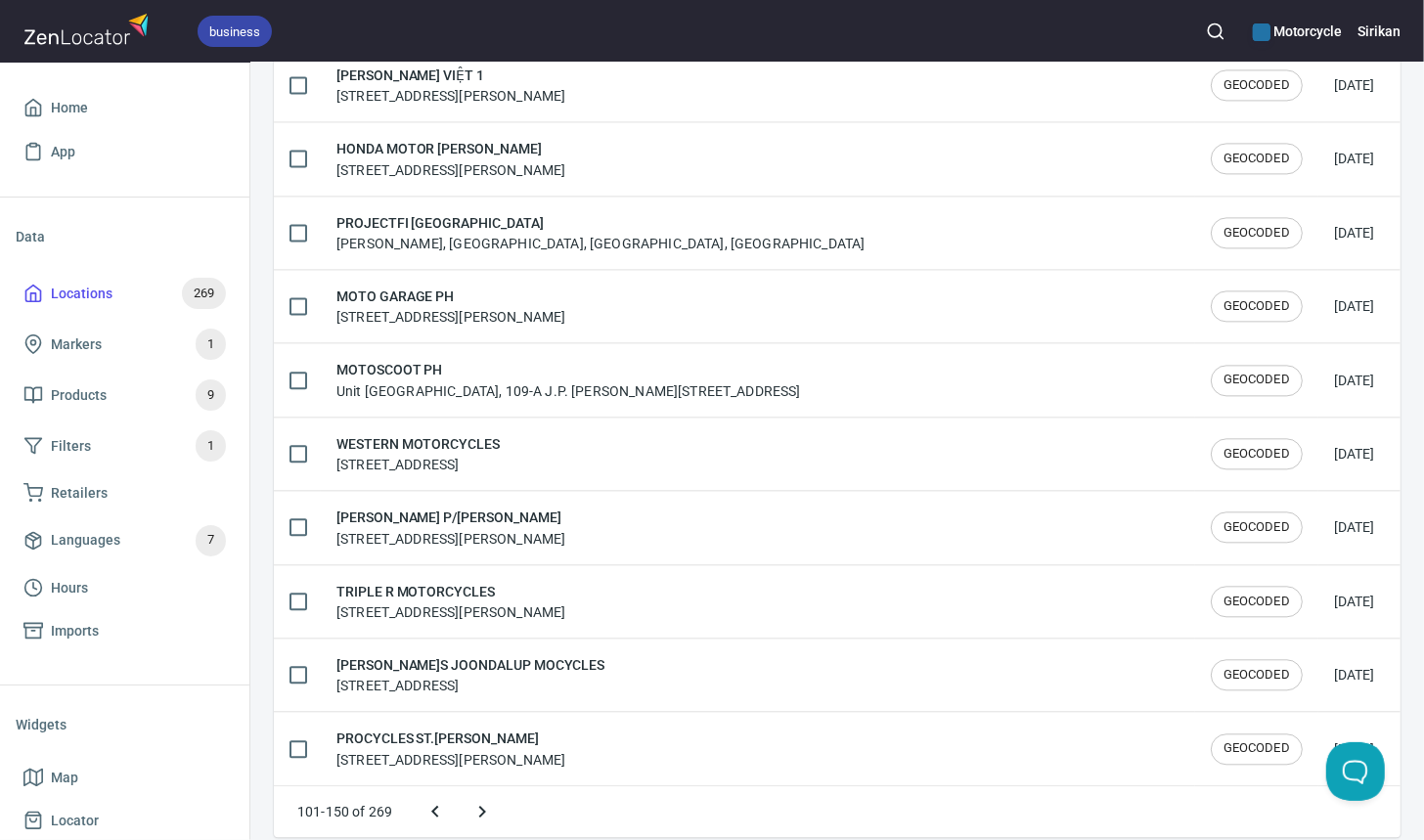
scroll to position [3304, 0]
click at [482, 798] on icon "Next page" at bounding box center [482, 809] width 24 height 24
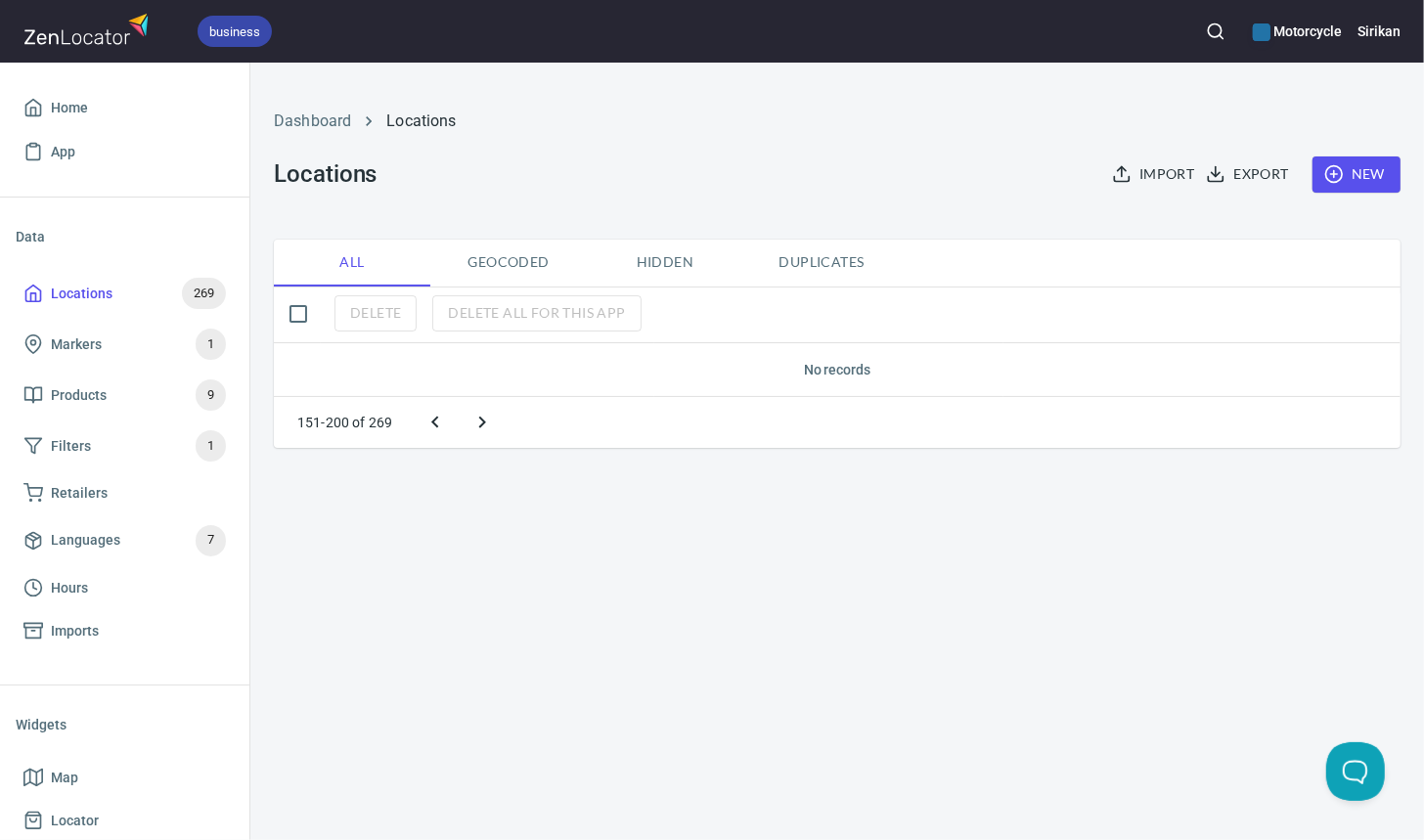
scroll to position [0, 0]
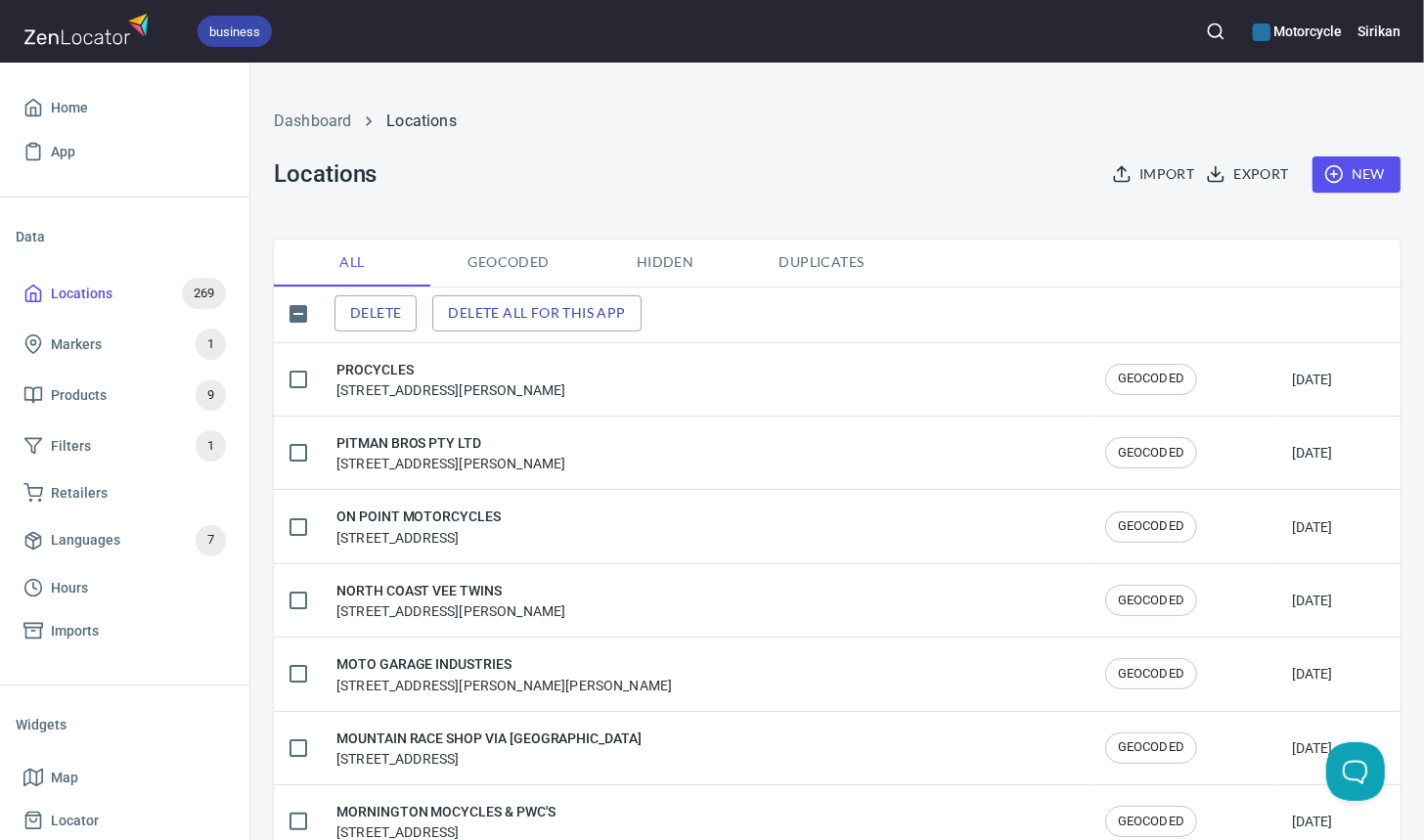
click at [303, 312] on input "checkbox" at bounding box center [299, 315] width 41 height 41
checkbox input "true"
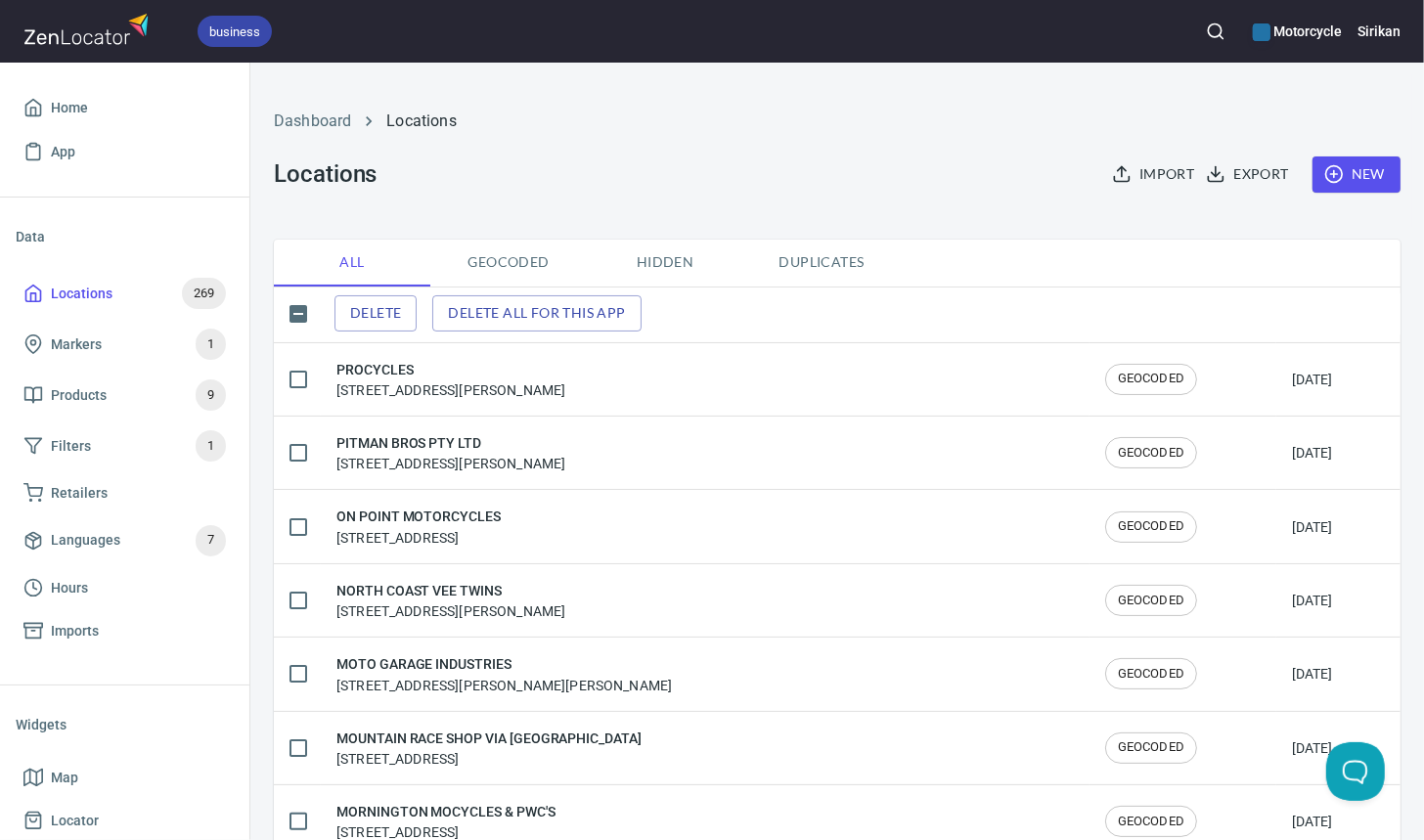
checkbox input "true"
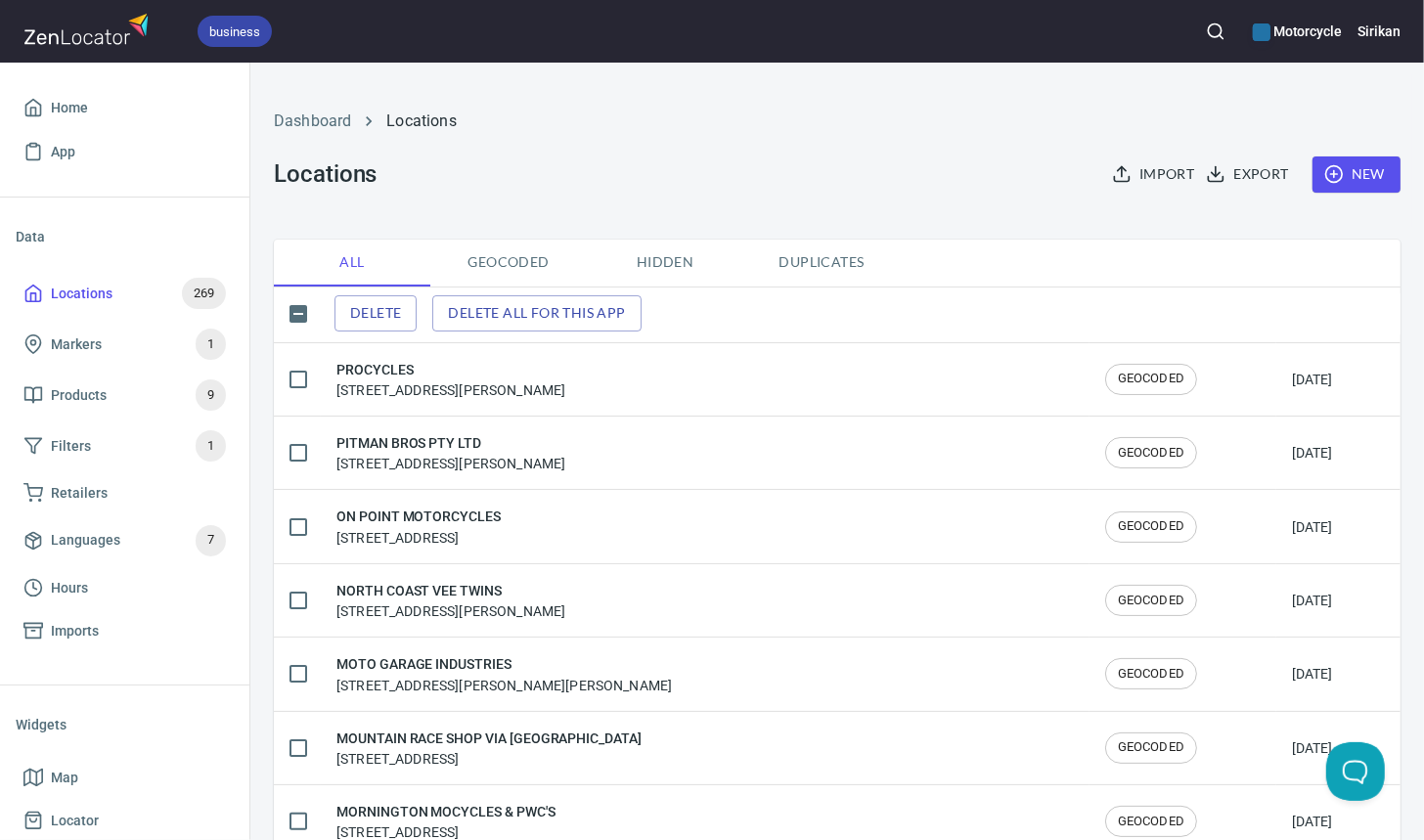
checkbox input "true"
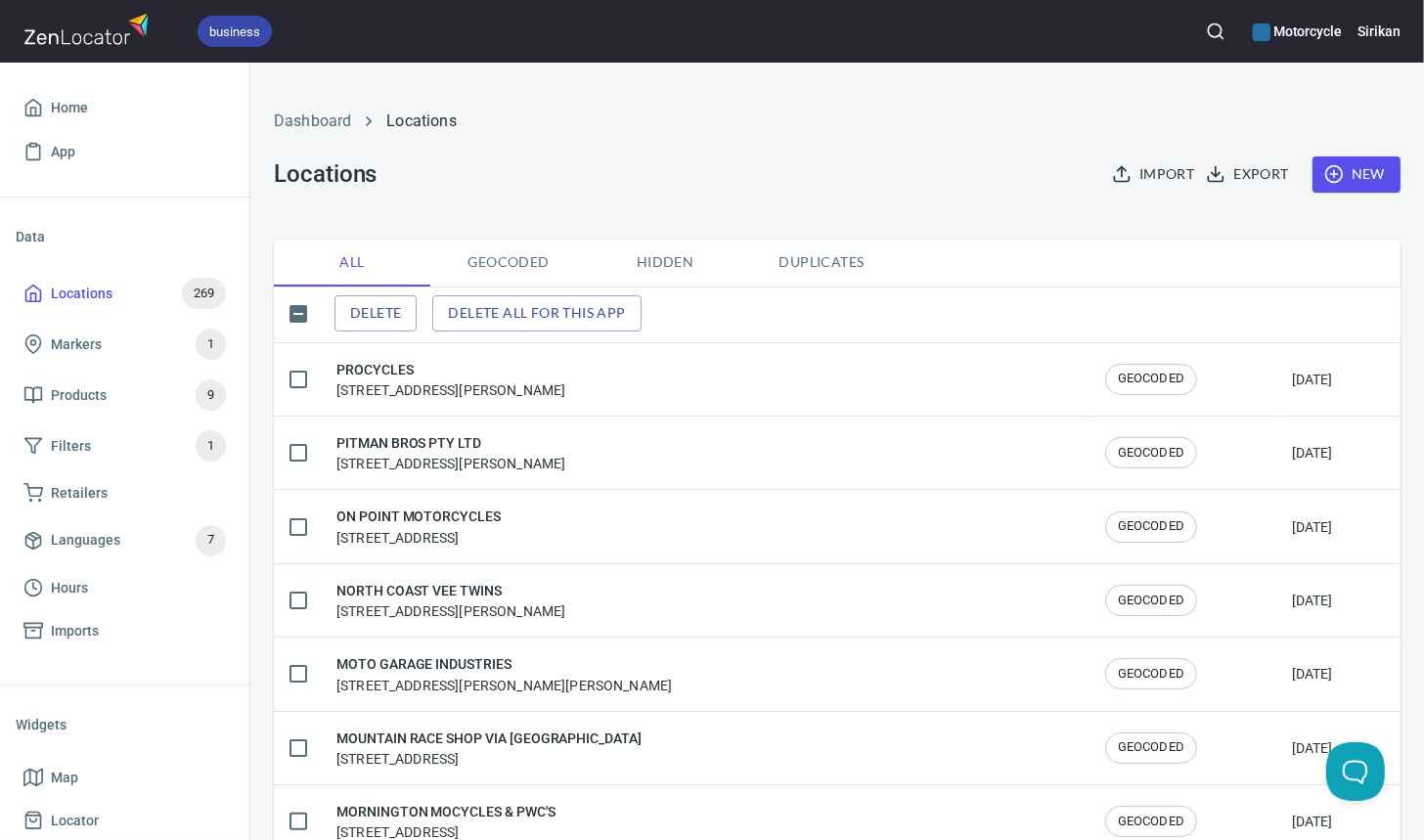
checkbox input "true"
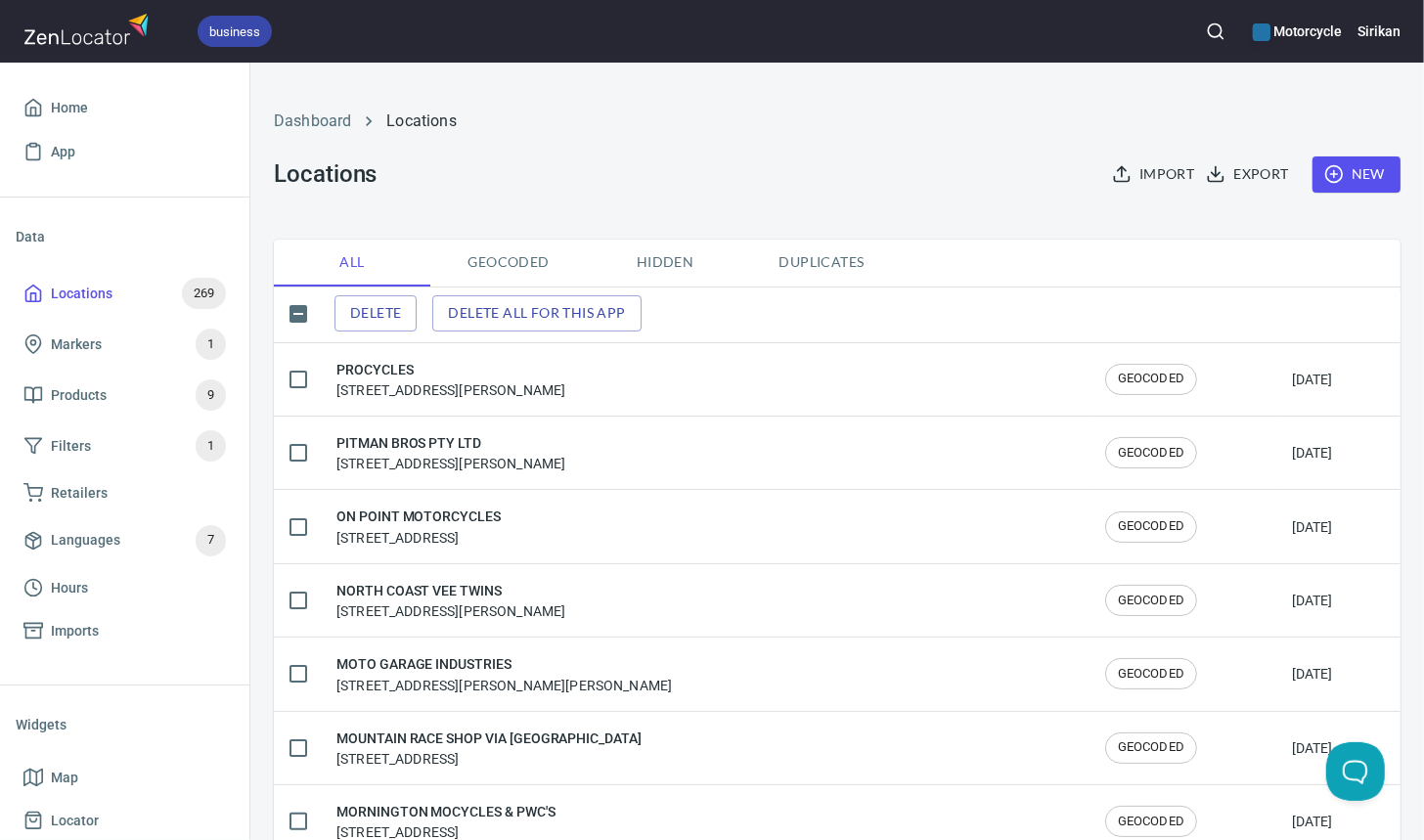
checkbox input "true"
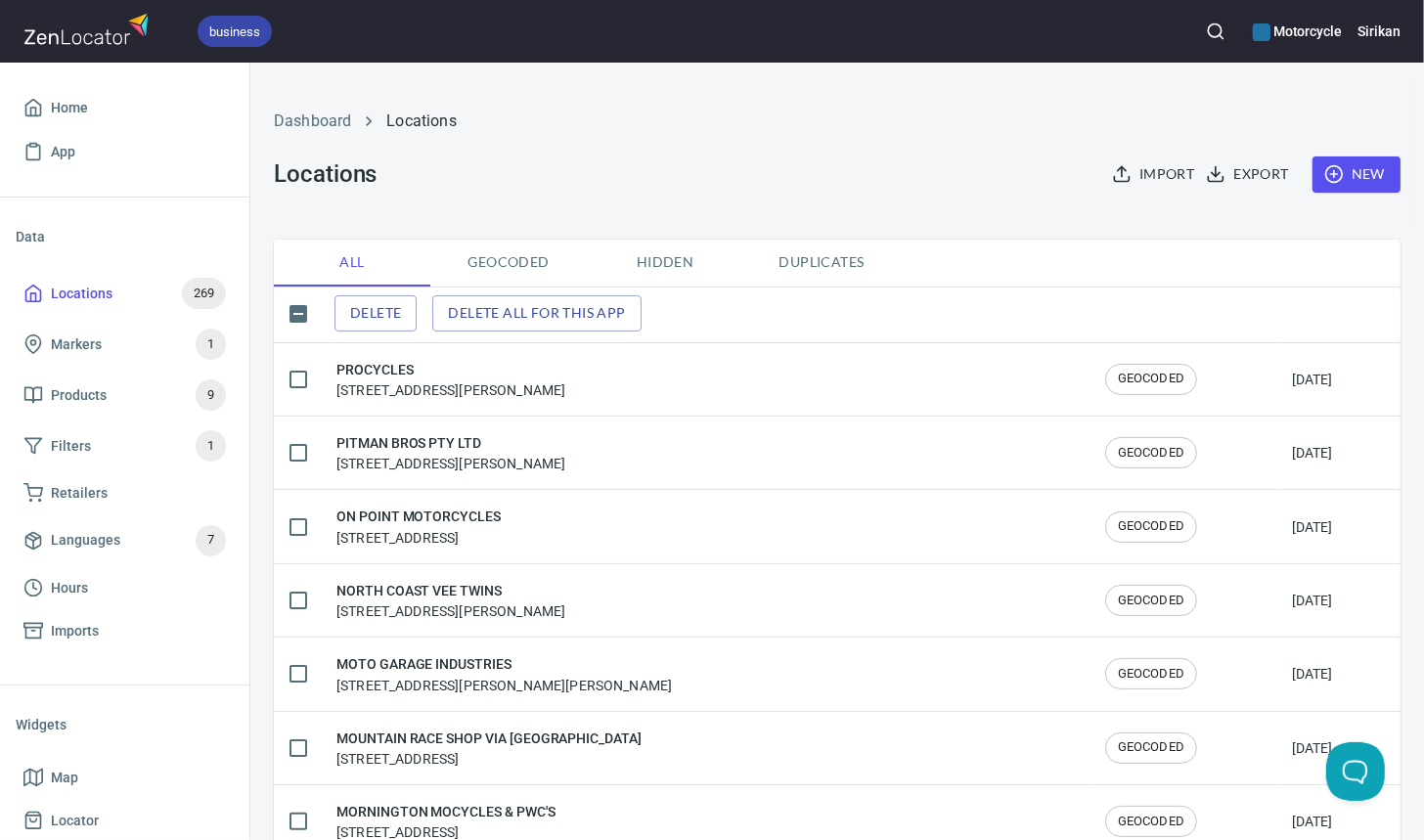
checkbox input "true"
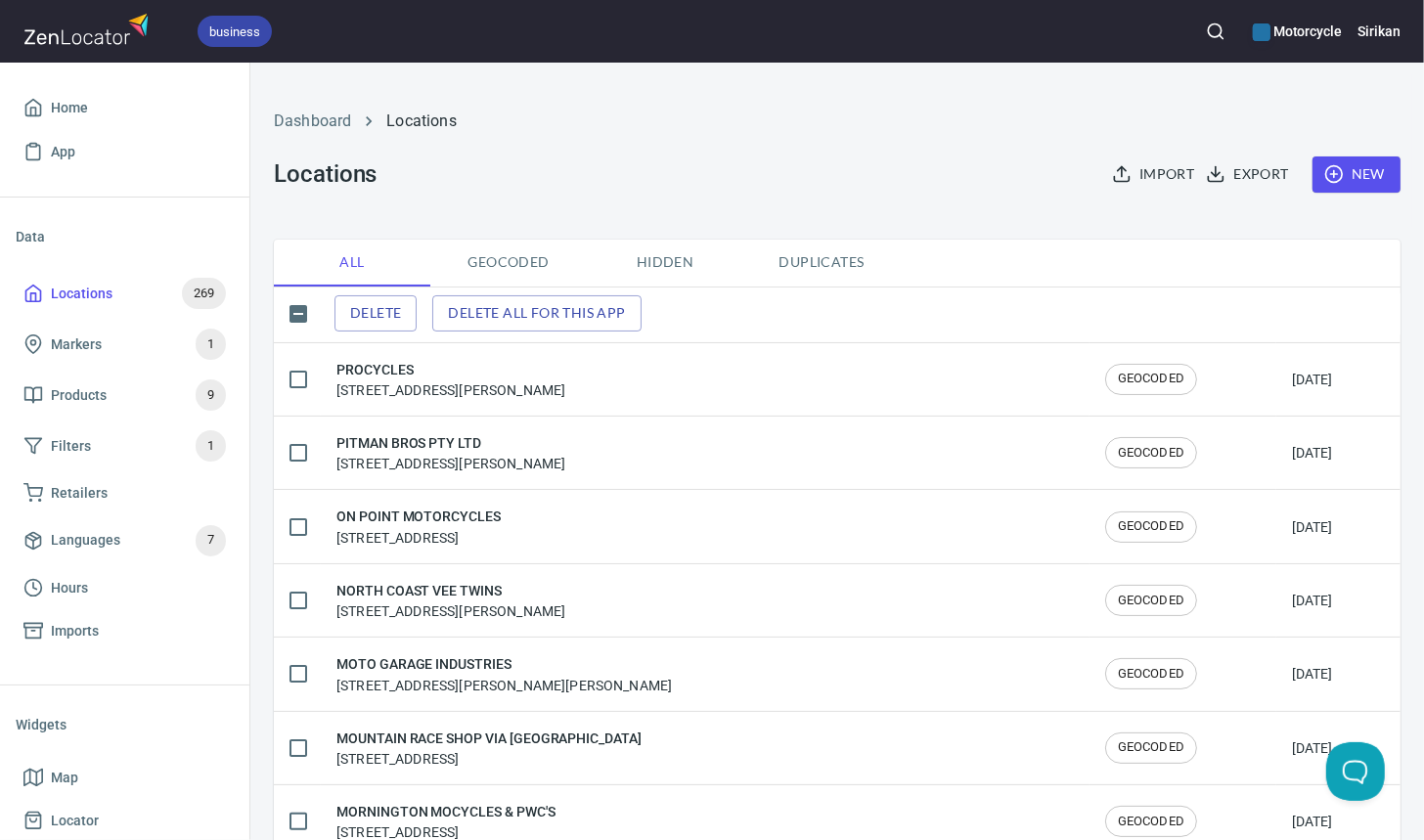
checkbox input "true"
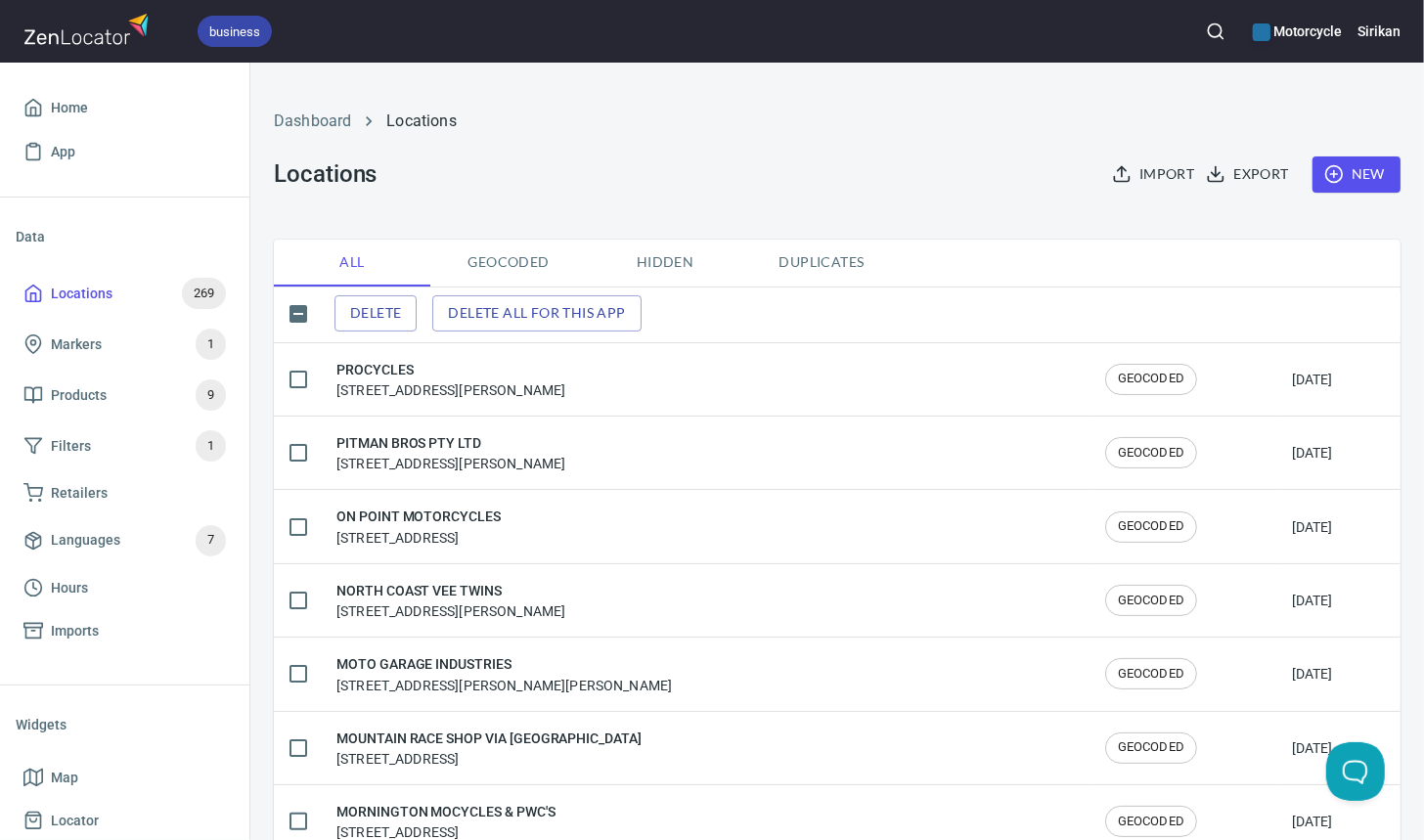
checkbox input "true"
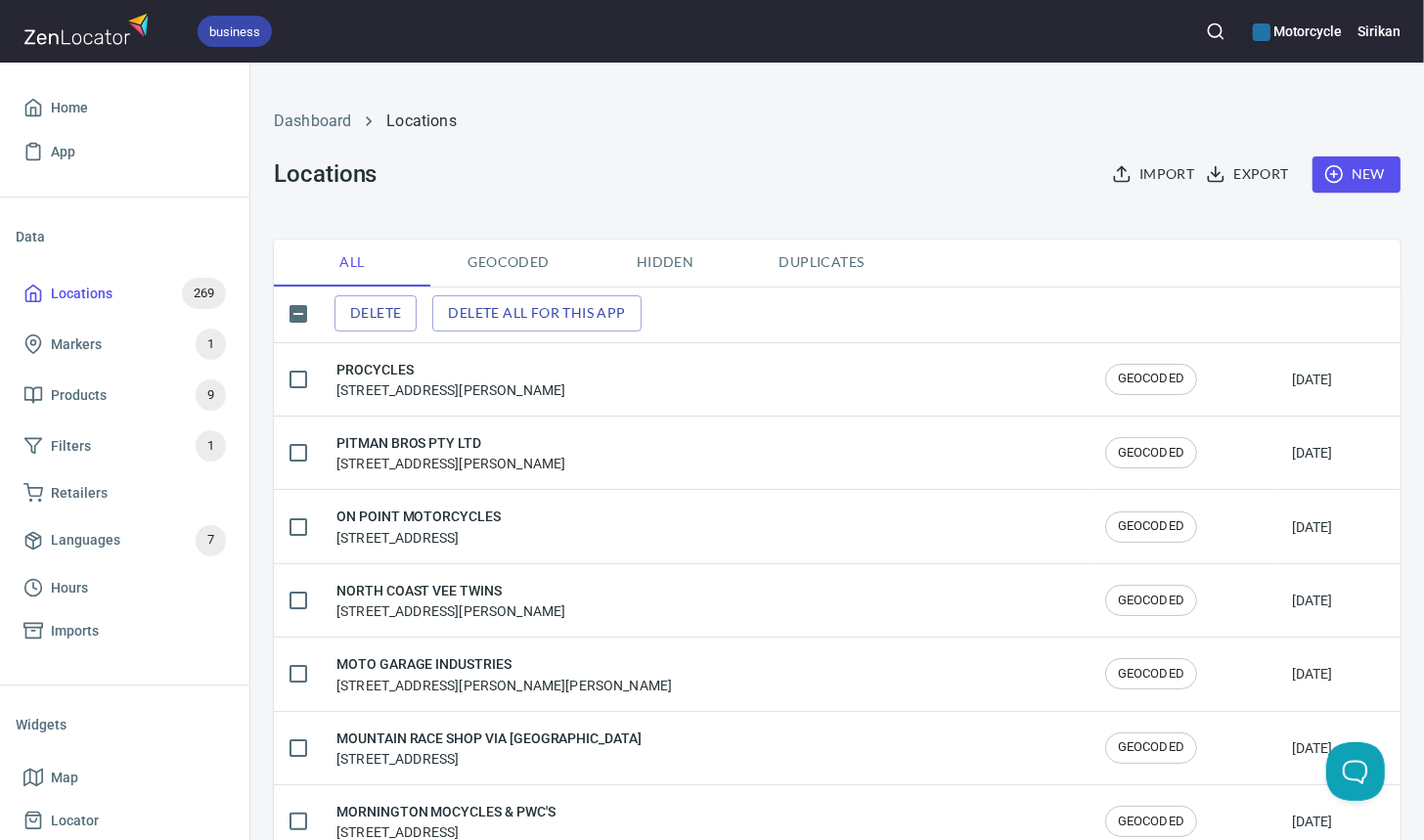
checkbox input "true"
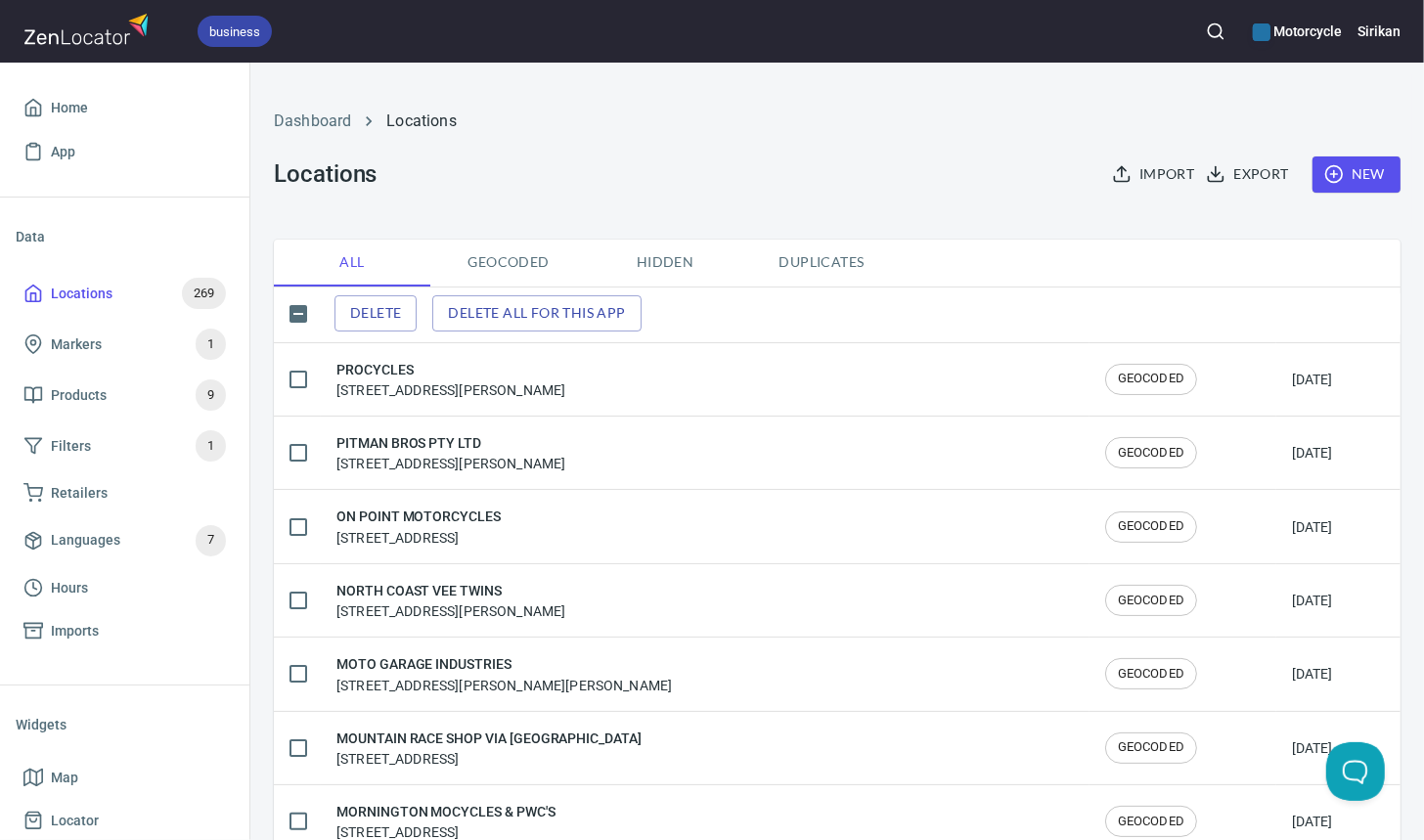
checkbox input "true"
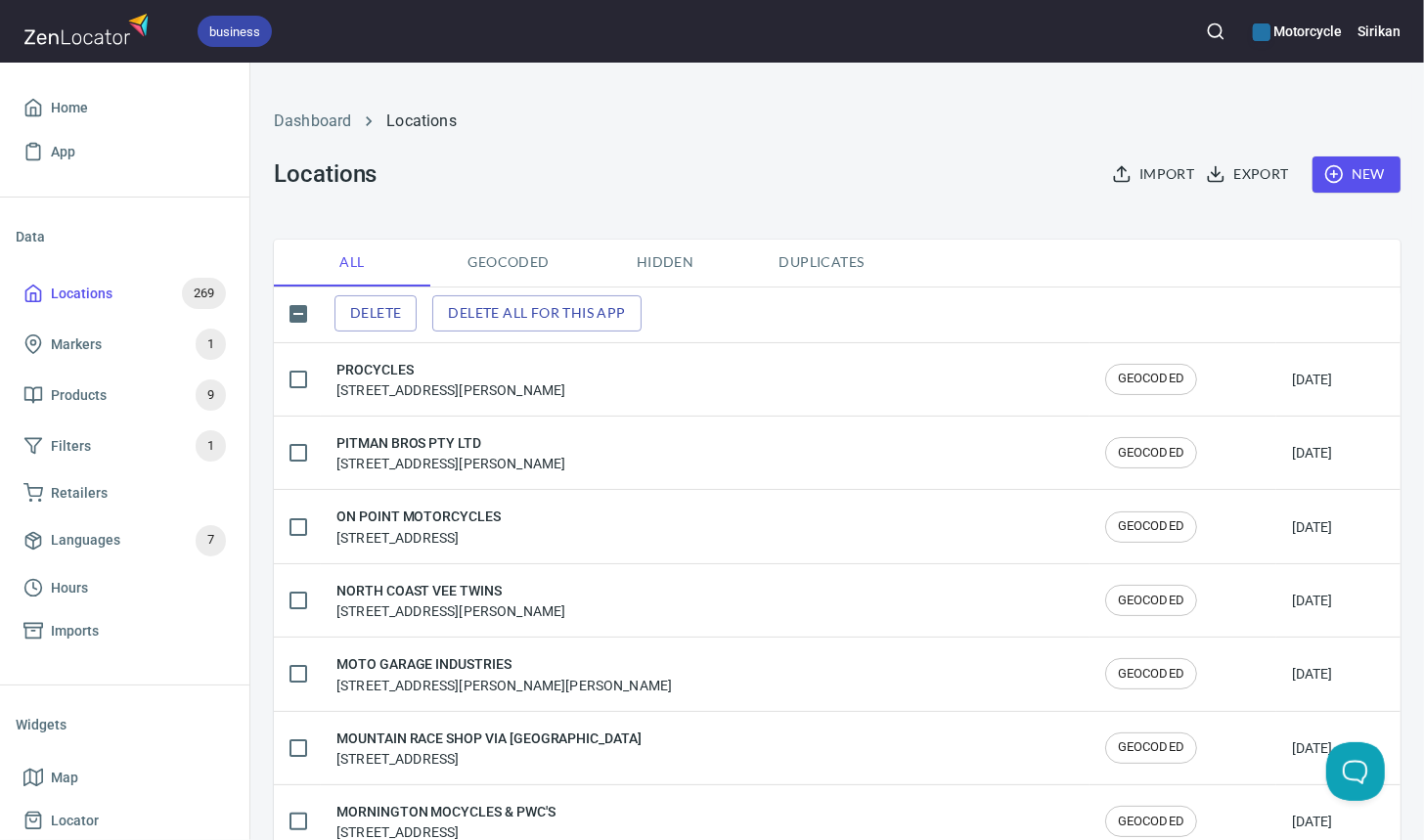
checkbox input "true"
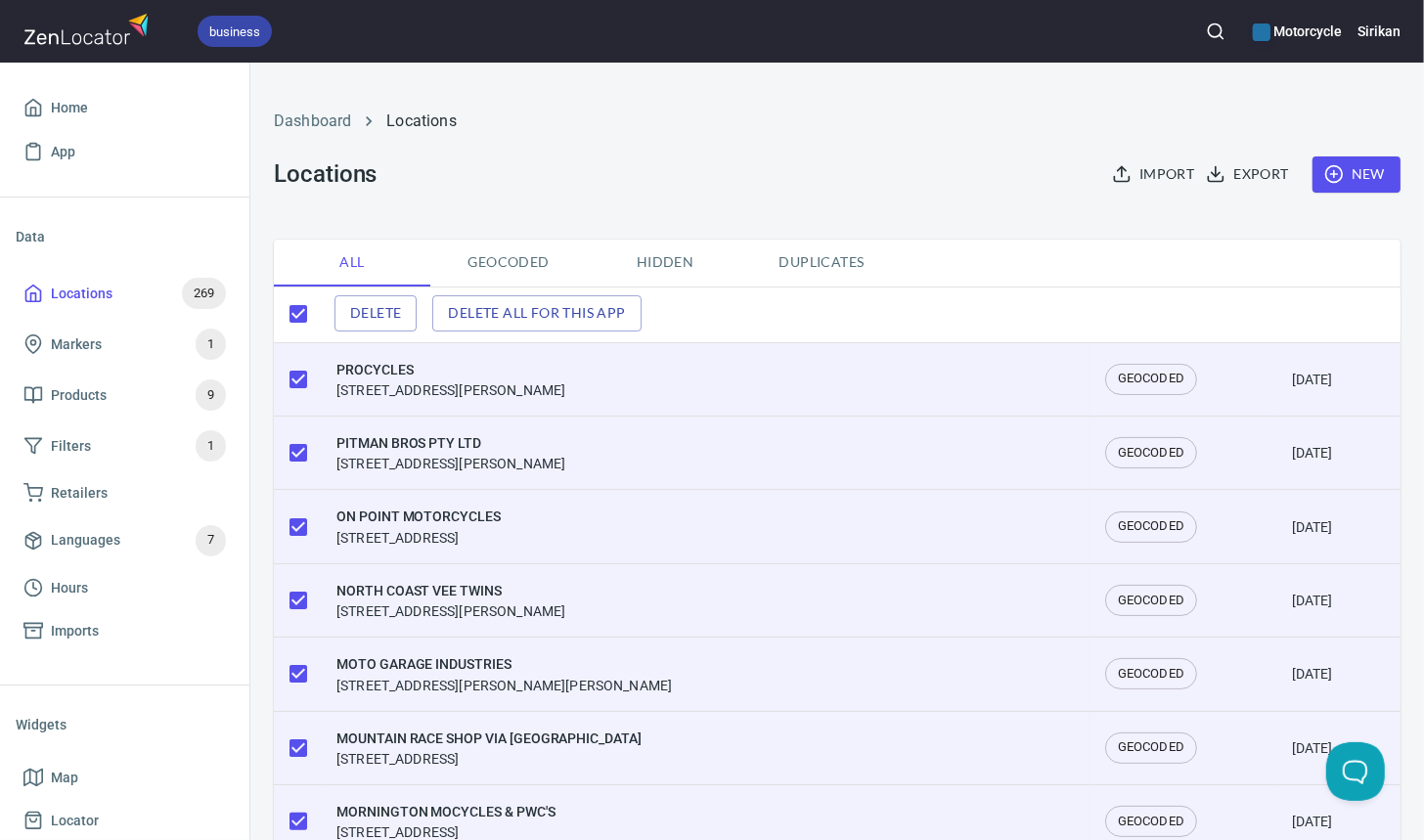
click at [303, 312] on input "checkbox" at bounding box center [299, 315] width 41 height 41
checkbox input "false"
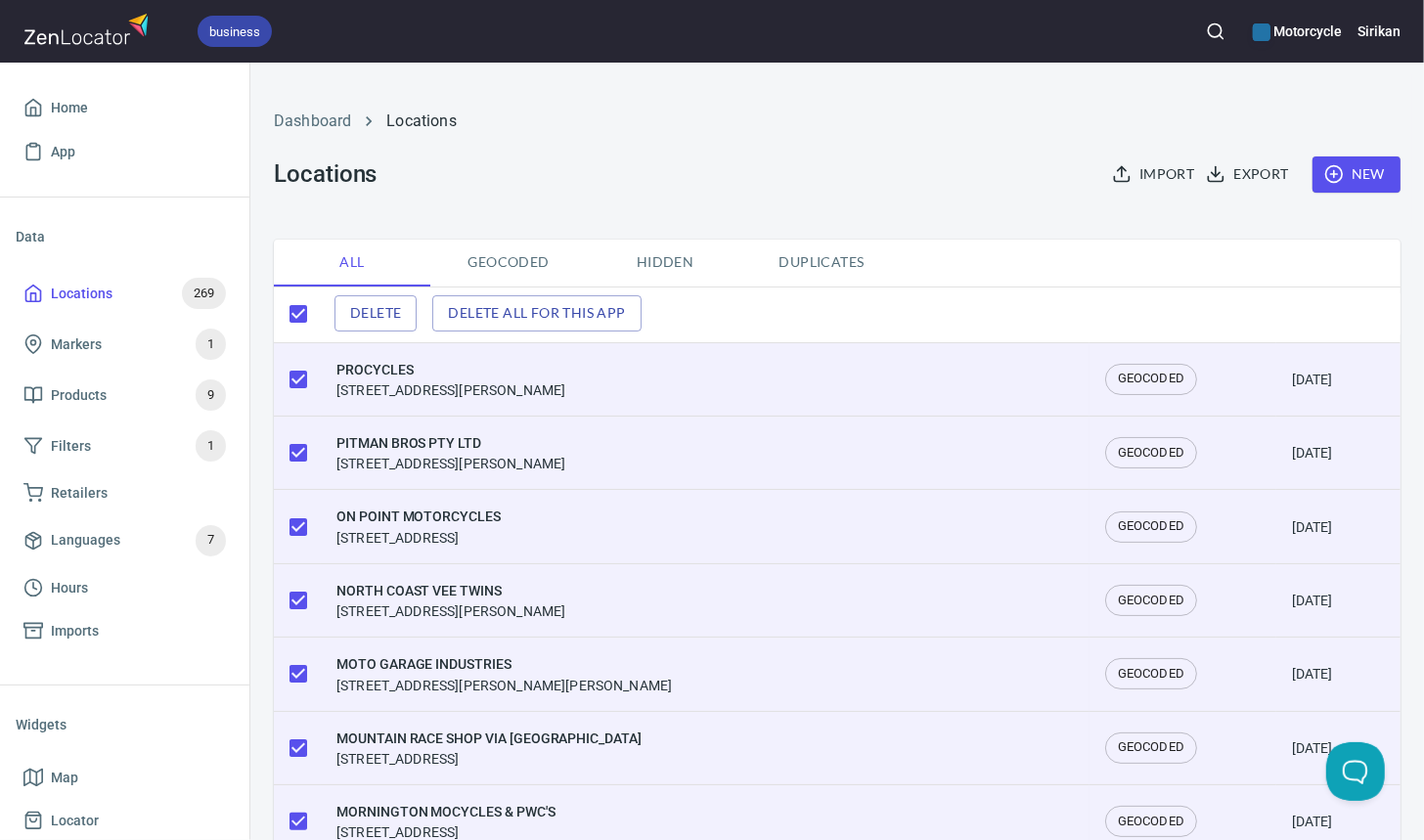
checkbox input "false"
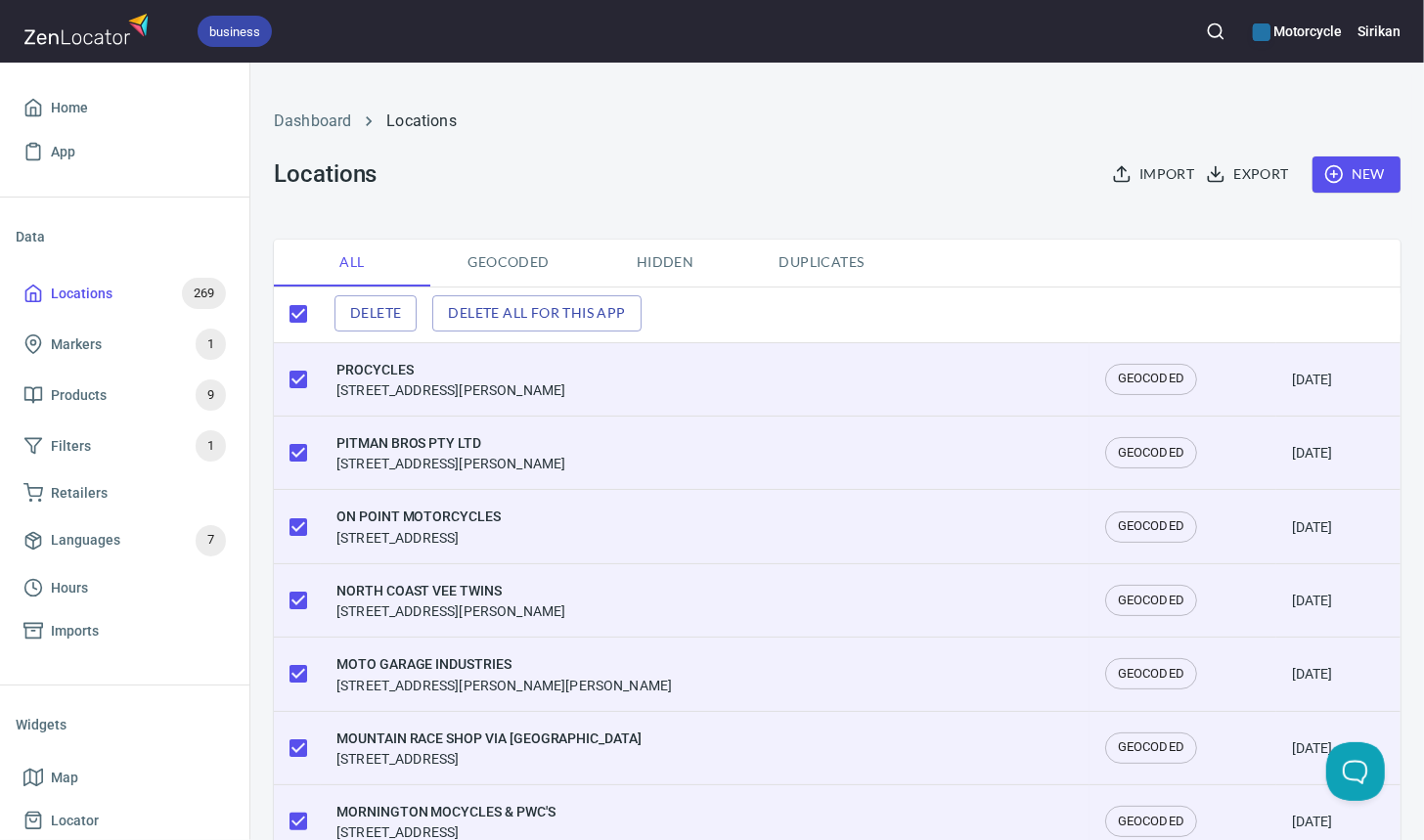
checkbox input "false"
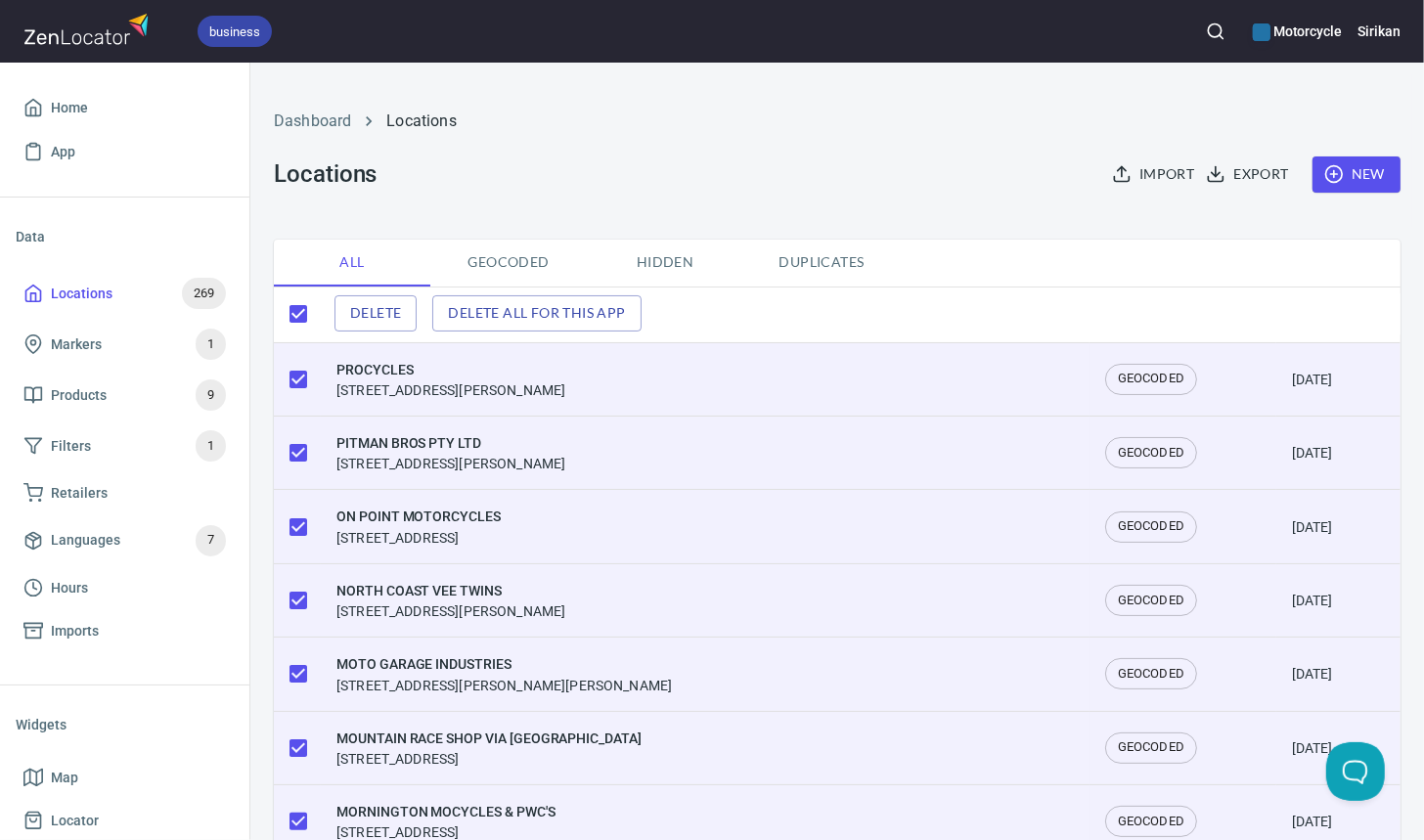
checkbox input "false"
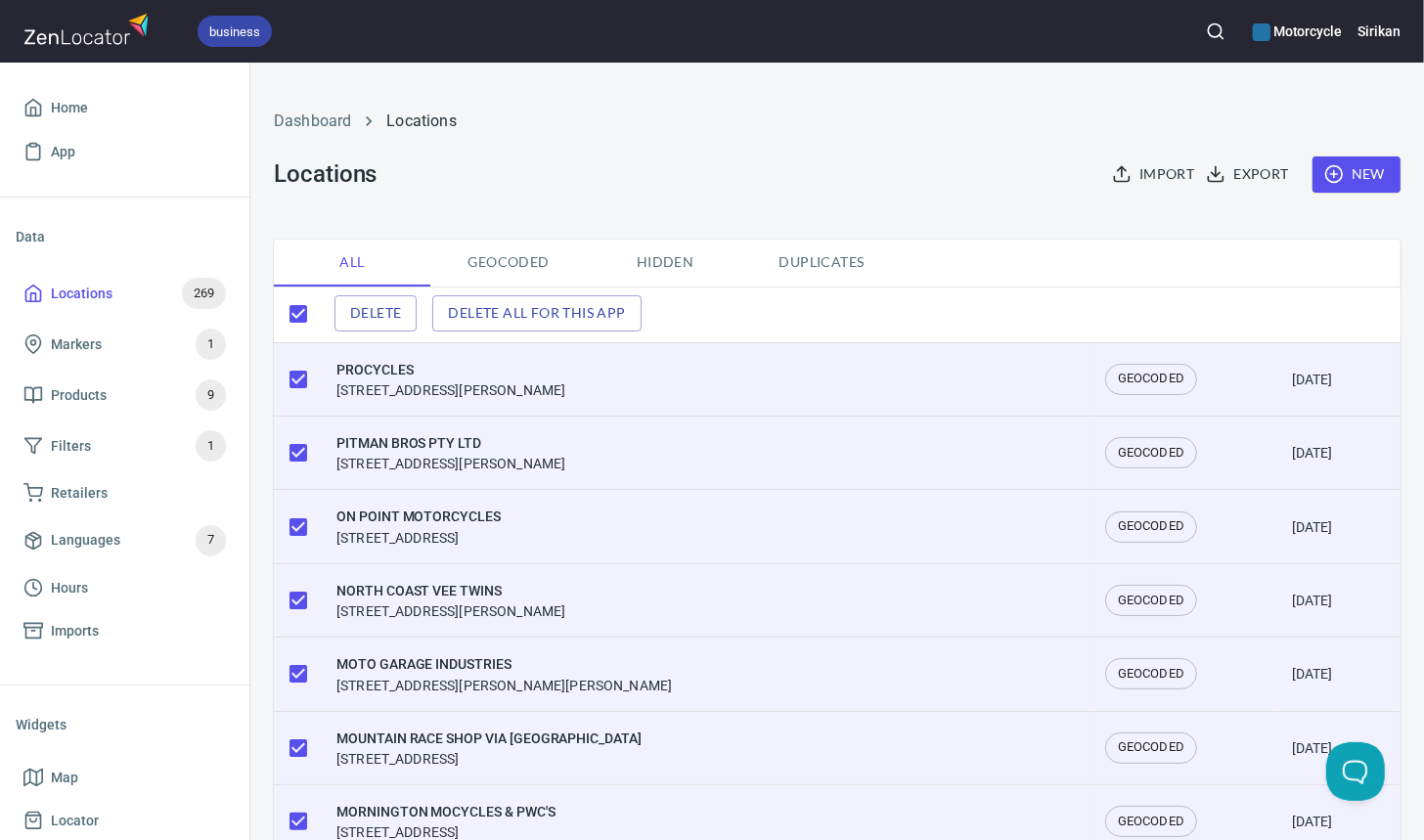
checkbox input "false"
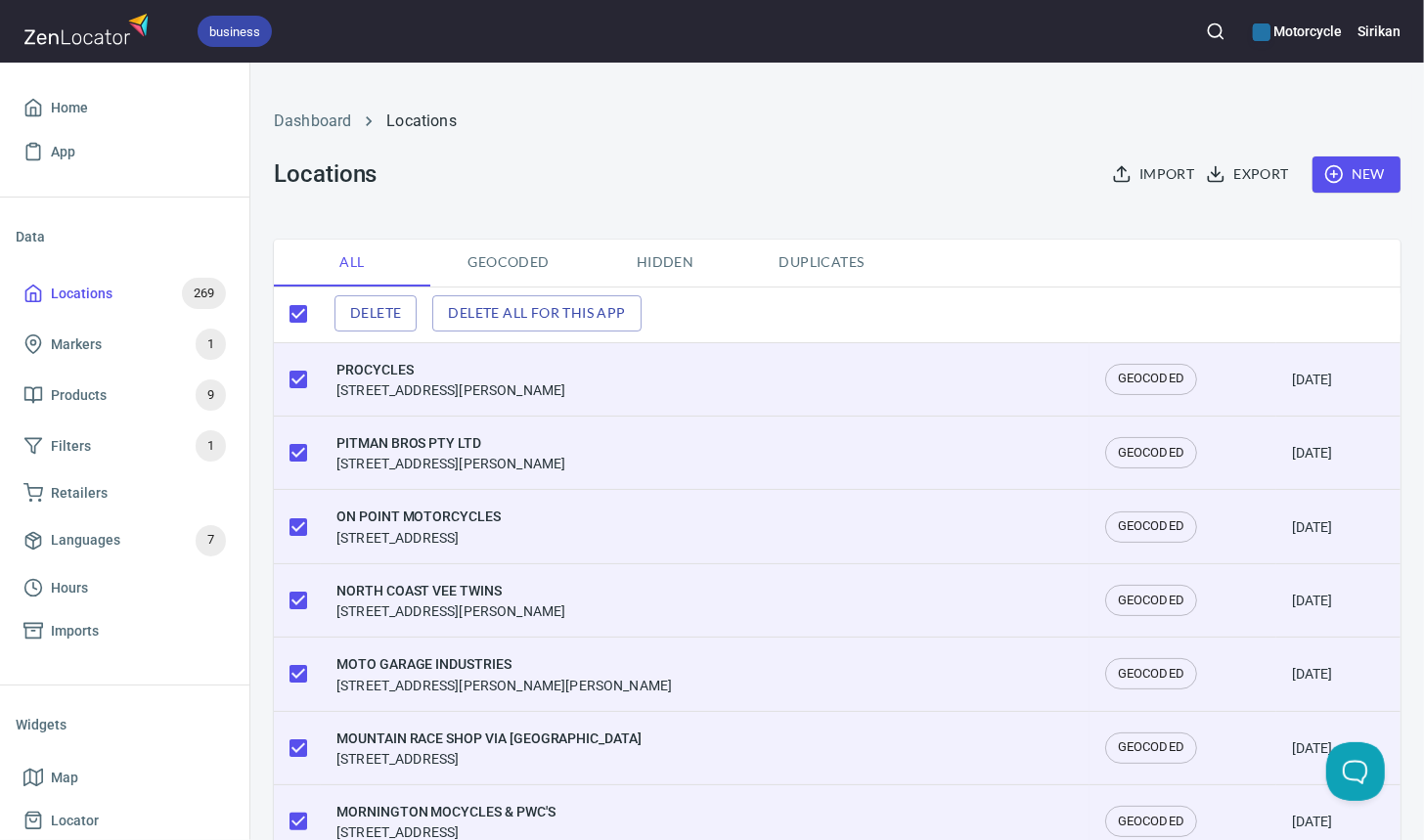
checkbox input "false"
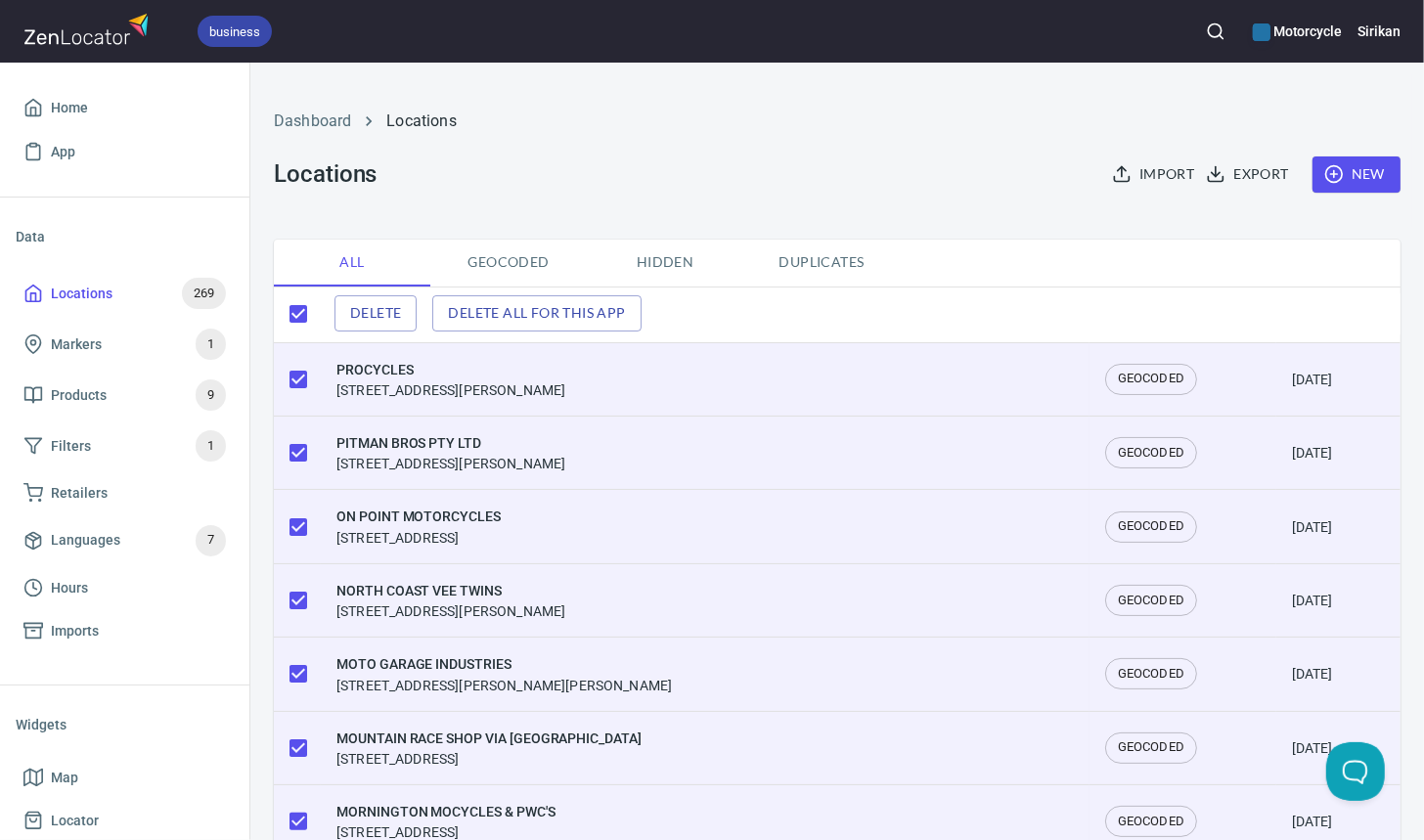
checkbox input "false"
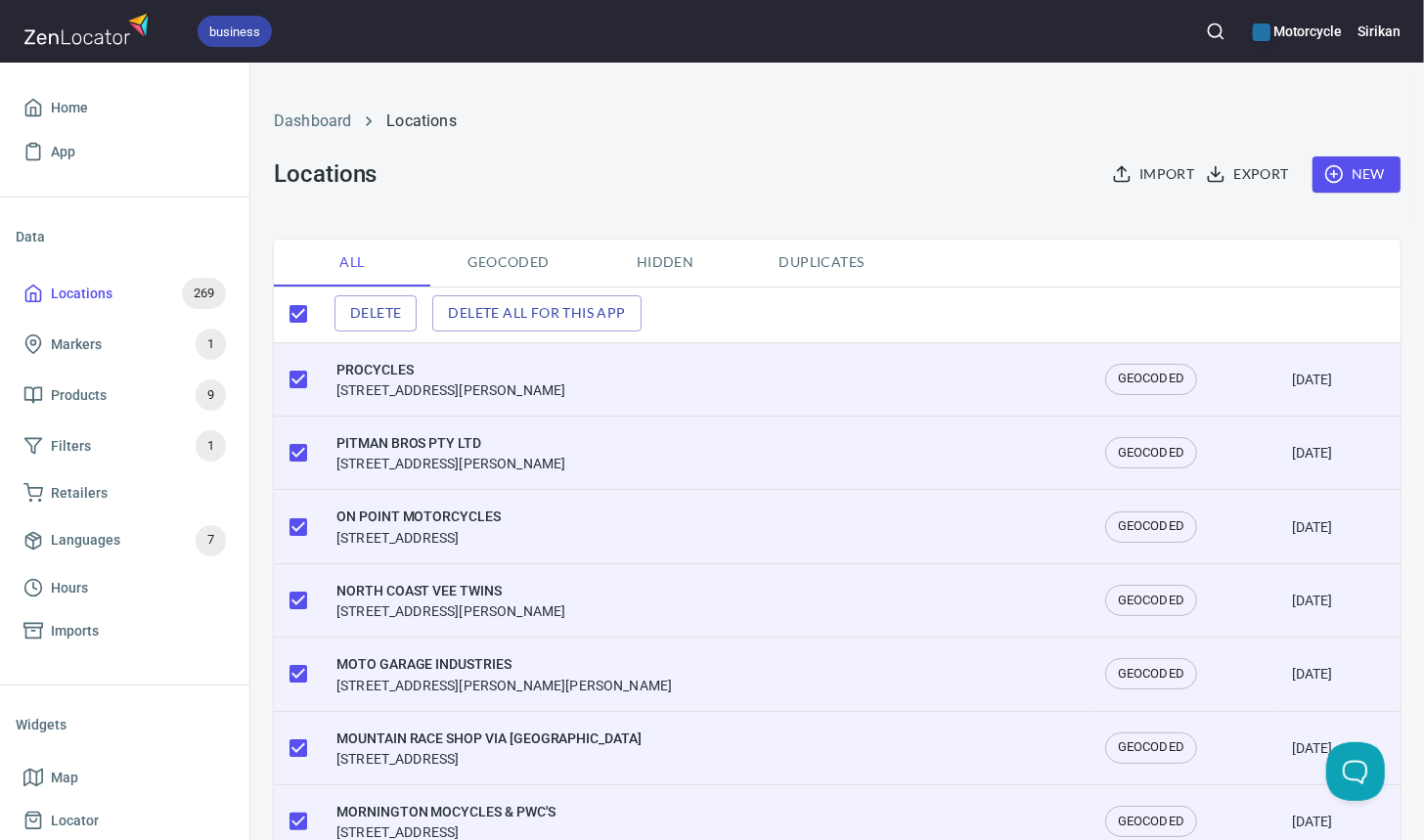
checkbox input "false"
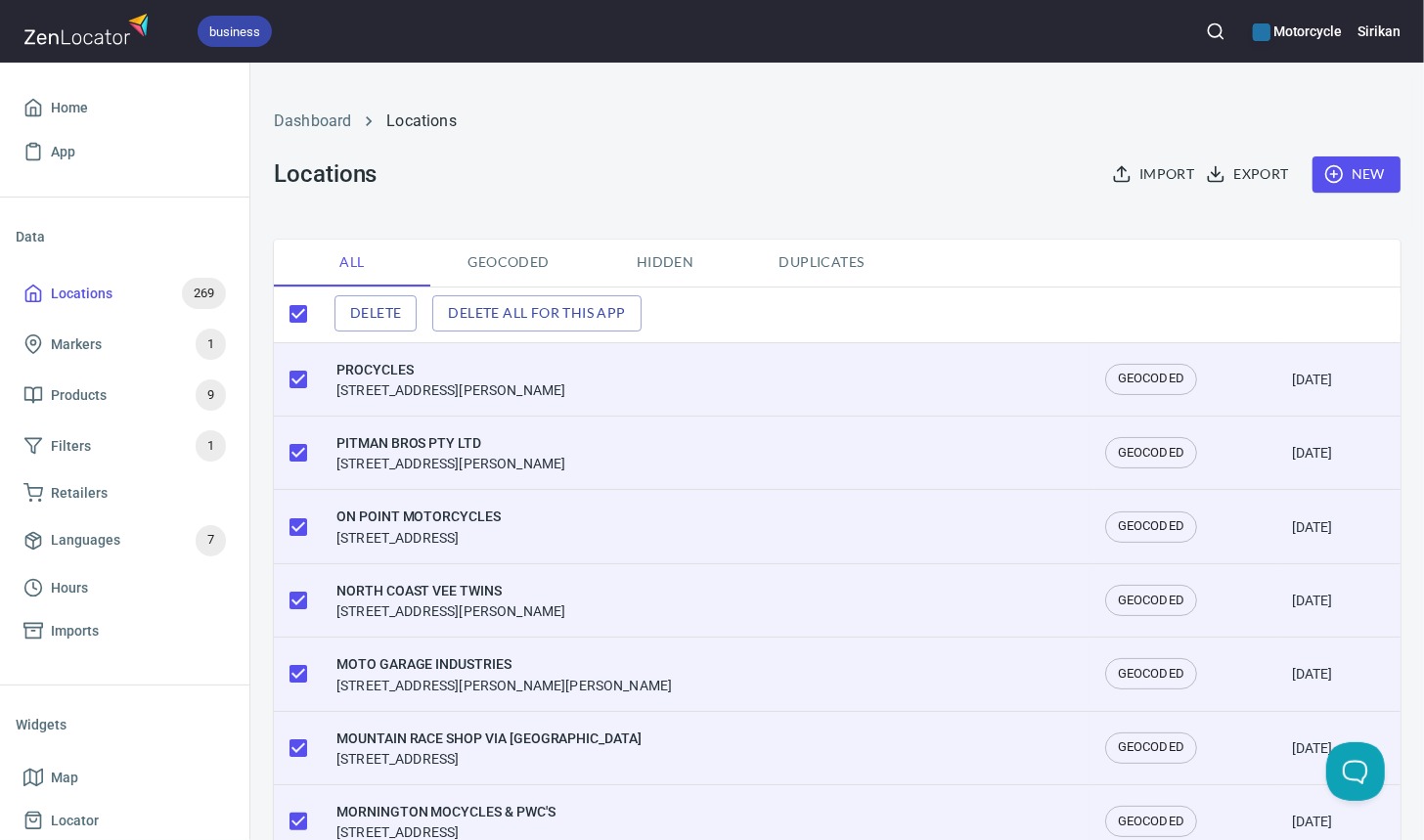
checkbox input "false"
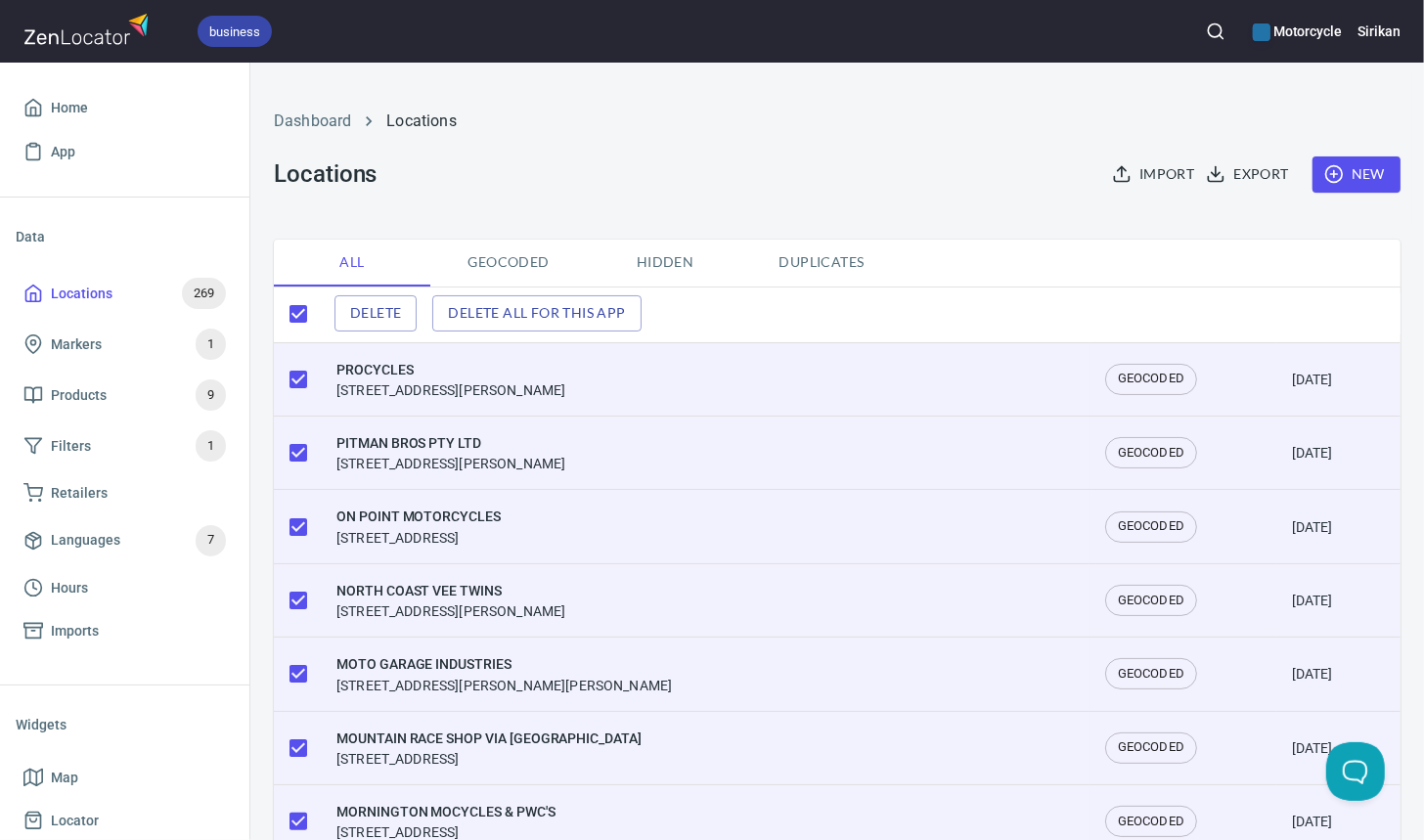
checkbox input "false"
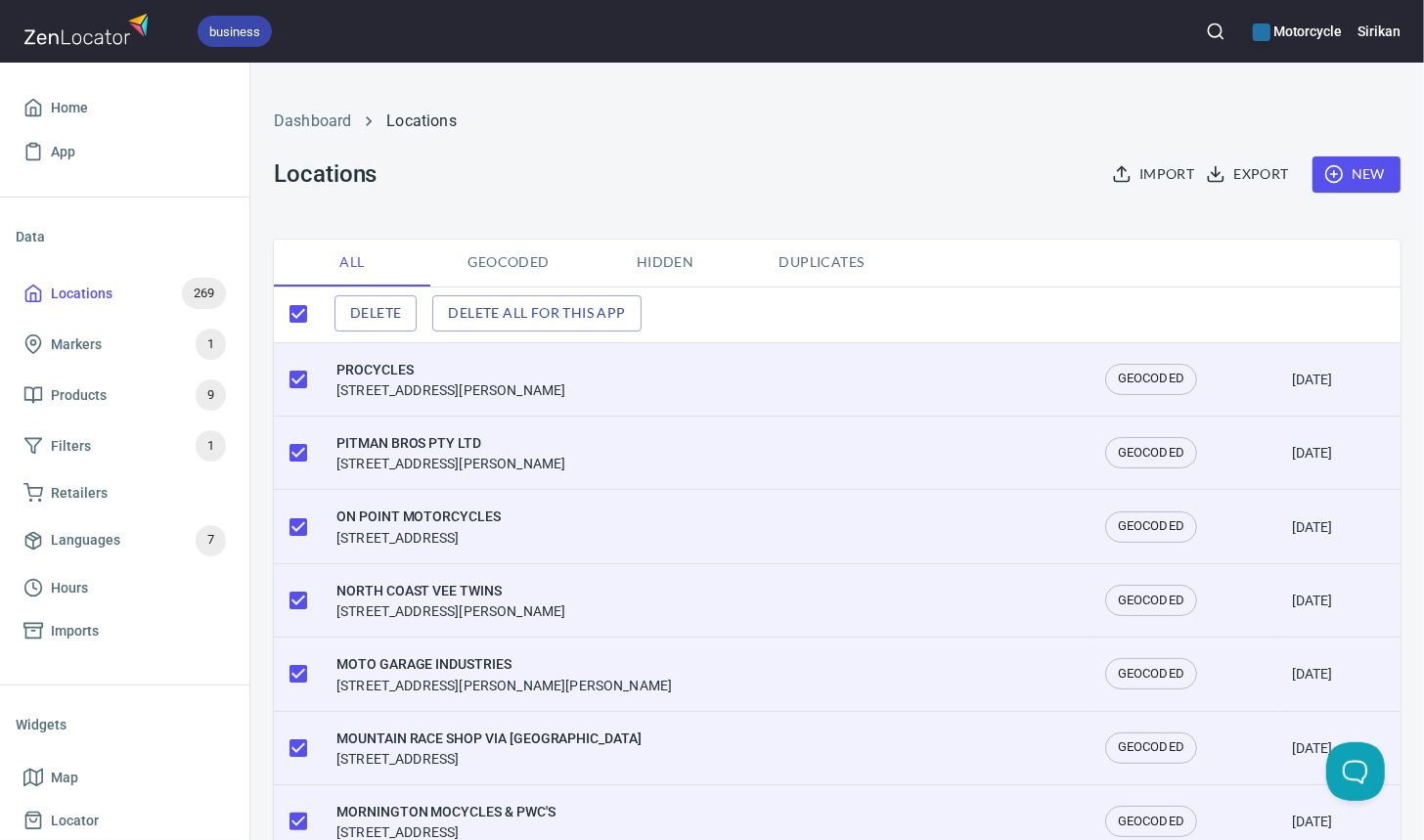
checkbox input "false"
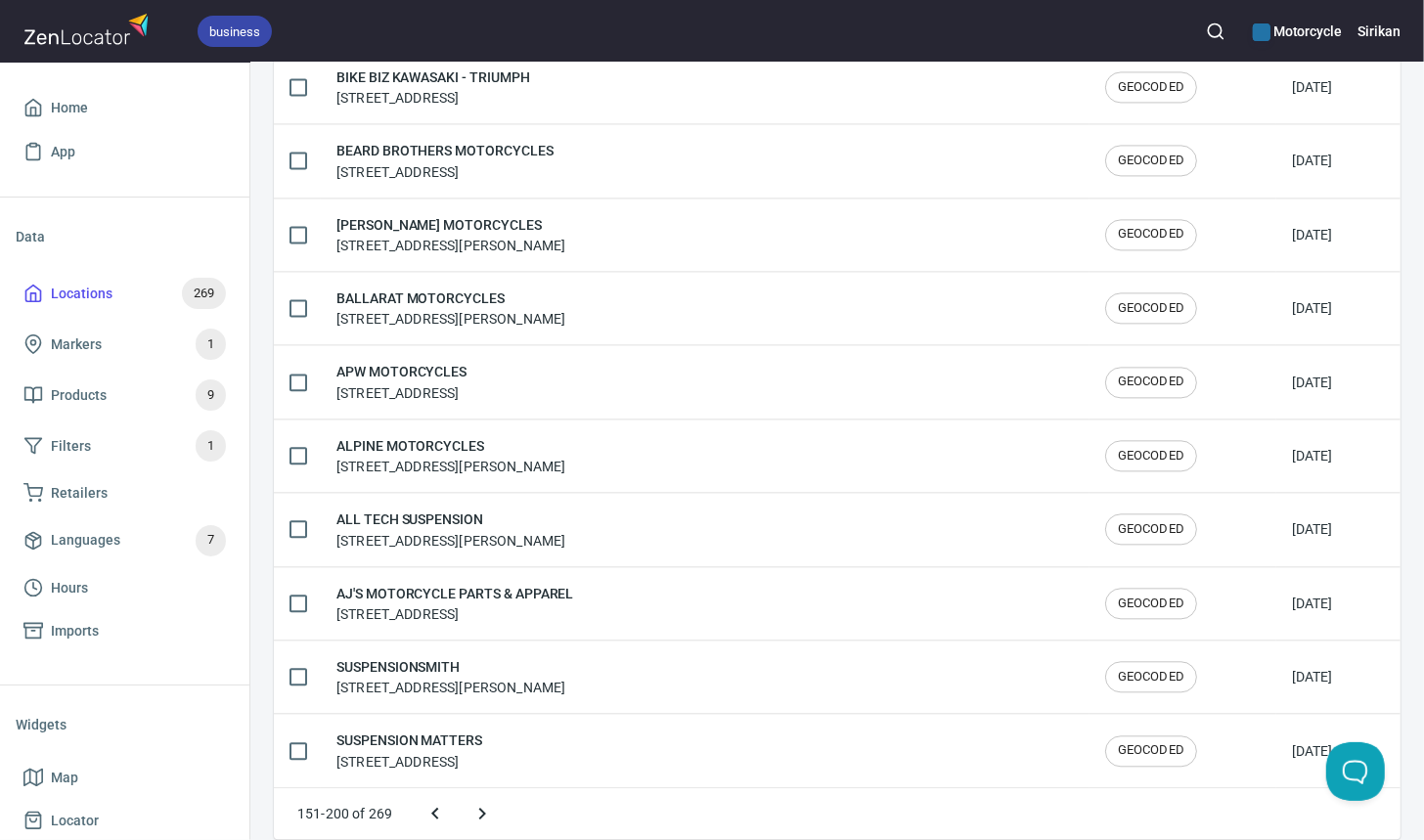
scroll to position [3245, 0]
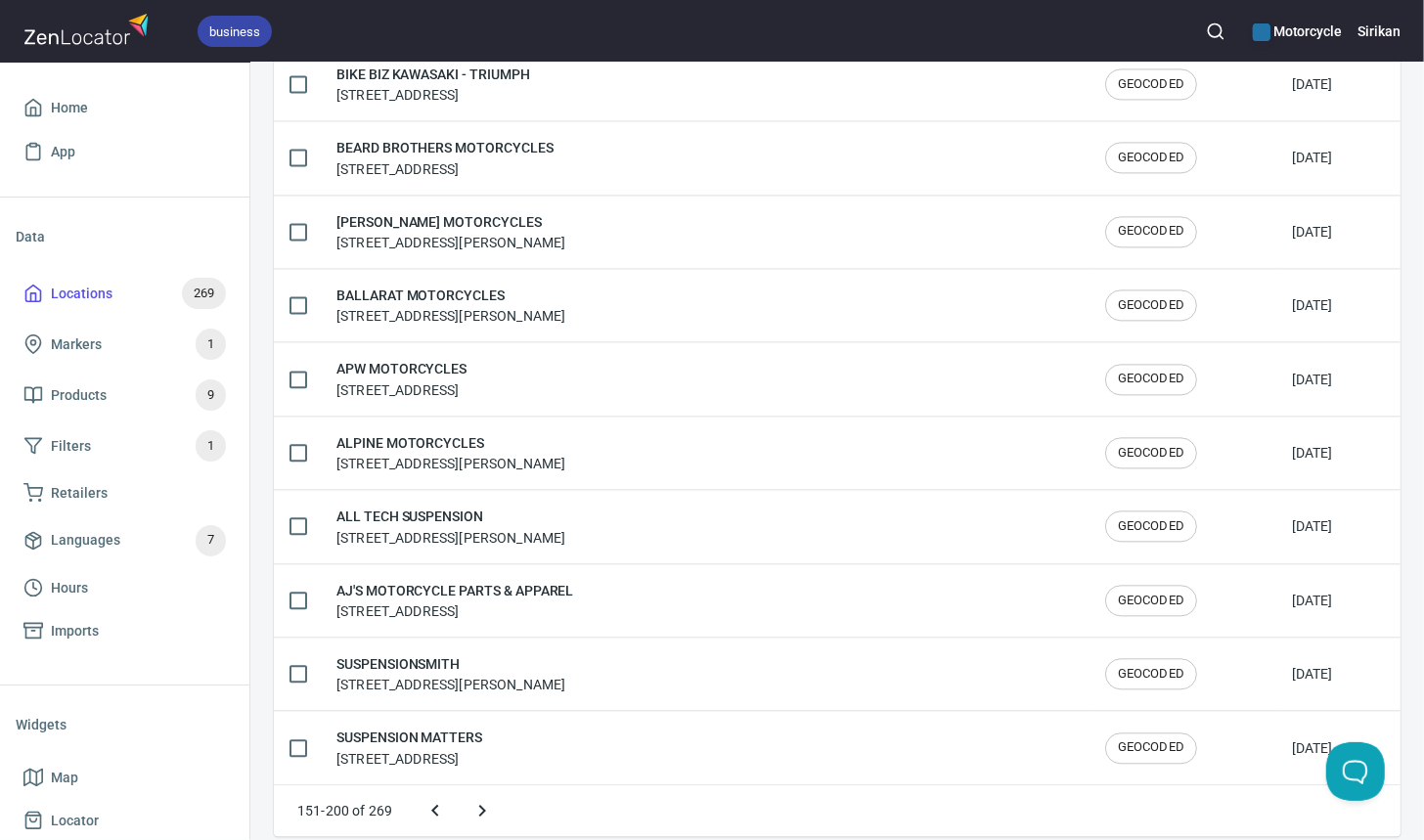
click at [479, 799] on icon "Next page" at bounding box center [482, 810] width 24 height 24
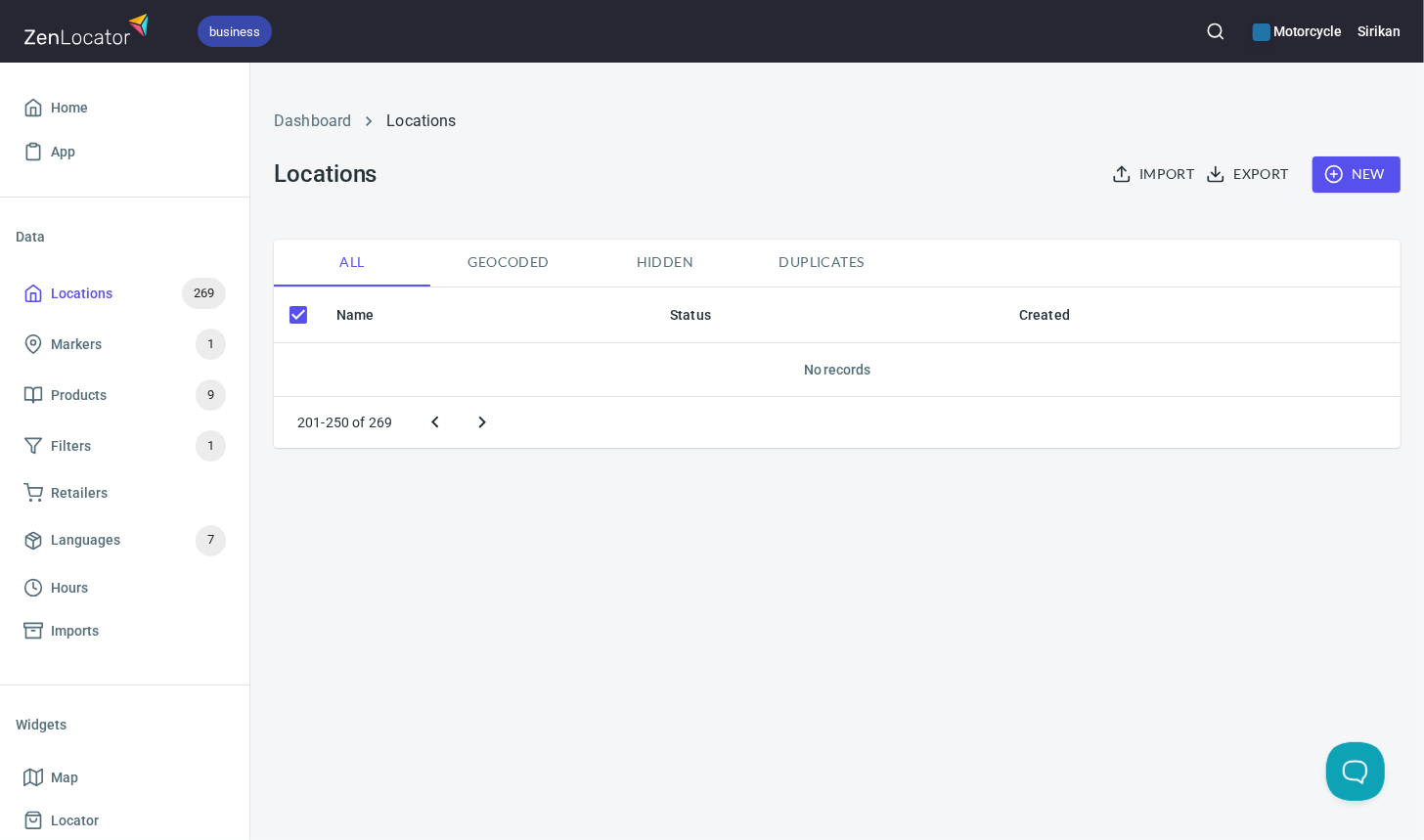
scroll to position [0, 0]
click at [479, 781] on div "Dashboard Locations Locations Import Export New All Geocoded Hidden Duplicates …" at bounding box center [837, 451] width 1174 height 778
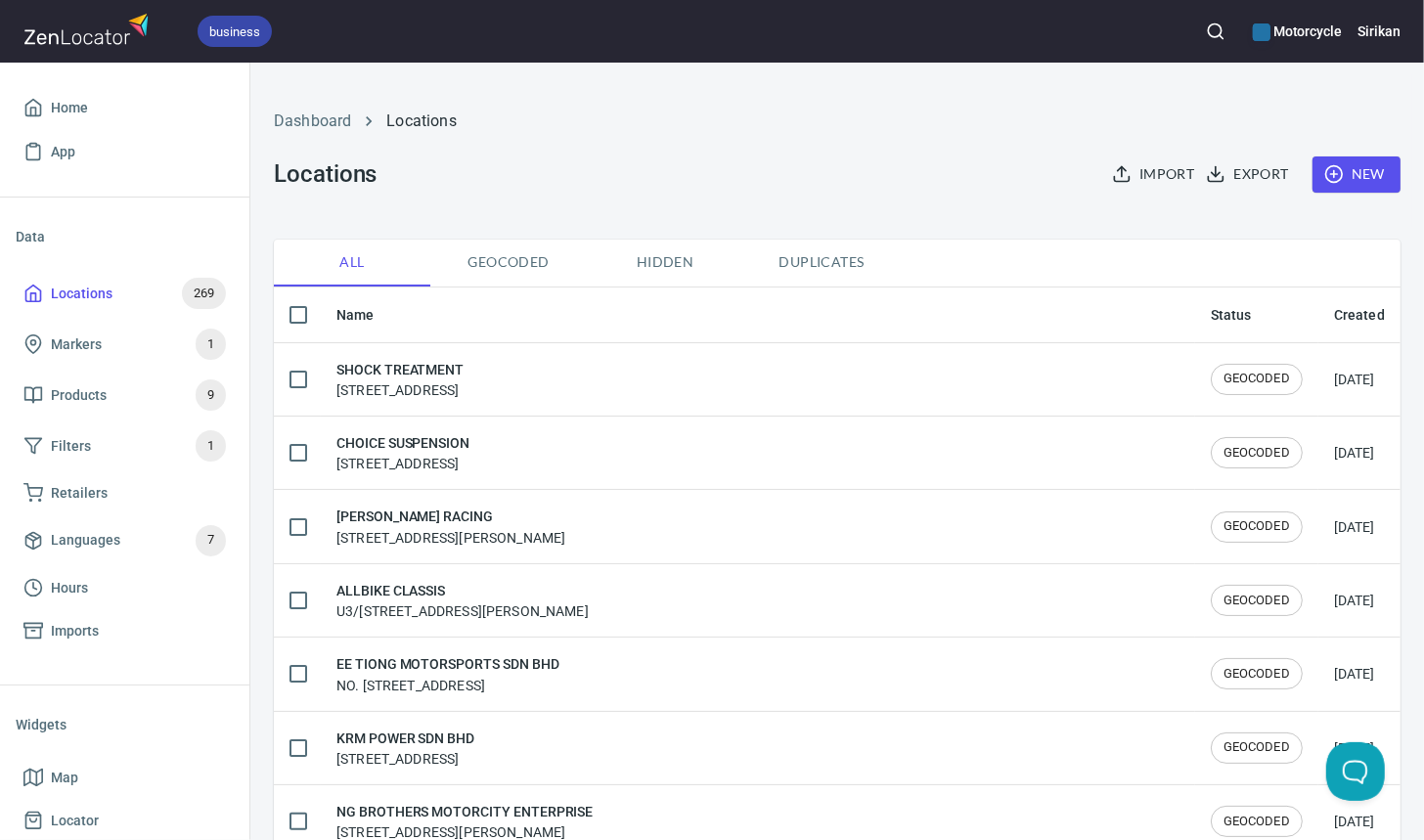
checkbox input "false"
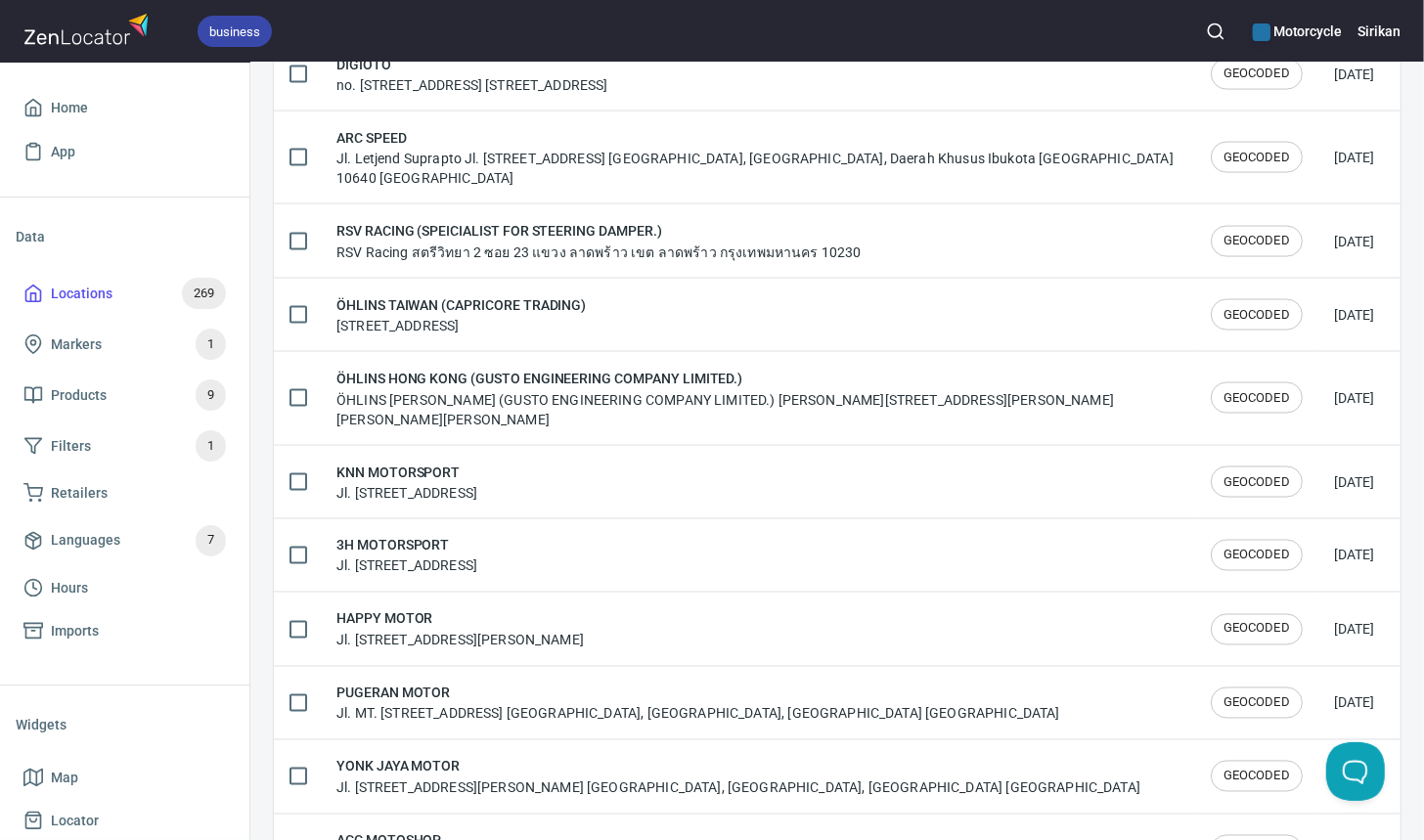
scroll to position [2402, 0]
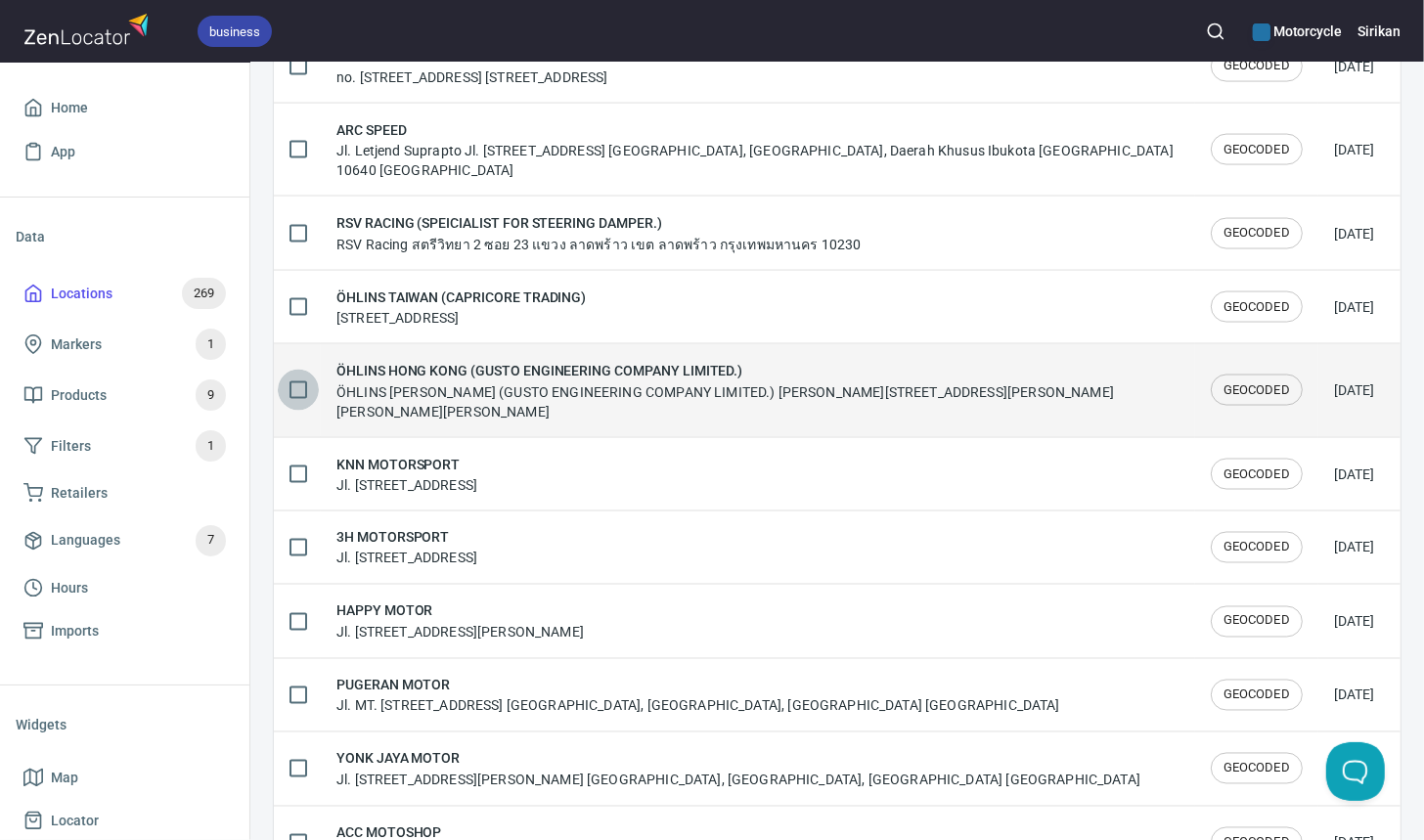
click at [296, 370] on input "checkbox" at bounding box center [299, 390] width 41 height 41
checkbox input "true"
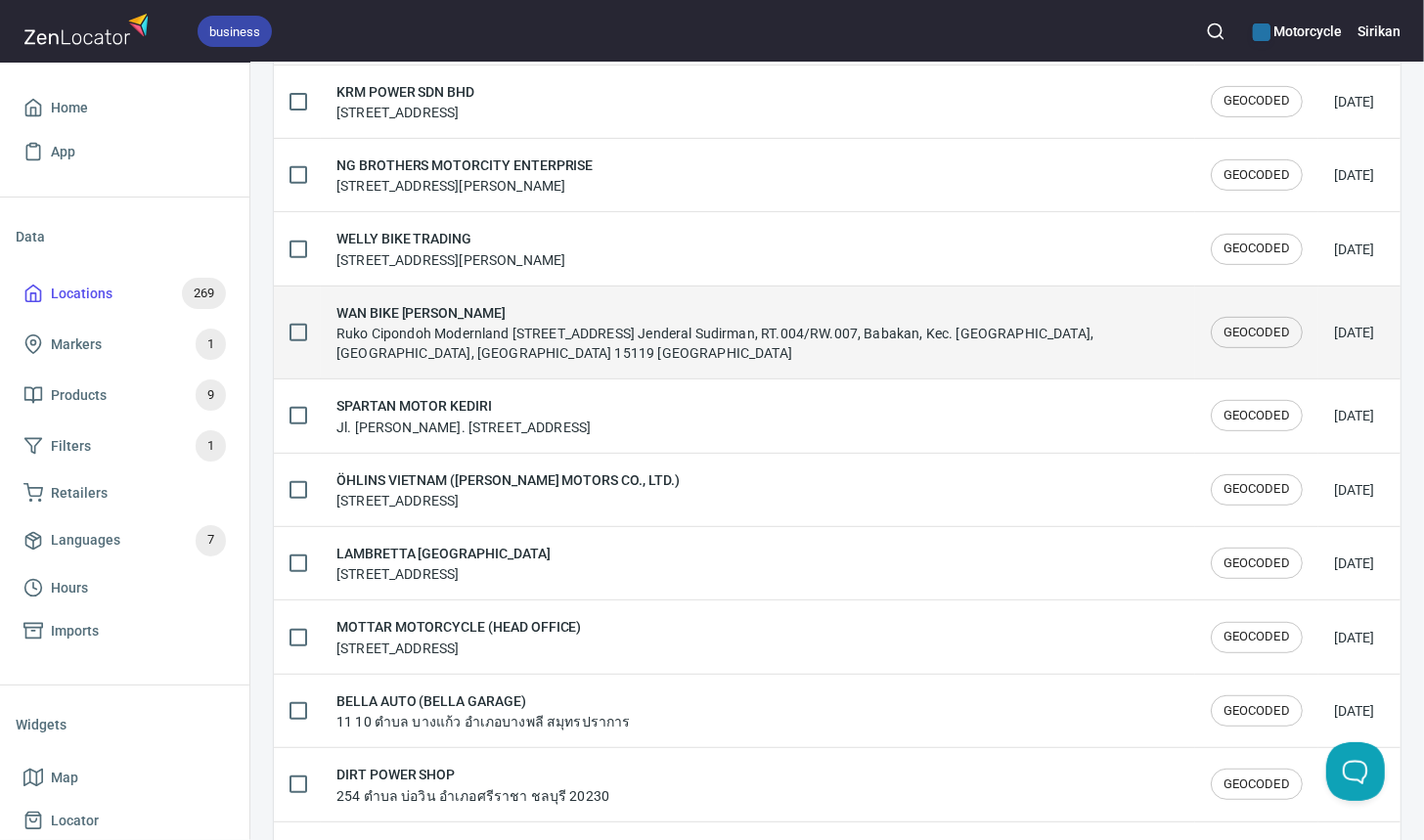
scroll to position [0, 0]
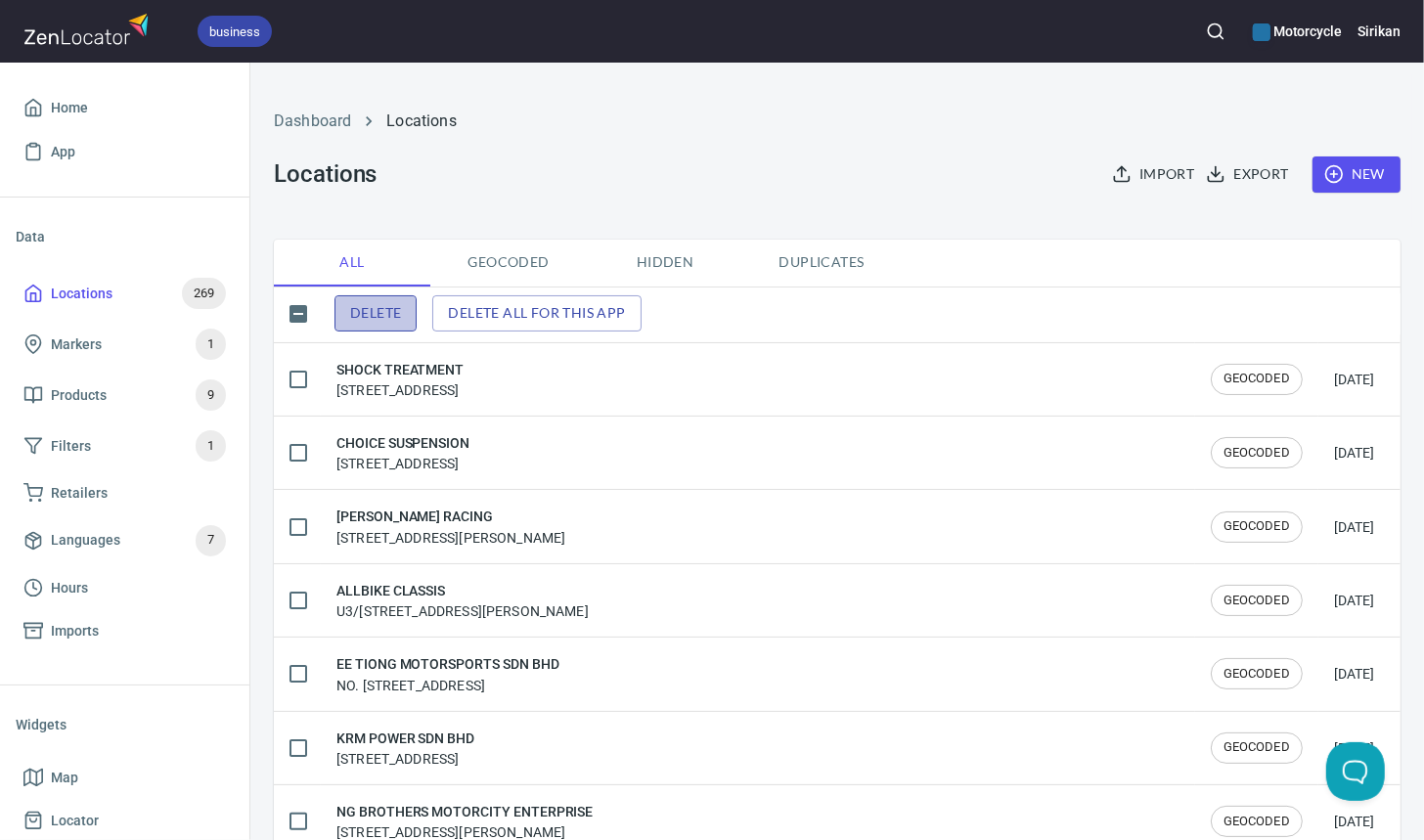
click at [350, 316] on span "Delete" at bounding box center [376, 313] width 51 height 25
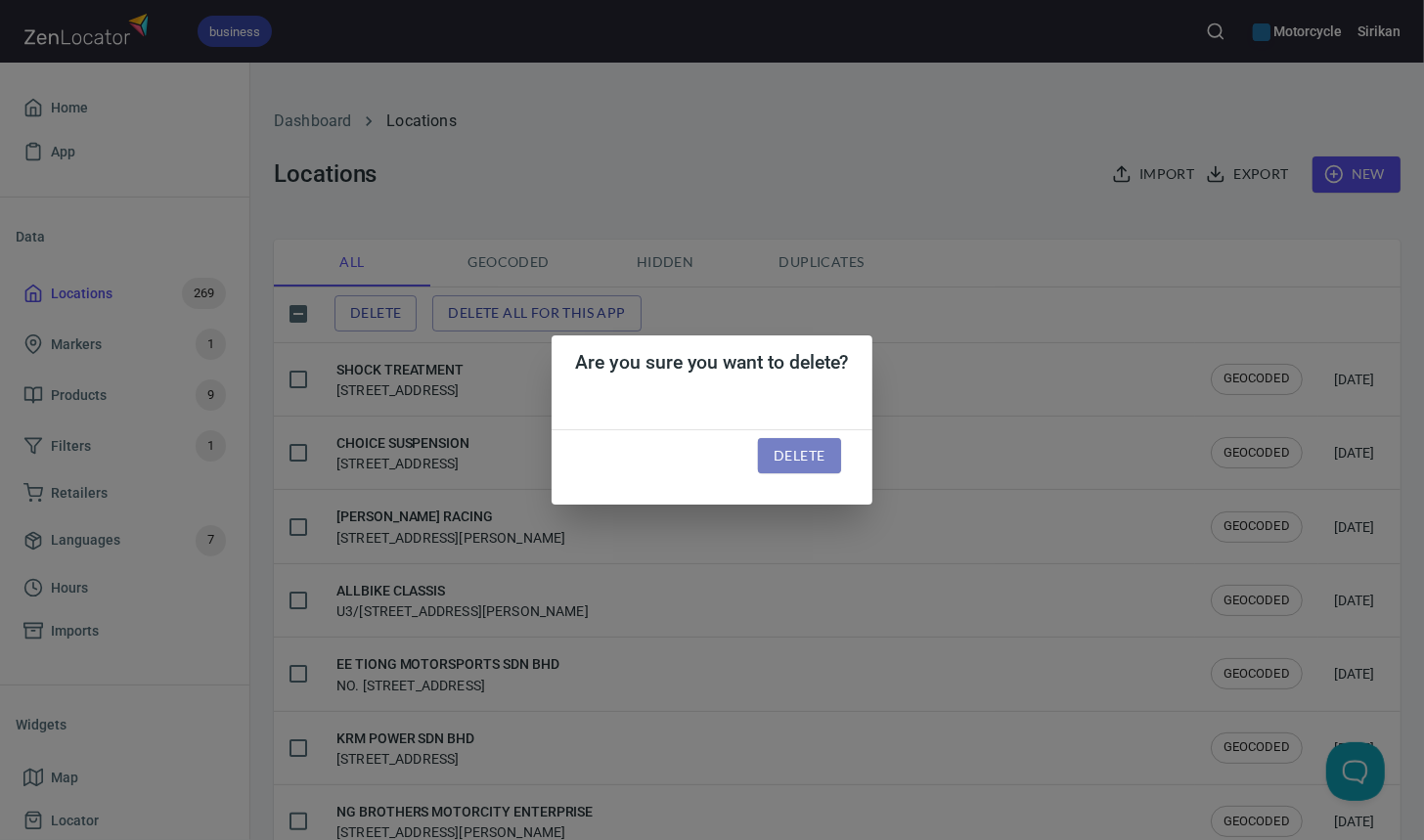
click at [812, 452] on span "Delete" at bounding box center [800, 455] width 51 height 25
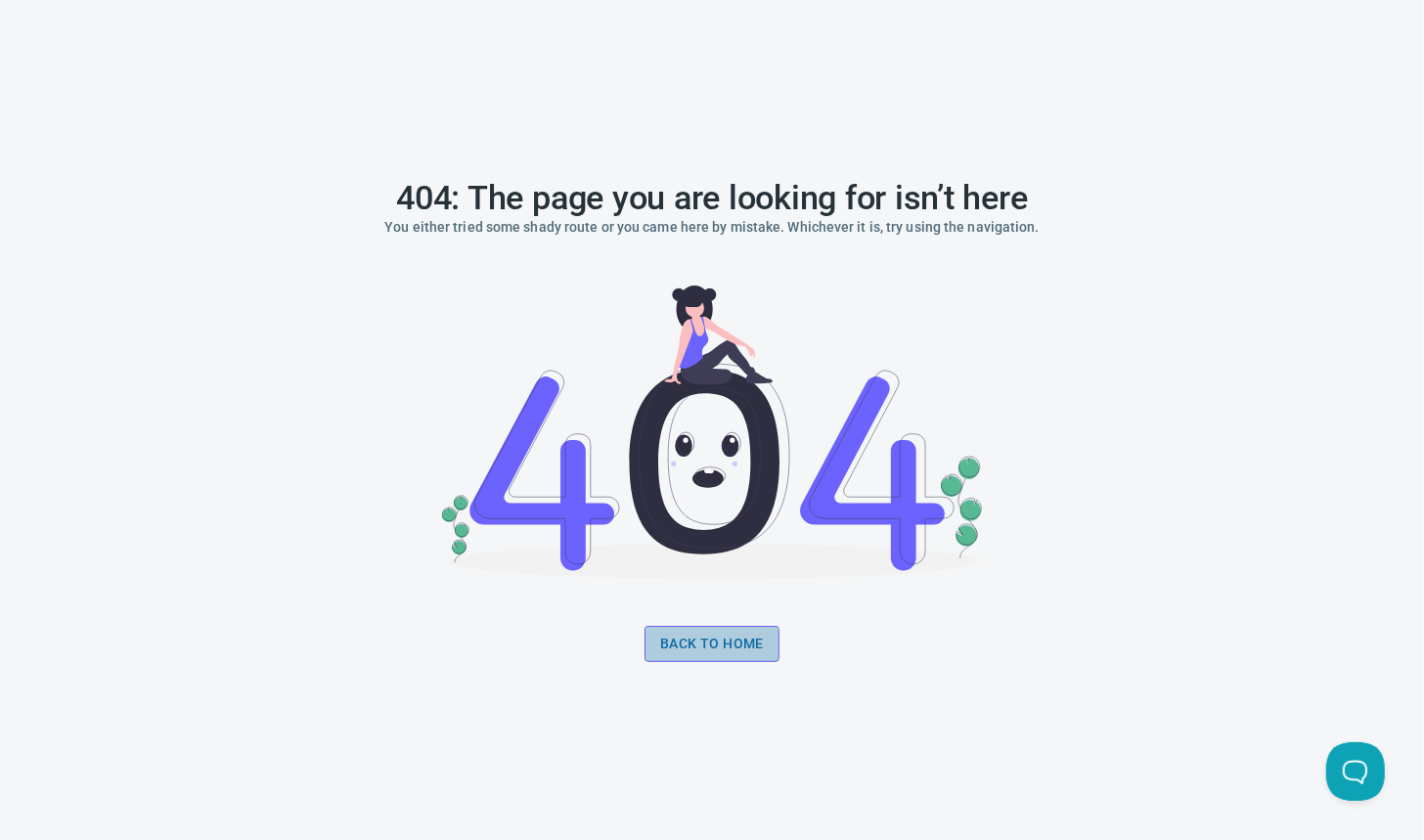
click at [740, 657] on link "Back to home" at bounding box center [712, 644] width 135 height 36
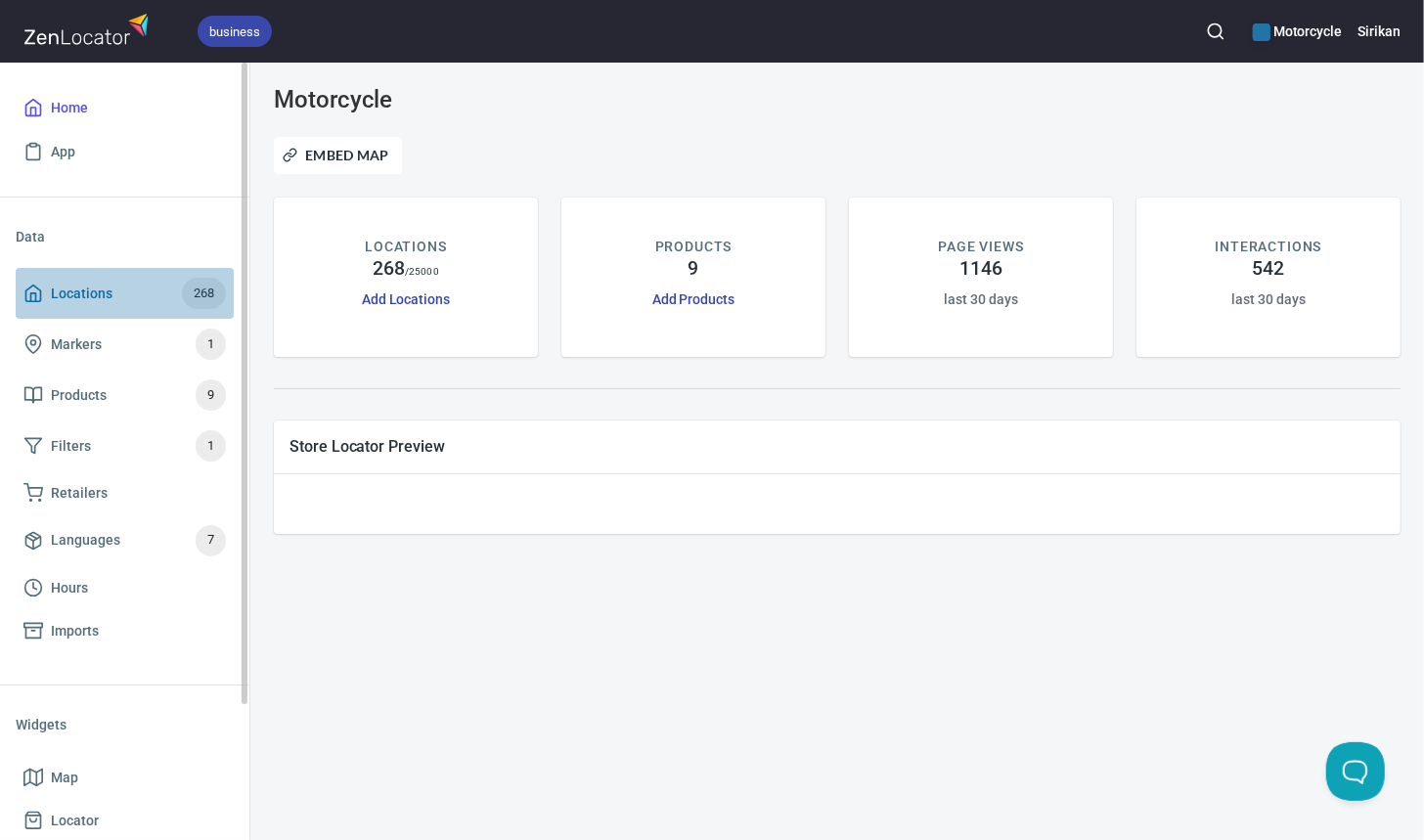
click at [177, 287] on span "Locations 268" at bounding box center [124, 294] width 202 height 32
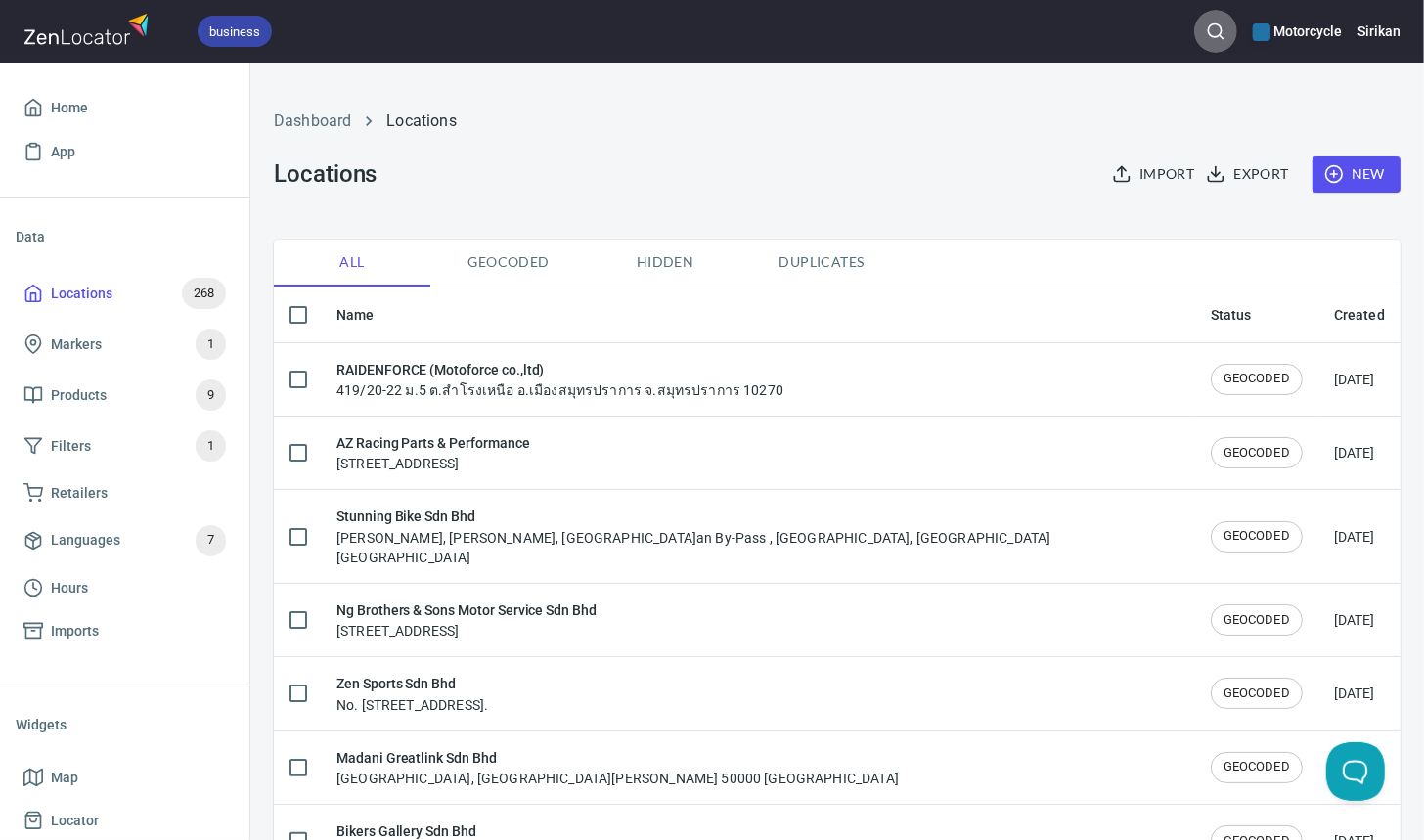
click at [1223, 35] on icon "button" at bounding box center [1216, 32] width 20 height 20
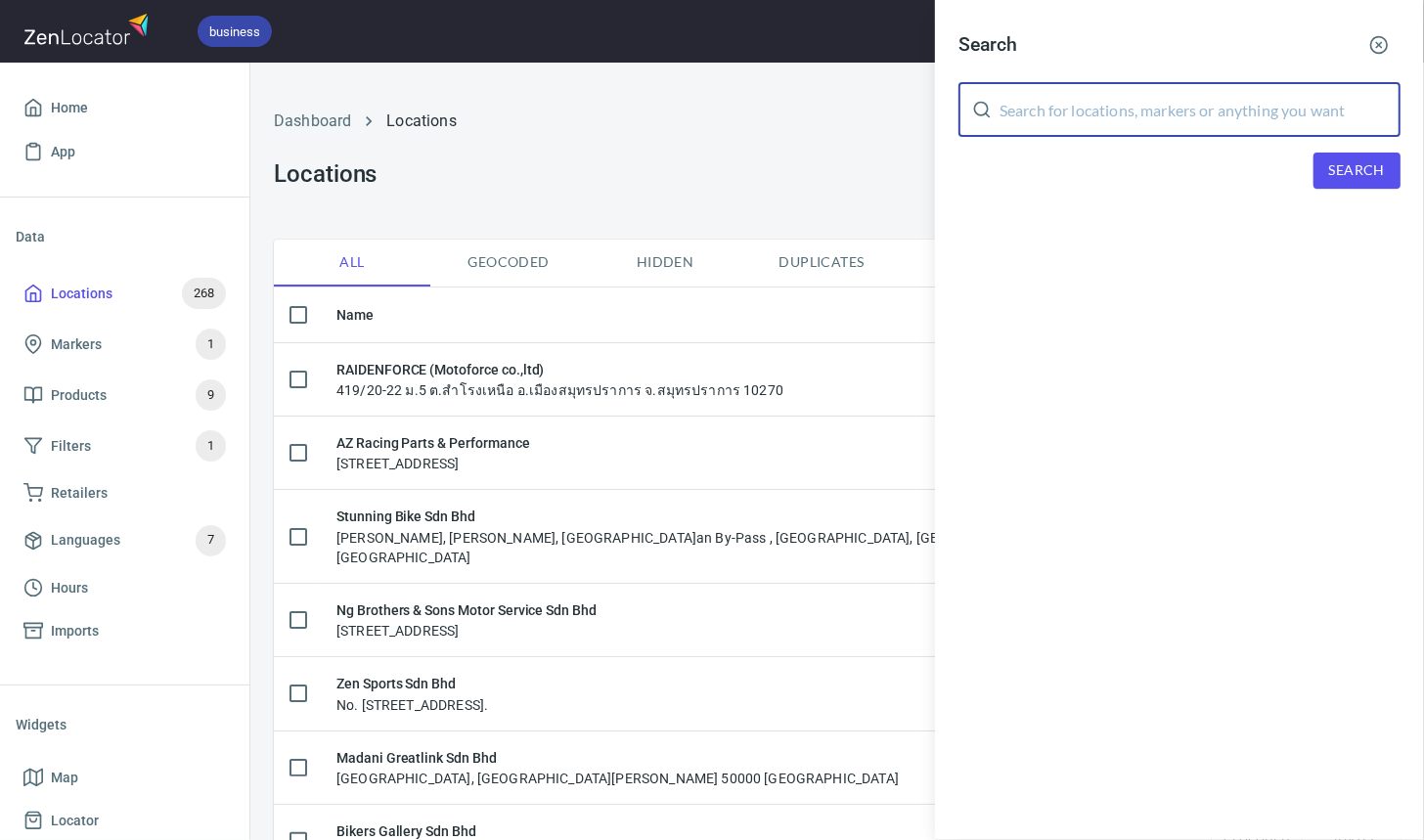
click at [1215, 114] on input "text" at bounding box center [1200, 109] width 401 height 55
type input "Gusto"
click at [1354, 181] on button "Search" at bounding box center [1357, 171] width 87 height 36
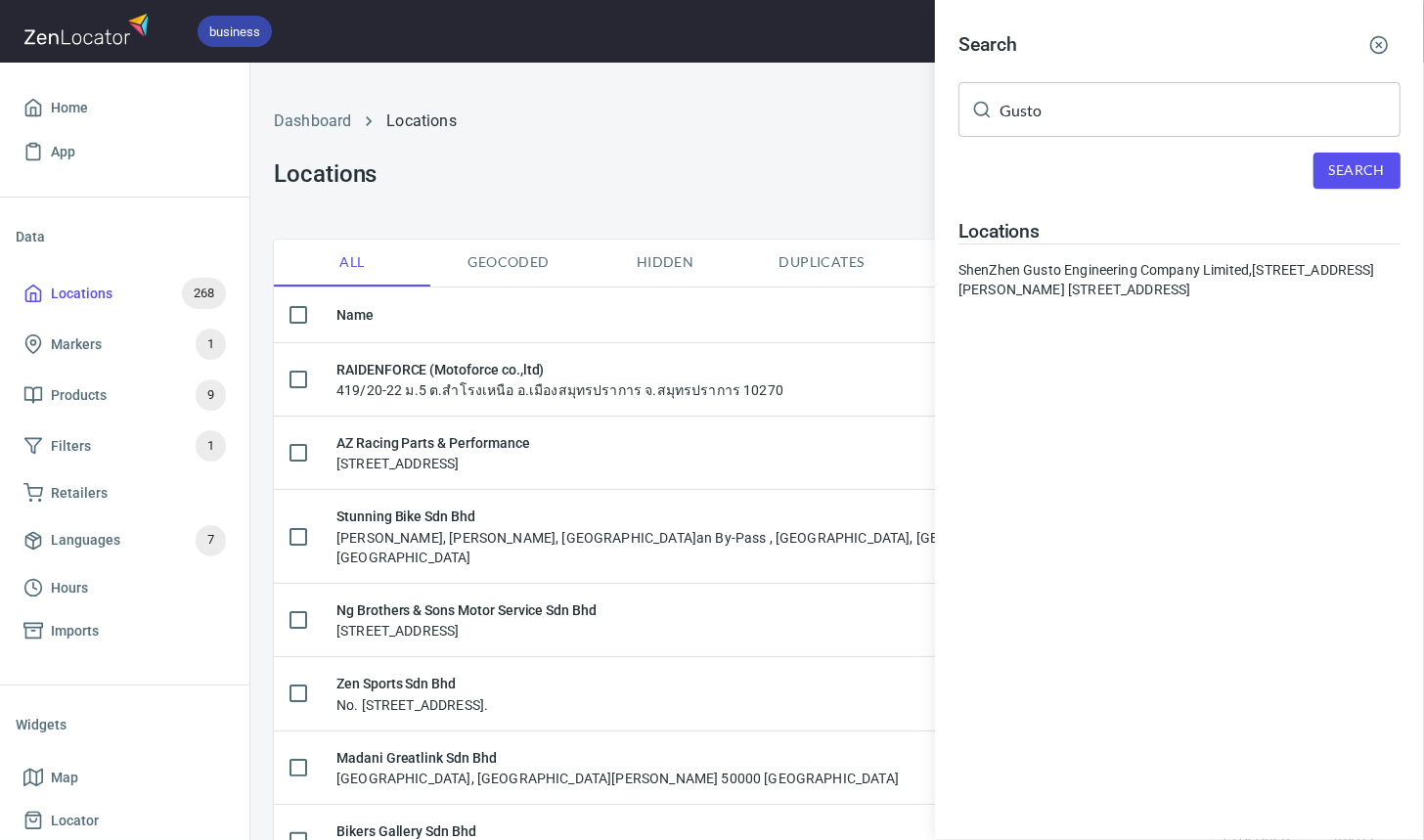
click at [753, 143] on div at bounding box center [712, 420] width 1424 height 840
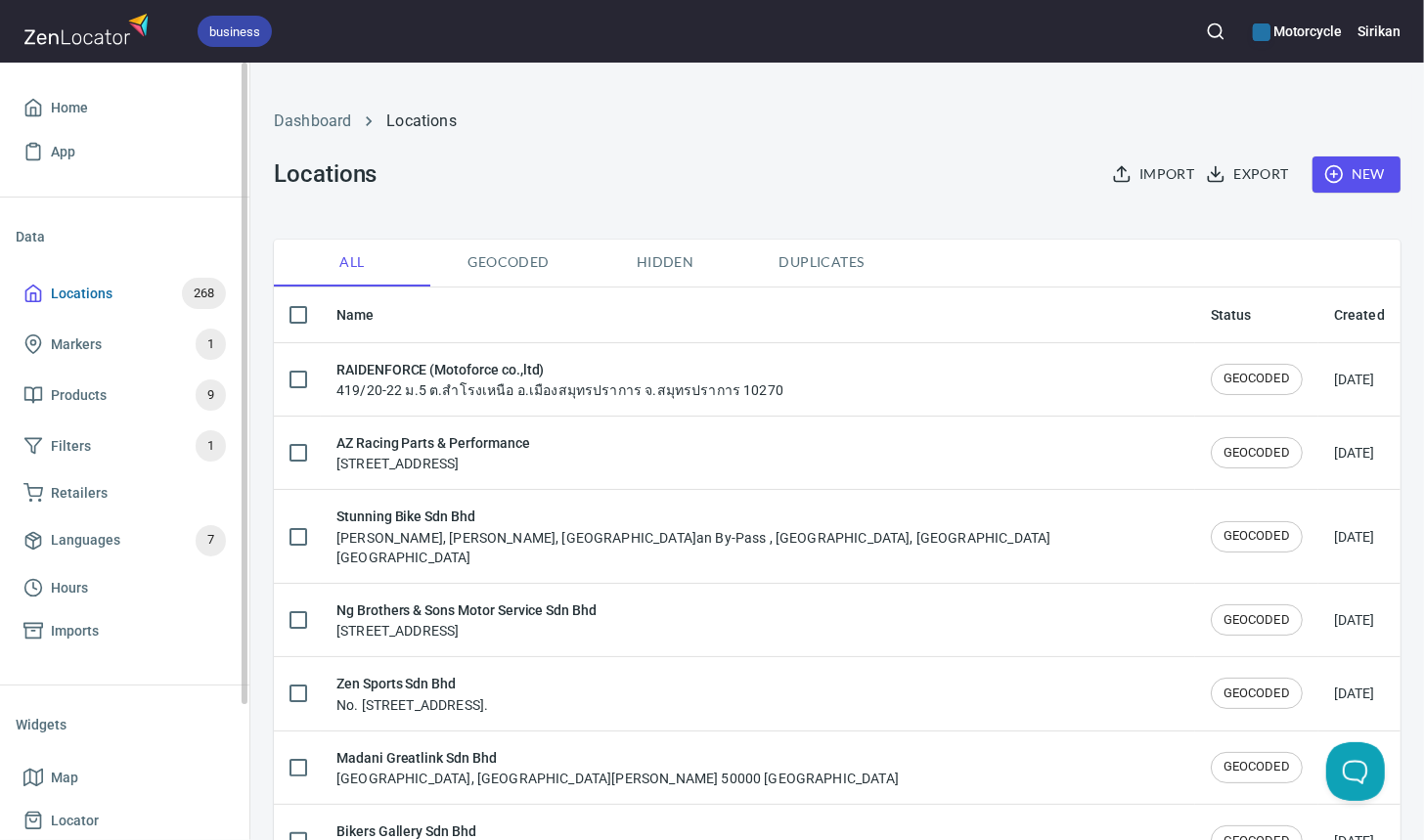
click at [184, 283] on span "268" at bounding box center [203, 294] width 44 height 23
click at [86, 106] on span "Home" at bounding box center [70, 107] width 37 height 25
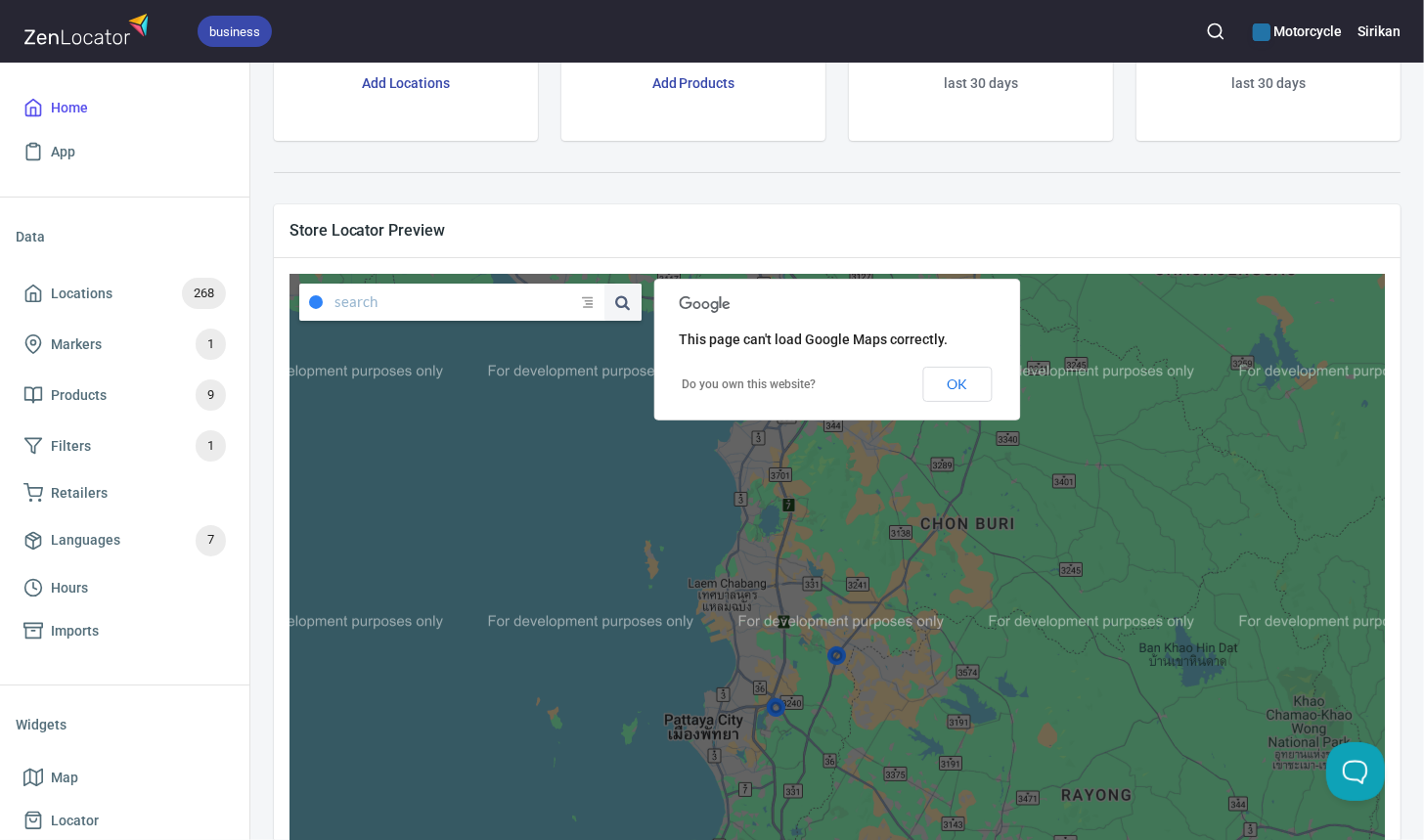
scroll to position [249, 0]
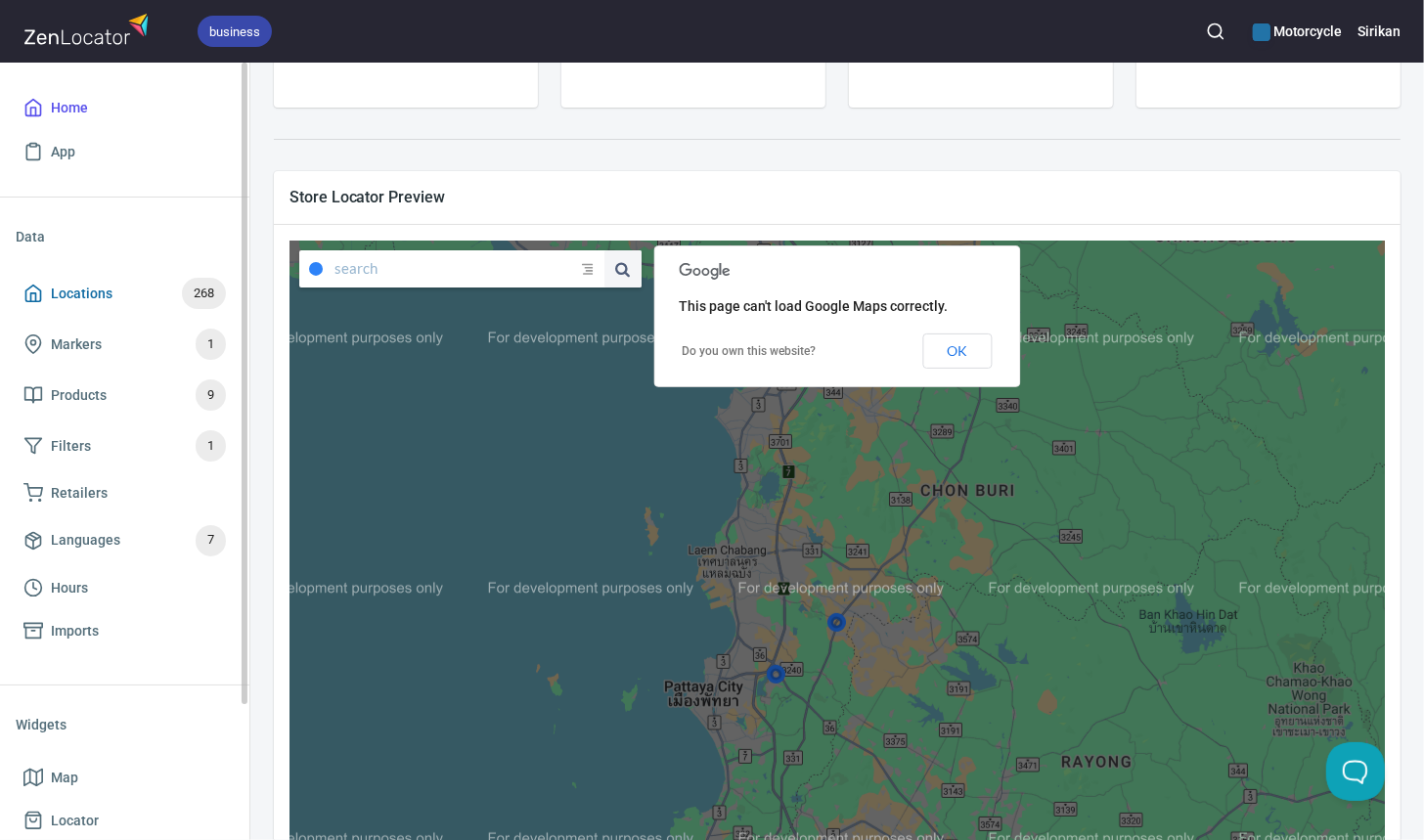
click at [154, 301] on span "Locations 268" at bounding box center [124, 294] width 202 height 32
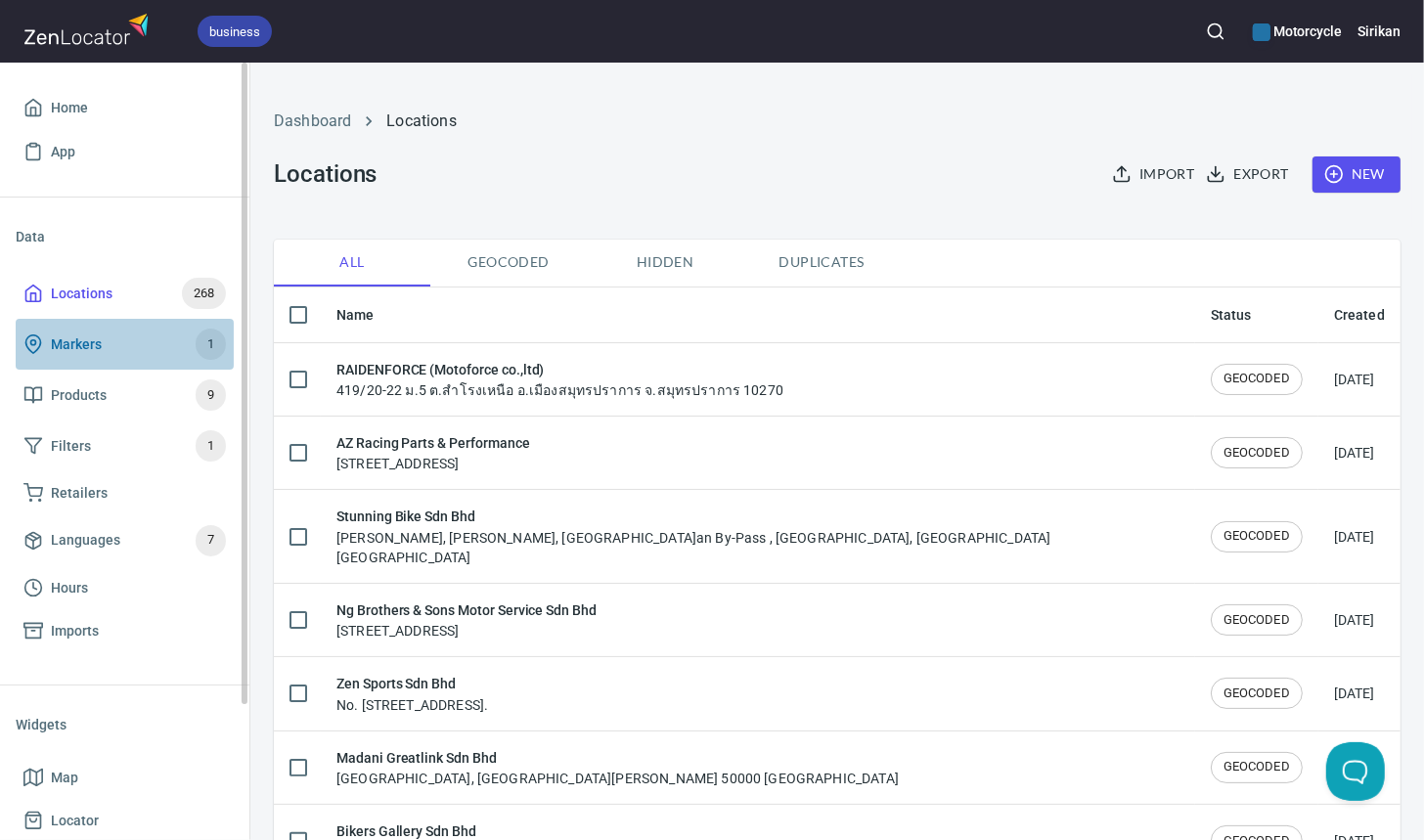
click at [125, 352] on span "Markers 1" at bounding box center [124, 344] width 202 height 32
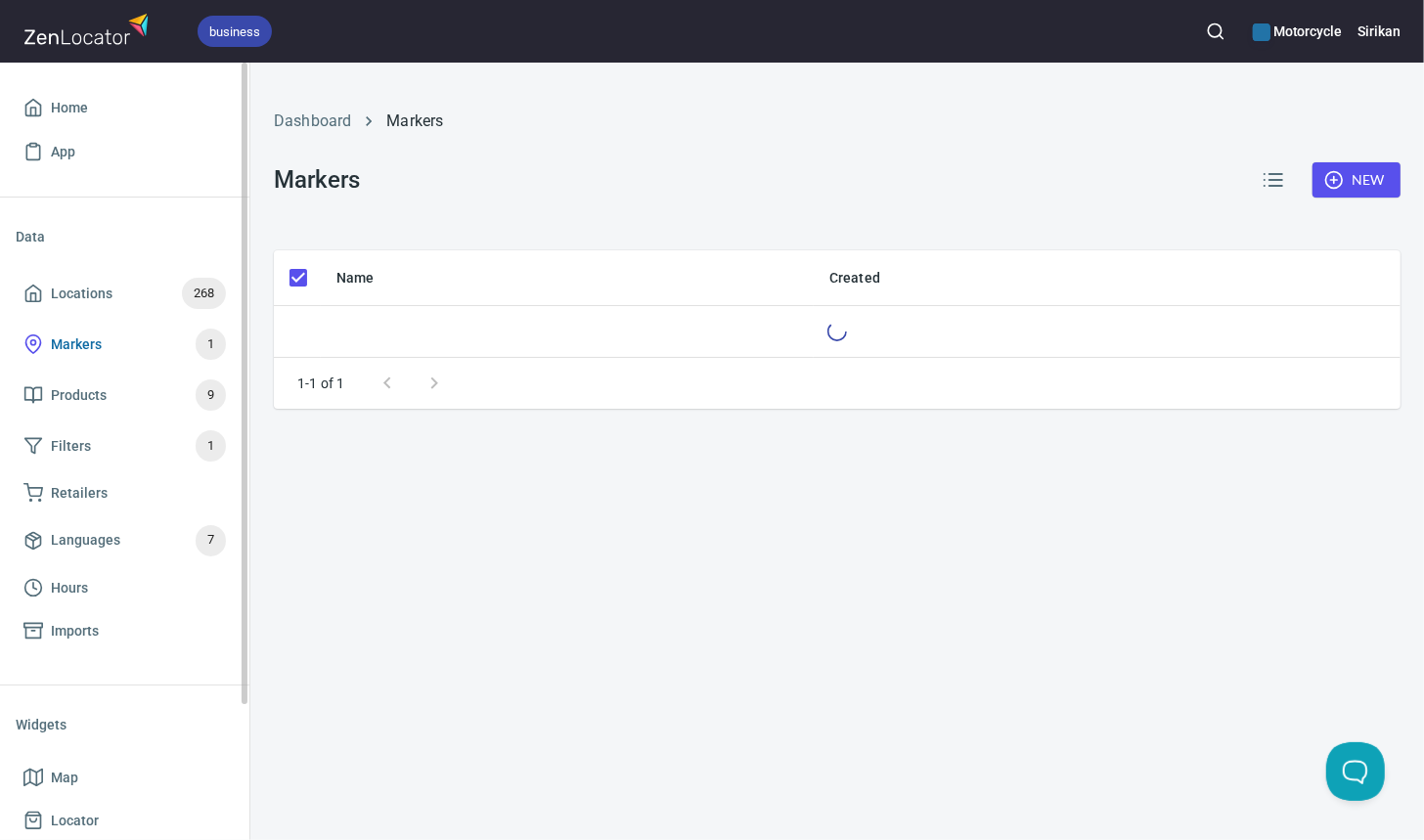
checkbox input "false"
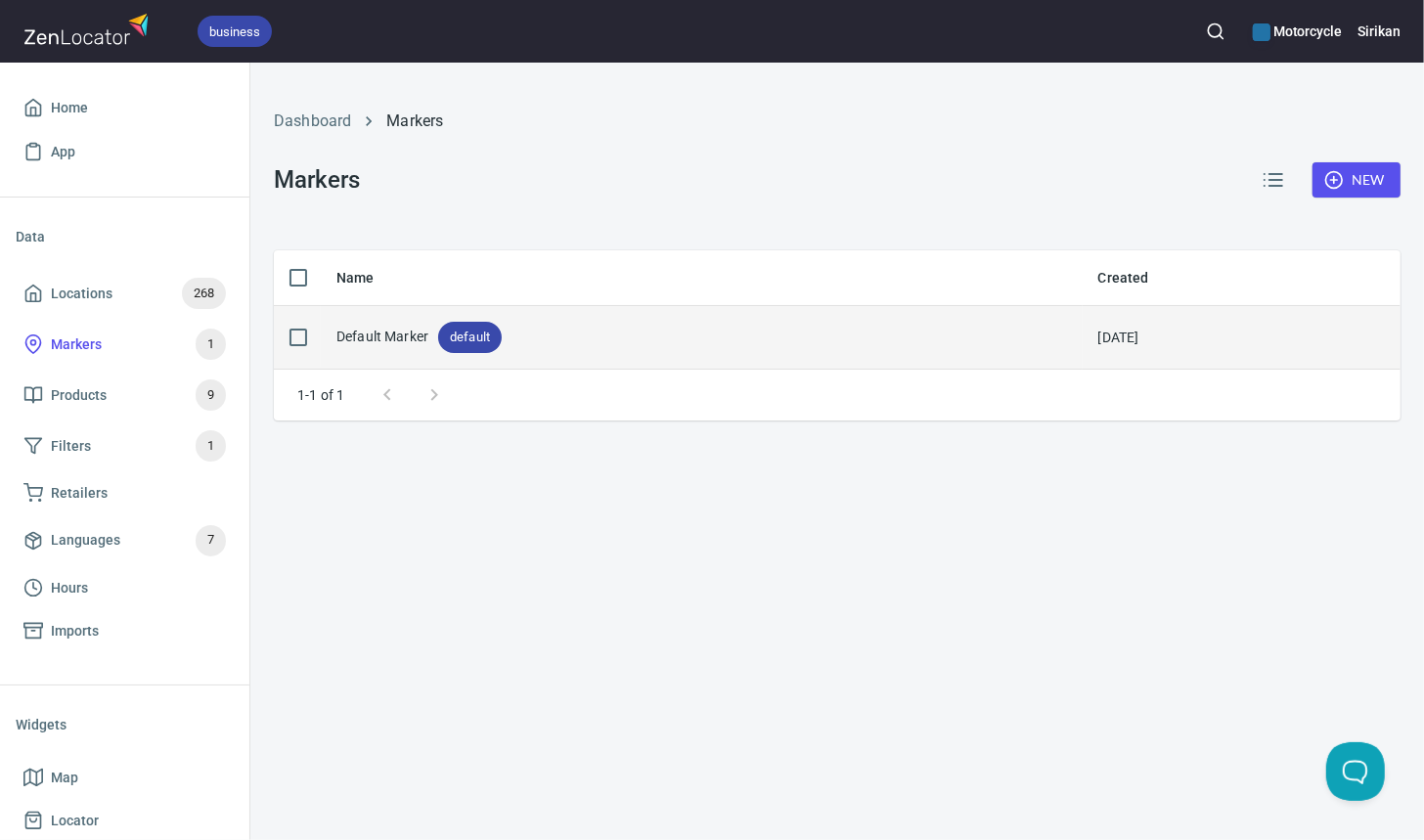
click at [542, 346] on div "Default Marker default" at bounding box center [701, 337] width 731 height 32
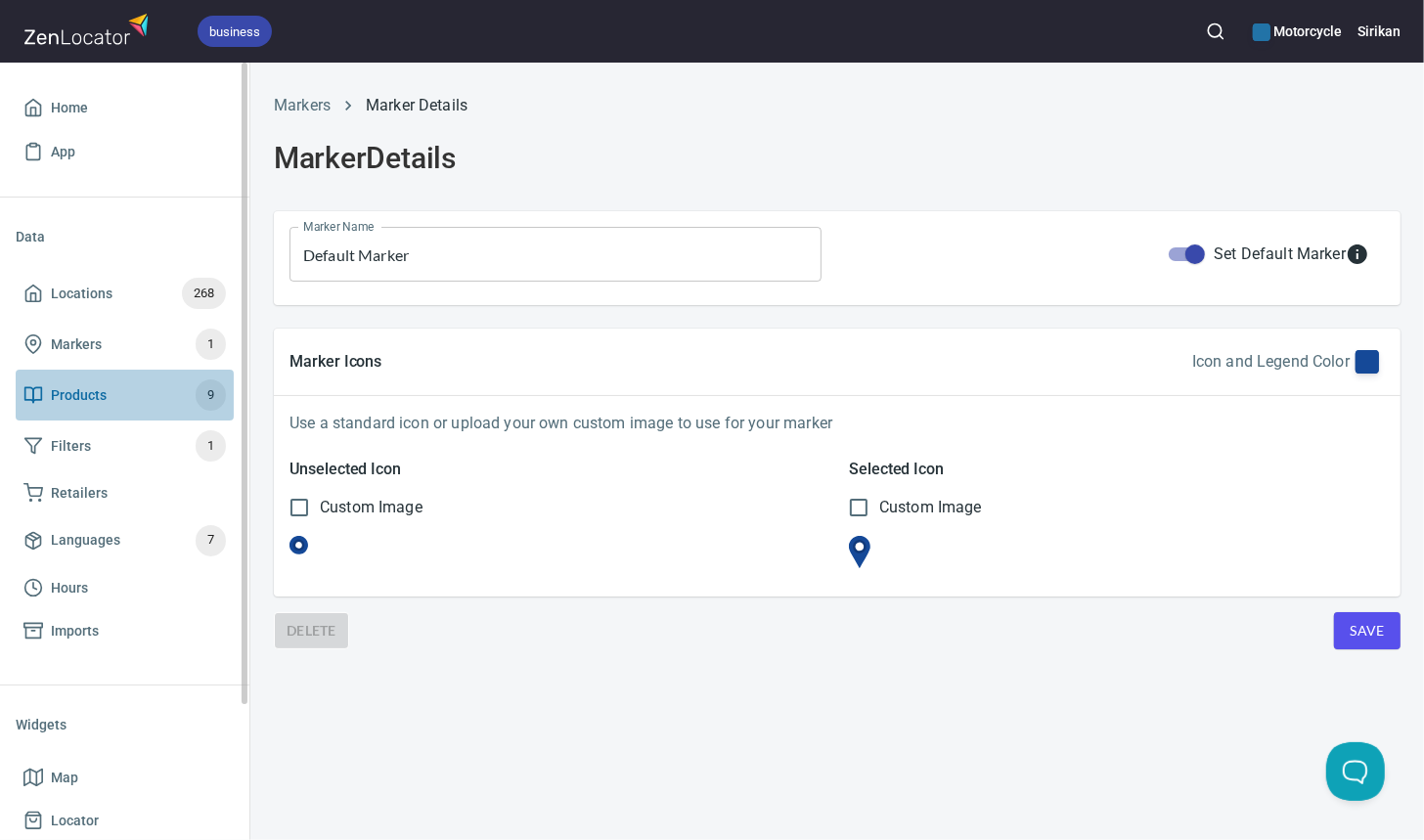
click at [149, 396] on span "Products 9" at bounding box center [124, 395] width 202 height 32
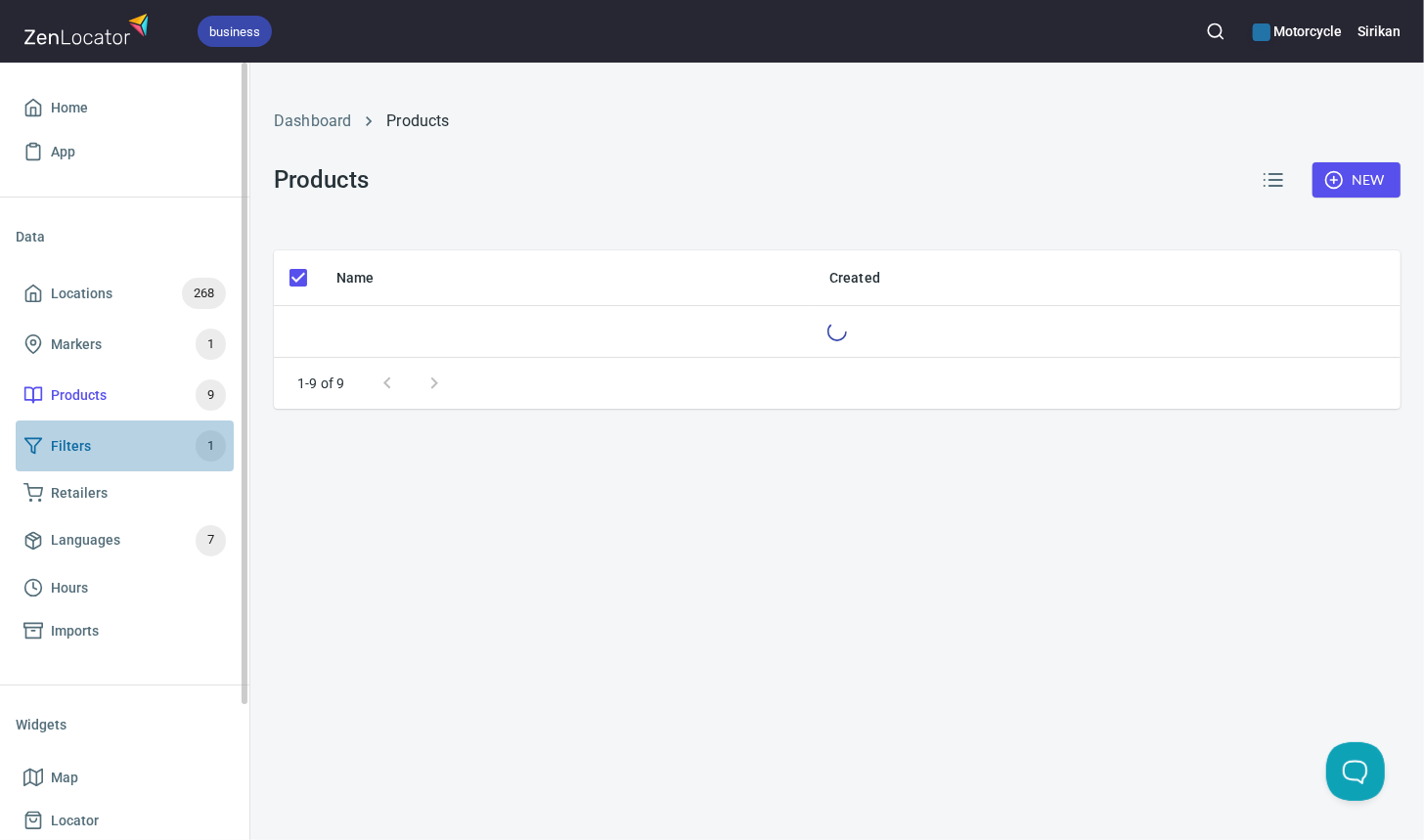
click at [141, 456] on span "Filters 1" at bounding box center [124, 446] width 202 height 32
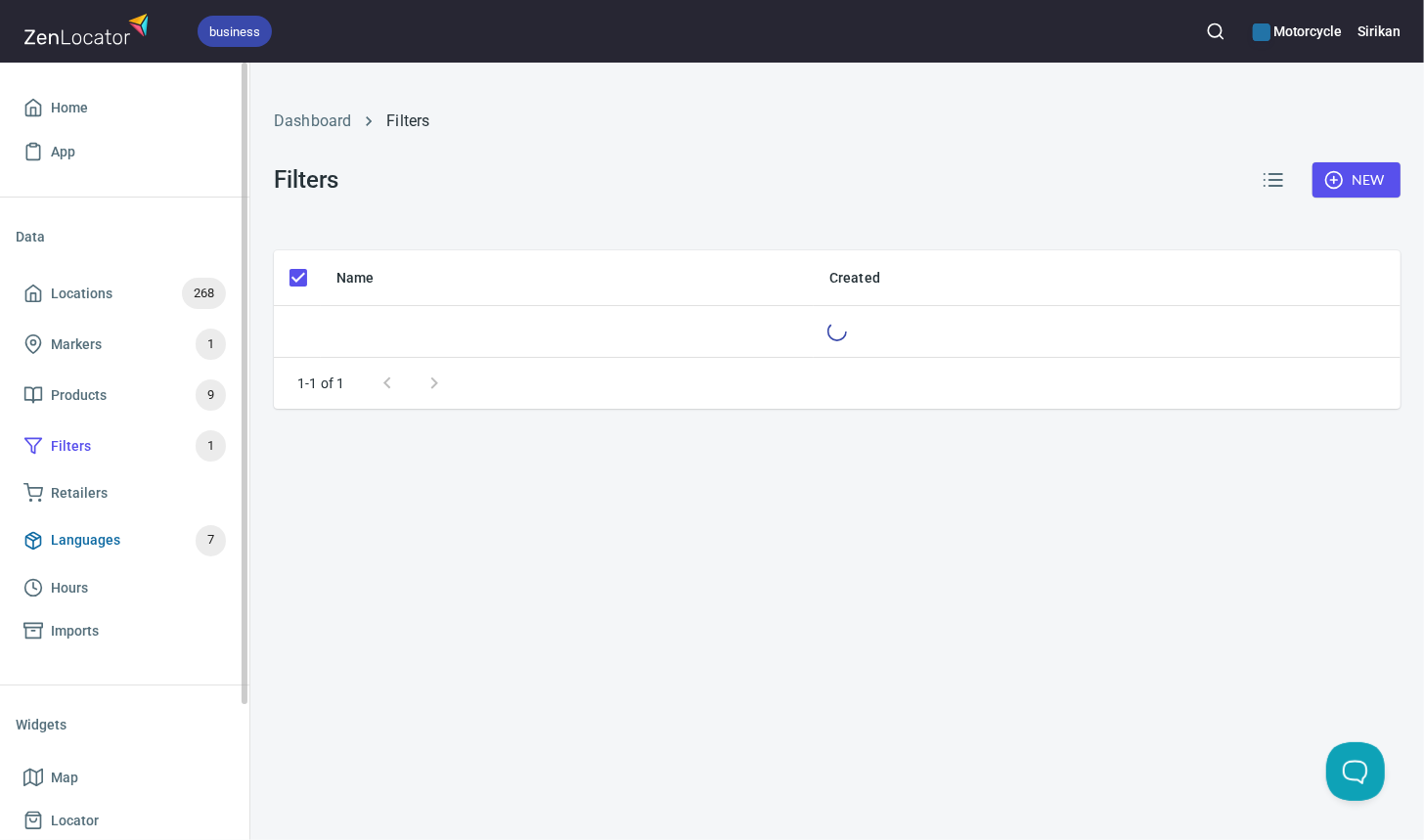
click at [146, 520] on link "Languages 7" at bounding box center [124, 541] width 218 height 51
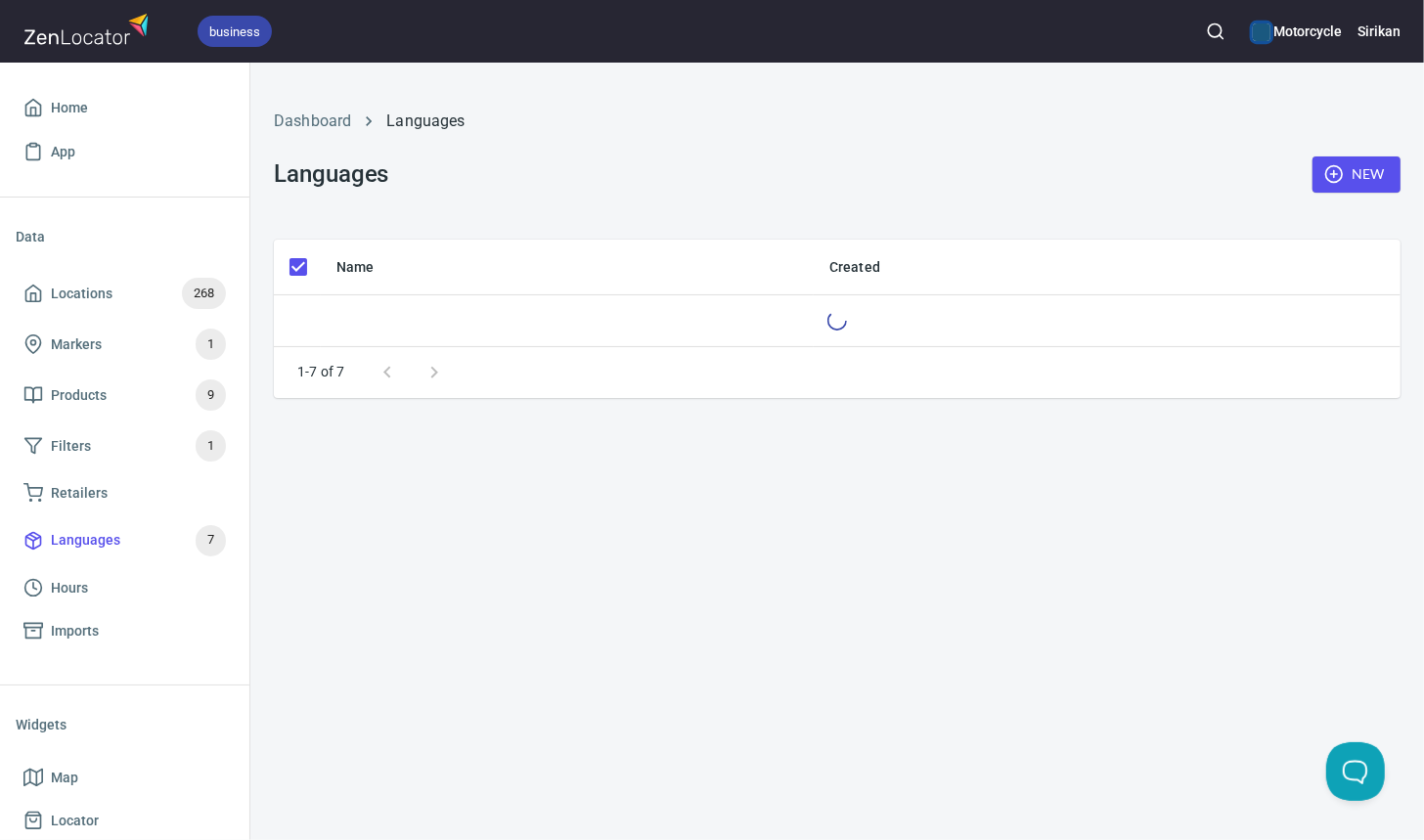
checkbox input "false"
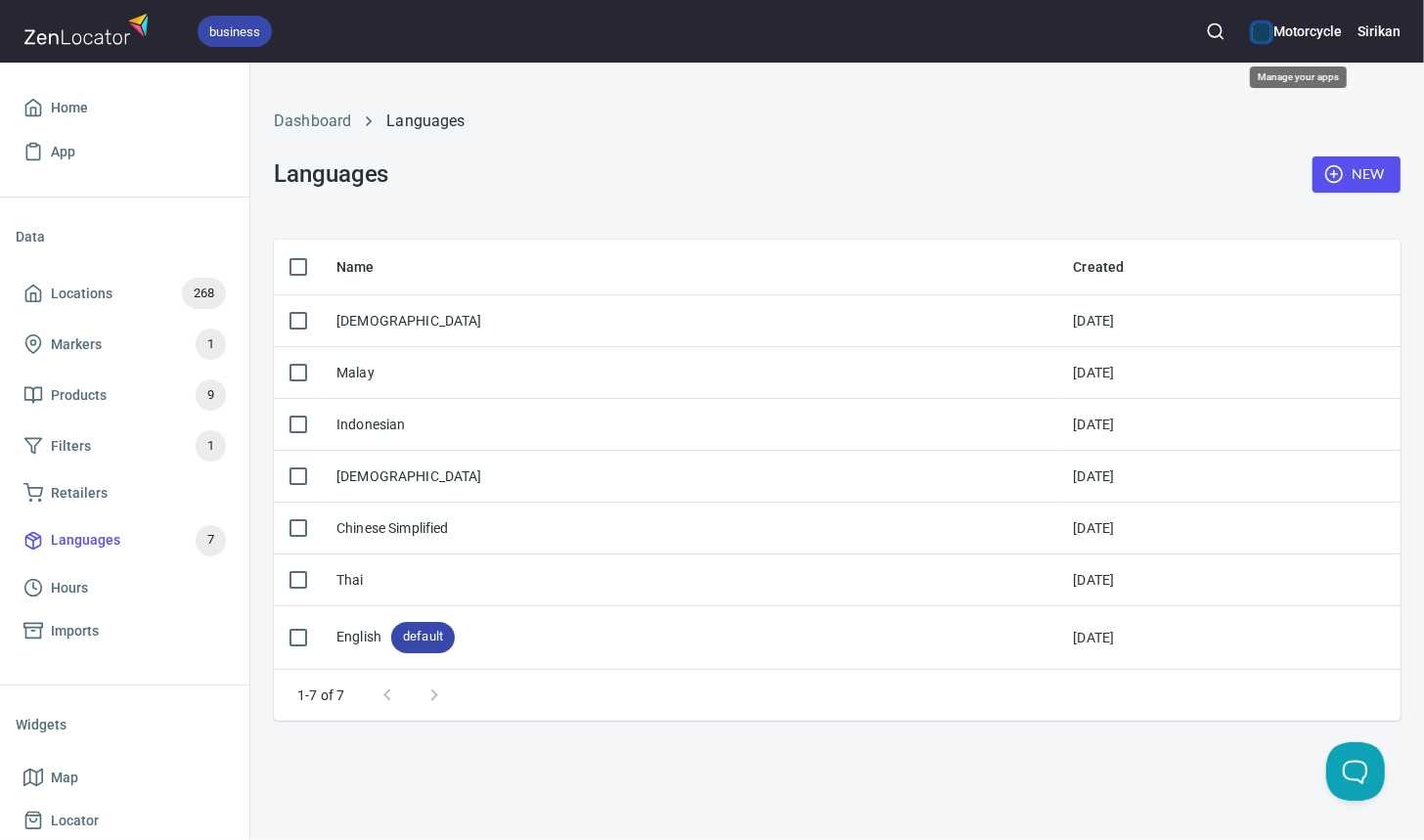
click at [1265, 40] on div "color-2273A7" at bounding box center [1262, 33] width 18 height 18
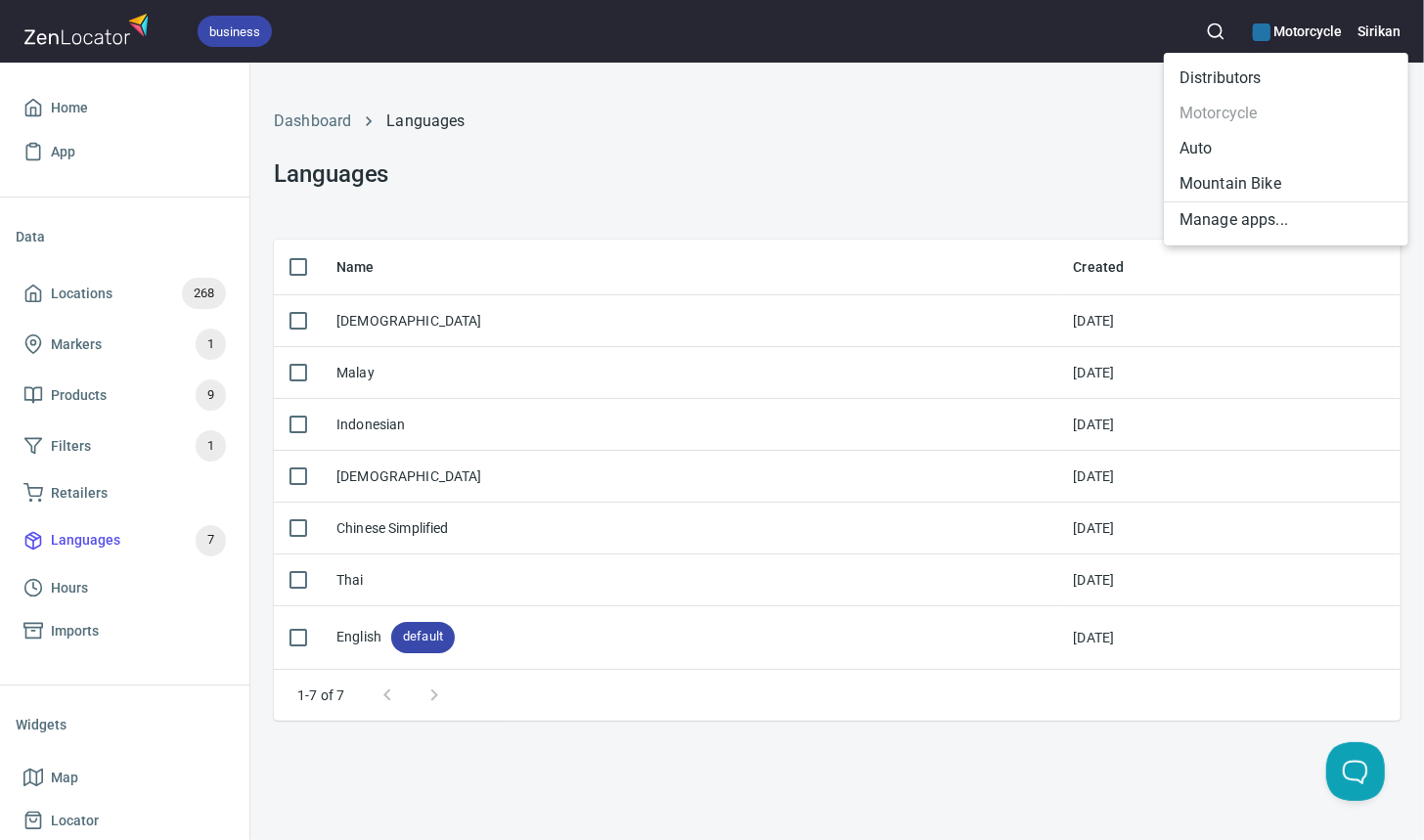
click at [1232, 87] on li "Distributors" at bounding box center [1286, 78] width 245 height 35
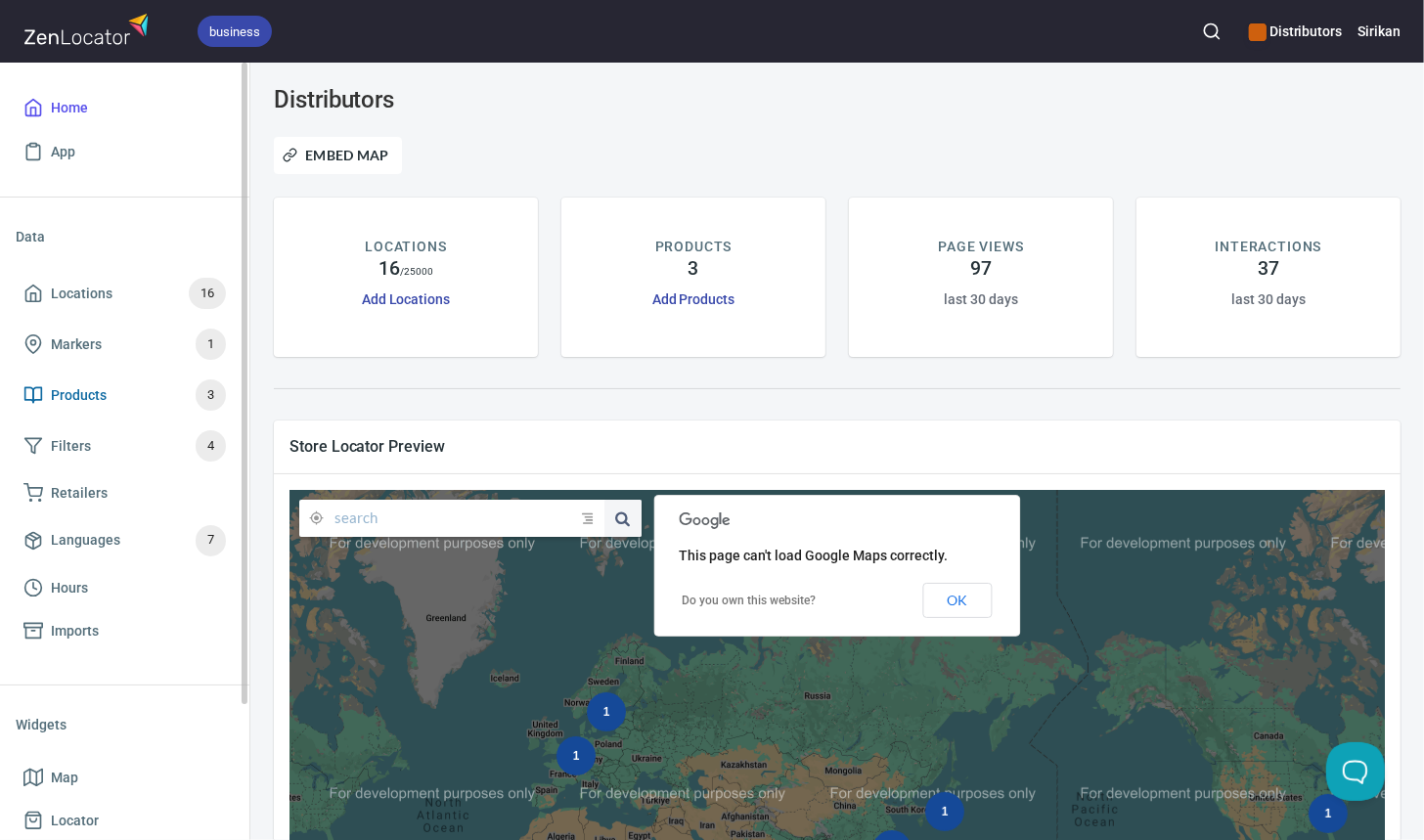
click at [121, 419] on link "Products 3" at bounding box center [124, 395] width 218 height 51
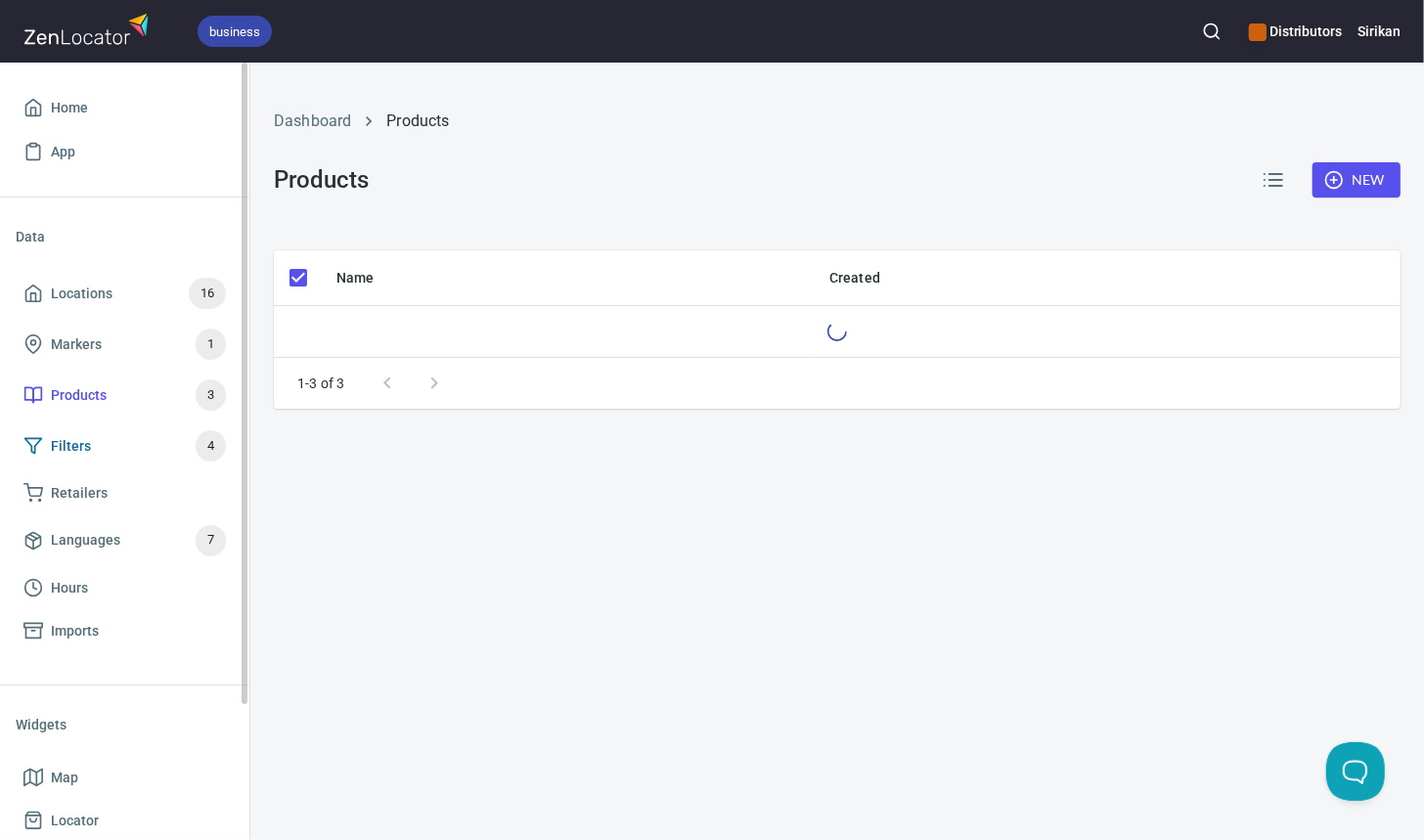
checkbox input "false"
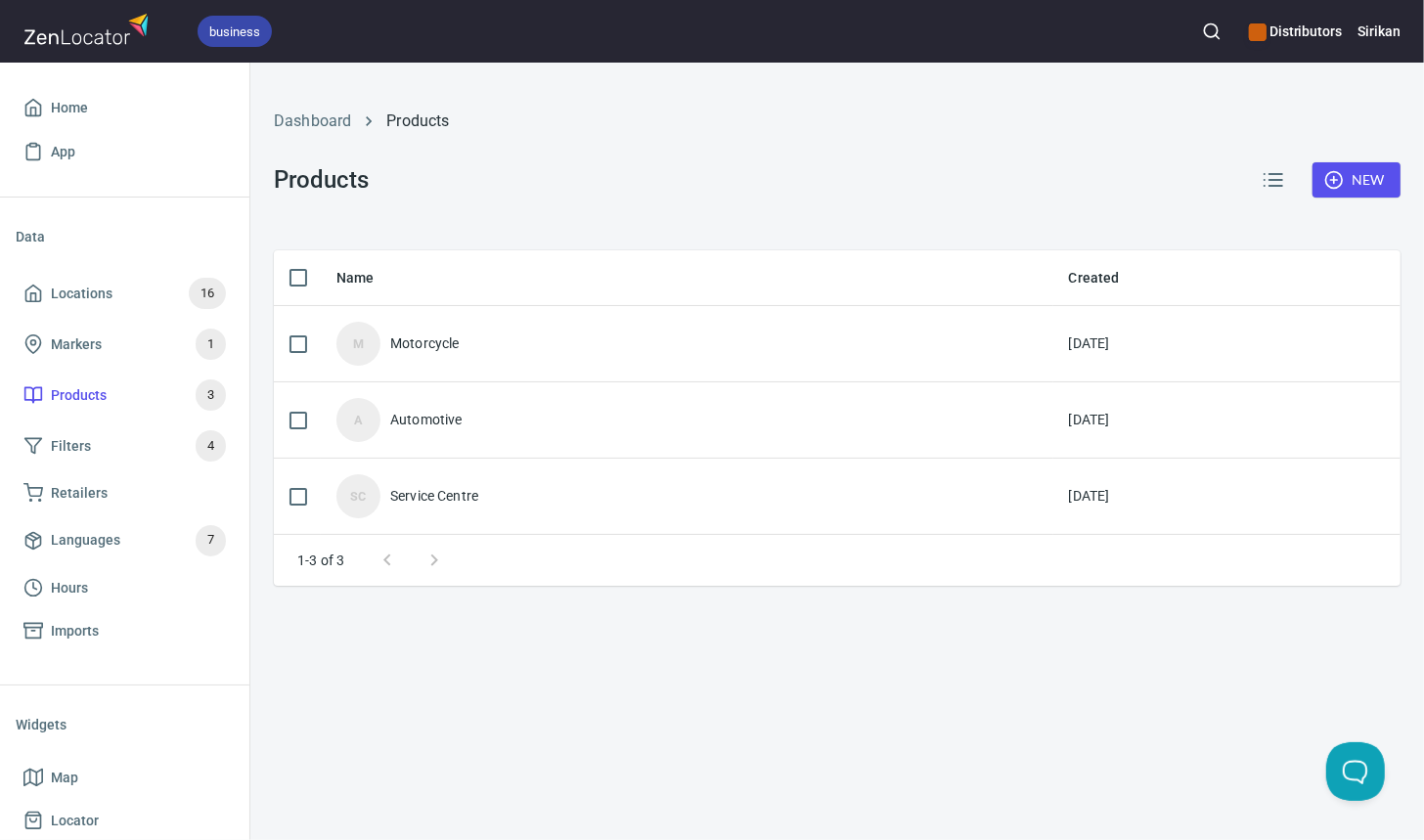
click at [1387, 181] on button "New" at bounding box center [1356, 180] width 88 height 36
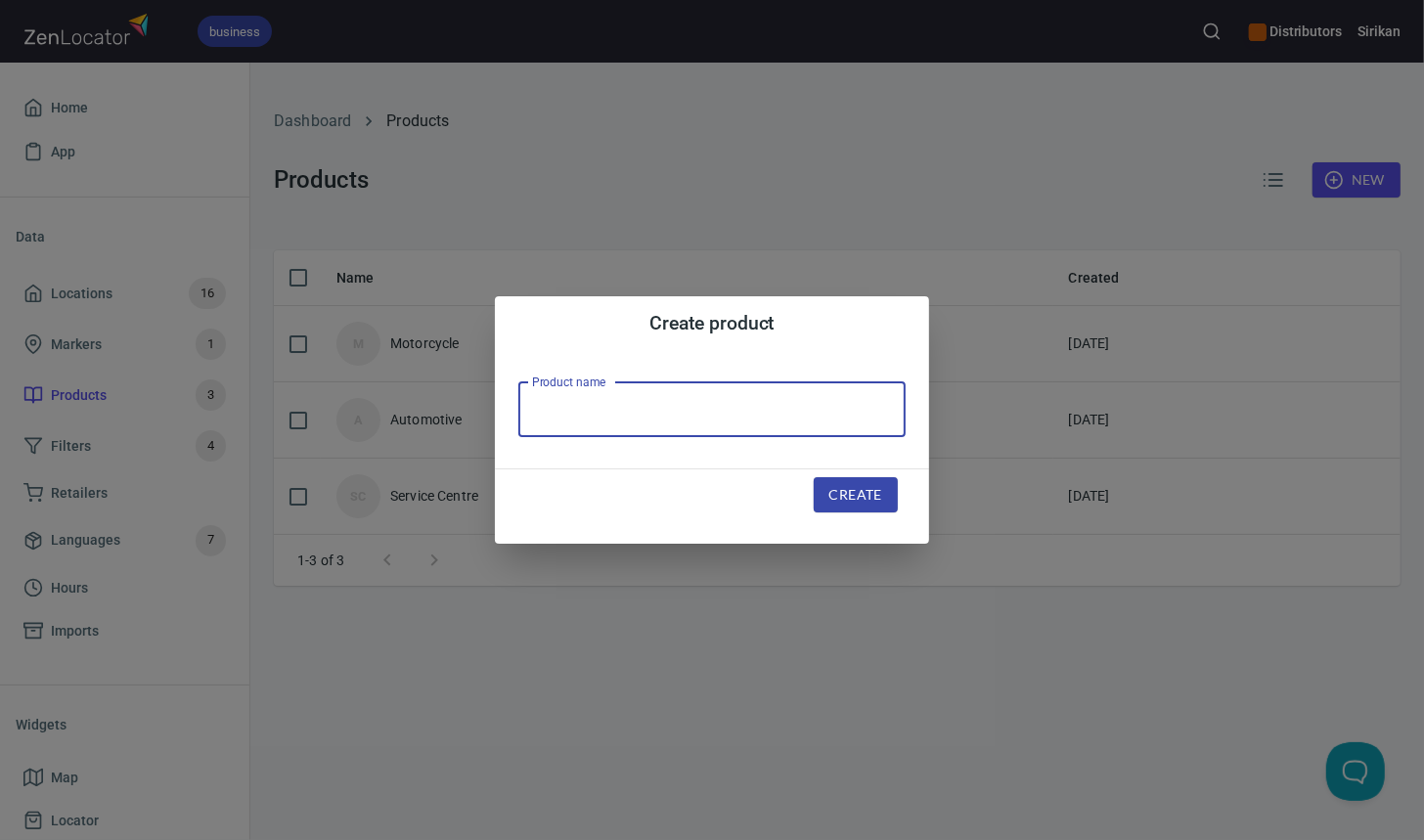
click at [699, 421] on input "text" at bounding box center [712, 410] width 388 height 55
type input "Mountain Bike"
click at [866, 507] on button "Create" at bounding box center [855, 495] width 84 height 36
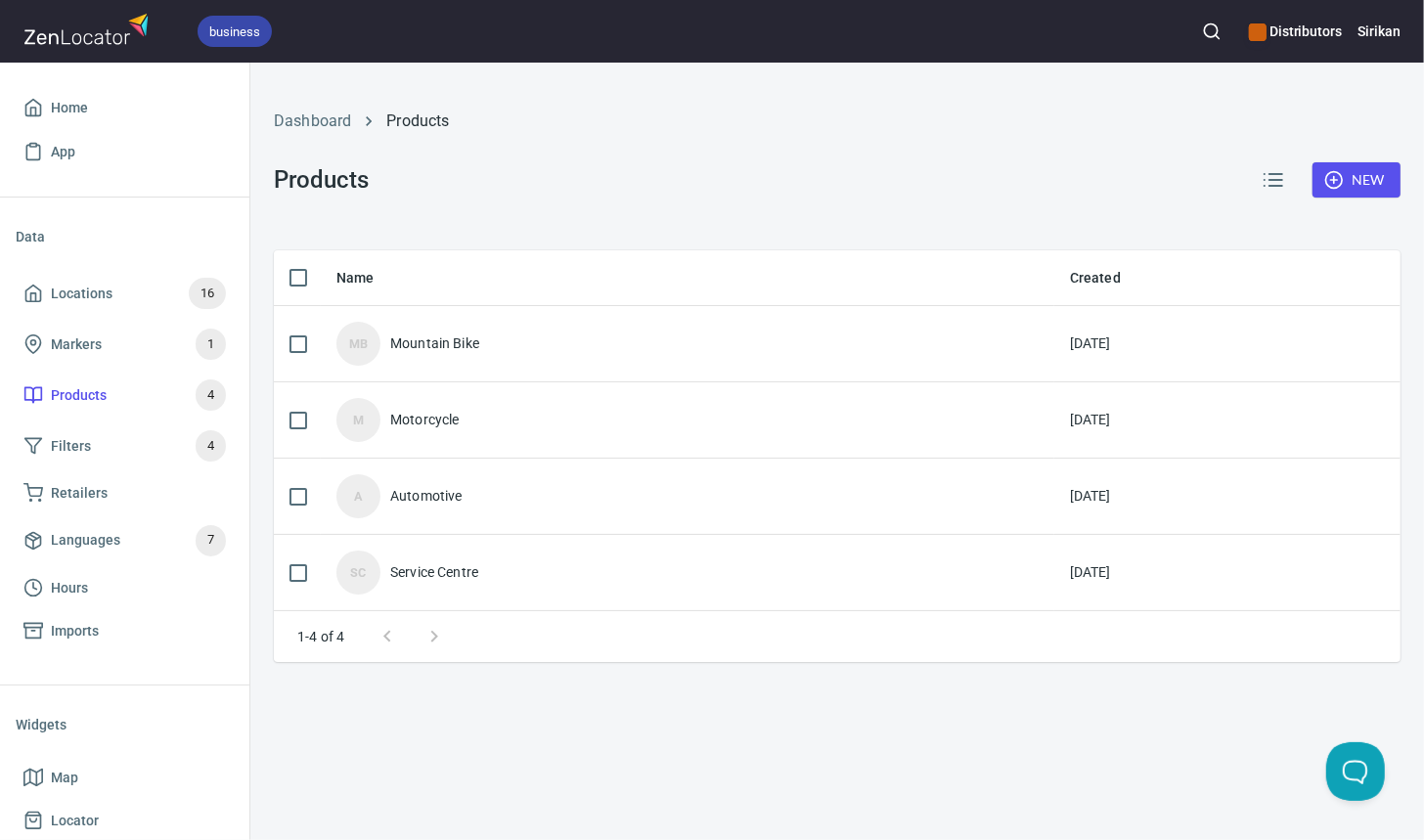
click at [801, 190] on div "Dashboard Products Products New" at bounding box center [837, 156] width 1150 height 165
